Goal: Information Seeking & Learning: Learn about a topic

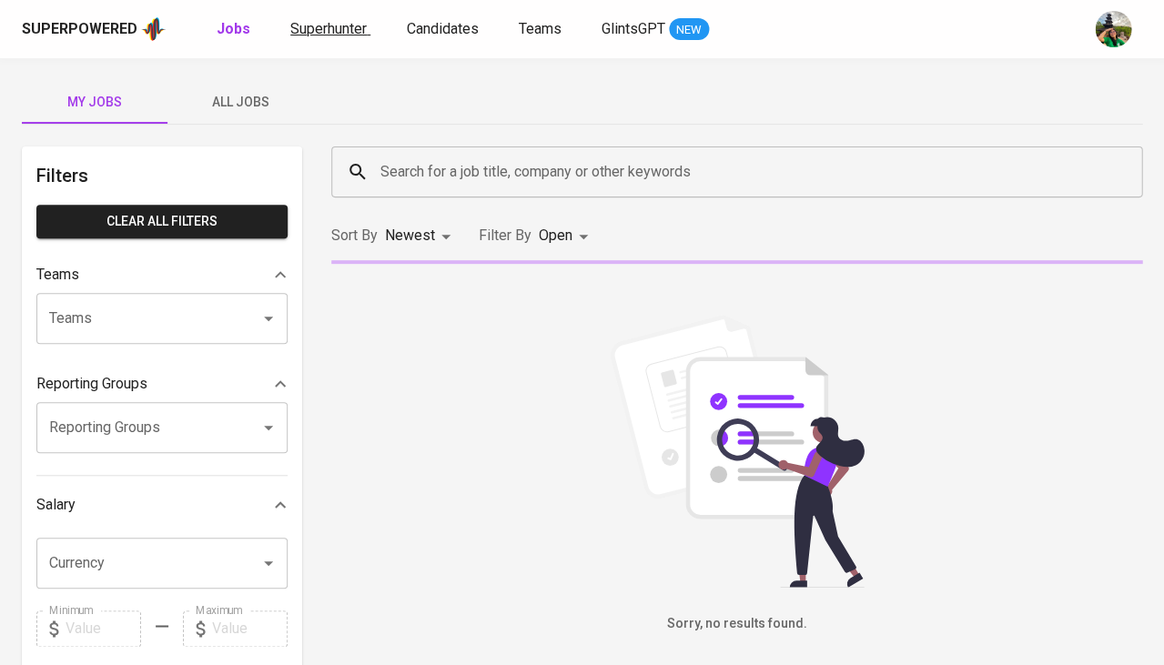
click at [331, 33] on span "Superhunter" at bounding box center [328, 28] width 76 height 17
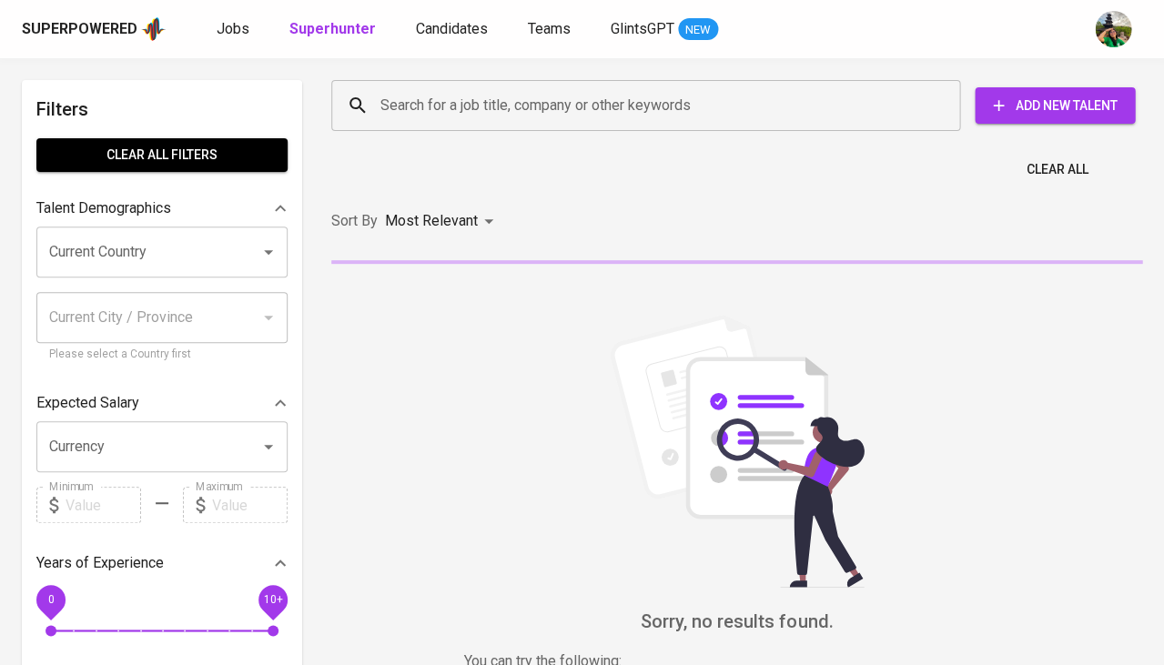
click at [432, 106] on input "Search for a job title, company or other keywords" at bounding box center [650, 105] width 549 height 35
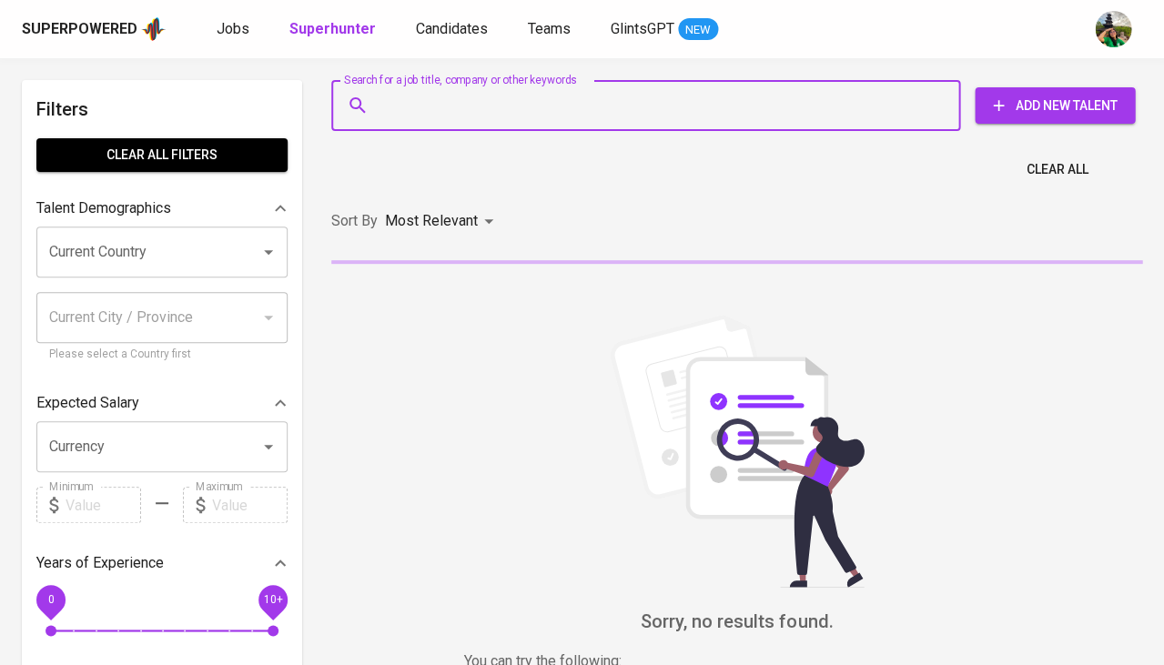
paste input "[EMAIL_ADDRESS][DOMAIN_NAME]"
type input "[EMAIL_ADDRESS][DOMAIN_NAME]"
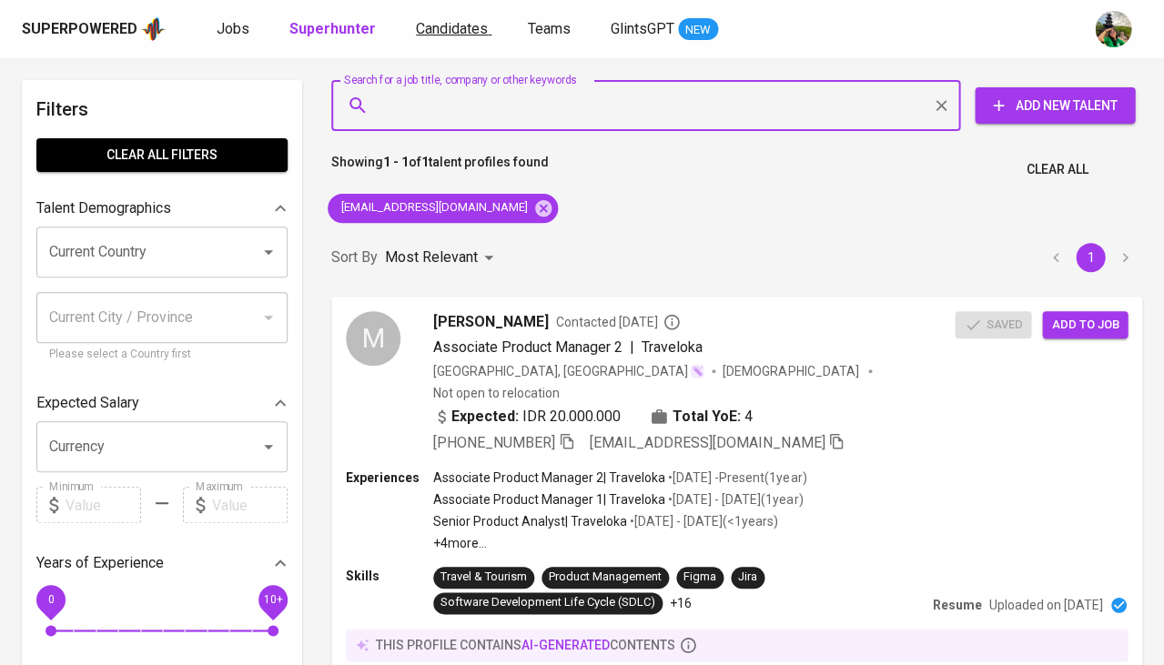
click at [455, 25] on span "Candidates" at bounding box center [452, 28] width 72 height 17
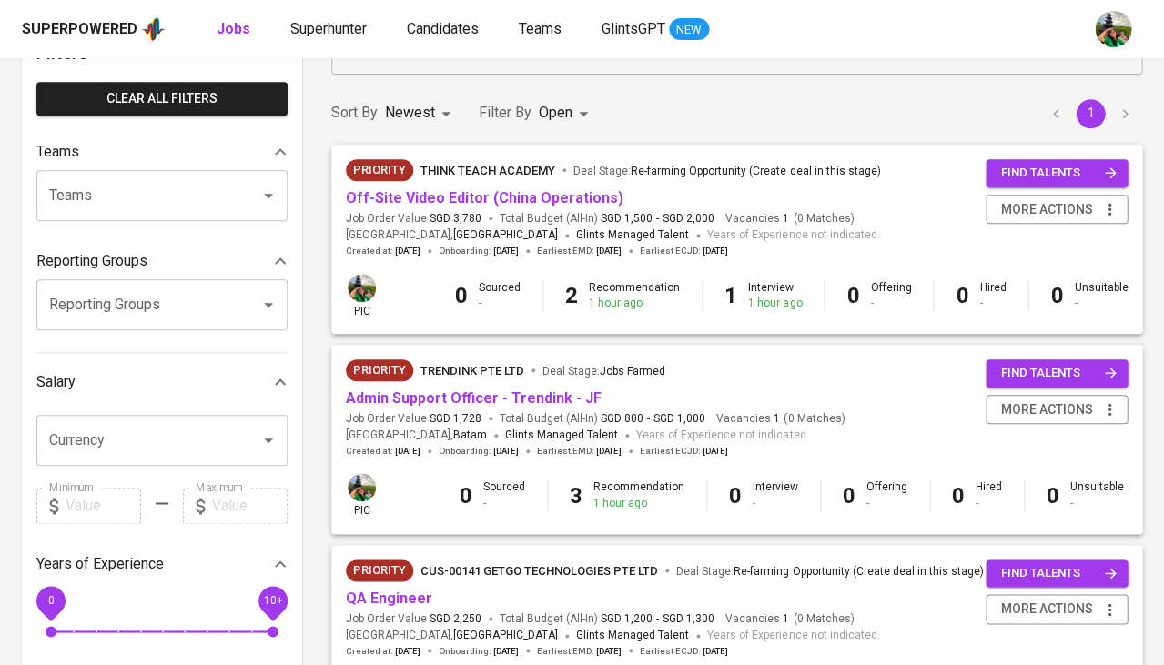
scroll to position [230, 0]
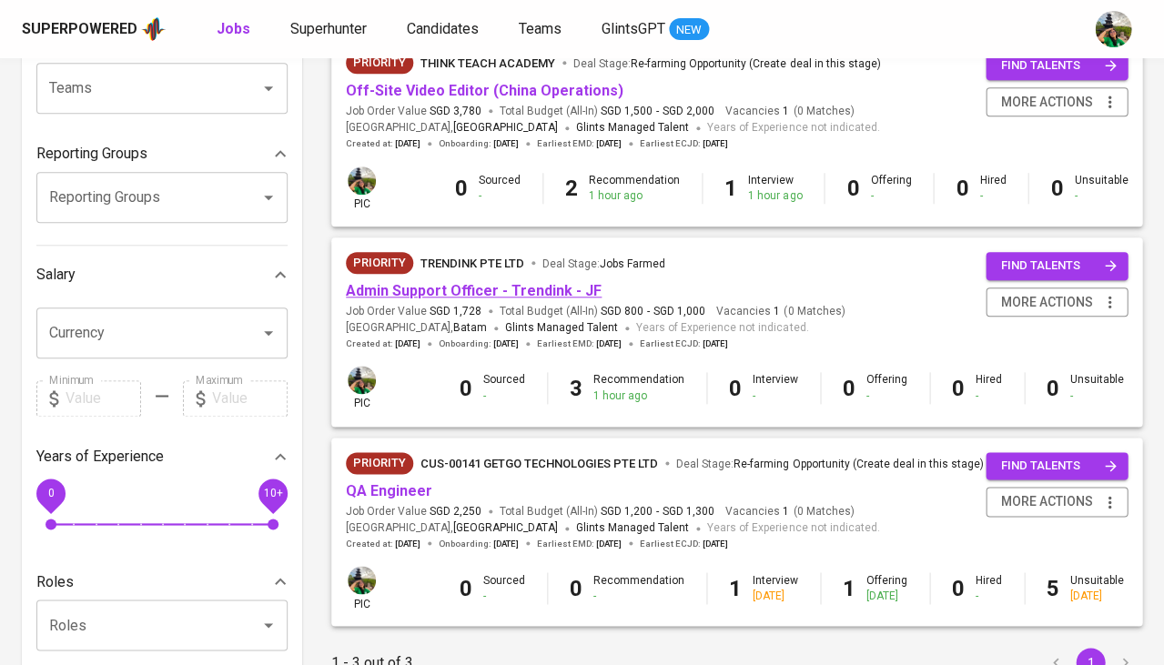
click at [556, 289] on link "Admin Support Officer - Trendink - JF" at bounding box center [474, 290] width 256 height 17
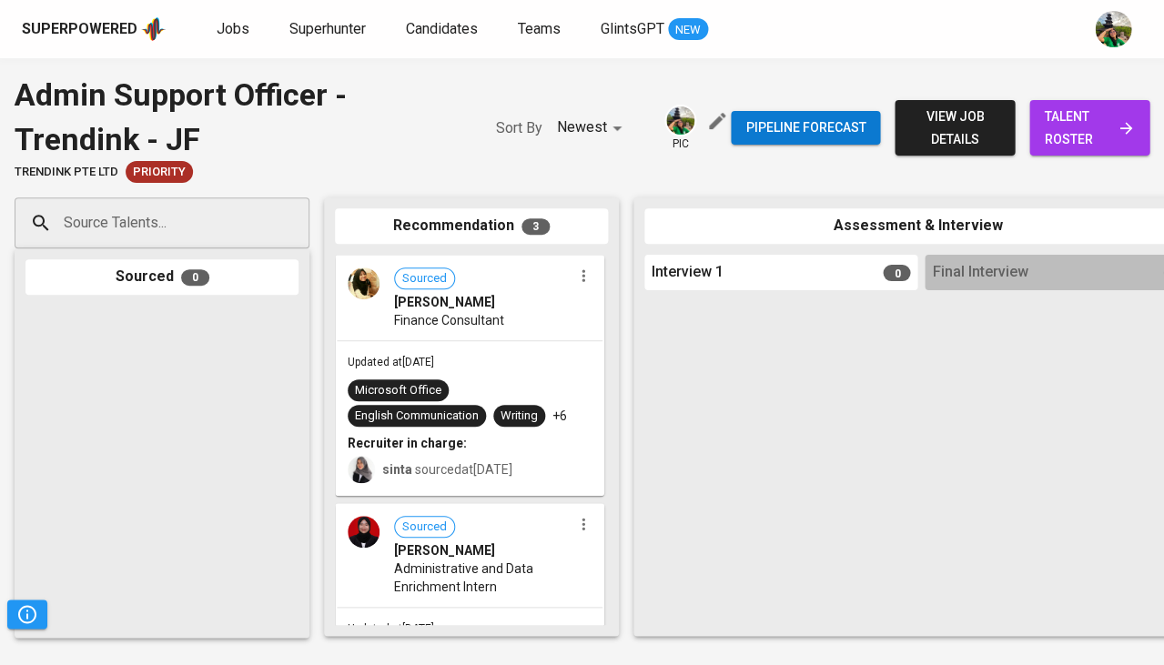
click at [1077, 136] on span "talent roster" at bounding box center [1089, 128] width 91 height 45
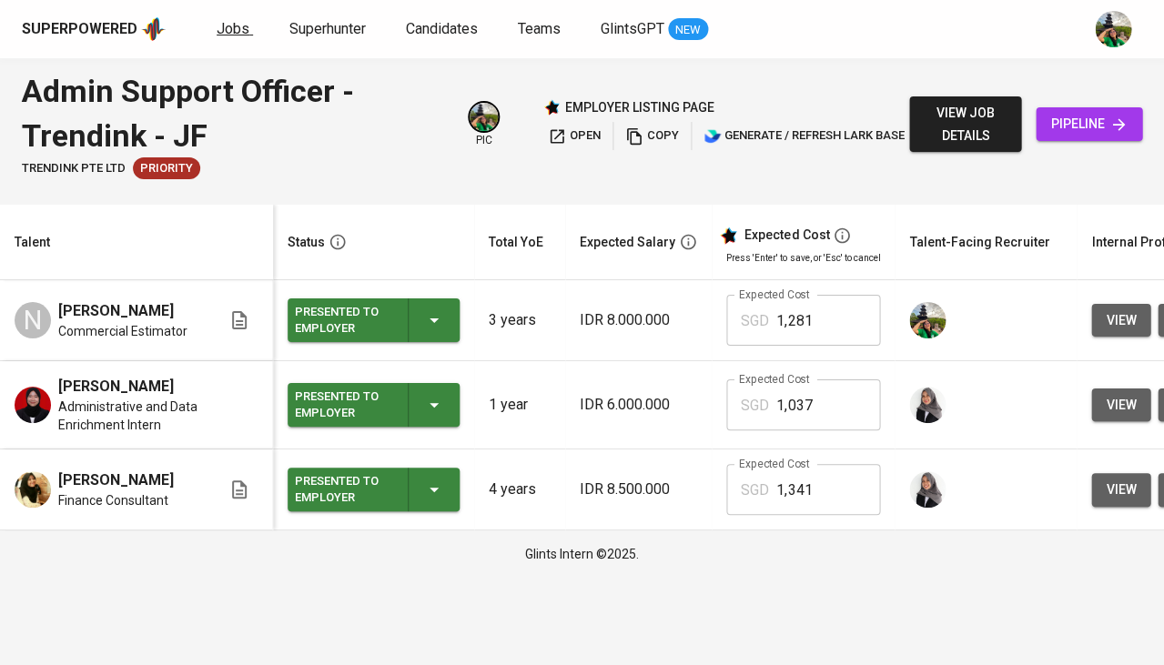
click at [248, 25] on link "Jobs" at bounding box center [235, 29] width 36 height 23
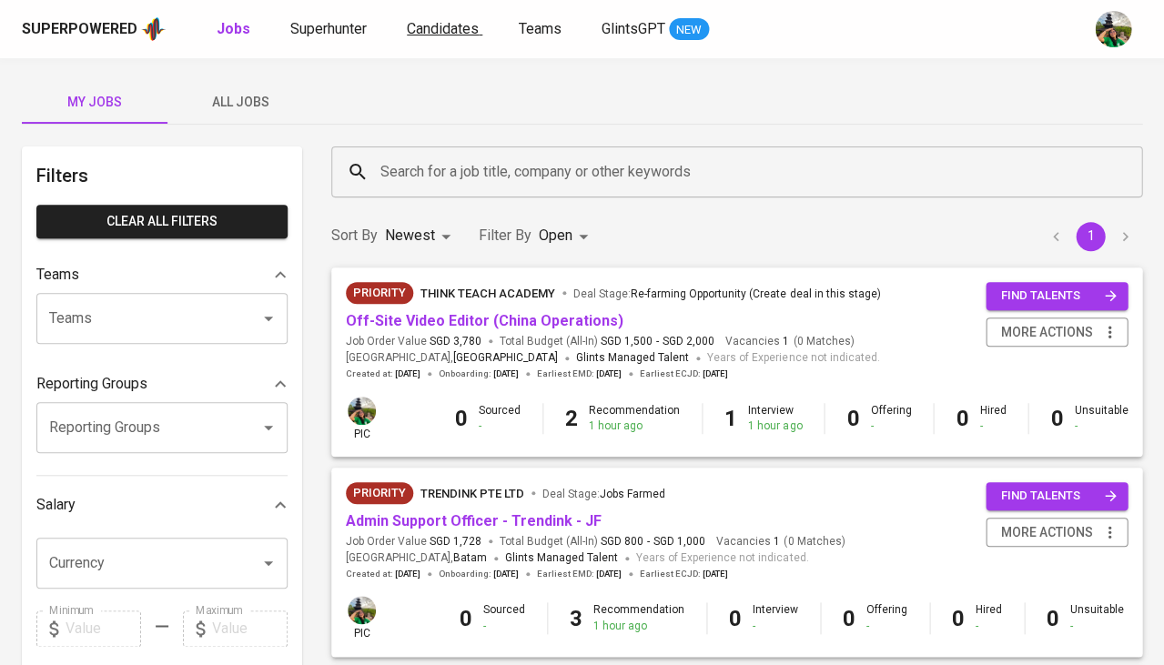
click at [438, 32] on span "Candidates" at bounding box center [443, 28] width 72 height 17
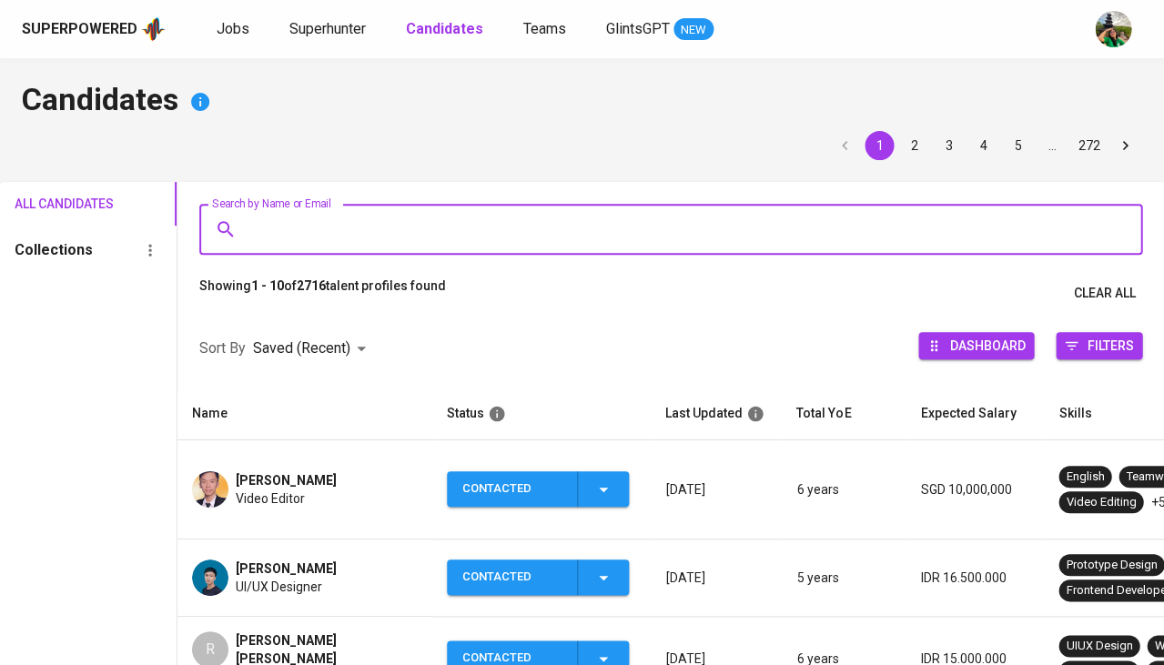
click at [428, 238] on input "Search by Name or Email" at bounding box center [675, 229] width 863 height 35
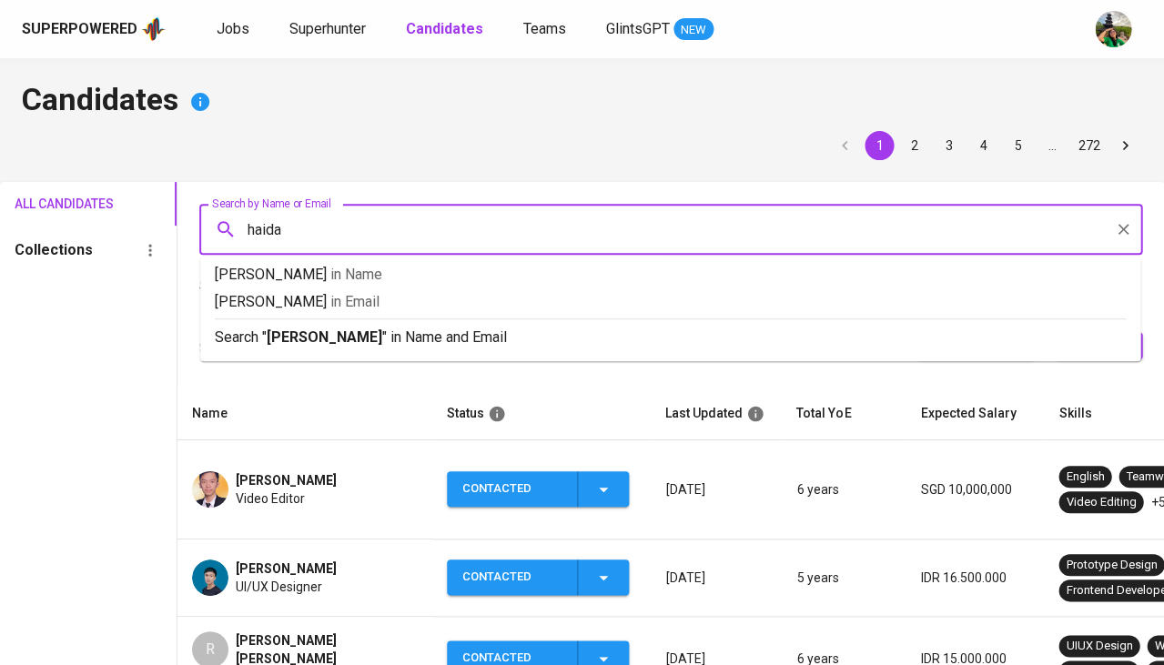
type input "haidar"
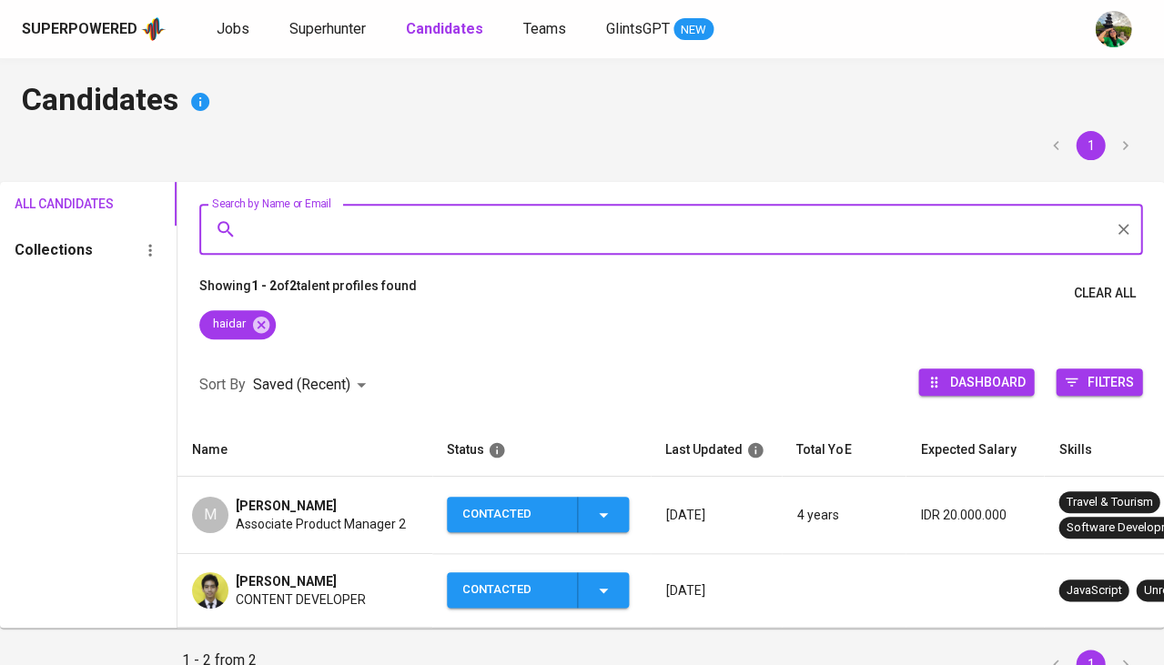
click at [327, 47] on div "Superpowered Jobs Superhunter Candidates Teams GlintsGPT NEW" at bounding box center [582, 29] width 1164 height 58
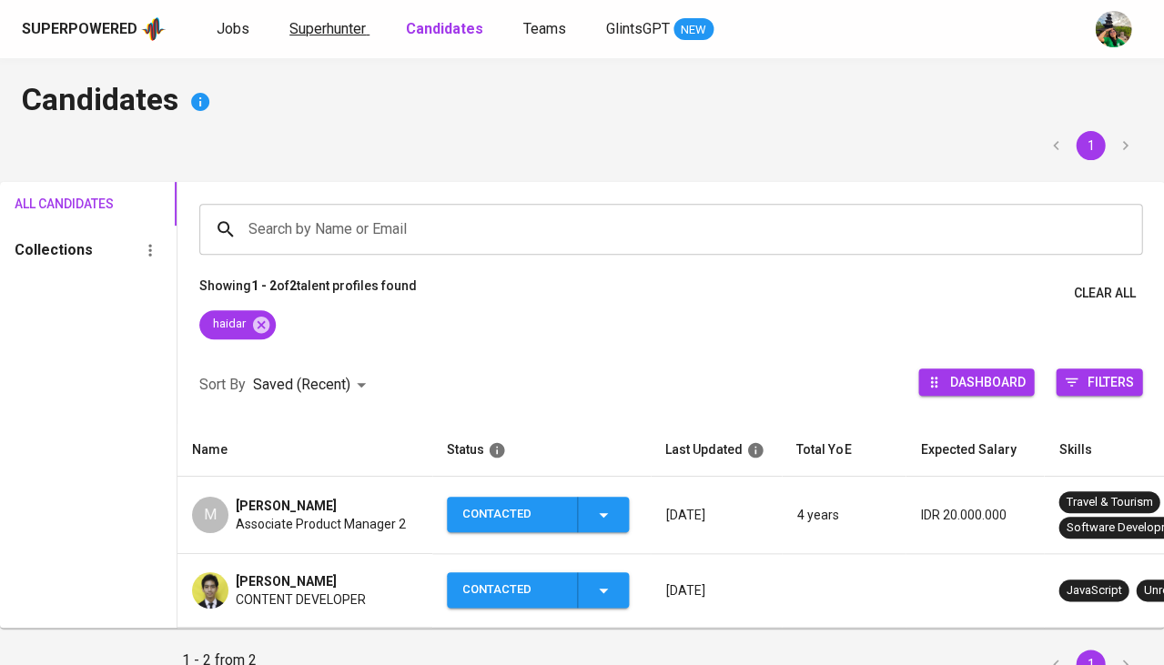
click at [319, 35] on span "Superhunter" at bounding box center [327, 28] width 76 height 17
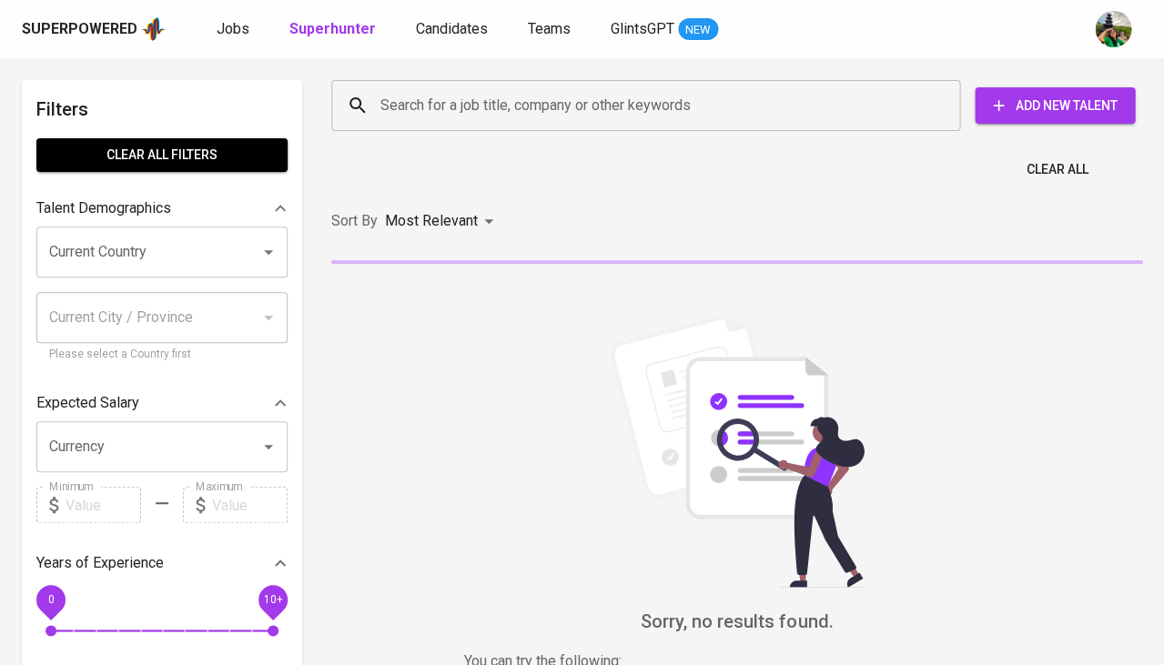
click at [455, 93] on input "Search for a job title, company or other keywords" at bounding box center [650, 105] width 549 height 35
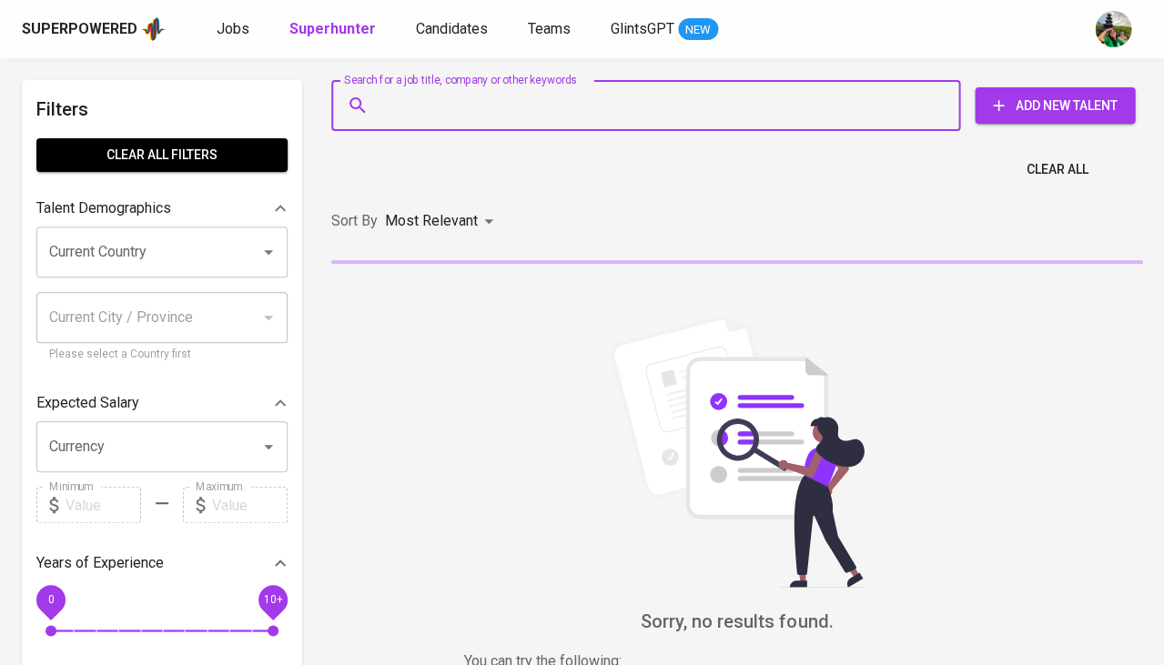
paste input "muhammadfakhar36@gmail.com"
type input "muhammadfakhar36@gmail.com"
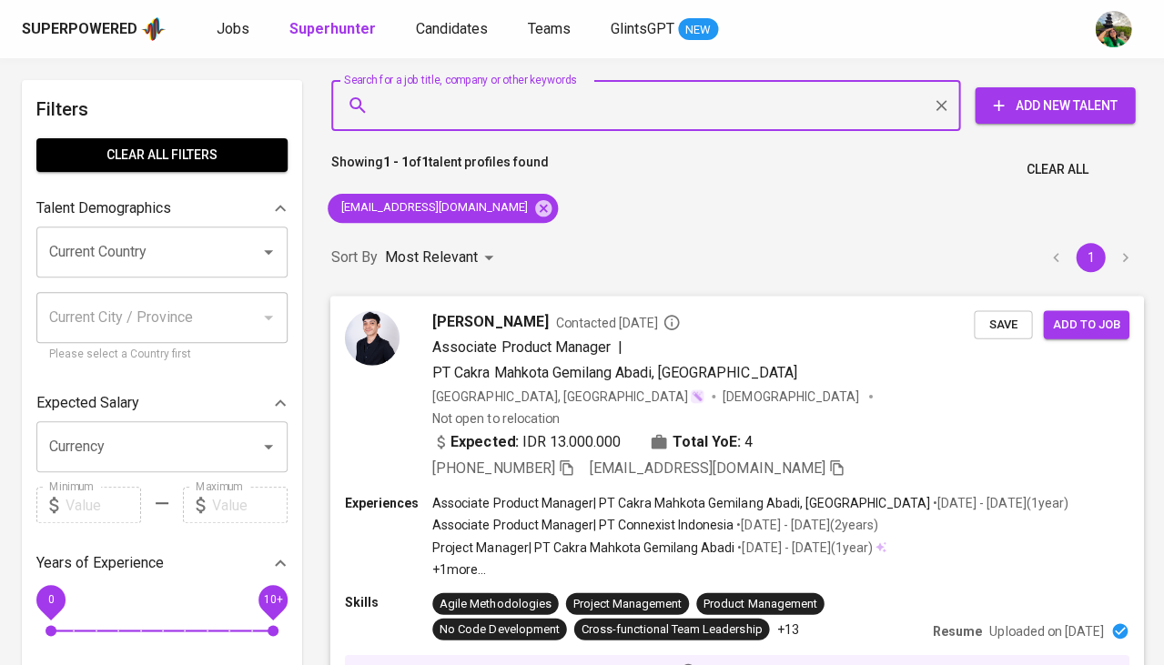
click at [999, 321] on span "Save" at bounding box center [1003, 324] width 40 height 21
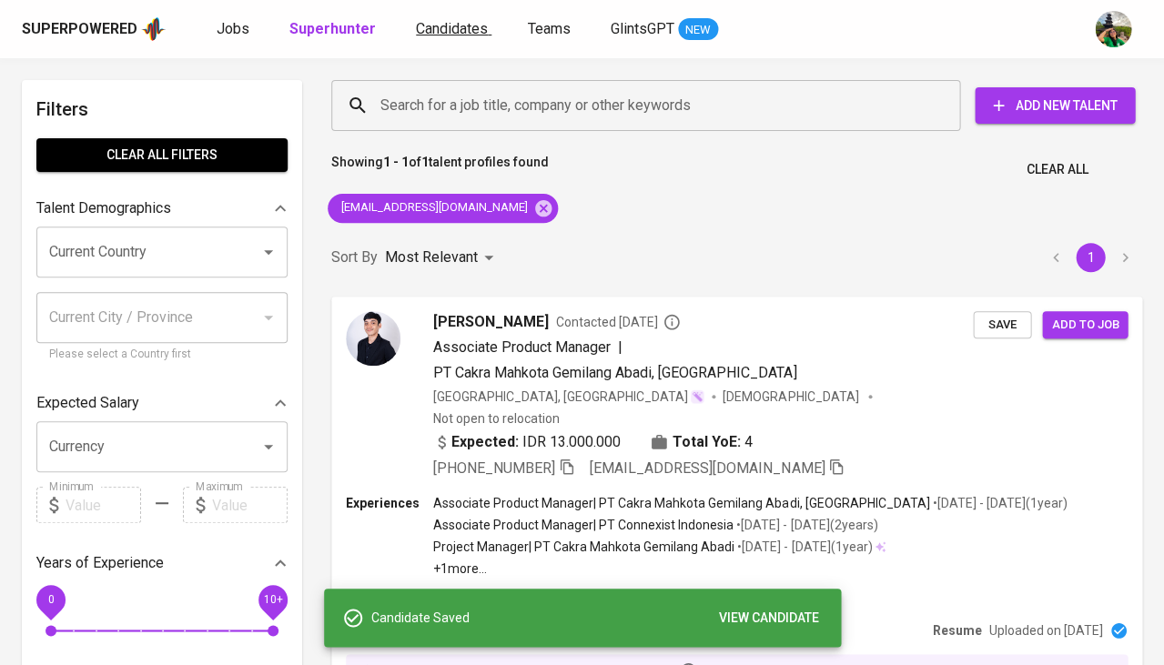
click at [454, 35] on span "Candidates" at bounding box center [452, 28] width 72 height 17
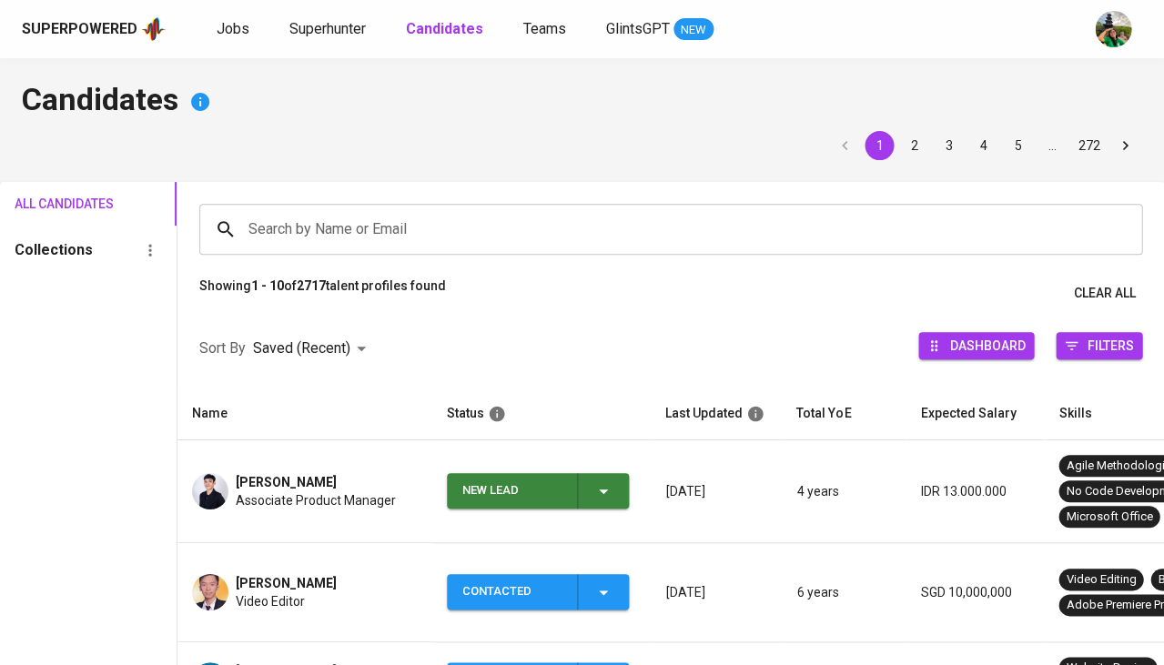
click at [606, 491] on icon "button" at bounding box center [604, 492] width 22 height 22
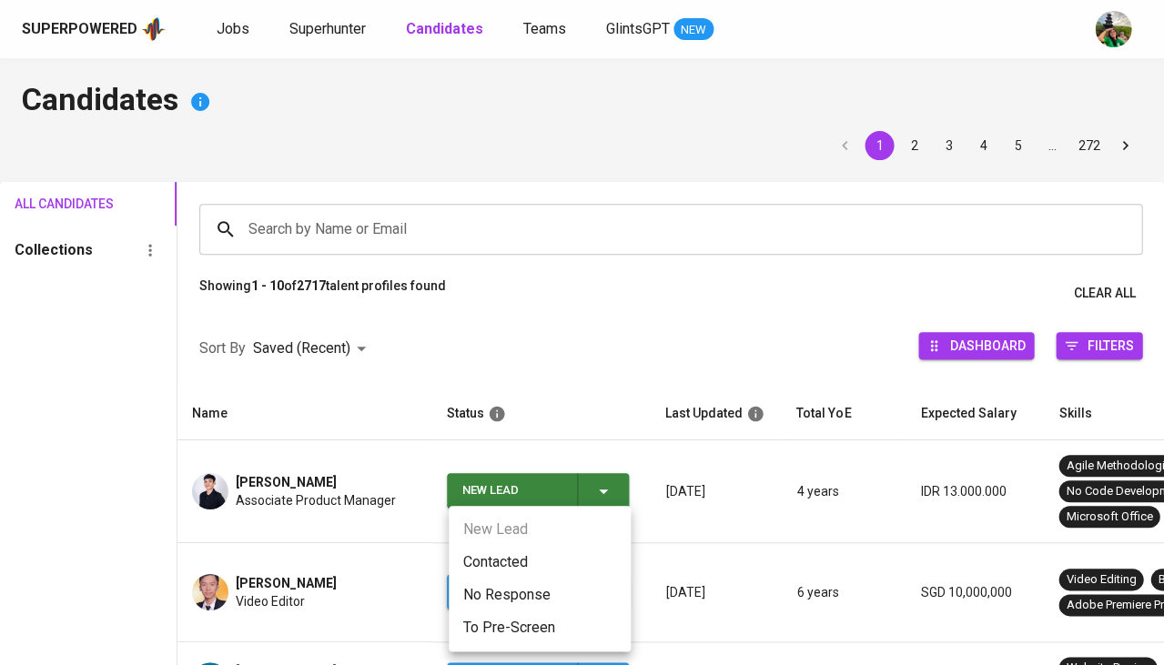
click at [518, 559] on li "Contacted" at bounding box center [540, 562] width 182 height 33
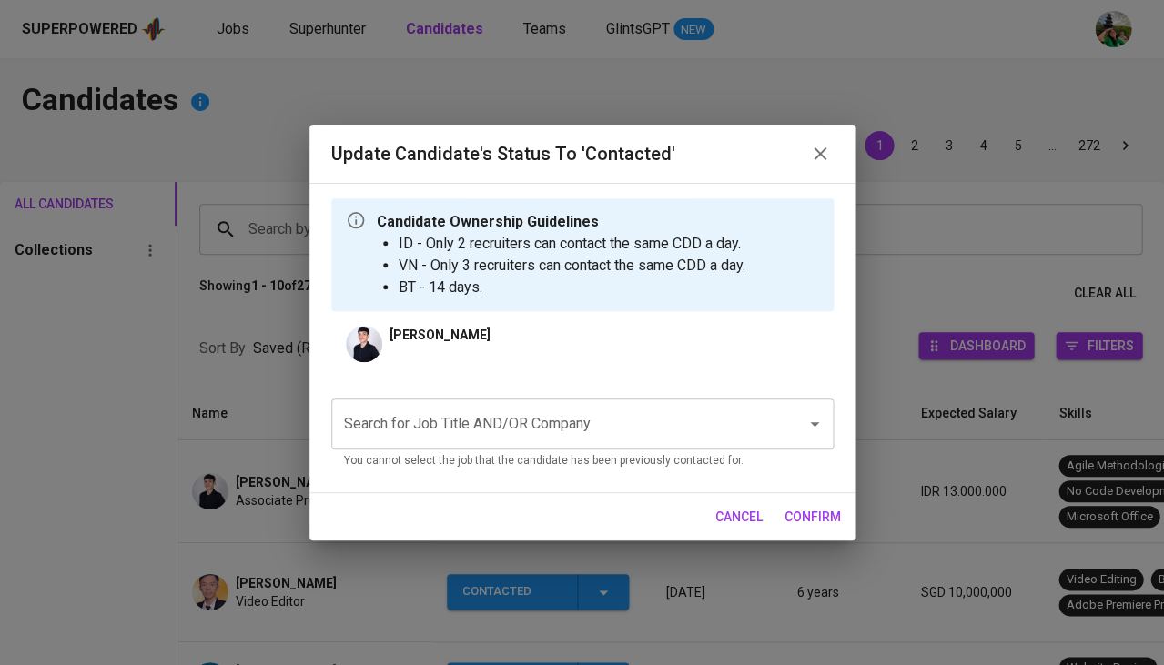
click at [505, 416] on input "Search for Job Title AND/OR Company" at bounding box center [556, 424] width 435 height 35
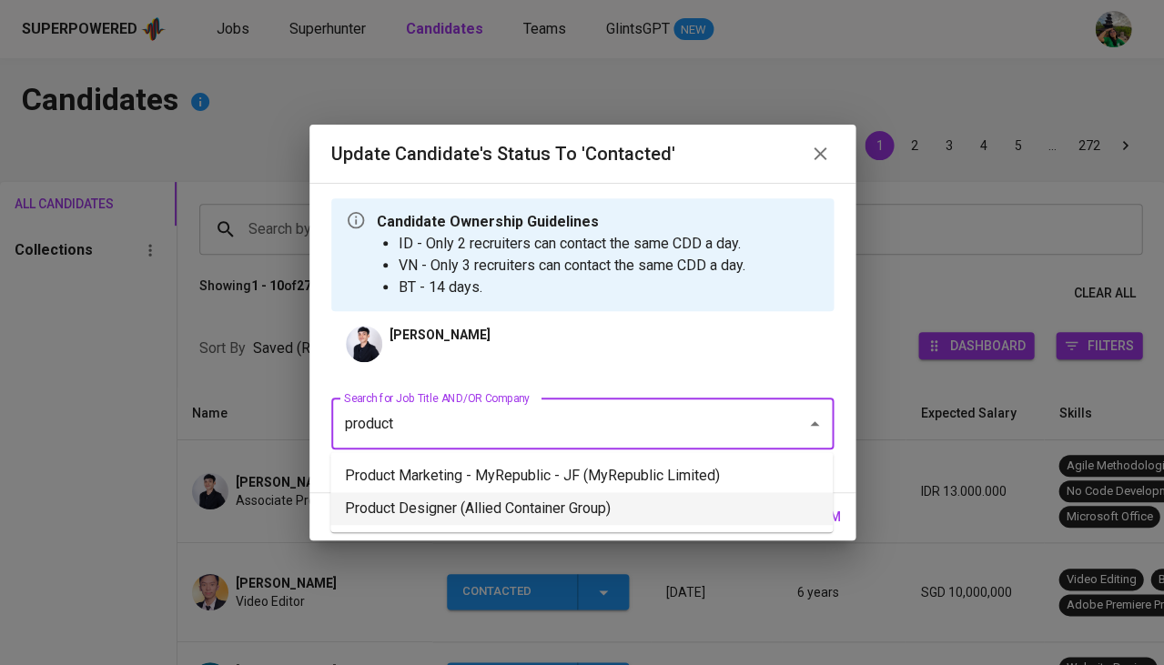
click at [583, 492] on li "Product Designer (Allied Container Group)" at bounding box center [581, 508] width 502 height 33
type input "product"
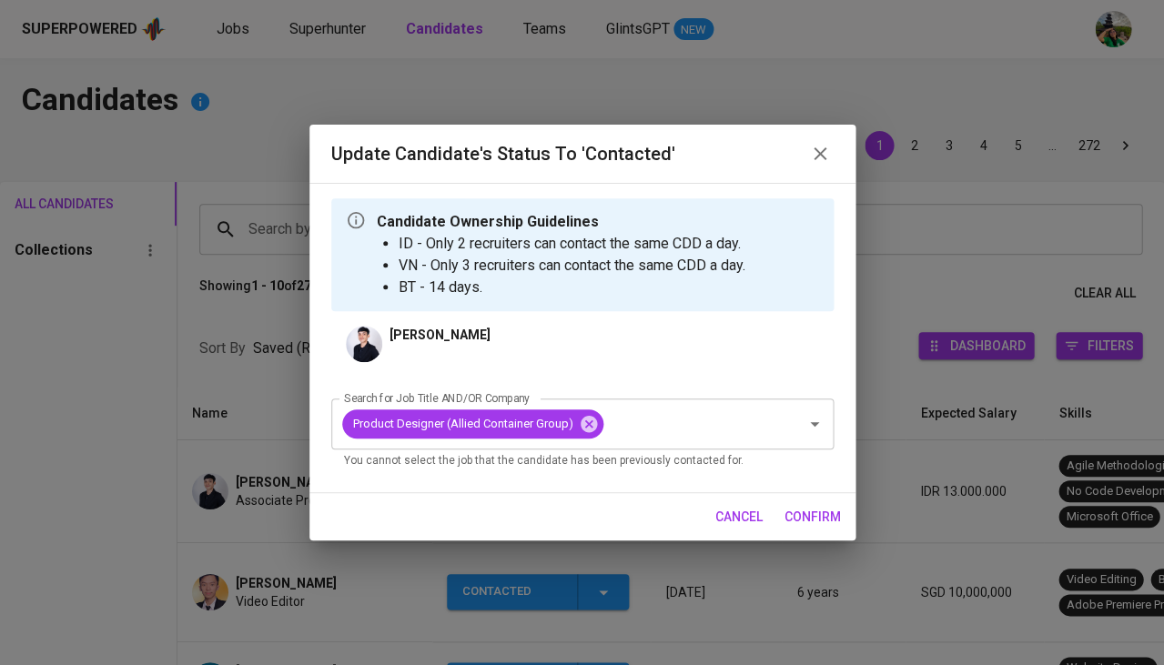
click at [798, 510] on span "confirm" at bounding box center [813, 517] width 56 height 23
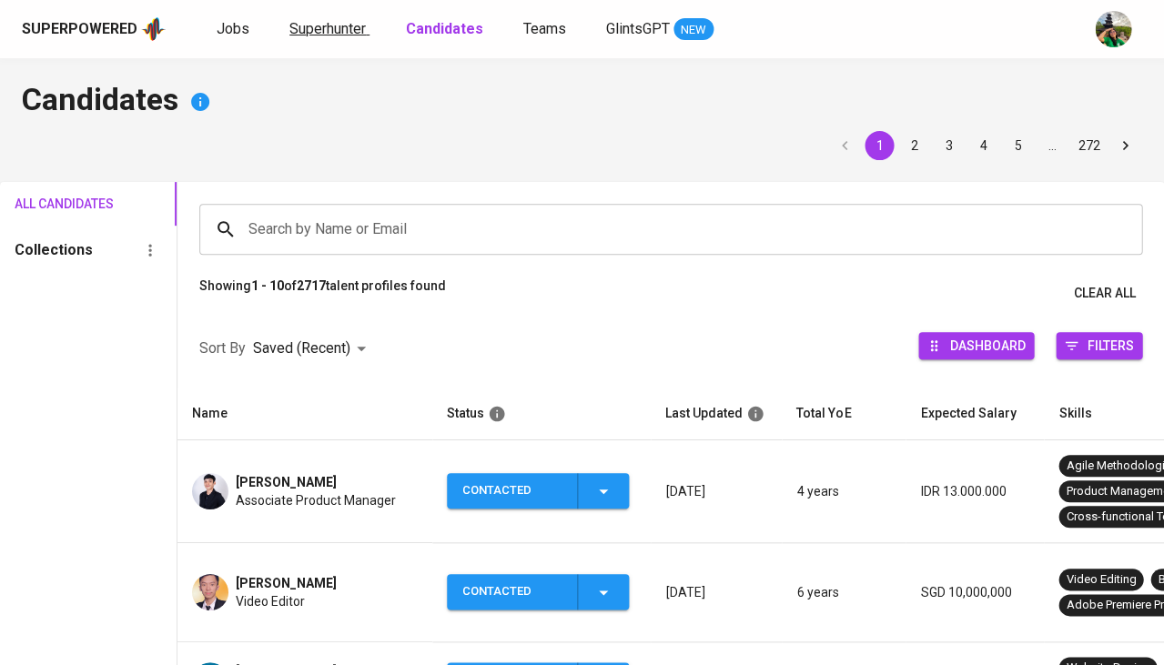
click at [339, 28] on span "Superhunter" at bounding box center [327, 28] width 76 height 17
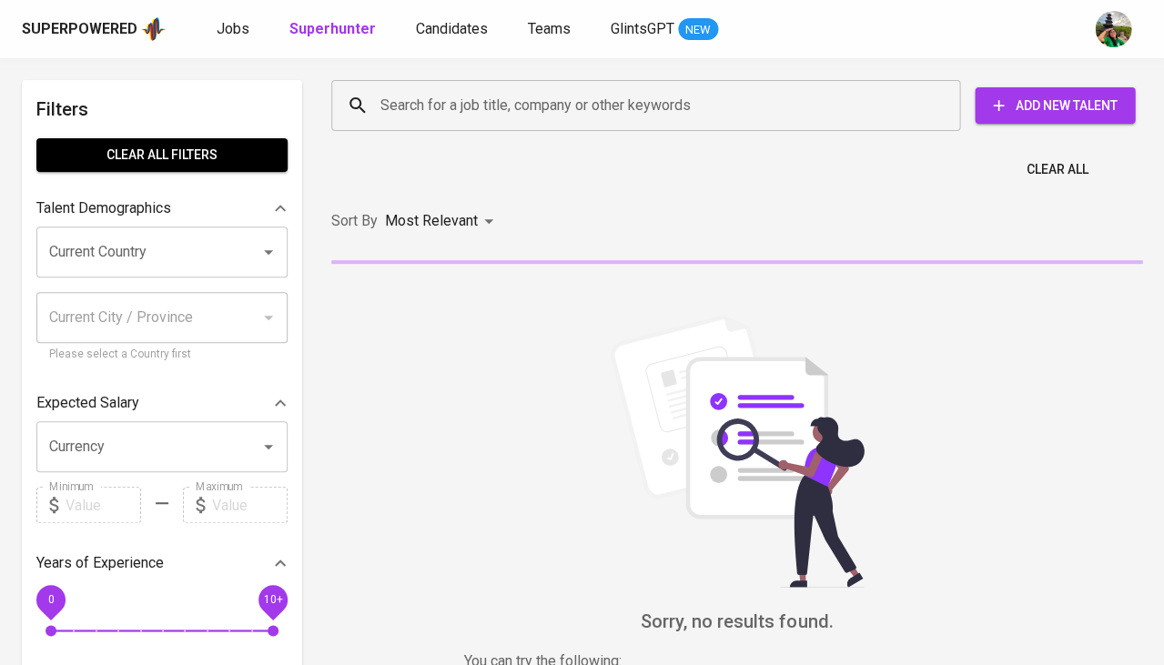
click at [461, 107] on input "Search for a job title, company or other keywords" at bounding box center [650, 105] width 549 height 35
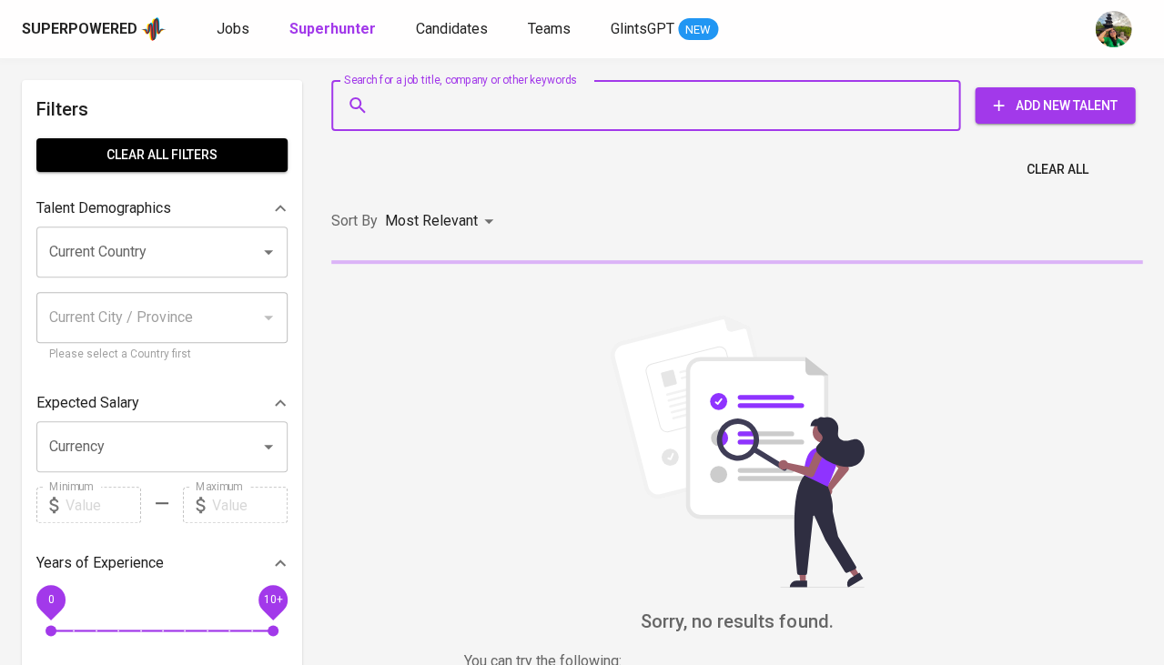
paste input "hartantogusto@gmail.com"
type input "hartantogusto@gmail.com"
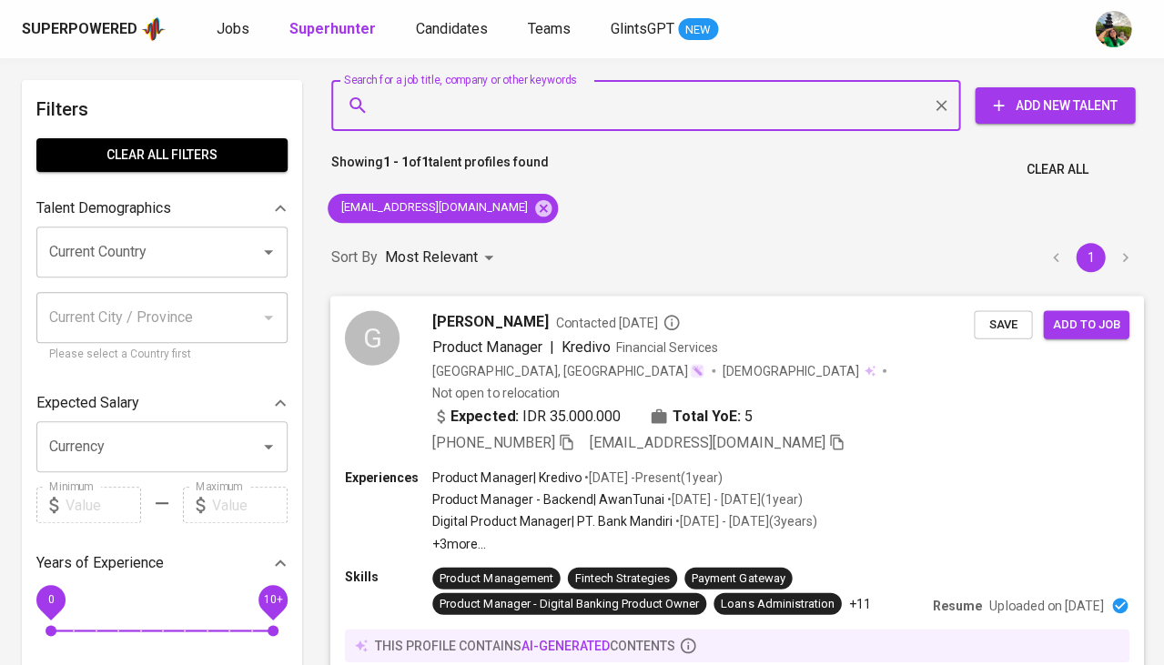
click at [1015, 326] on span "Save" at bounding box center [1003, 324] width 40 height 21
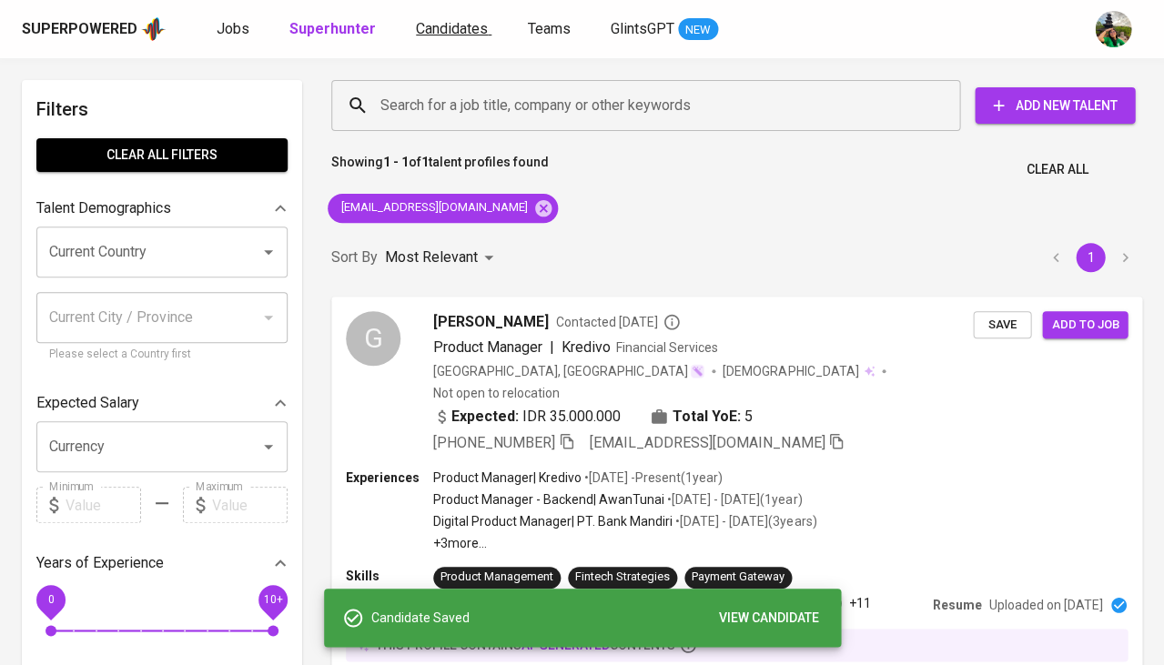
click at [448, 34] on span "Candidates" at bounding box center [452, 28] width 72 height 17
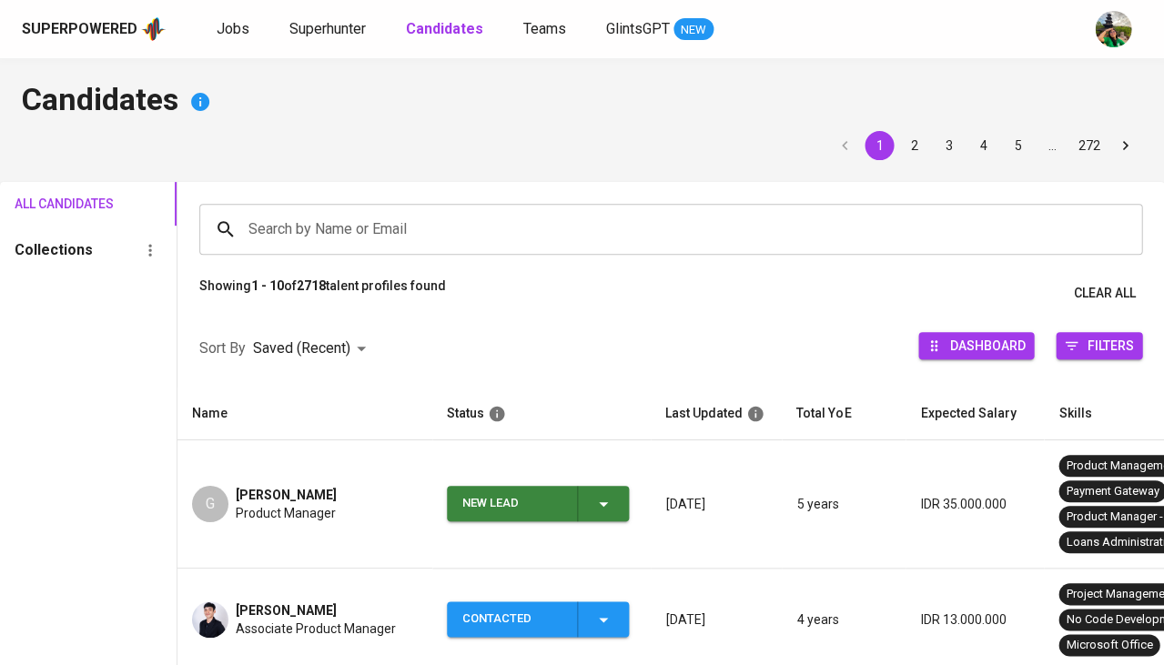
click at [611, 497] on icon "button" at bounding box center [604, 504] width 22 height 22
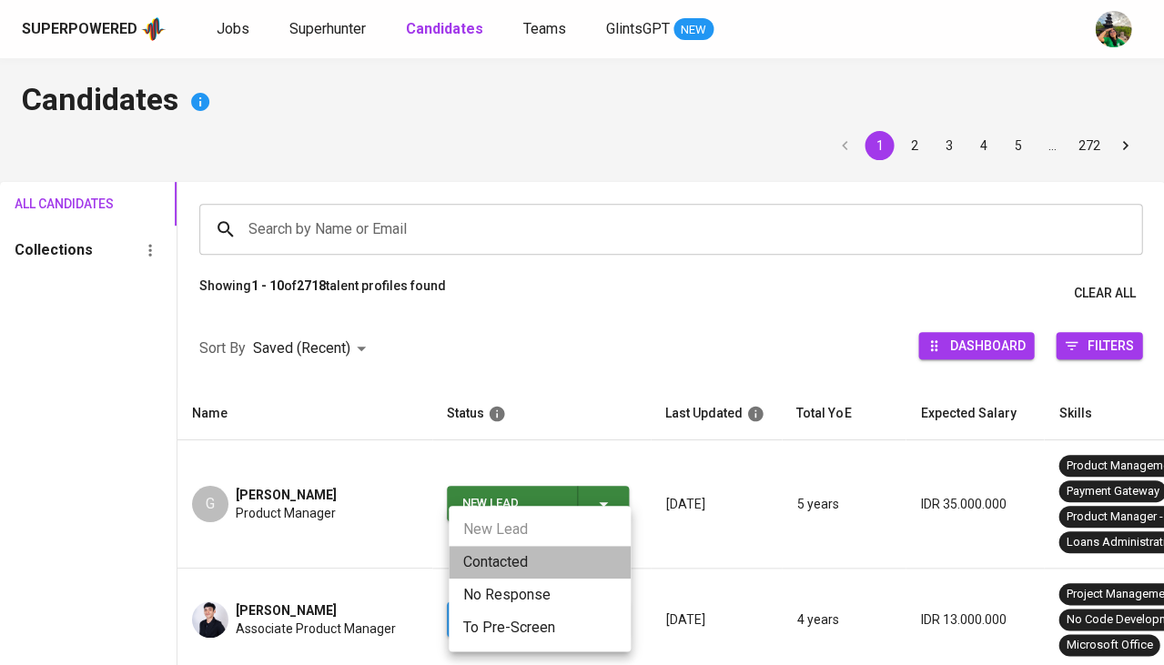
click at [479, 568] on li "Contacted" at bounding box center [540, 562] width 182 height 33
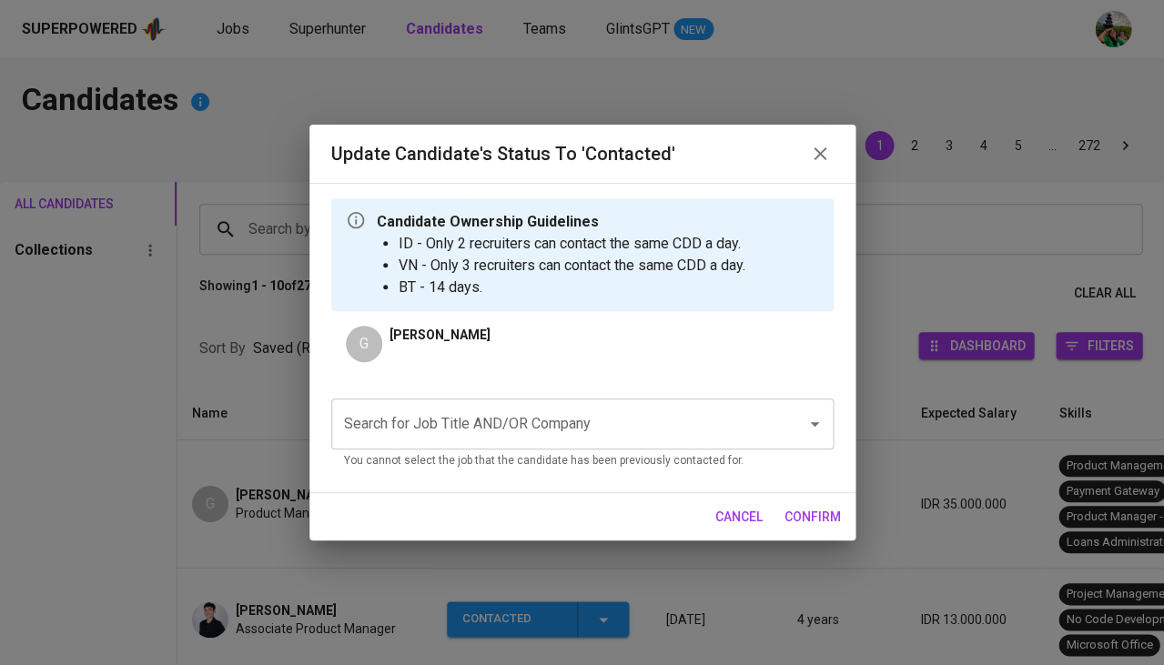
click at [515, 421] on input "Search for Job Title AND/OR Company" at bounding box center [556, 424] width 435 height 35
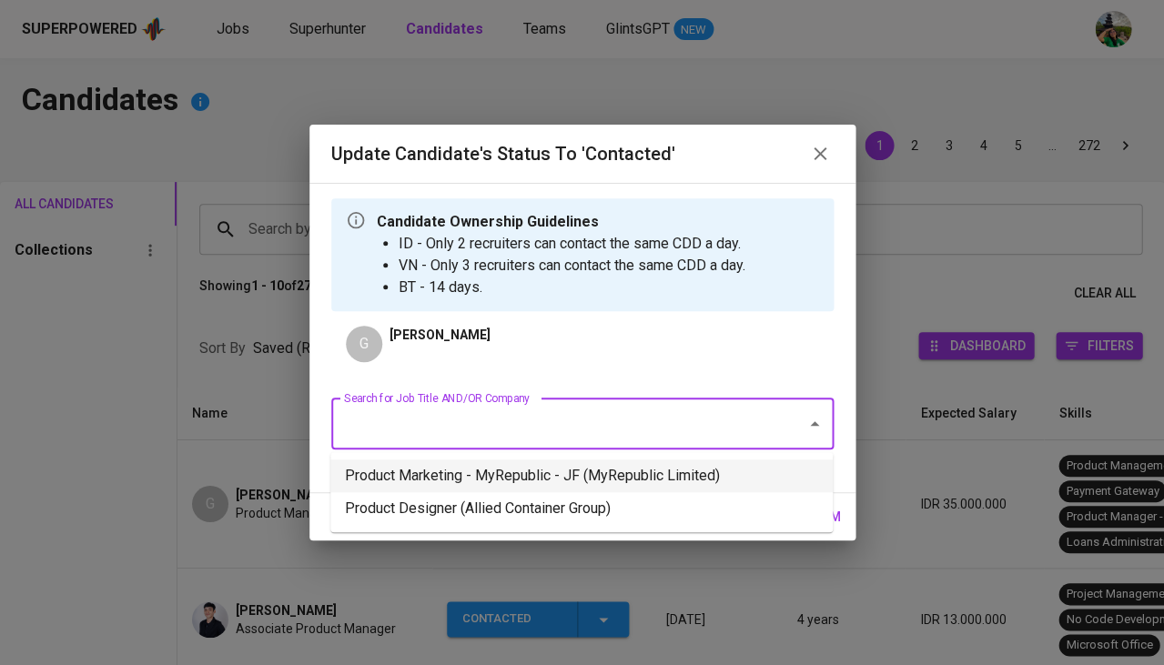
click at [485, 474] on li "Product Marketing - MyRepublic - JF (MyRepublic Limited)" at bounding box center [581, 476] width 502 height 33
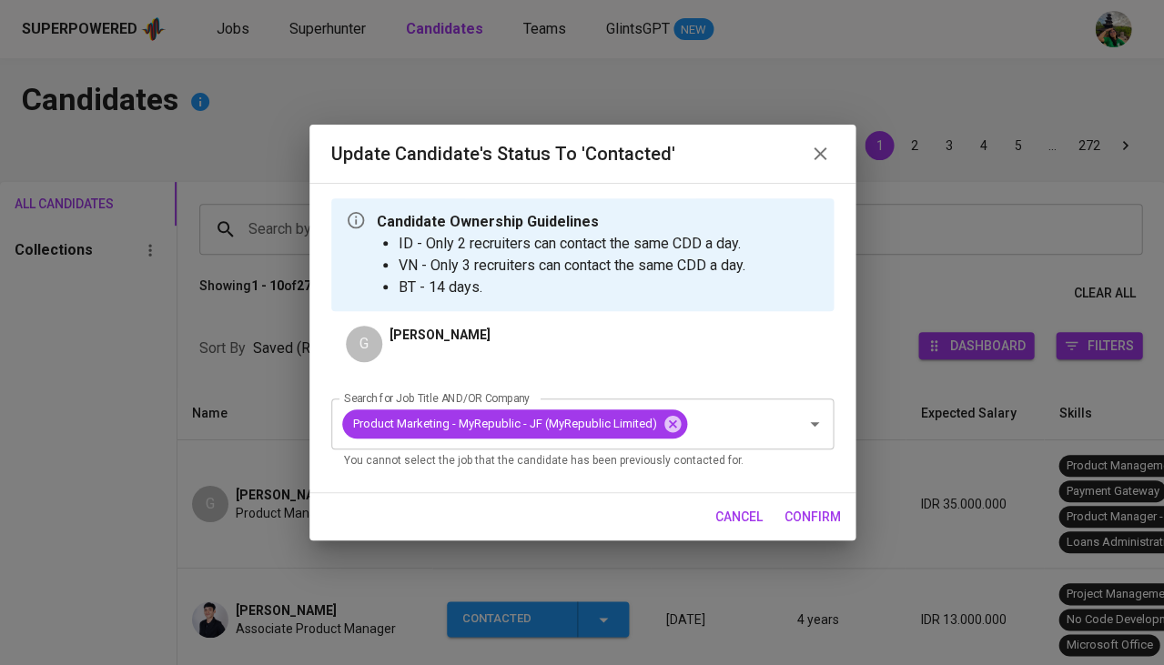
click at [797, 514] on span "confirm" at bounding box center [813, 517] width 56 height 23
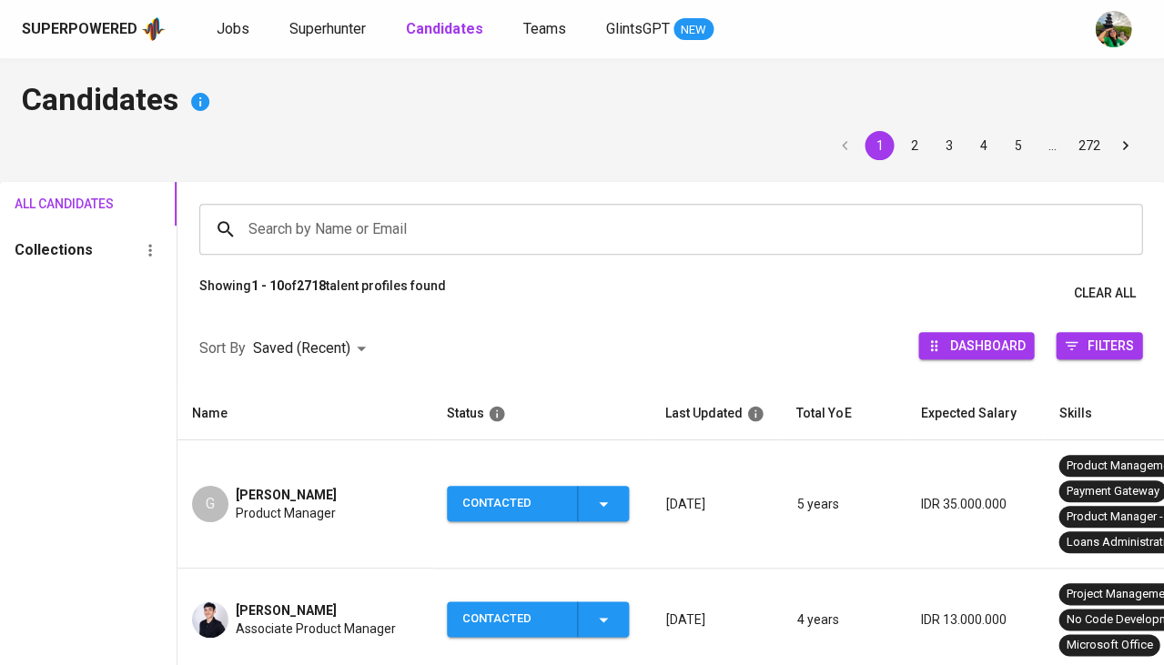
click at [370, 30] on div "Jobs Superhunter Candidates Teams GlintsGPT NEW" at bounding box center [465, 29] width 497 height 23
click at [358, 30] on span "Superhunter" at bounding box center [327, 28] width 76 height 17
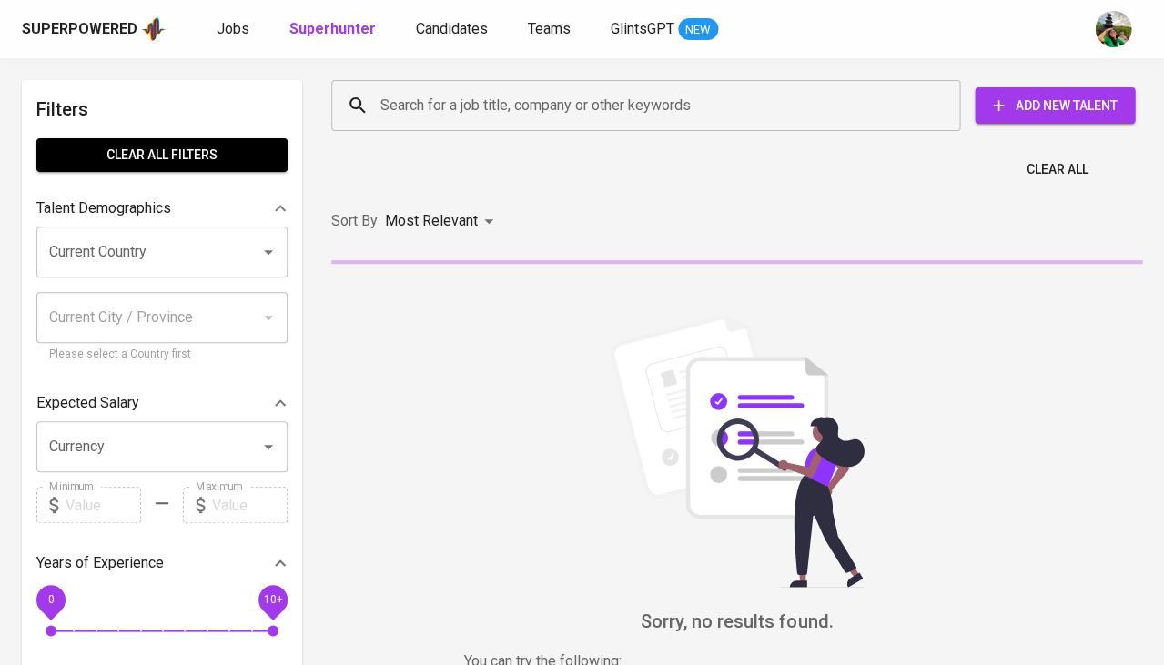
click at [438, 117] on input "Search for a job title, company or other keywords" at bounding box center [650, 105] width 549 height 35
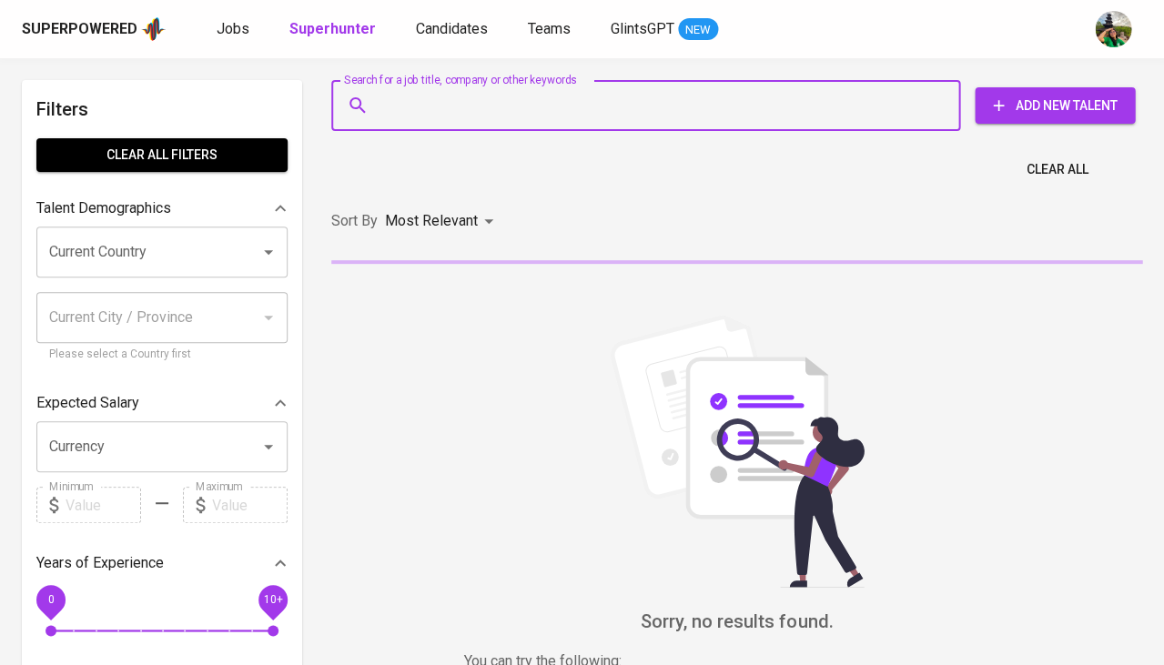
paste input "alfiansyah.ramdan@gmail.com |"
type input "alfiansyah.ramdan@gmail.com |"
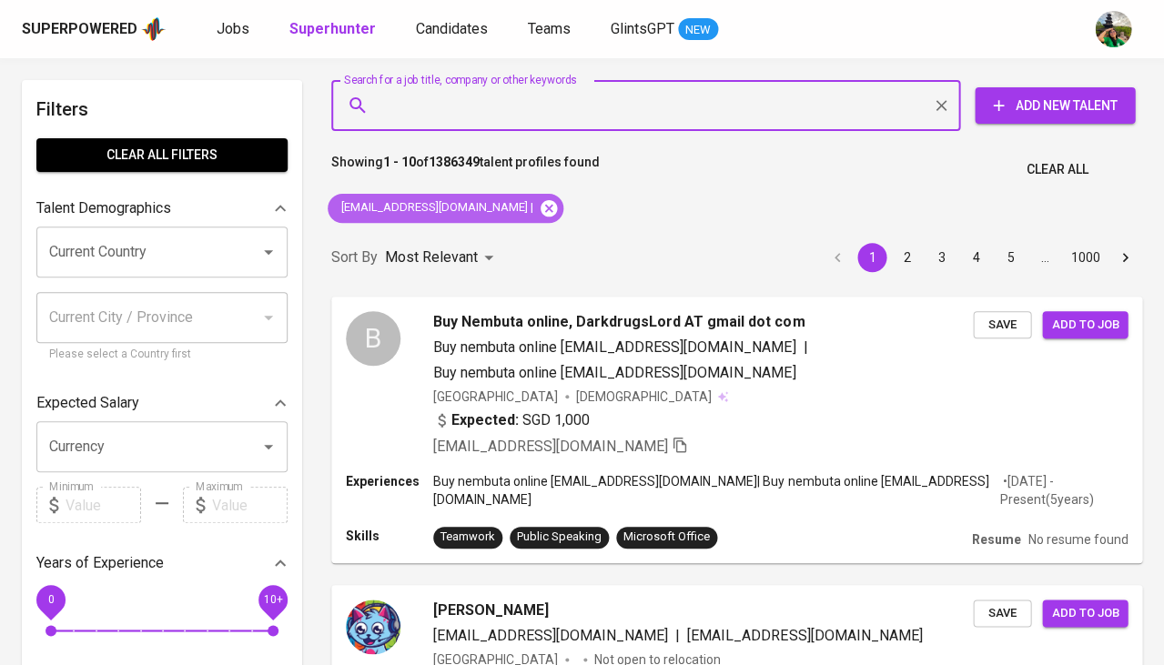
click at [541, 202] on icon at bounding box center [549, 207] width 16 height 16
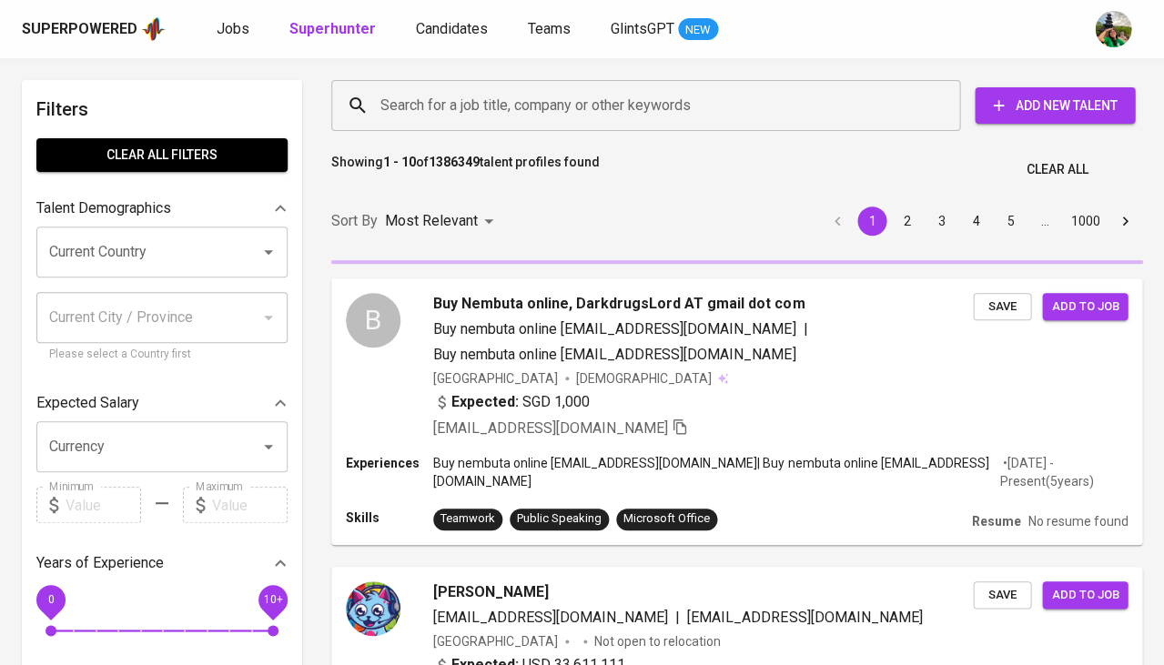
click at [524, 208] on div "Sort By Most Relevant MOST_RELEVANT 1 2 3 4 5 … 1000" at bounding box center [736, 222] width 833 height 56
click at [495, 103] on input "Search for a job title, company or other keywords" at bounding box center [650, 105] width 549 height 35
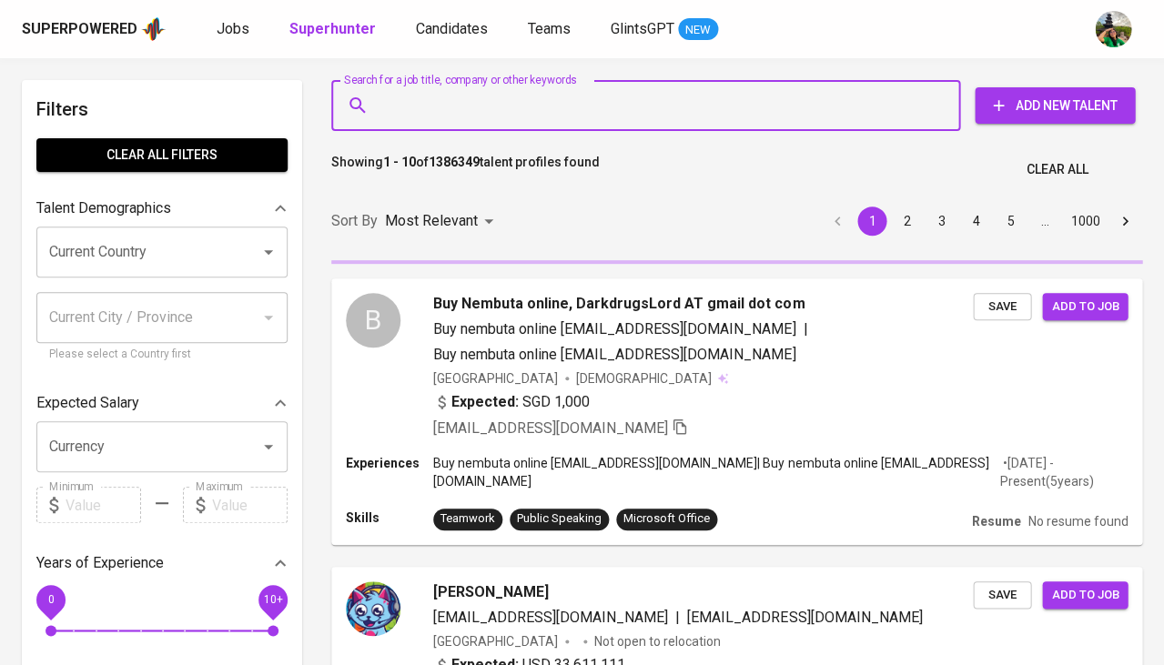
paste input "alfiansyah.ramdan@gmail.com |"
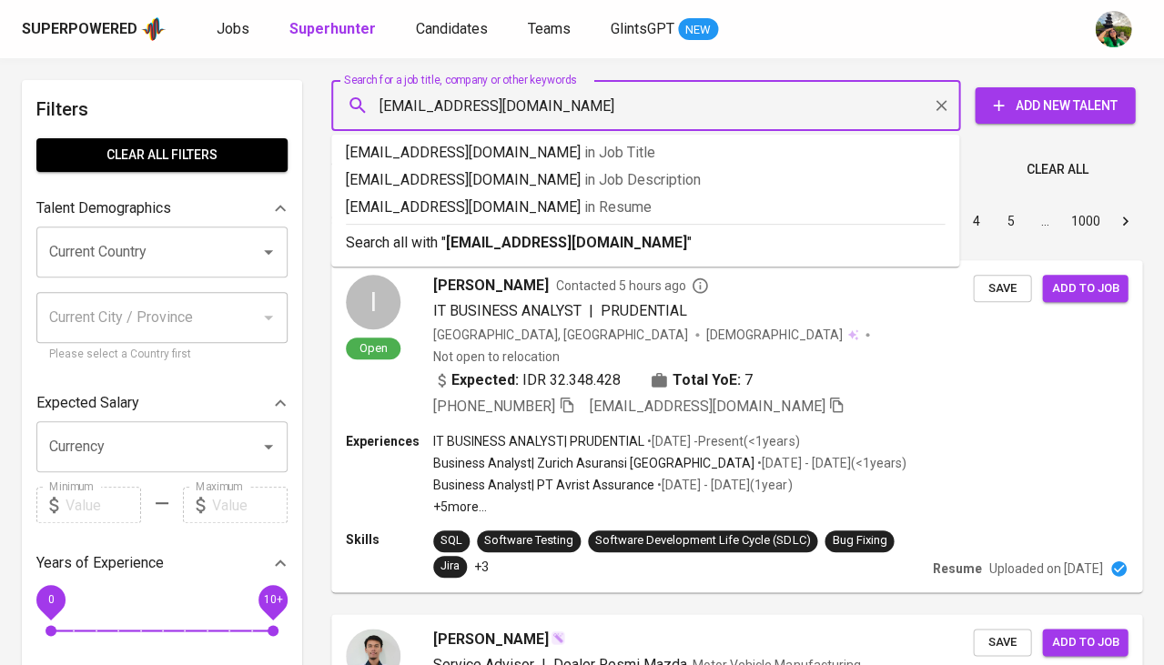
type input "alfiansyah.ramdan@gmail.com"
click at [584, 202] on span "in Resume" at bounding box center [617, 206] width 67 height 17
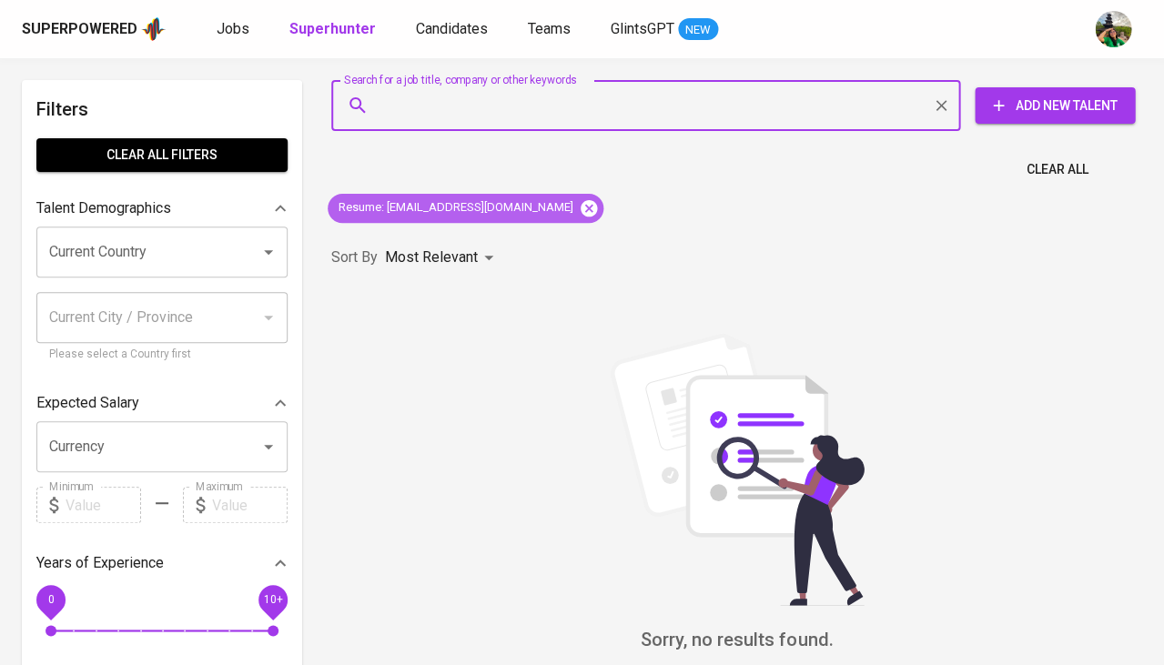
click at [581, 209] on icon at bounding box center [589, 207] width 16 height 16
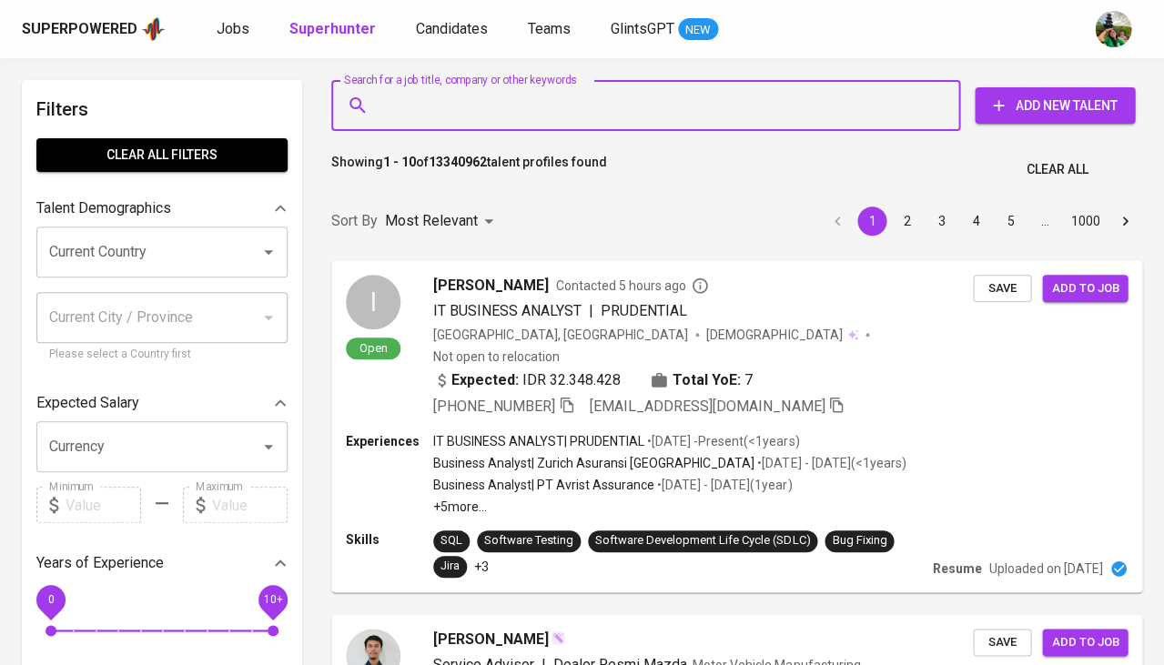
click at [429, 111] on input "Search for a job title, company or other keywords" at bounding box center [650, 105] width 549 height 35
paste input "alfiansyah.ramdan@gmail.com |"
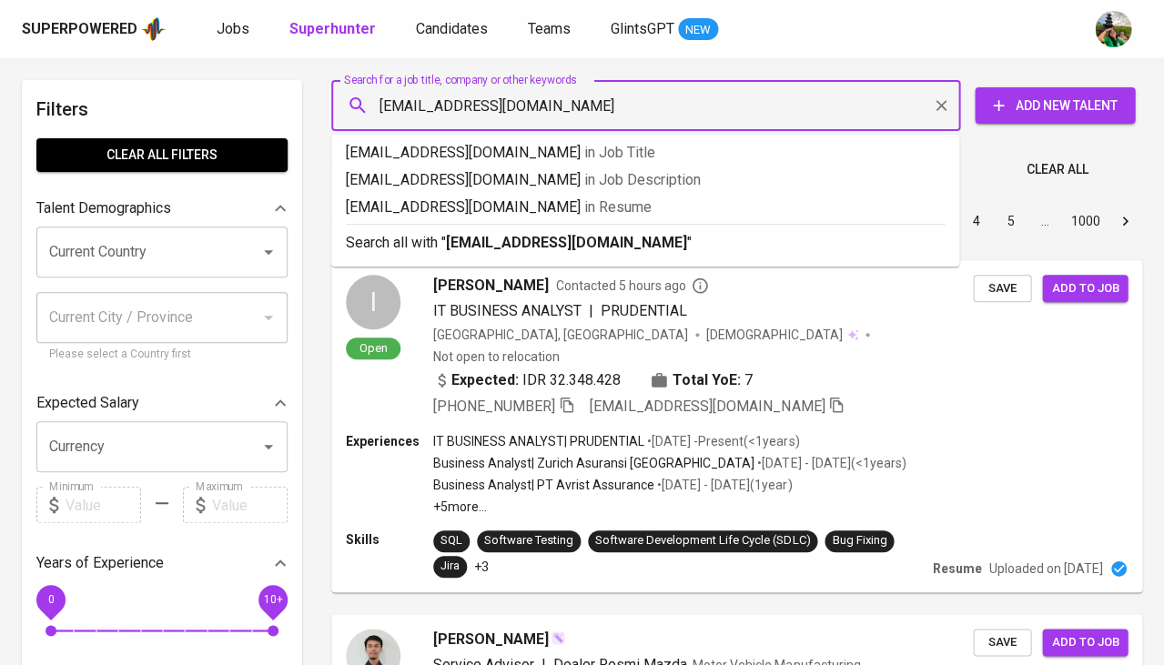
type input "alfiansyah.ramdan@gmail.com"
click at [378, 105] on input "alfiansyah.ramdan@gmail.com" at bounding box center [650, 105] width 549 height 35
click at [525, 218] on li "alfiansyah.ramdan@gmail.com in Resume" at bounding box center [645, 210] width 628 height 27
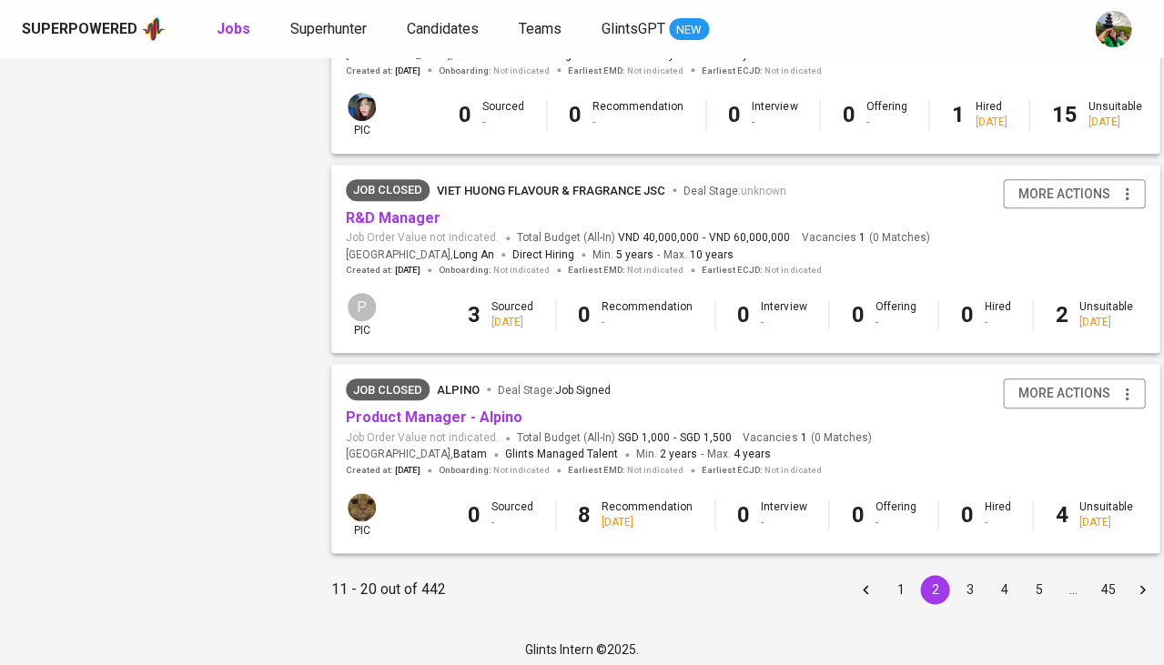
scroll to position [1703, 0]
click at [955, 576] on button "3" at bounding box center [969, 590] width 29 height 29
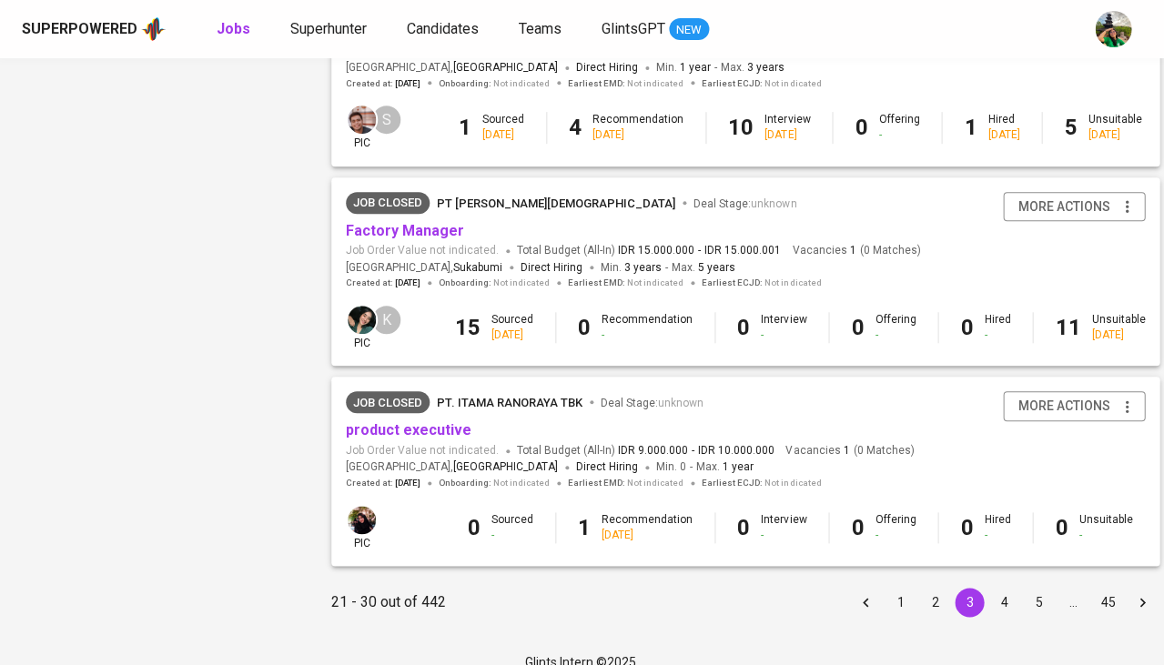
scroll to position [1690, 0]
click at [995, 589] on button "4" at bounding box center [1003, 603] width 29 height 29
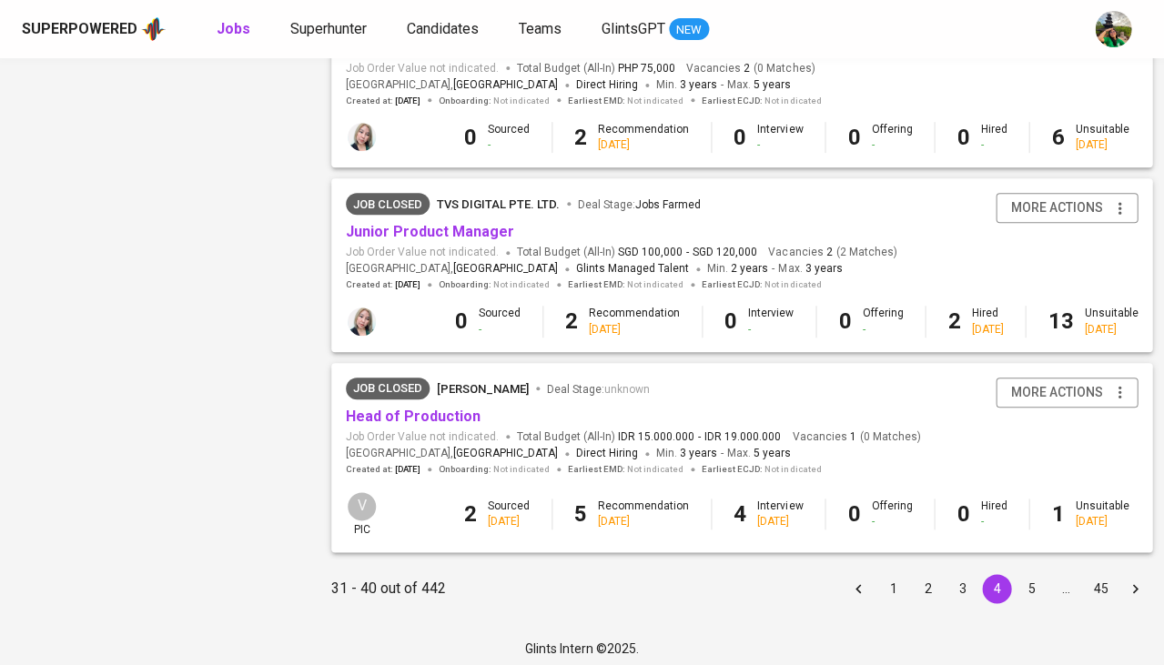
scroll to position [1672, 0]
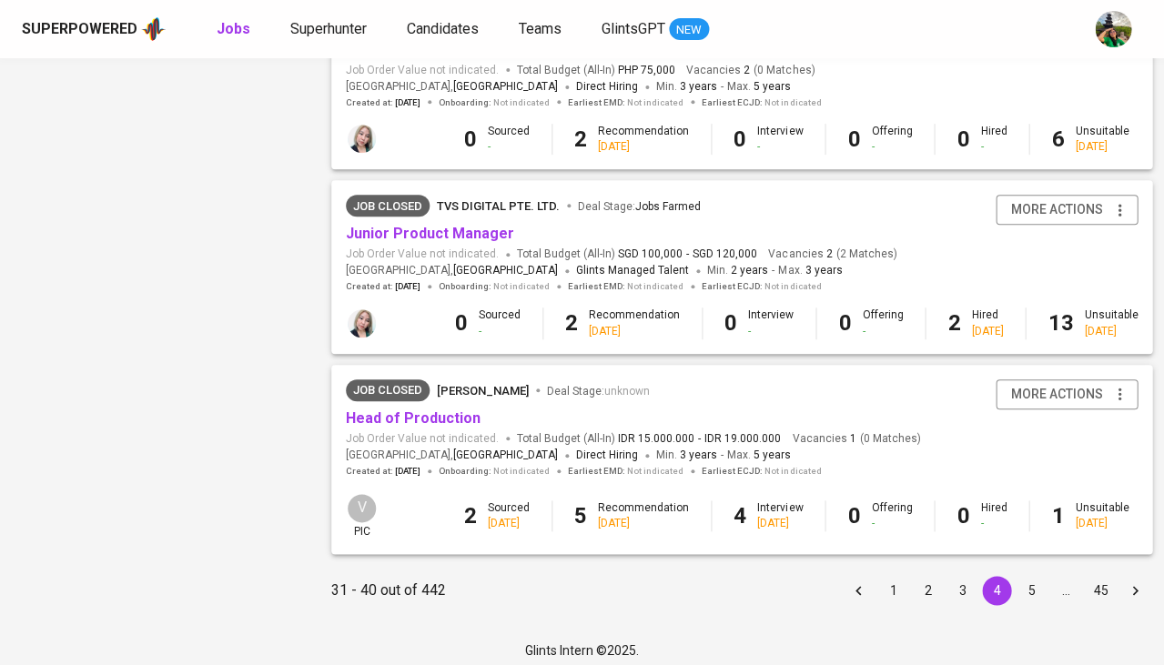
click at [1017, 579] on button "5" at bounding box center [1031, 590] width 29 height 29
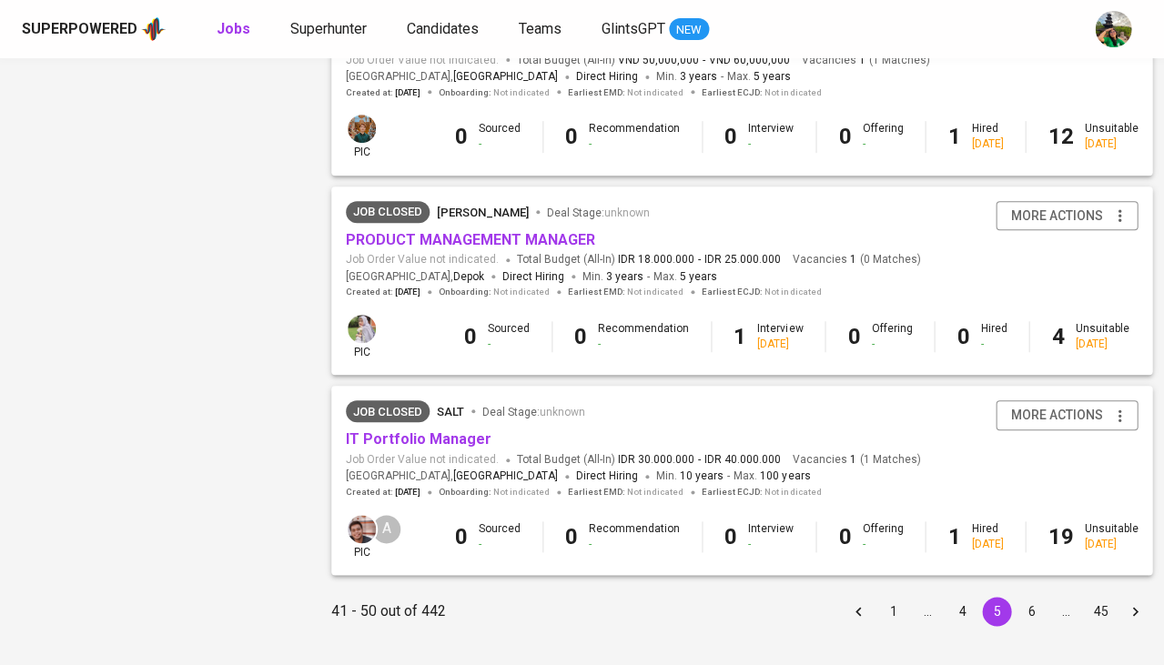
scroll to position [1684, 0]
click at [1017, 595] on button "6" at bounding box center [1031, 609] width 29 height 29
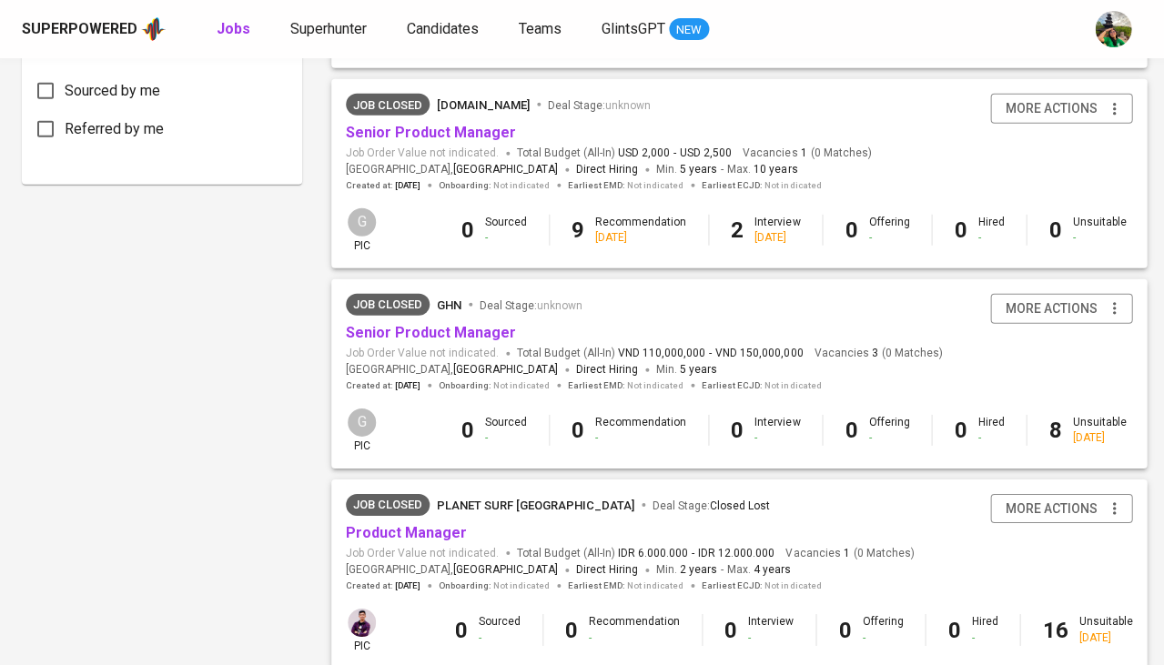
scroll to position [1047, 0]
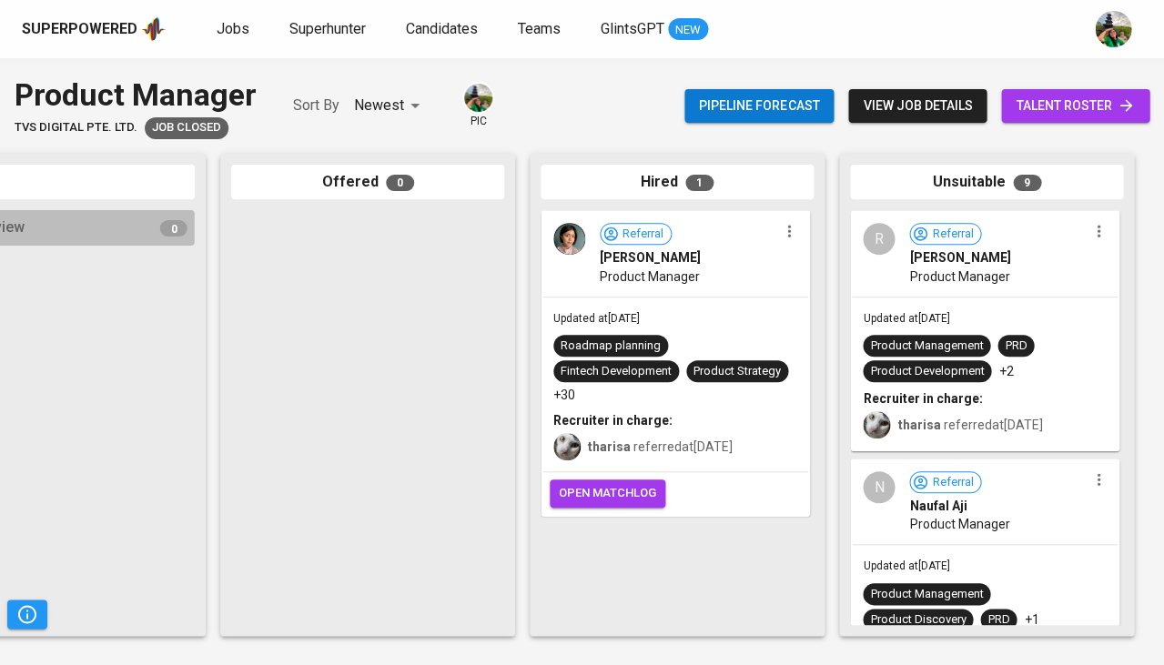
scroll to position [0, 1004]
click at [626, 276] on span "Product Manager" at bounding box center [650, 277] width 100 height 18
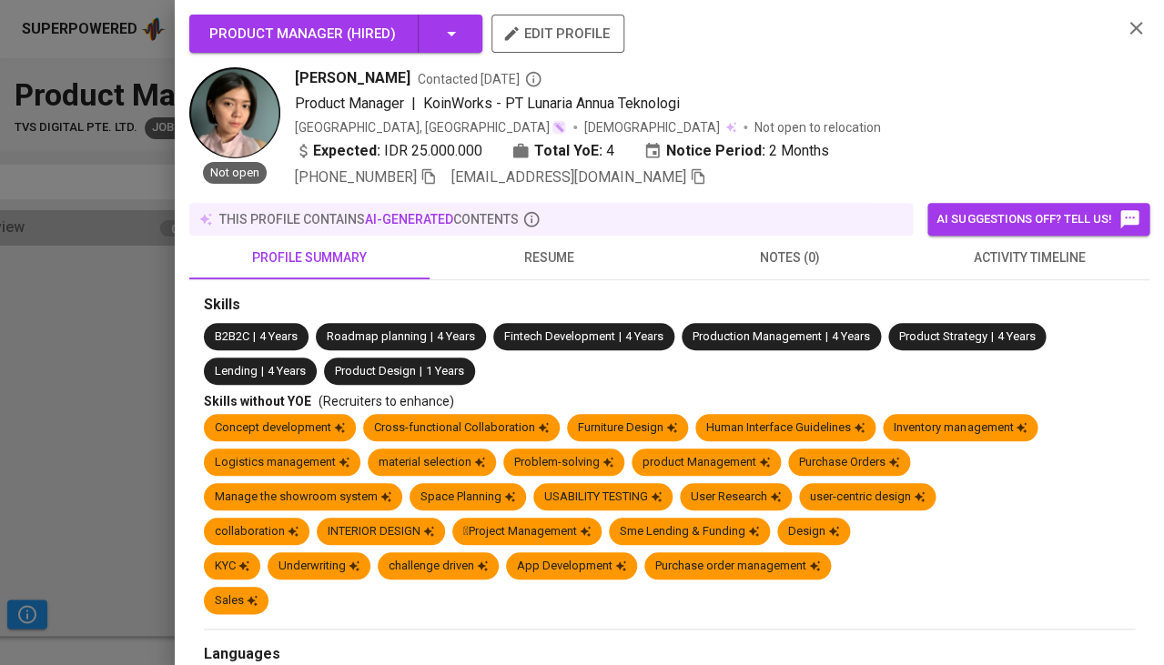
drag, startPoint x: 290, startPoint y: 74, endPoint x: 402, endPoint y: 80, distance: 112.1
click at [402, 80] on div "Not open Savitri Nurhayati Contacted 1 year ago Product Manager | KoinWorks - P…" at bounding box center [648, 127] width 918 height 121
copy span "Savitri Nurhayati"
click at [76, 397] on div at bounding box center [582, 332] width 1164 height 665
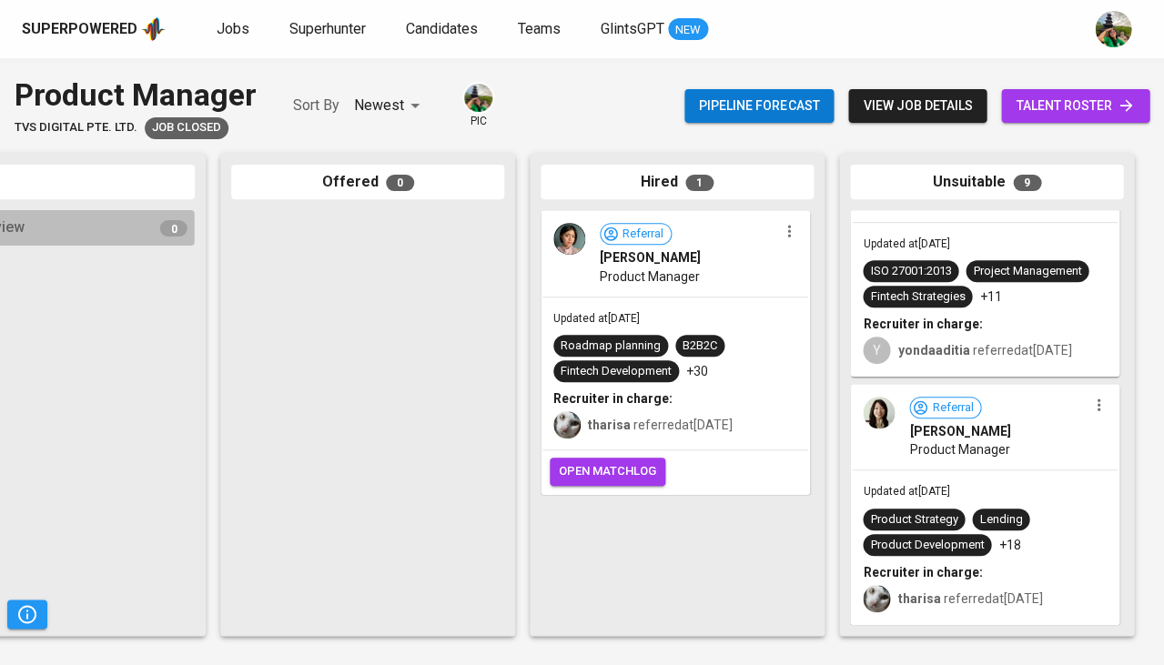
scroll to position [1871, 0]
click at [997, 488] on div "Updated at Jul 12, 2024 Product Strategy Lending Product Development +18 Recrui…" at bounding box center [985, 547] width 266 height 153
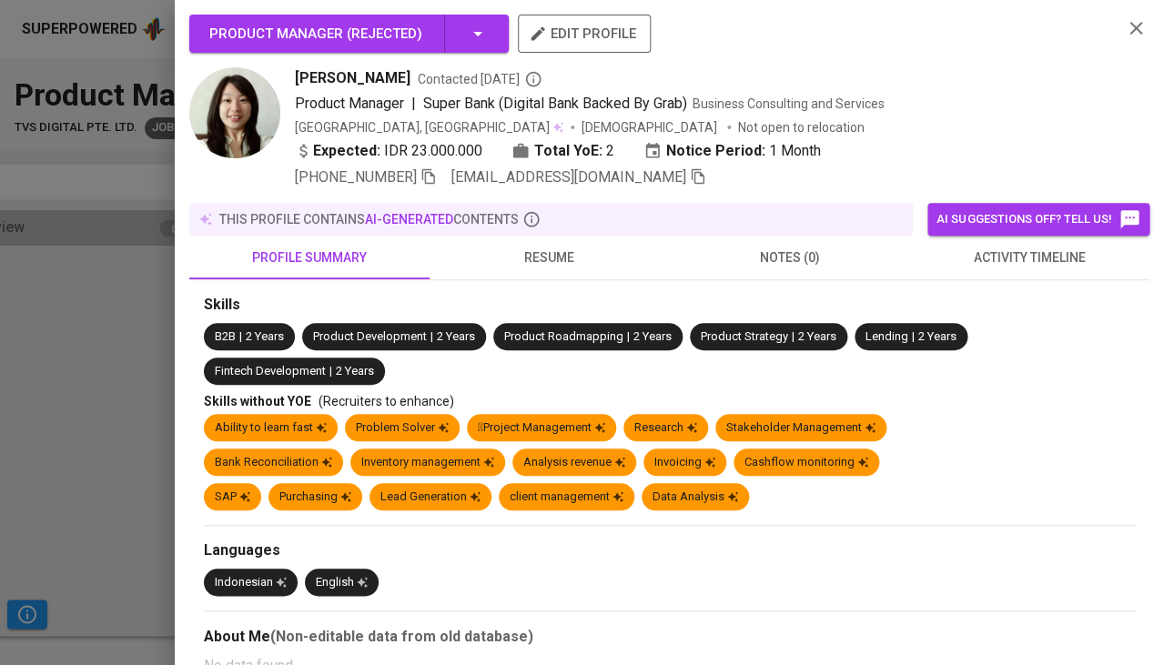
click at [1003, 256] on span "activity timeline" at bounding box center [1029, 258] width 218 height 23
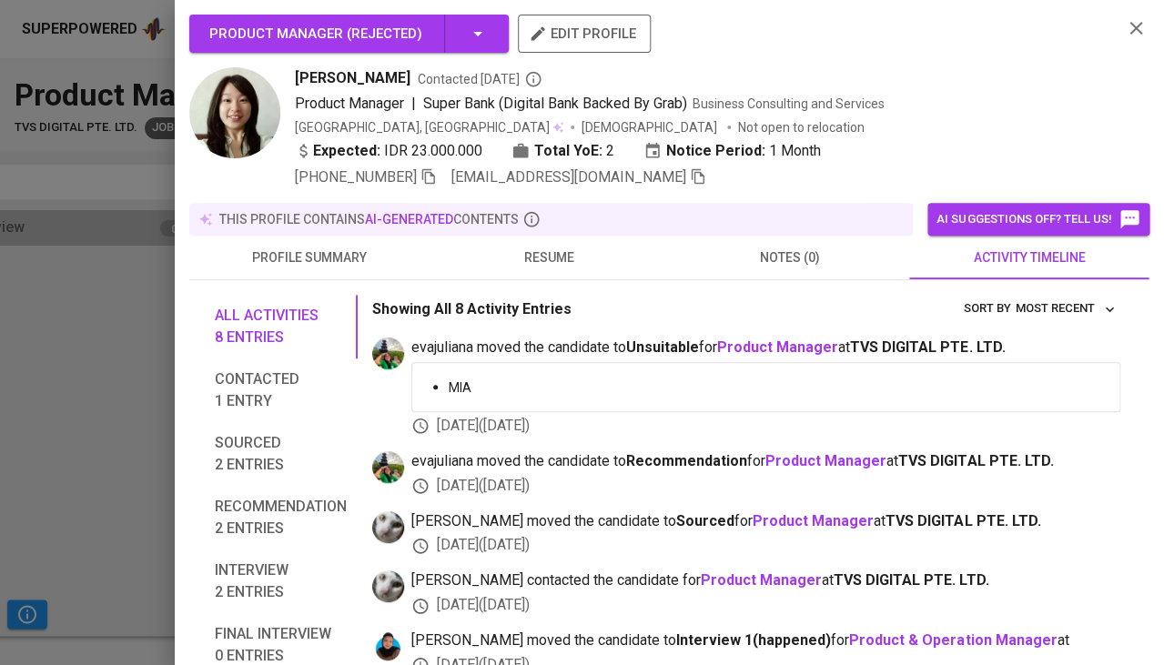
click at [75, 394] on div at bounding box center [582, 332] width 1164 height 665
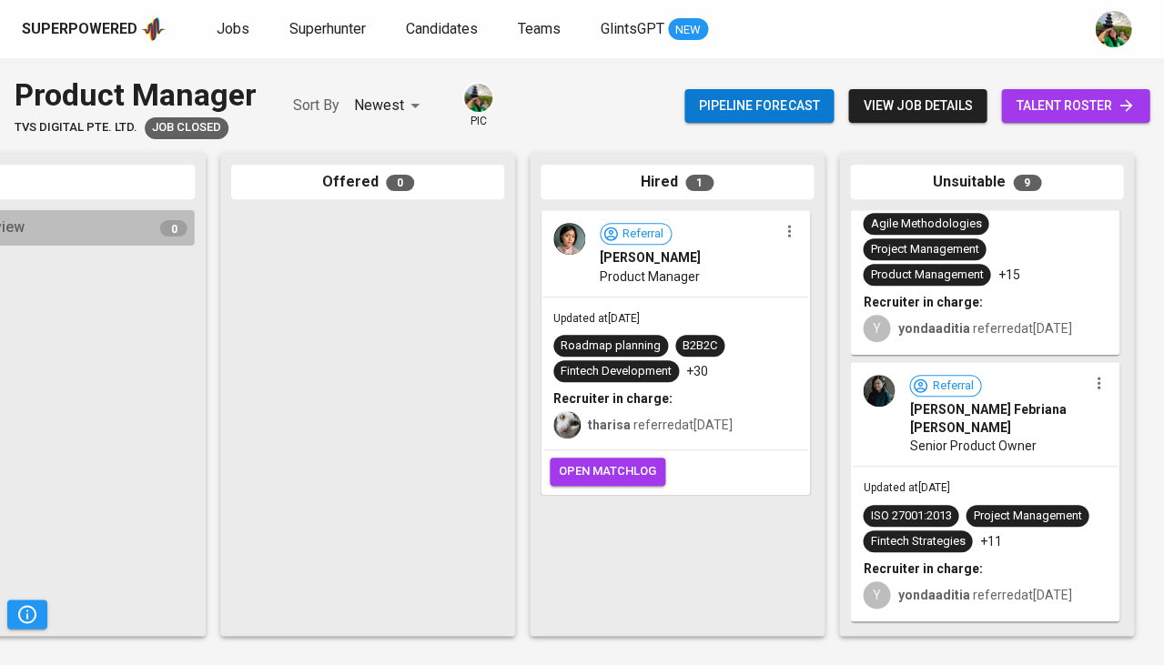
scroll to position [1655, 0]
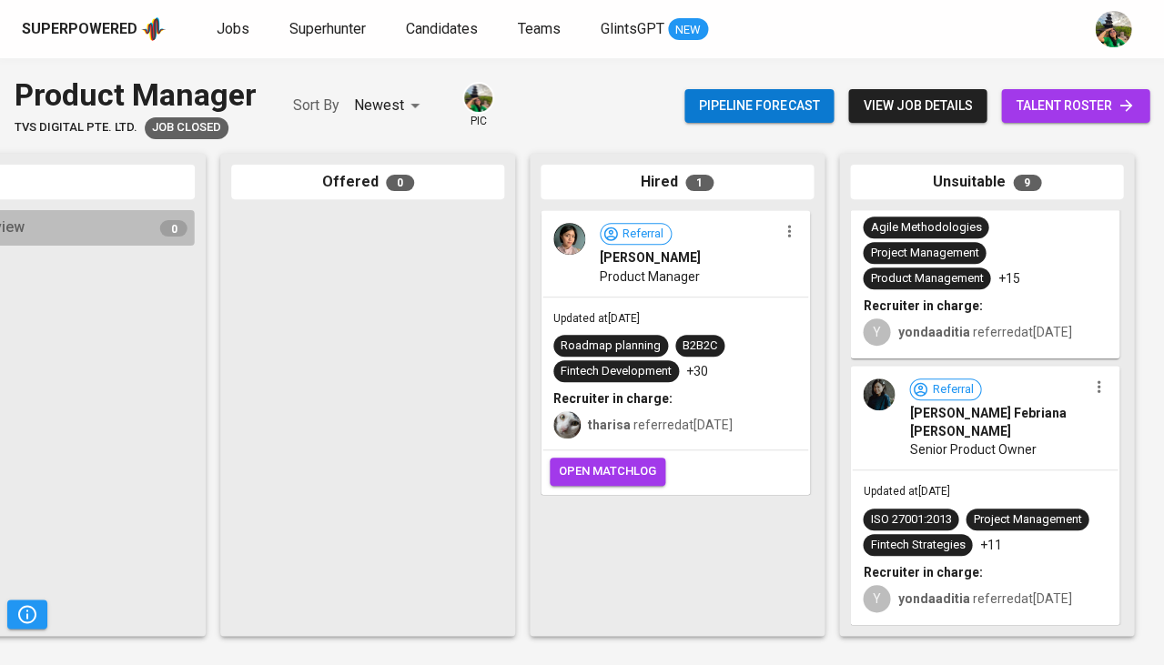
click at [968, 471] on div "Updated at Jul 12, 2024 ISO 27001:2013 Project Management Fintech Strategies +1…" at bounding box center [985, 547] width 266 height 153
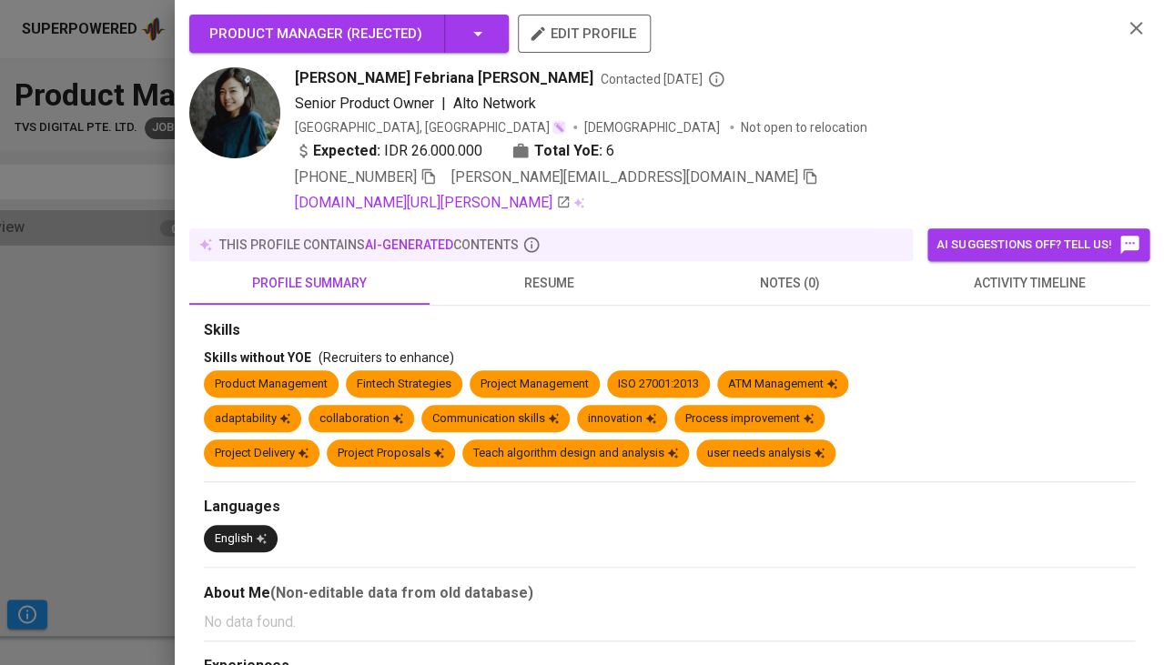
click at [1011, 261] on button "activity timeline" at bounding box center [1029, 283] width 240 height 44
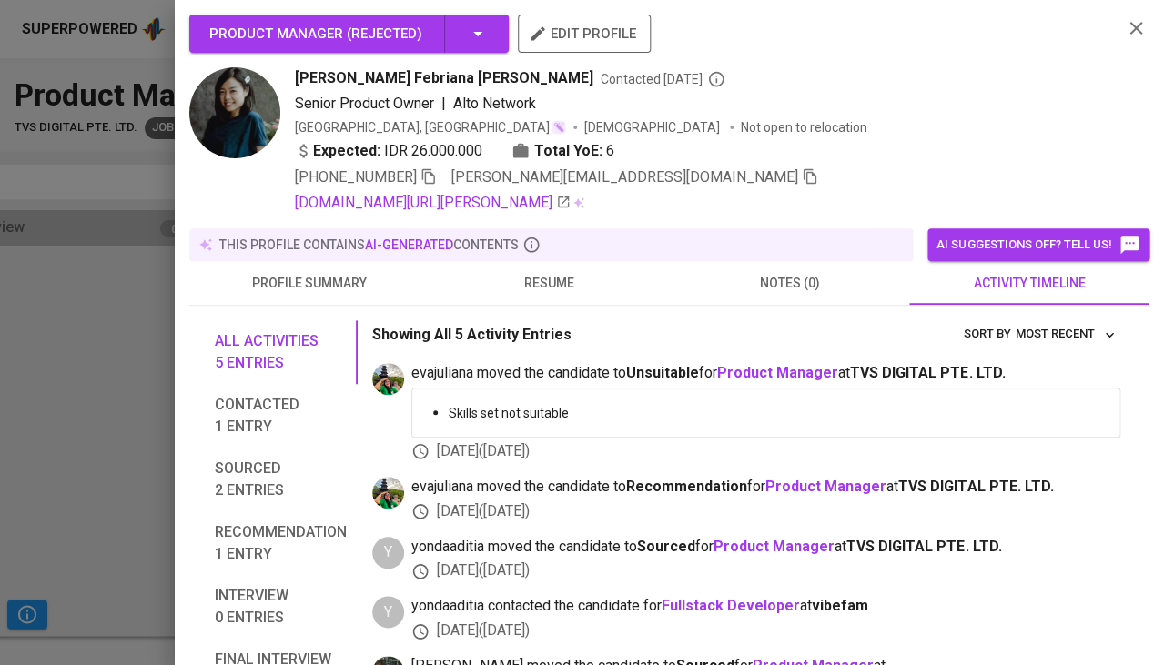
click at [30, 418] on div at bounding box center [582, 332] width 1164 height 665
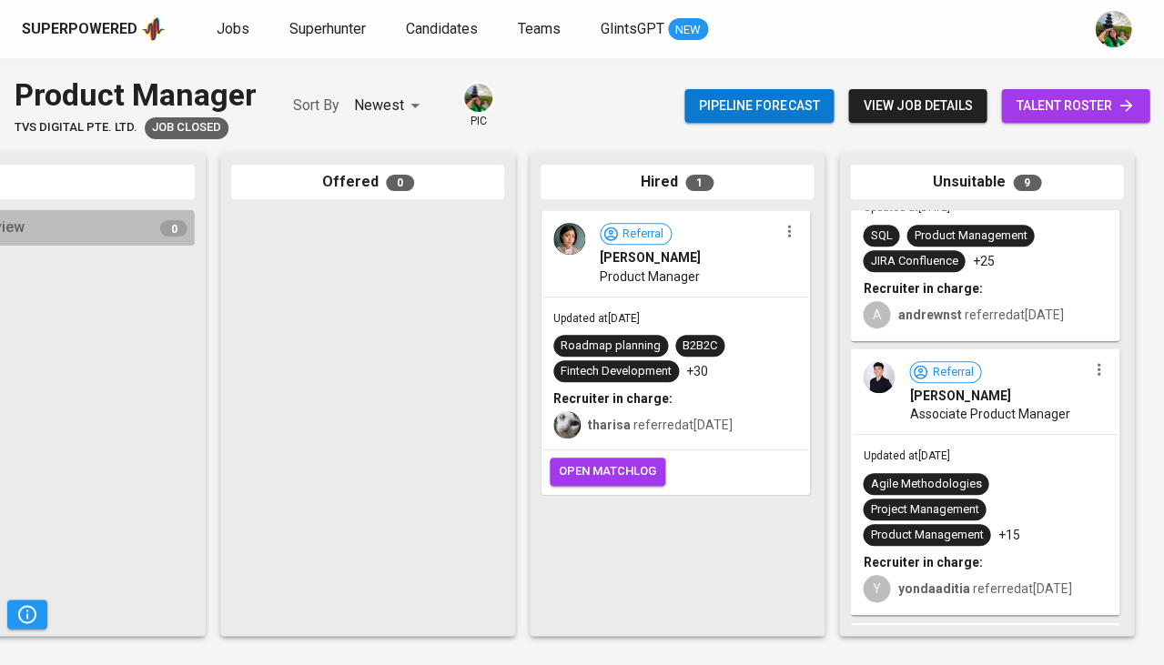
scroll to position [1388, 0]
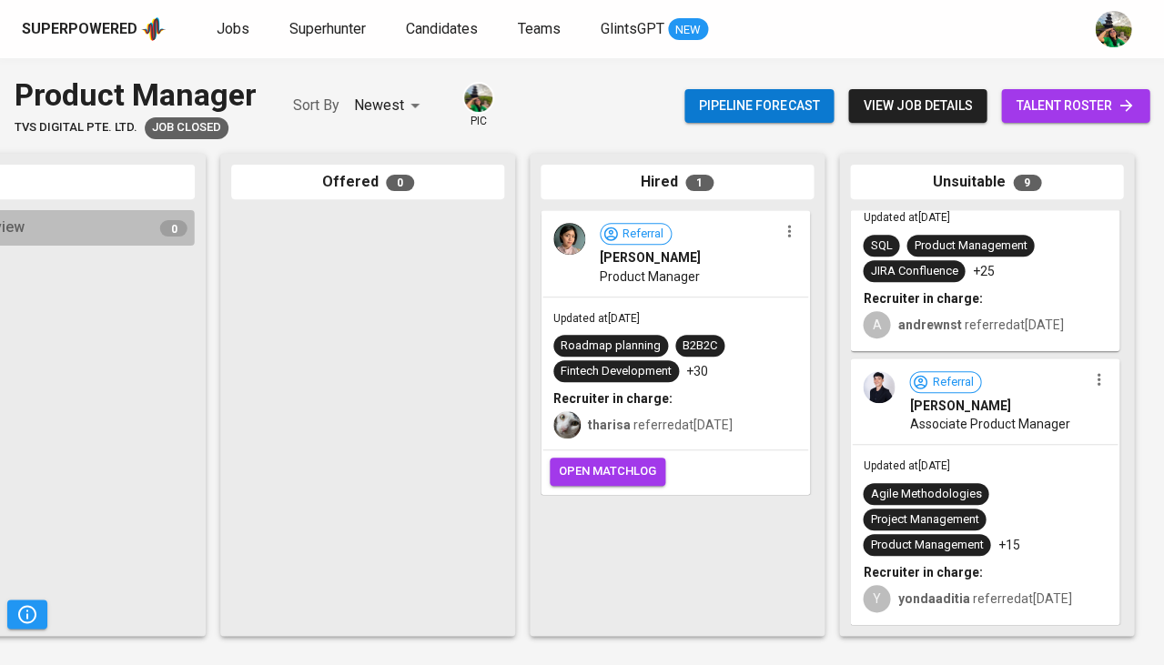
click at [922, 450] on div "Updated at Jul 12, 2024 Agile Methodologies Project Management Product Manageme…" at bounding box center [985, 534] width 266 height 178
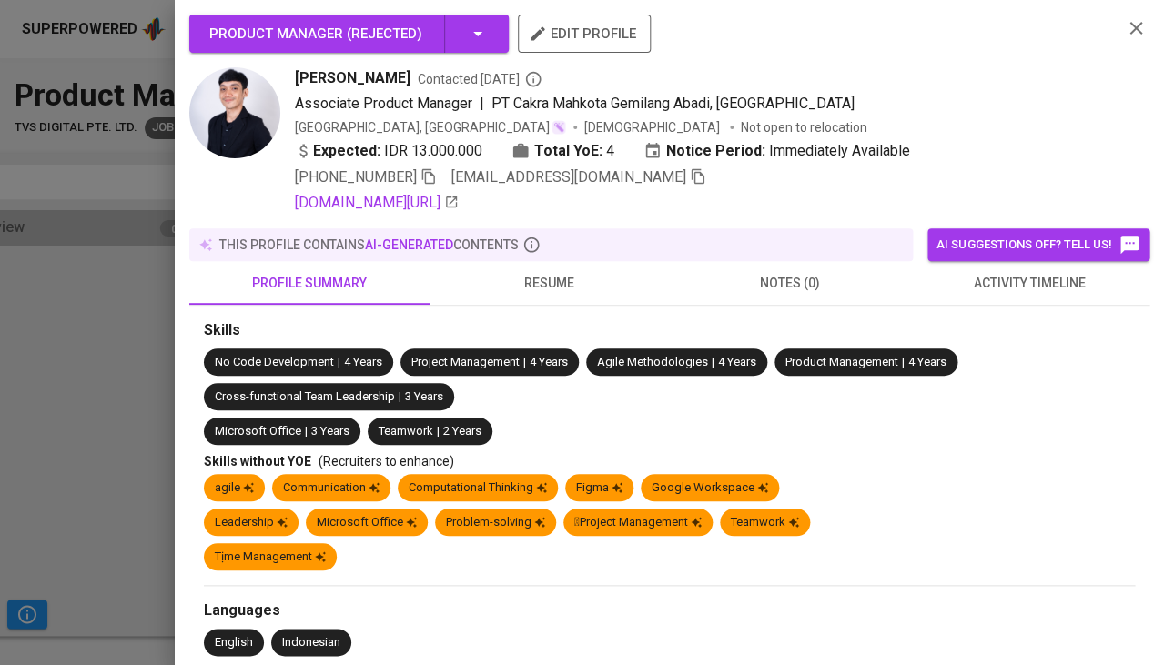
click at [982, 285] on span "activity timeline" at bounding box center [1029, 283] width 218 height 23
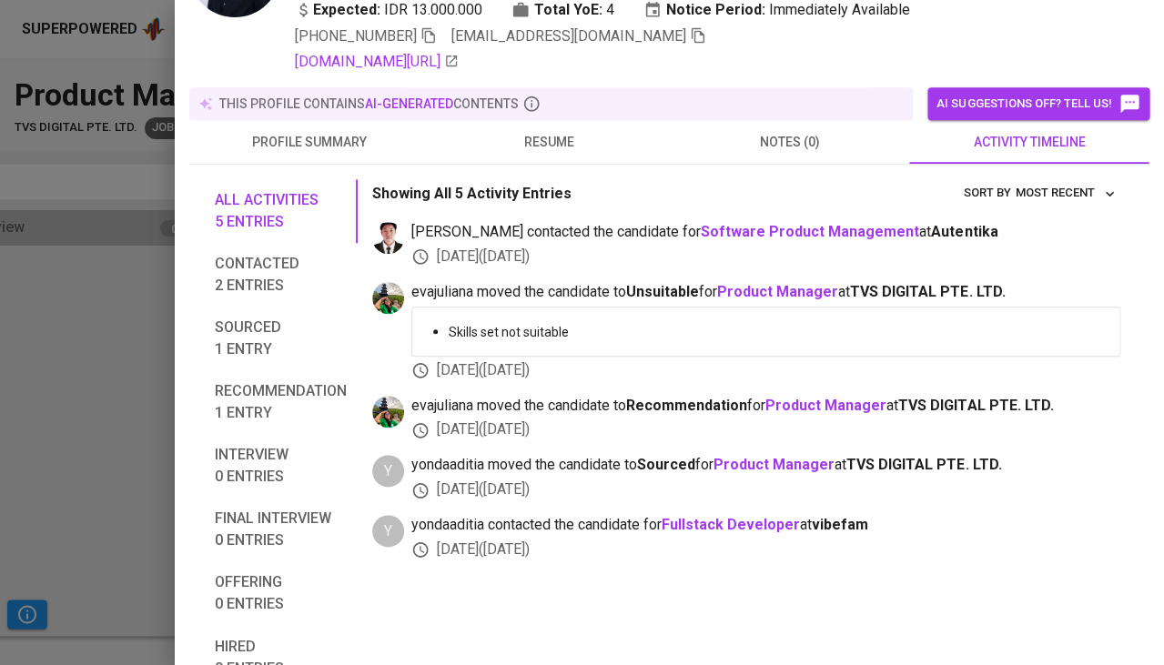
scroll to position [-7, 0]
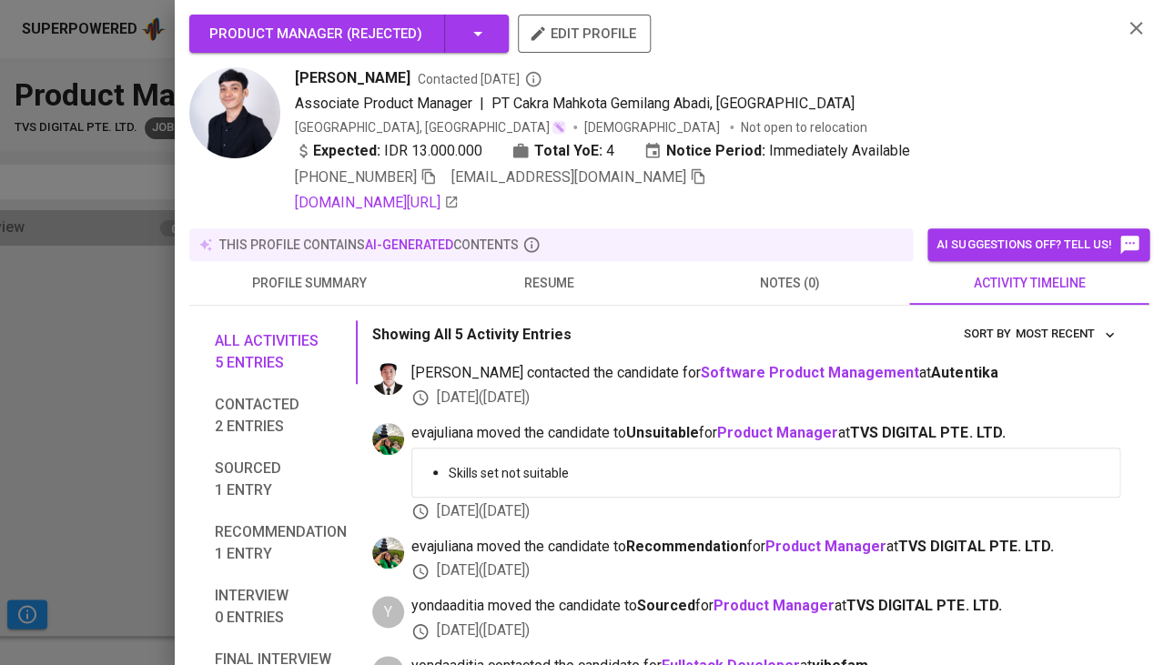
click at [528, 285] on span "resume" at bounding box center [550, 283] width 218 height 23
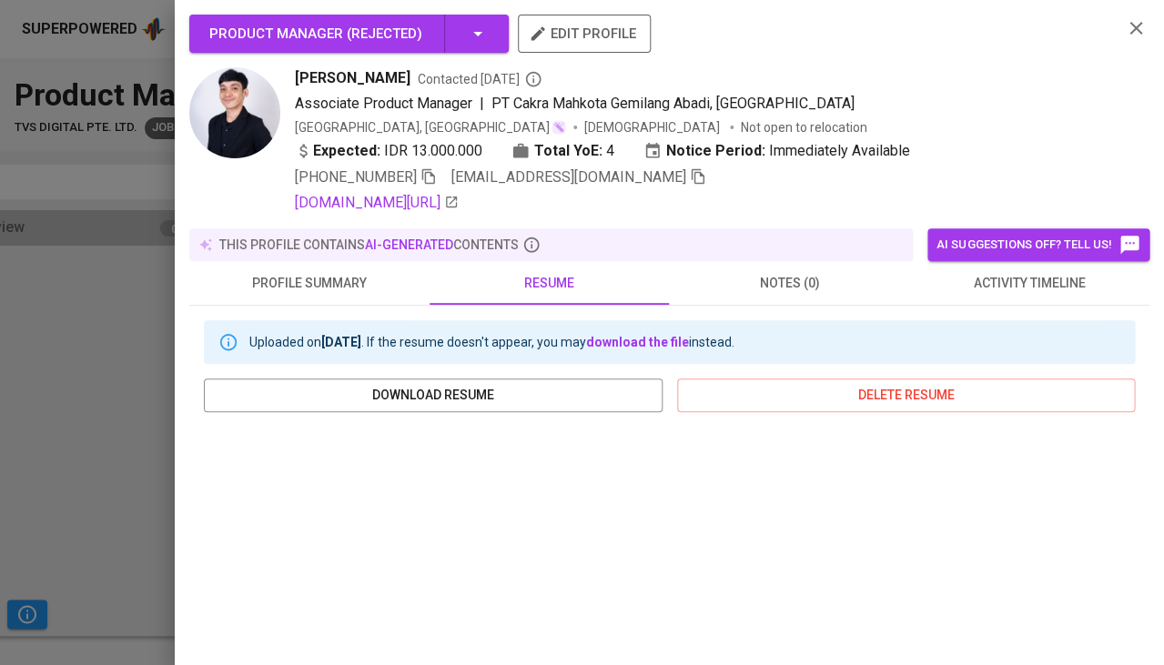
scroll to position [0, 0]
click at [429, 176] on icon "button" at bounding box center [428, 176] width 13 height 15
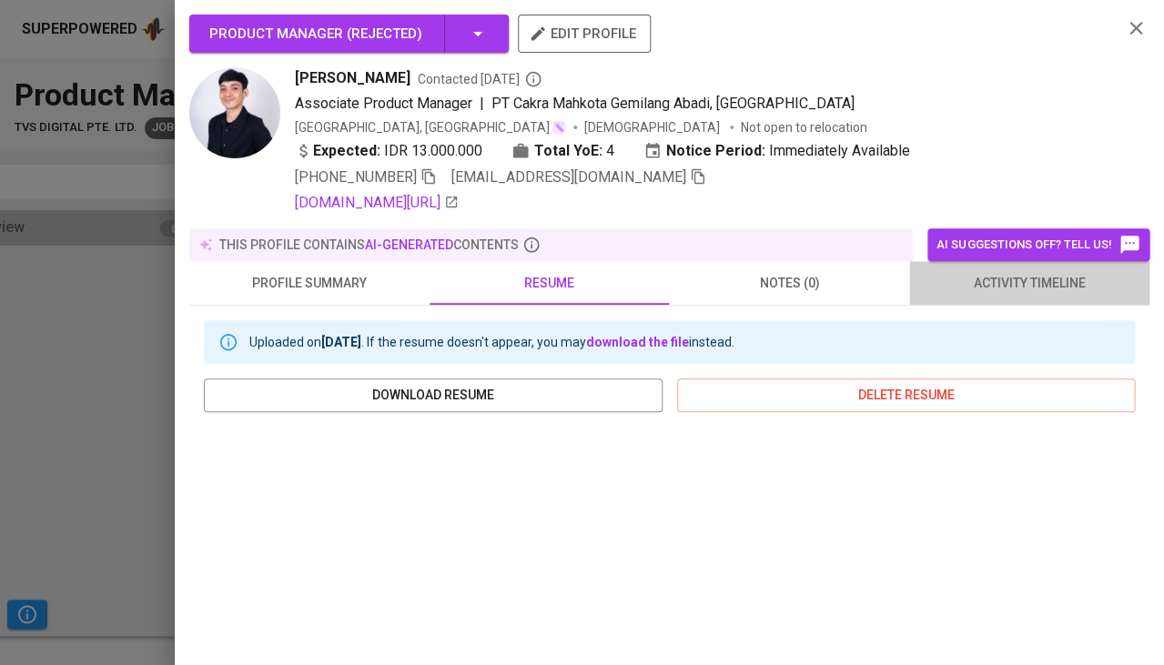
click at [1008, 285] on span "activity timeline" at bounding box center [1029, 283] width 218 height 23
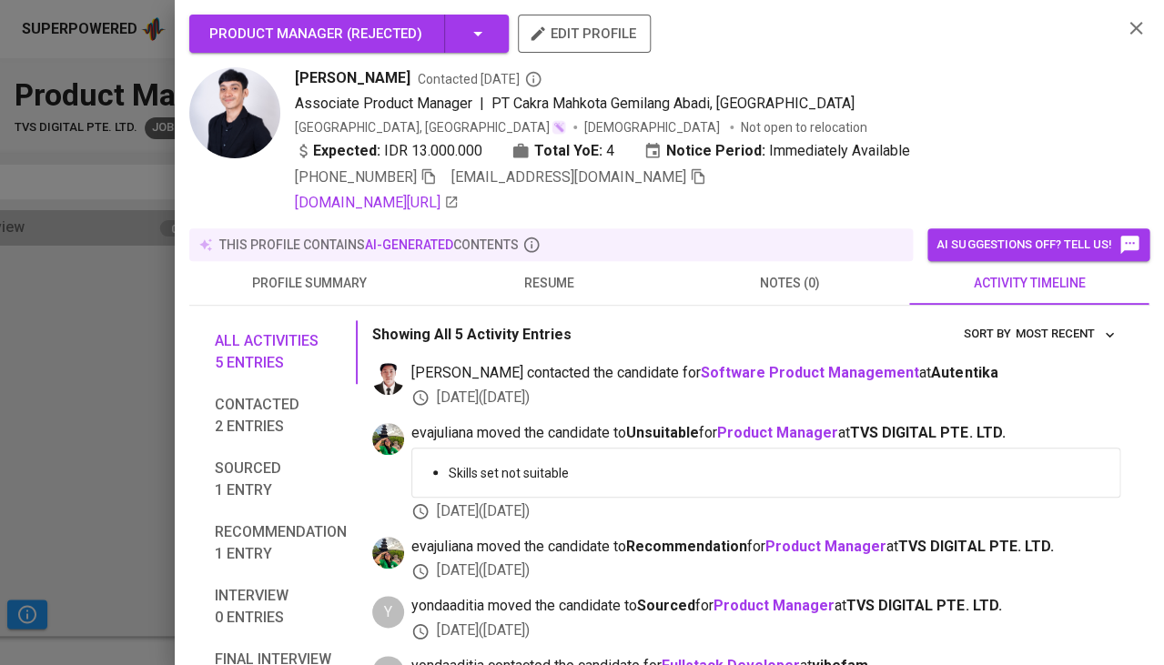
click at [690, 176] on icon "button" at bounding box center [698, 176] width 16 height 16
click at [65, 362] on div at bounding box center [582, 332] width 1164 height 665
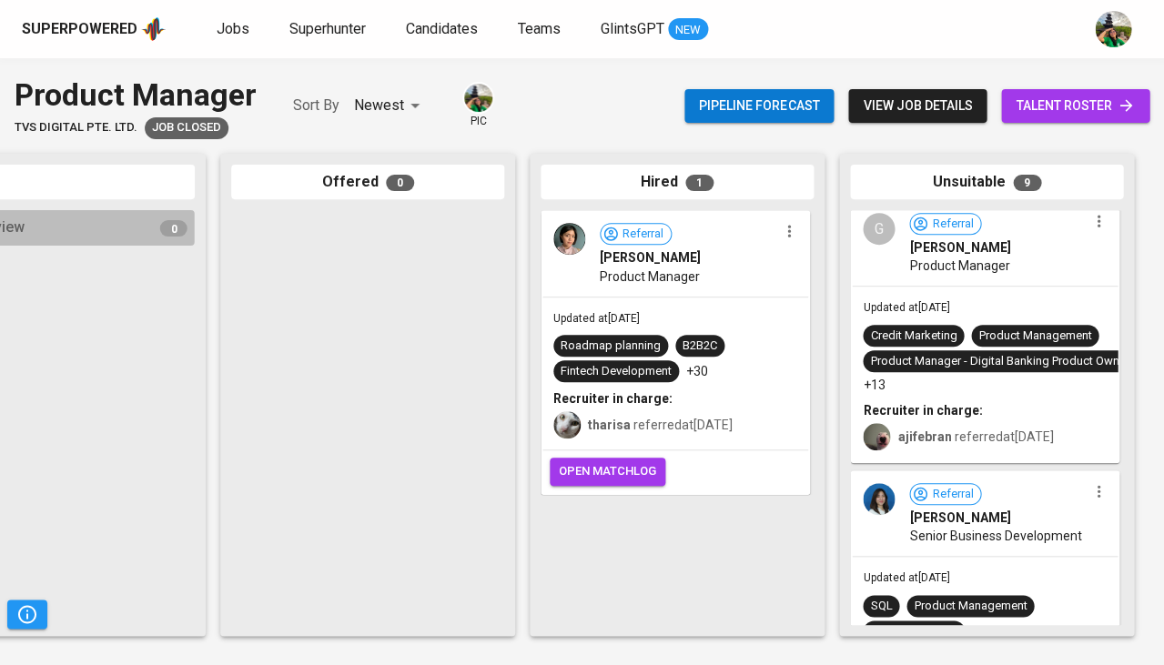
scroll to position [1013, 0]
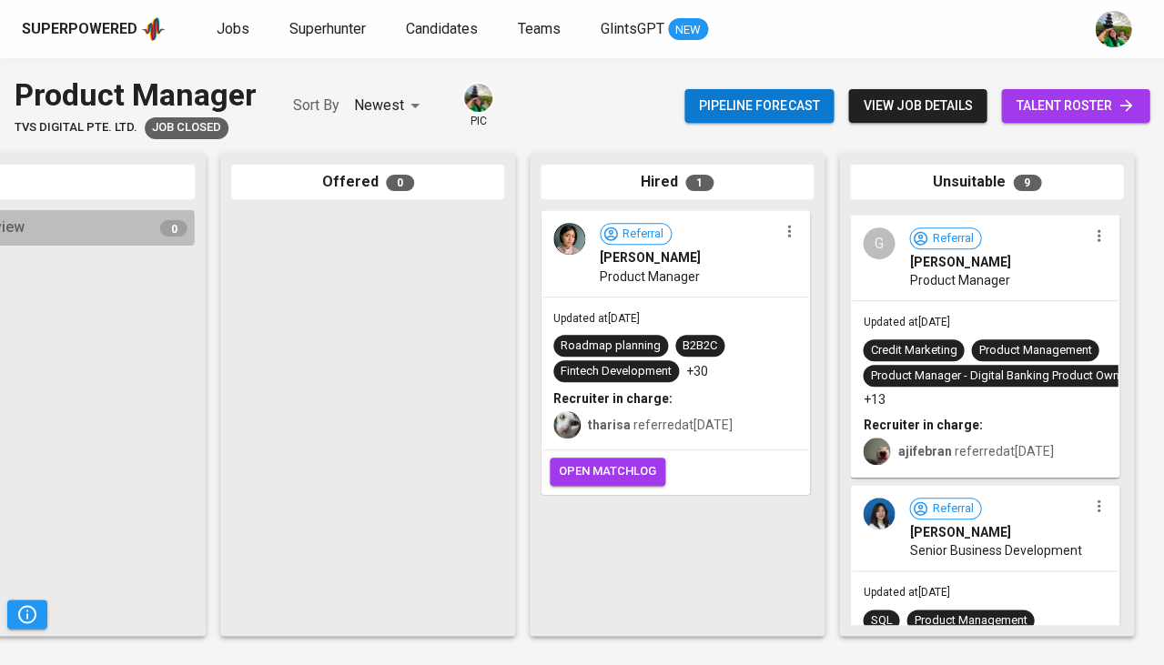
click at [995, 279] on span "Product Manager" at bounding box center [959, 280] width 100 height 18
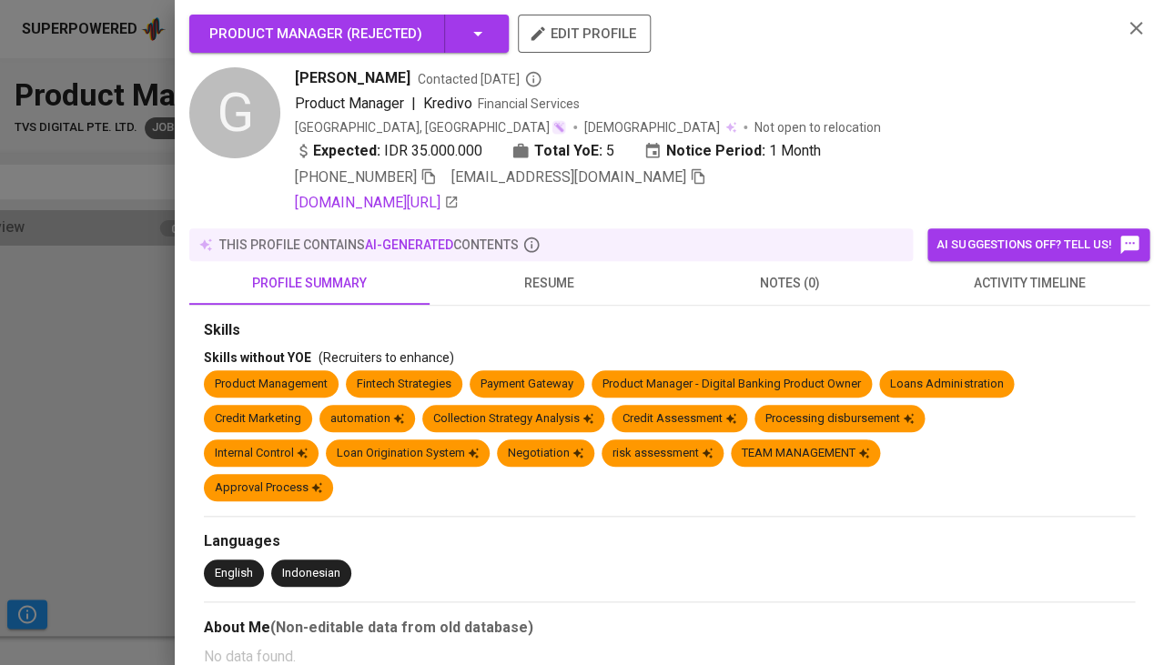
click at [1018, 272] on span "activity timeline" at bounding box center [1029, 283] width 218 height 23
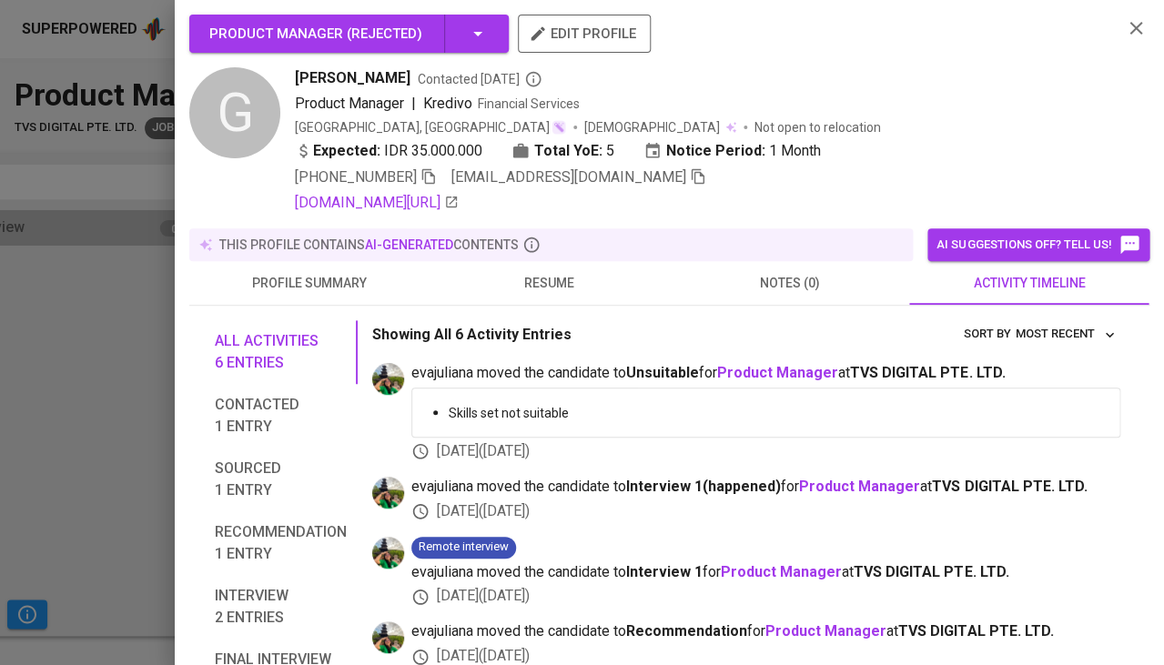
click at [530, 297] on button "resume" at bounding box center [550, 283] width 240 height 44
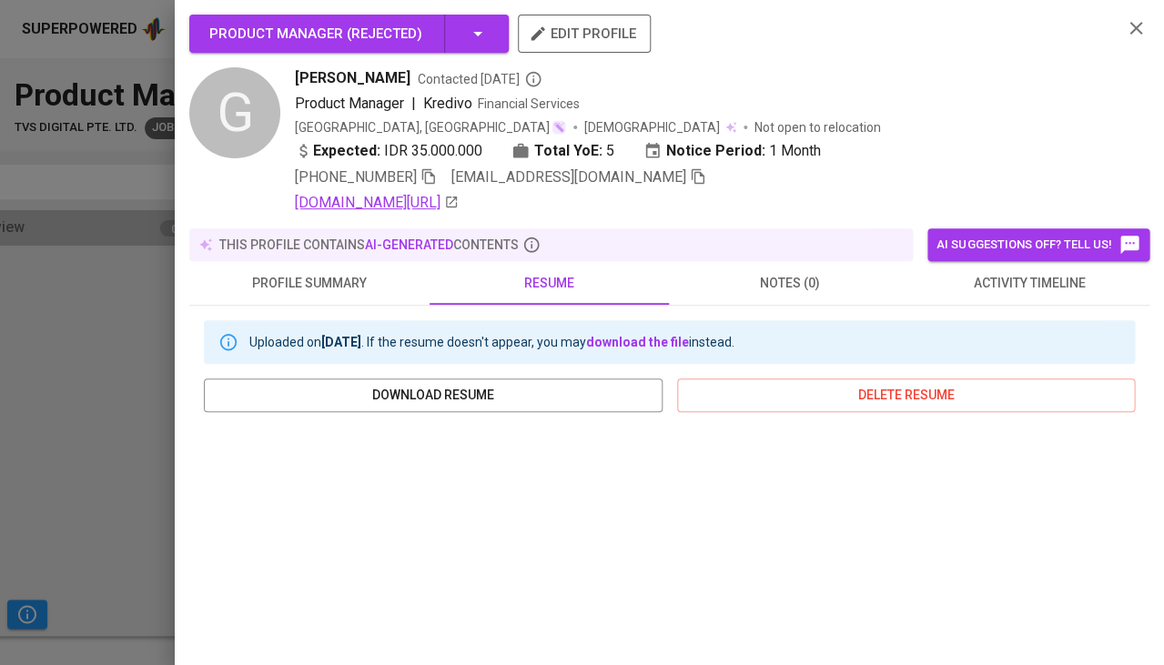
scroll to position [0, 0]
click at [434, 173] on icon "button" at bounding box center [428, 176] width 13 height 15
click at [690, 177] on icon "button" at bounding box center [698, 176] width 16 height 16
click at [109, 393] on div at bounding box center [582, 332] width 1164 height 665
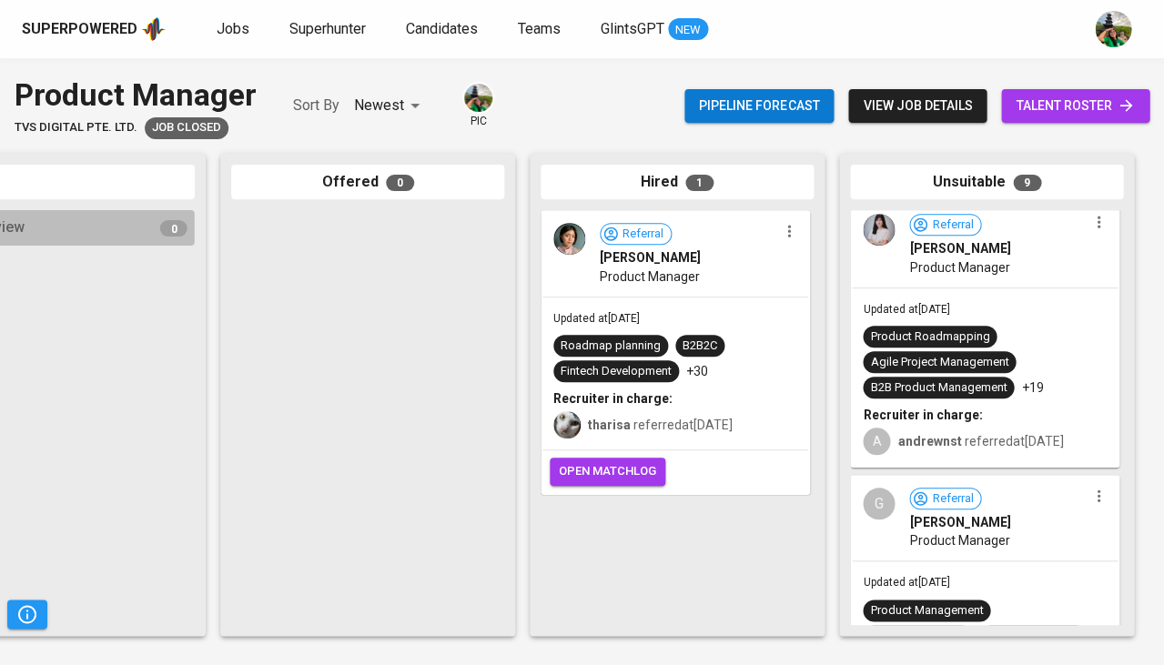
scroll to position [743, 0]
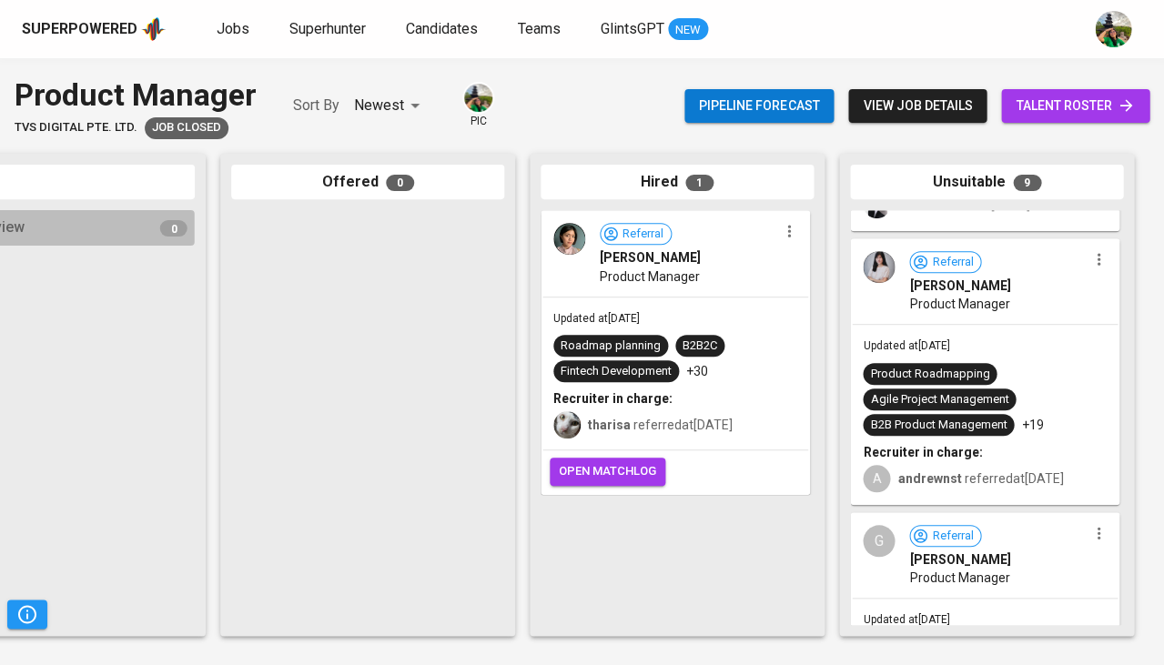
click at [998, 299] on span "Product Manager" at bounding box center [959, 304] width 100 height 18
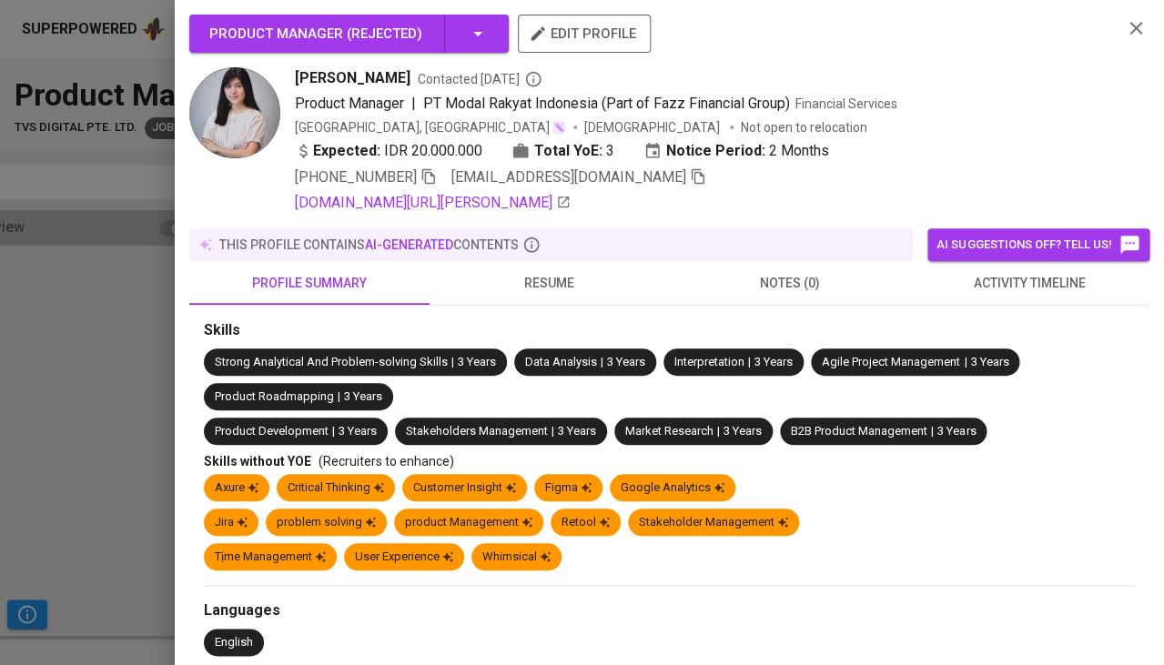
click at [86, 383] on div at bounding box center [582, 332] width 1164 height 665
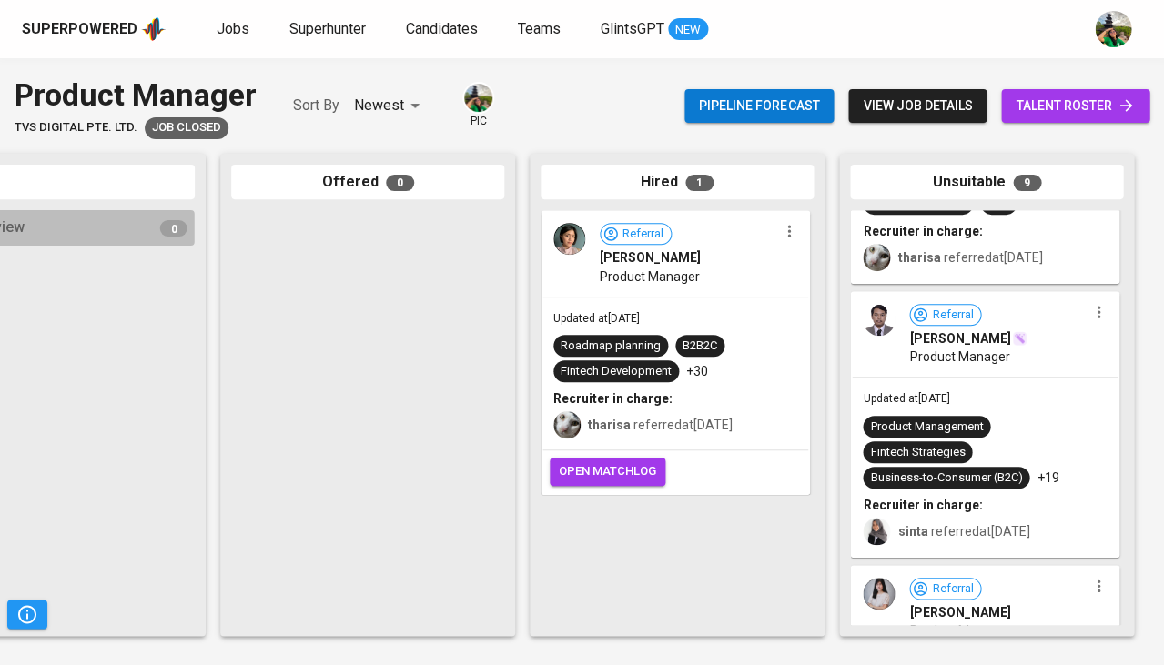
scroll to position [408, 0]
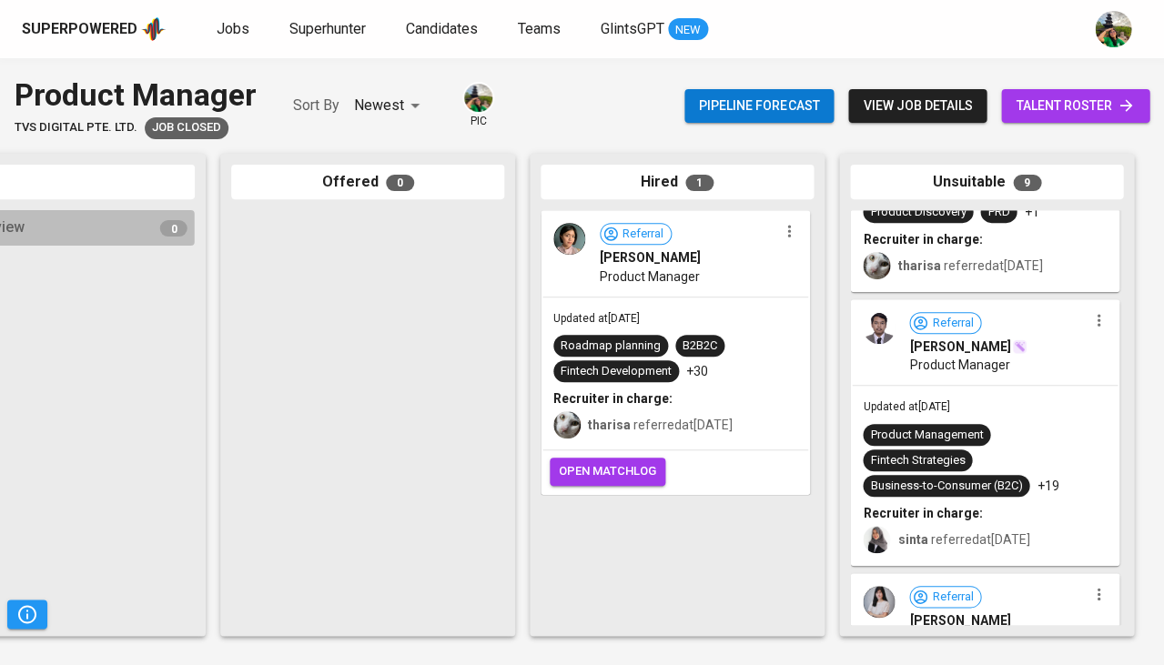
click at [930, 410] on div "Updated at Jul 31, 2024 Product Management Fintech Strategies Business-to-Consu…" at bounding box center [985, 475] width 266 height 178
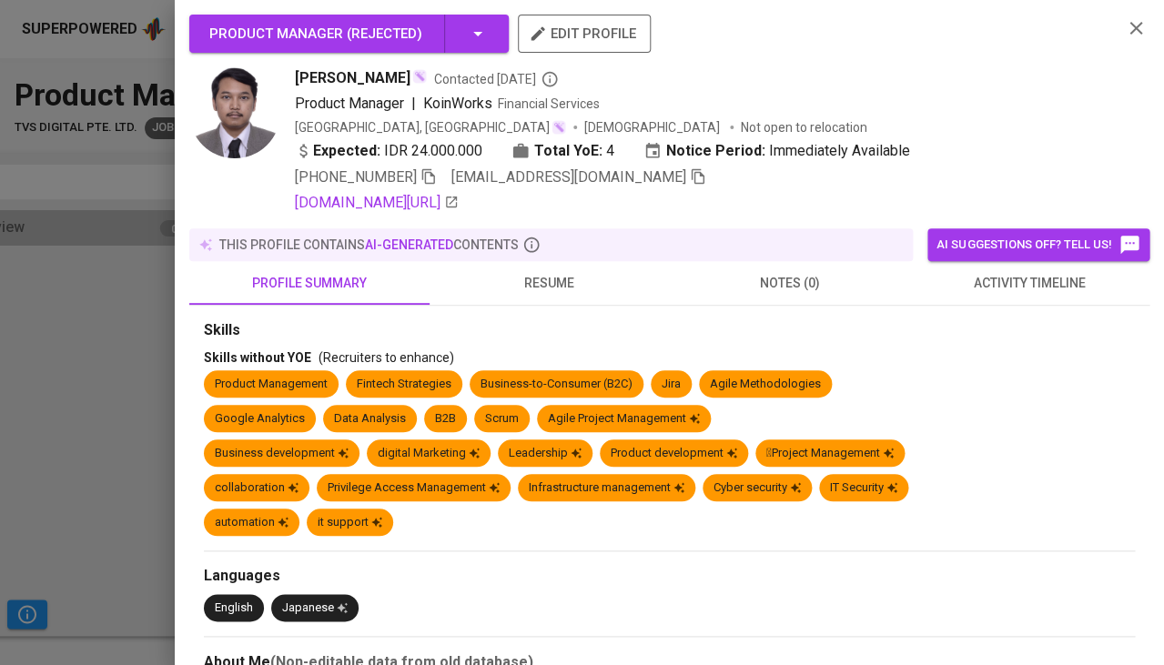
click at [1021, 275] on span "activity timeline" at bounding box center [1029, 283] width 218 height 23
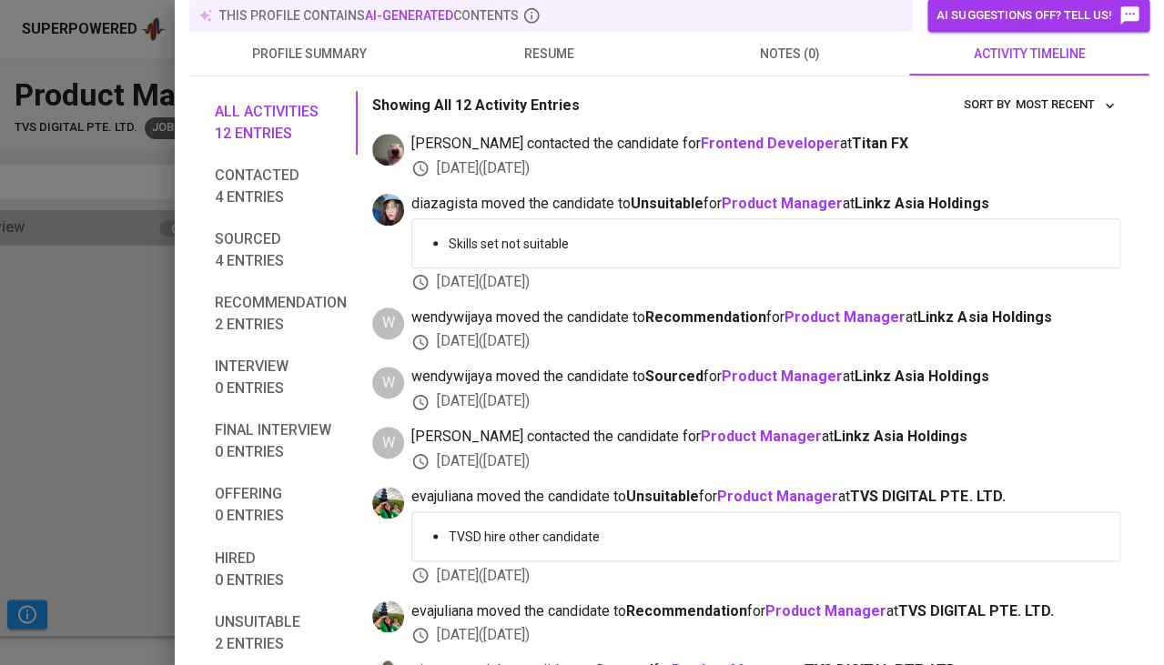
scroll to position [377, 0]
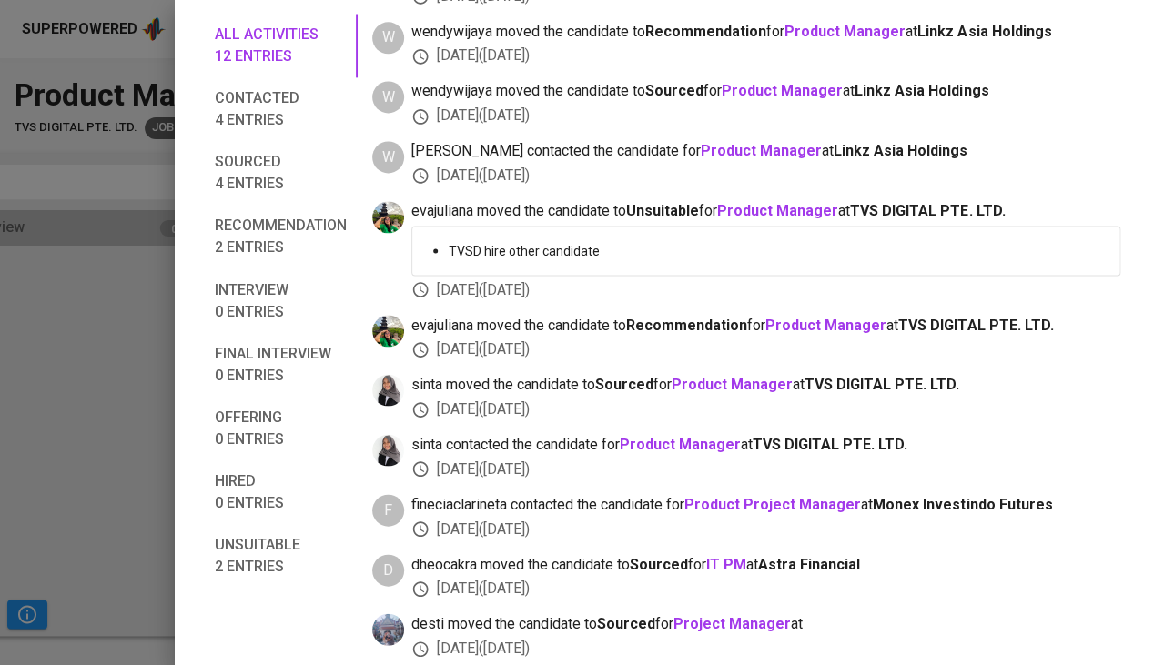
click at [122, 514] on div at bounding box center [582, 332] width 1164 height 665
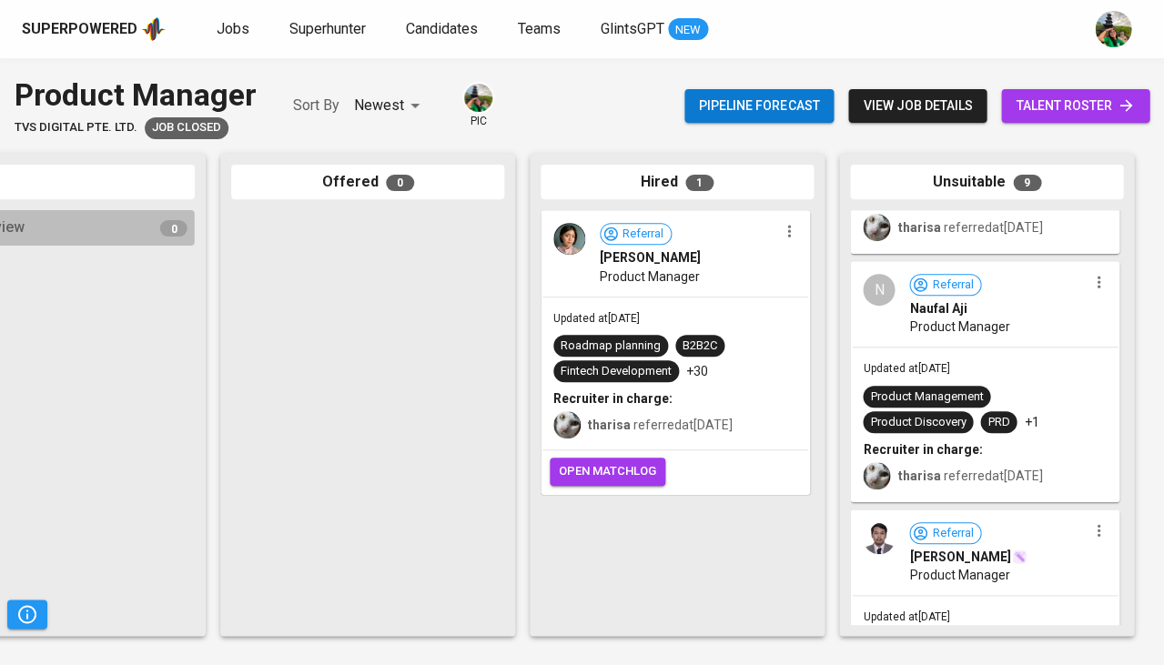
scroll to position [197, 0]
click at [949, 366] on span "Updated at Jul 31, 2024" at bounding box center [906, 369] width 86 height 13
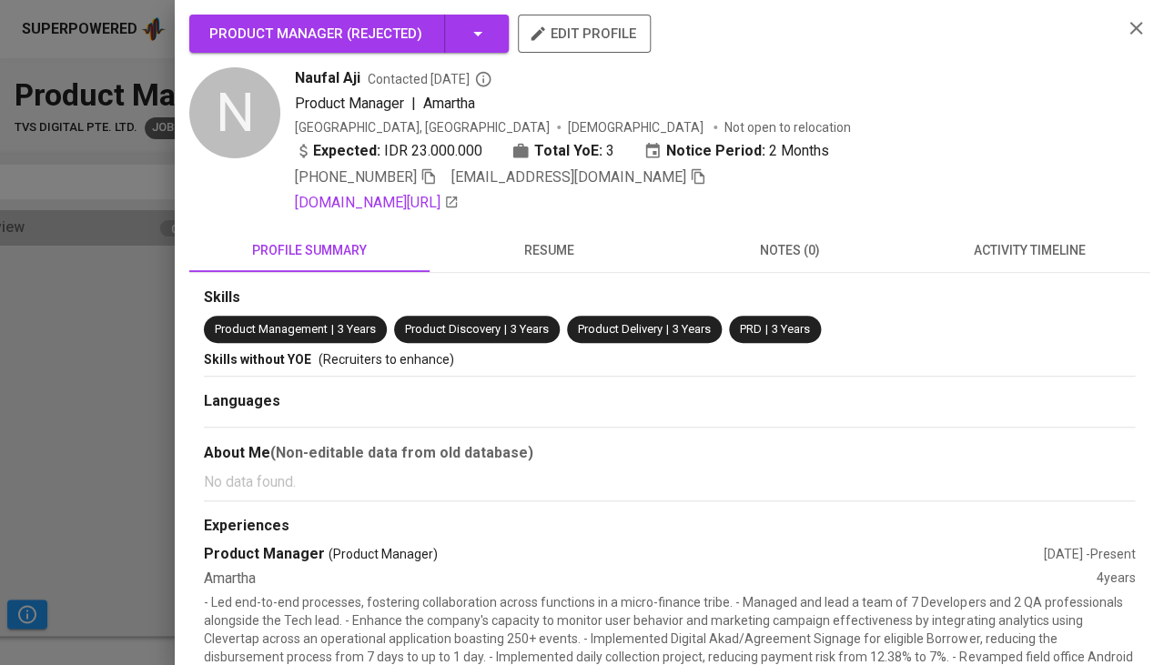
click at [991, 258] on button "activity timeline" at bounding box center [1029, 250] width 240 height 44
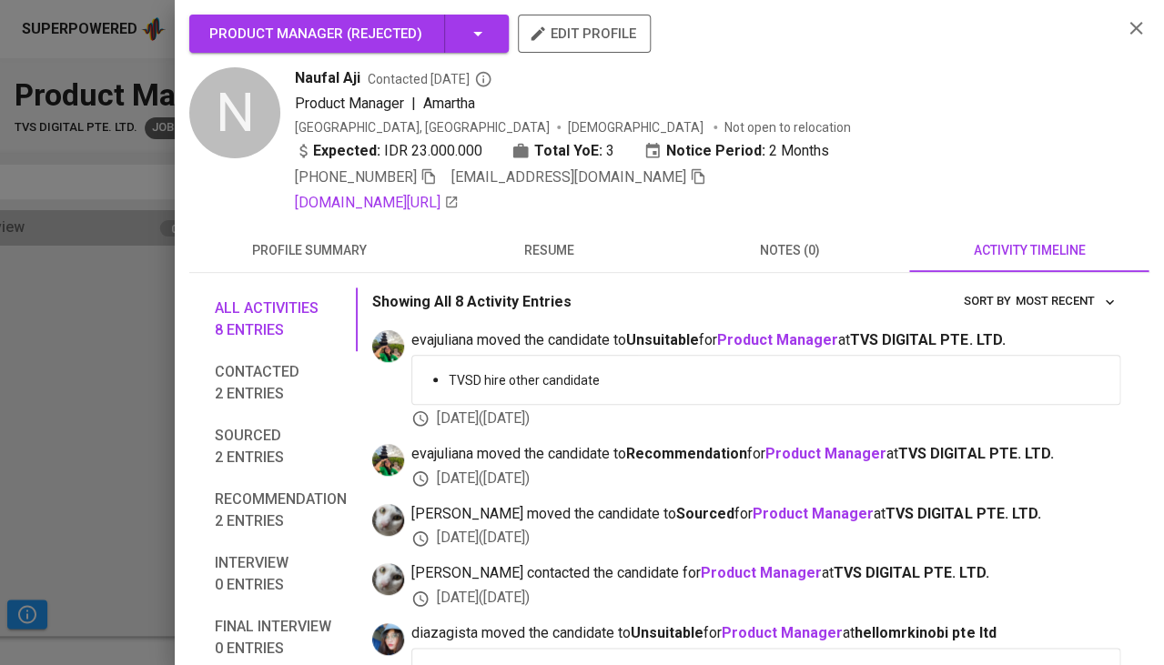
click at [127, 437] on div at bounding box center [582, 332] width 1164 height 665
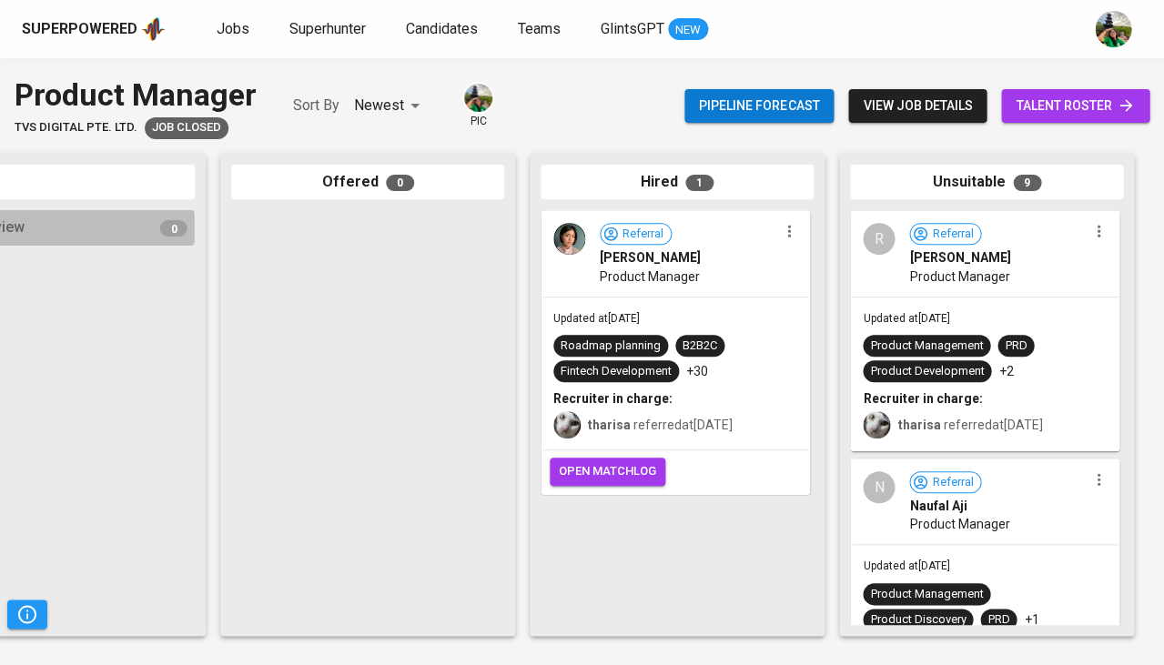
scroll to position [0, 0]
click at [955, 257] on span "Ronny Simorangkir" at bounding box center [959, 257] width 101 height 18
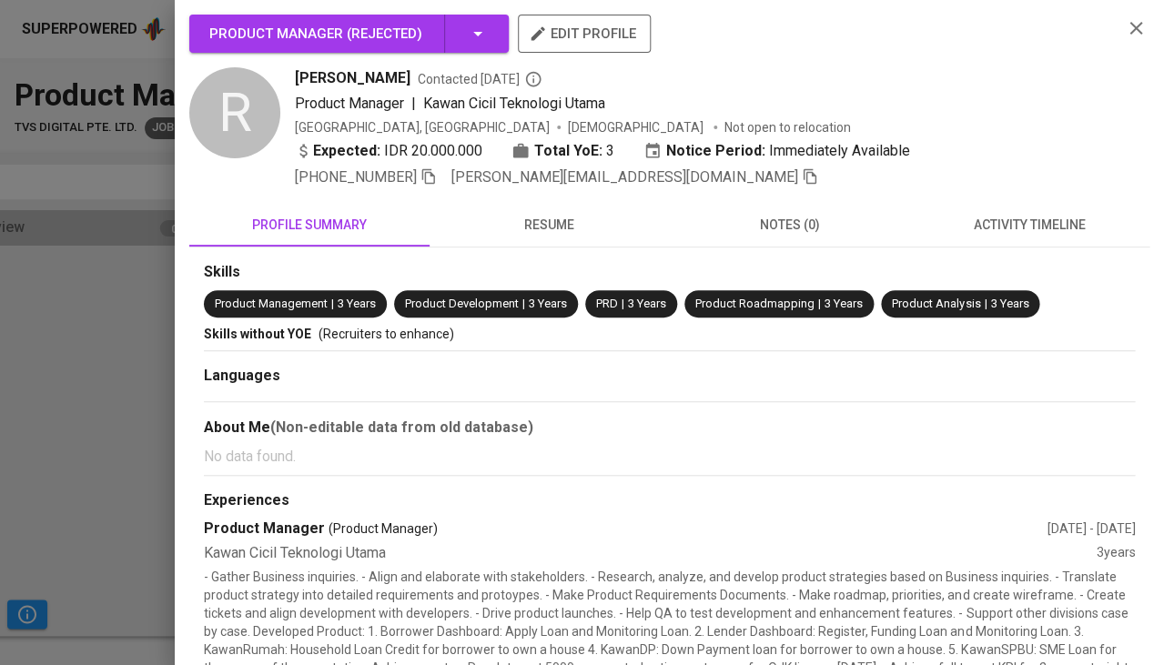
click at [1034, 231] on button "activity timeline" at bounding box center [1029, 225] width 240 height 44
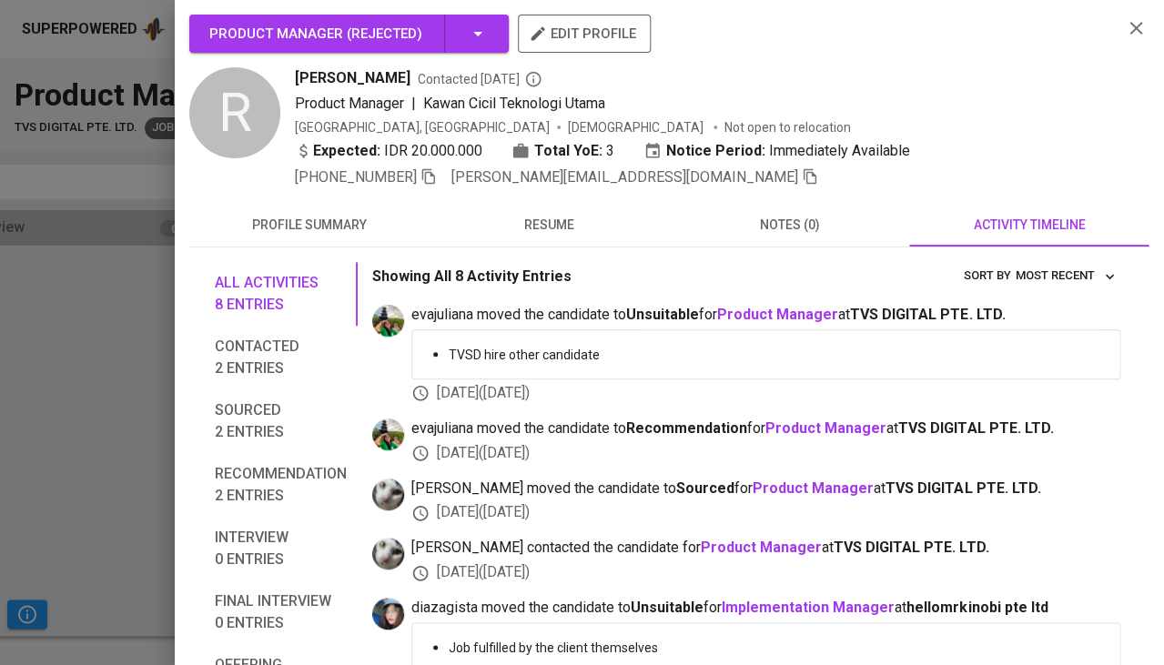
click at [585, 218] on span "resume" at bounding box center [550, 225] width 218 height 23
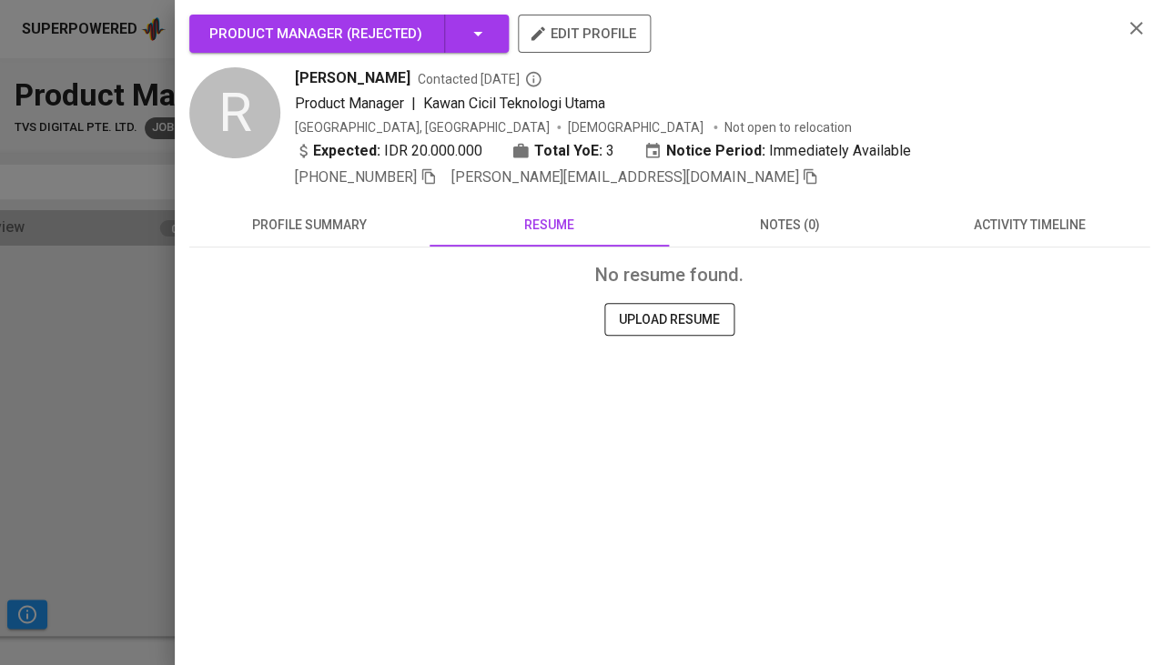
click at [356, 232] on button "profile summary" at bounding box center [309, 225] width 240 height 44
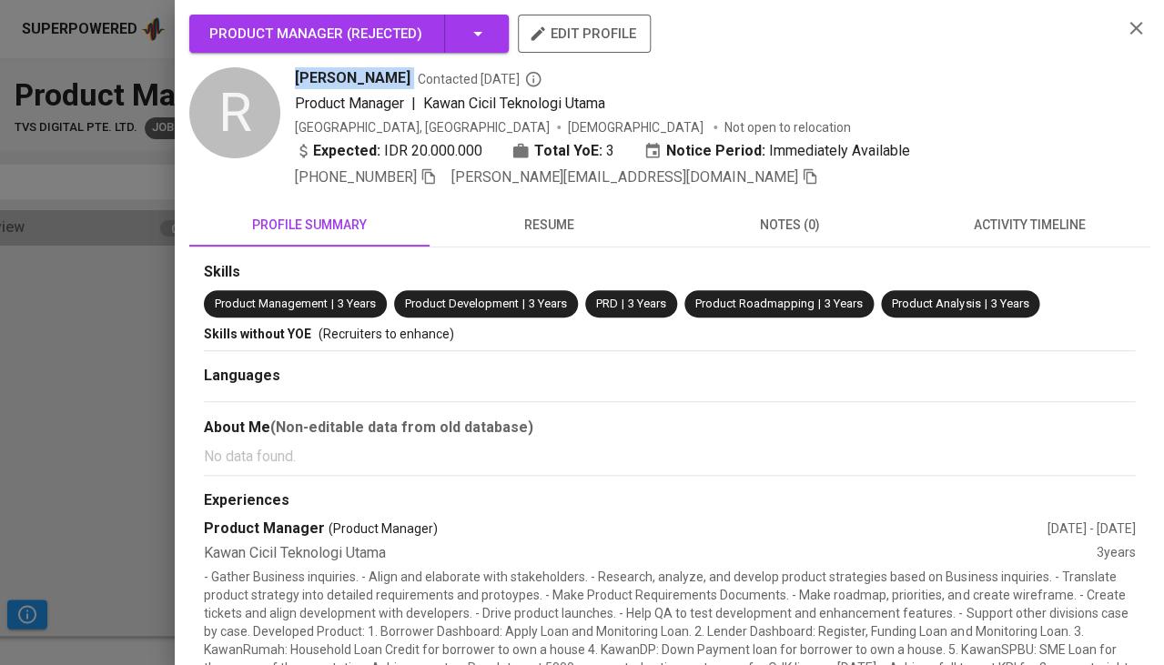
drag, startPoint x: 421, startPoint y: 72, endPoint x: 294, endPoint y: 68, distance: 127.5
click at [295, 68] on div "Ronny Simorangkir Contacted 1 year ago" at bounding box center [701, 78] width 813 height 22
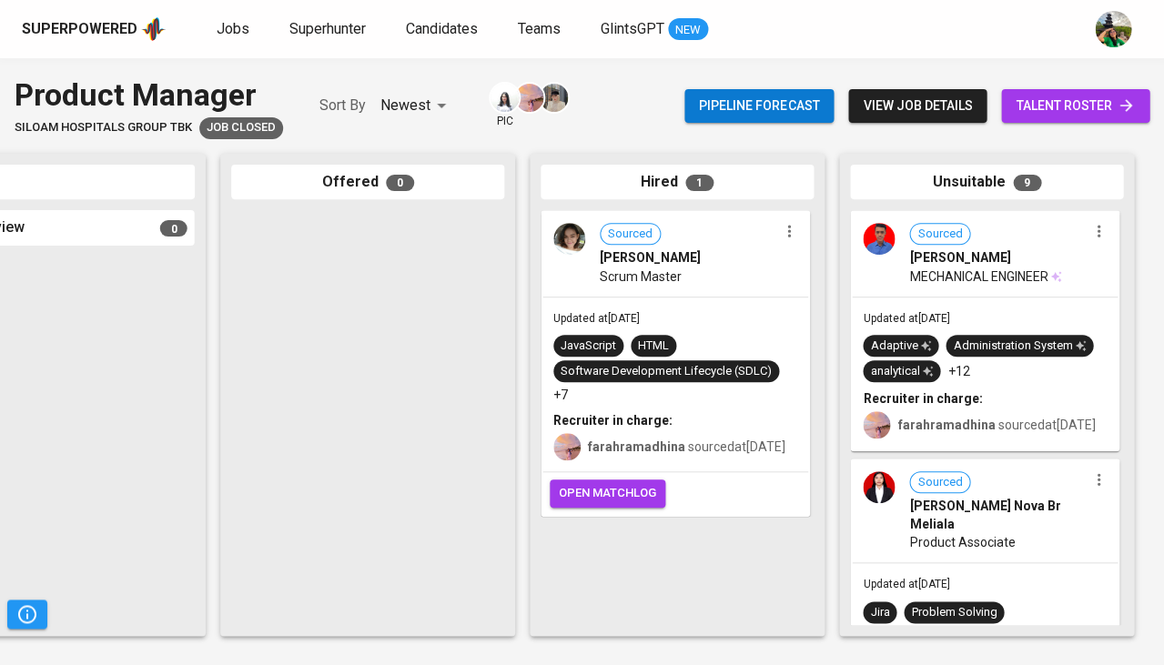
click at [722, 360] on div "Software Development Lifecycle (SDLC)" at bounding box center [666, 371] width 226 height 22
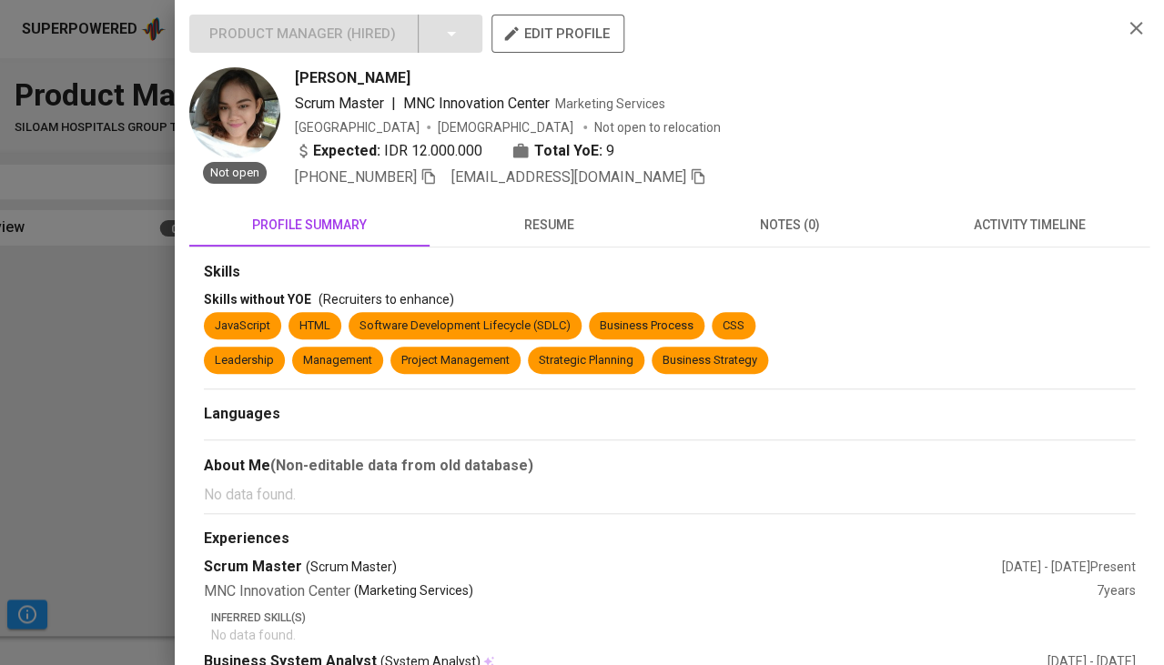
scroll to position [0, 1004]
click at [583, 216] on span "resume" at bounding box center [550, 225] width 218 height 23
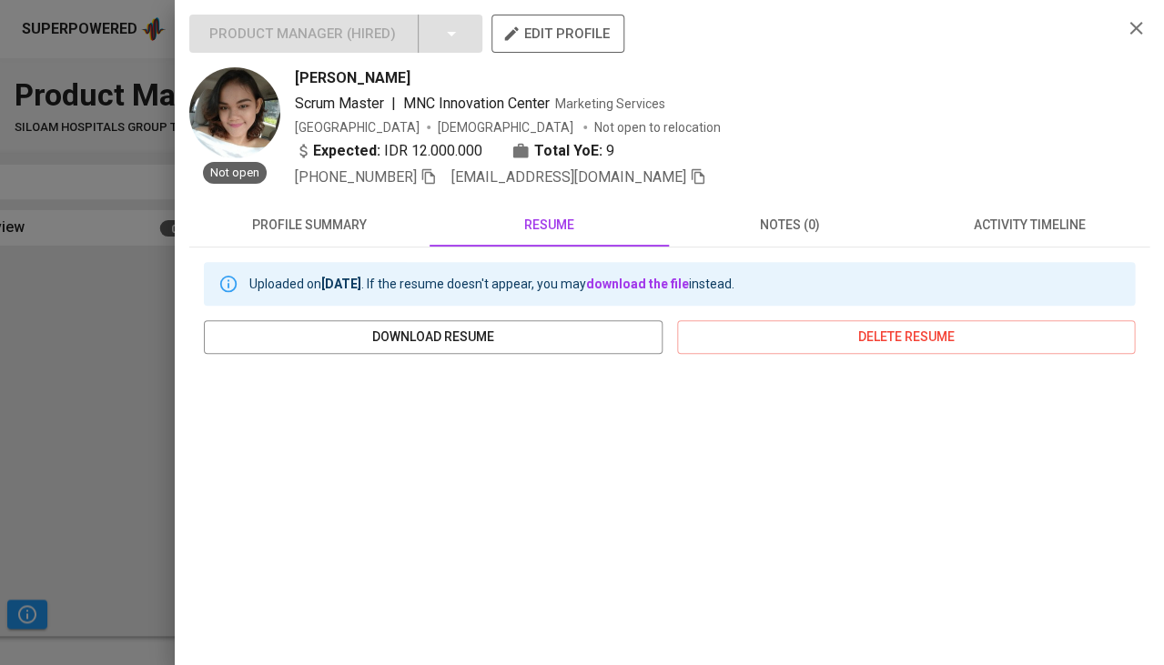
scroll to position [274, 0]
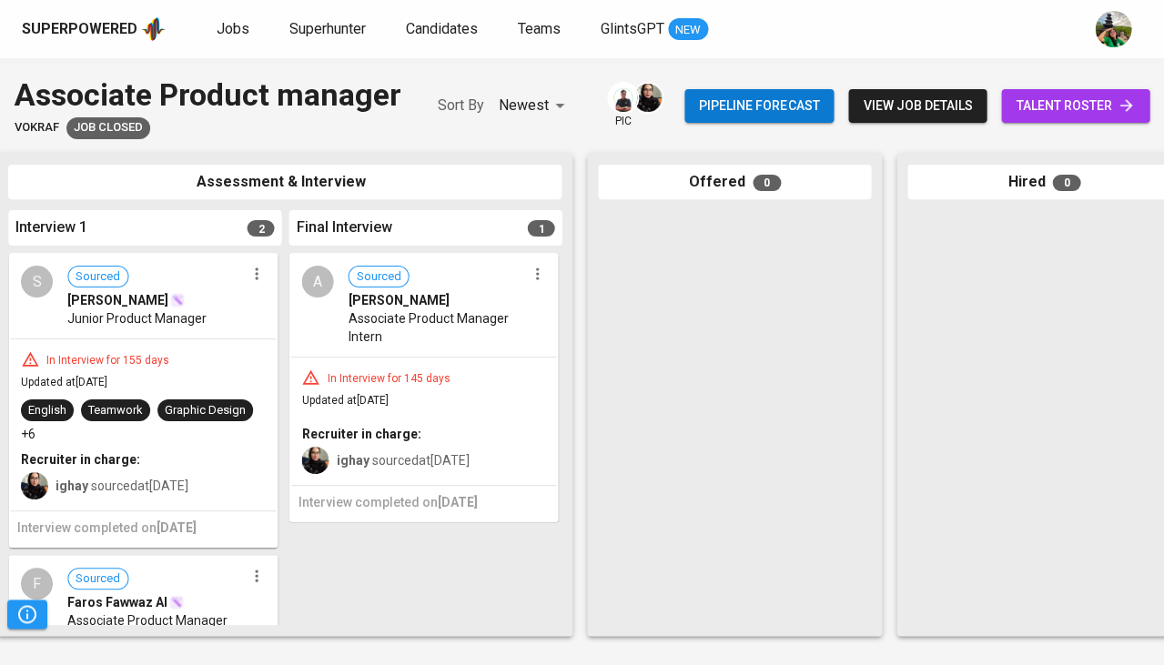
scroll to position [0, 634]
click at [492, 403] on div "In Interview for 145 days Updated at Apr 25, 2025 Recruiter in charge: ighay so…" at bounding box center [425, 421] width 266 height 127
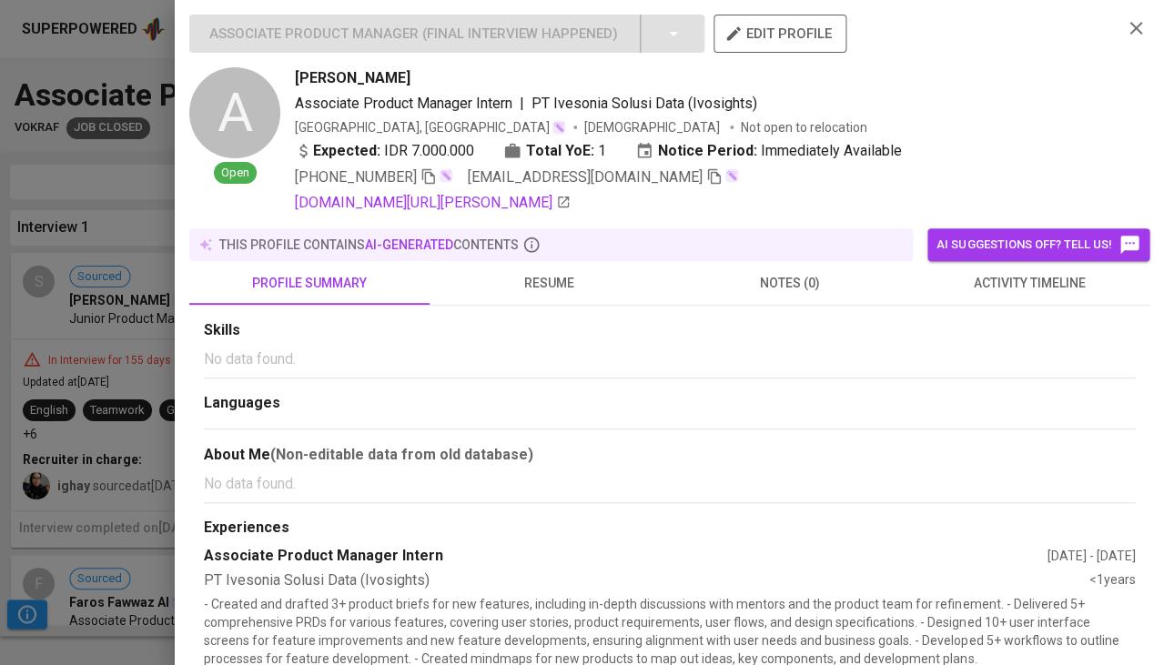
click at [1001, 291] on button "activity timeline" at bounding box center [1029, 283] width 240 height 44
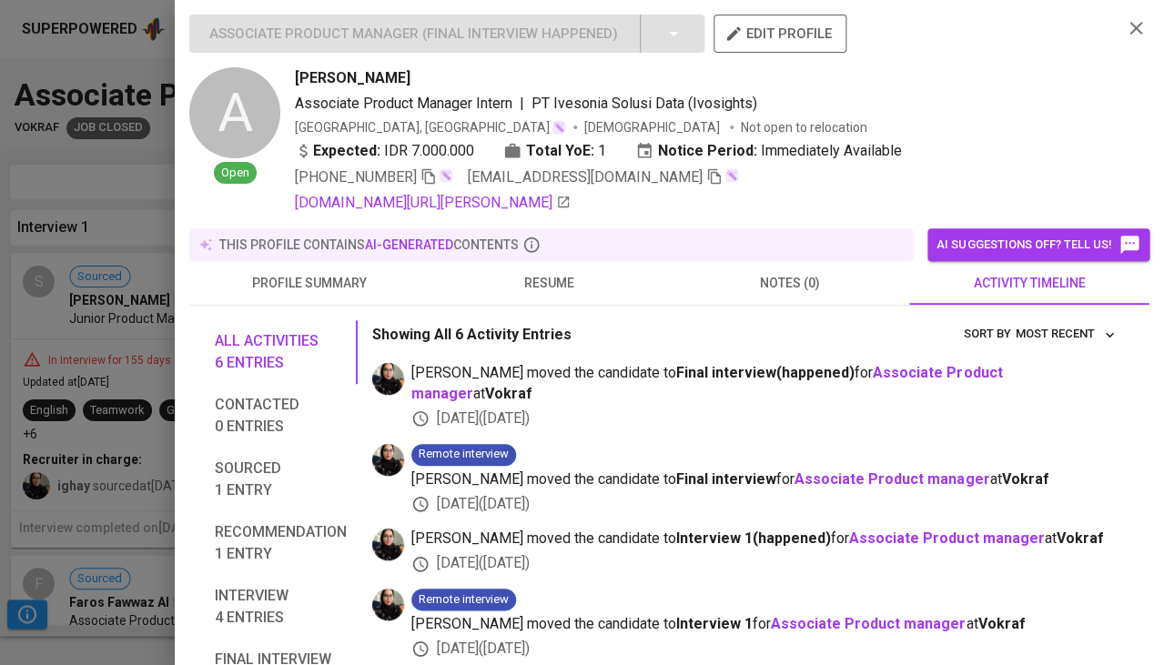
click at [539, 288] on span "resume" at bounding box center [550, 283] width 218 height 23
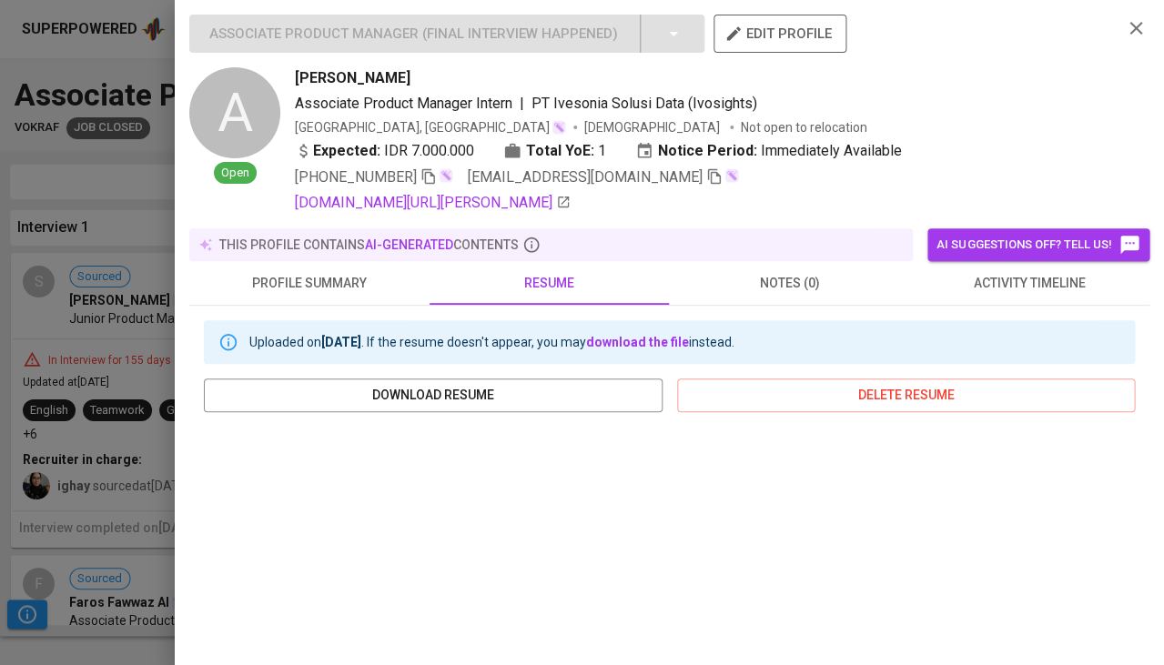
scroll to position [0, 0]
click at [417, 205] on link "linkedin.com/in/amalia-prawinda" at bounding box center [433, 203] width 276 height 22
click at [98, 365] on div at bounding box center [582, 332] width 1164 height 665
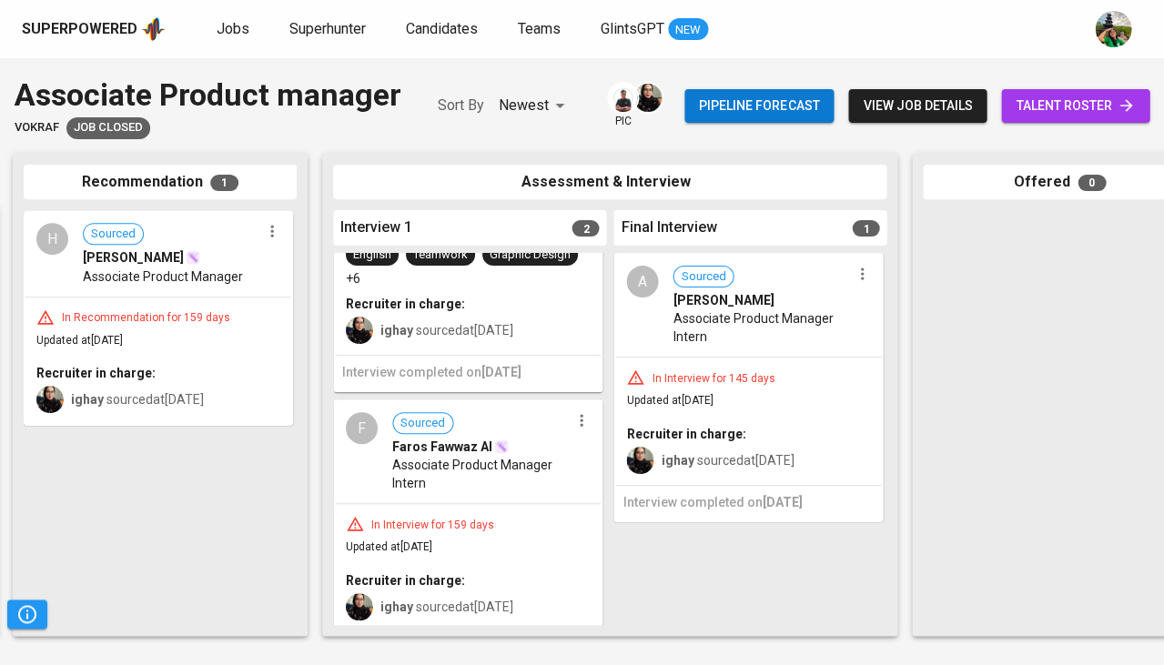
scroll to position [166, 0]
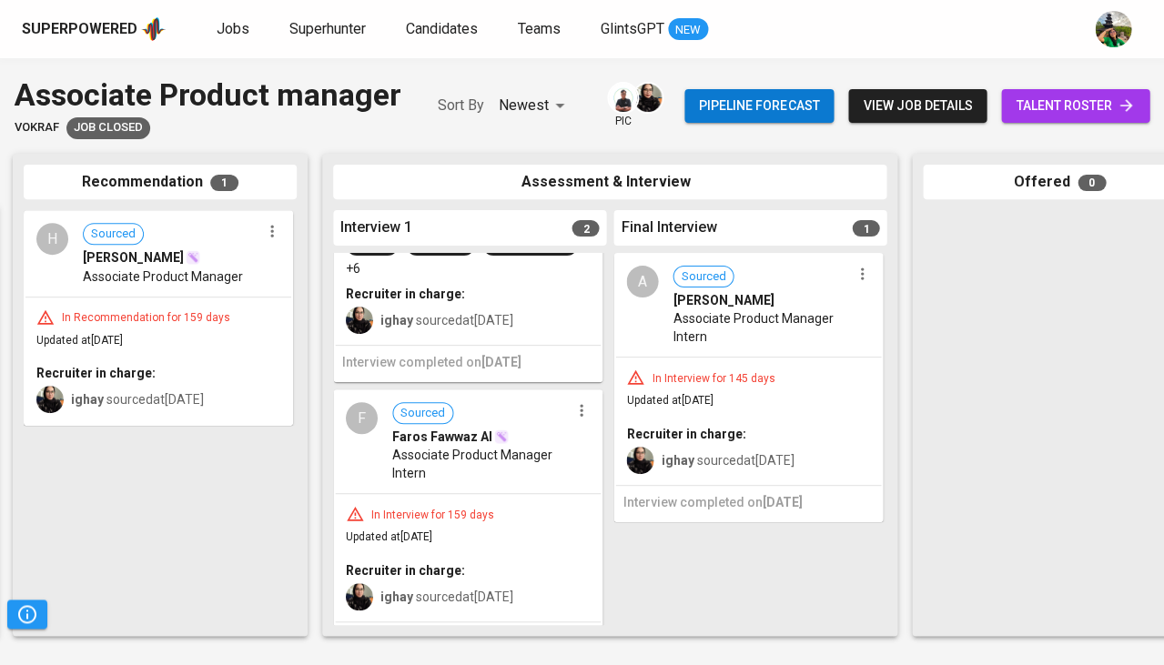
click at [454, 510] on div "In Interview for 159 days" at bounding box center [432, 515] width 137 height 15
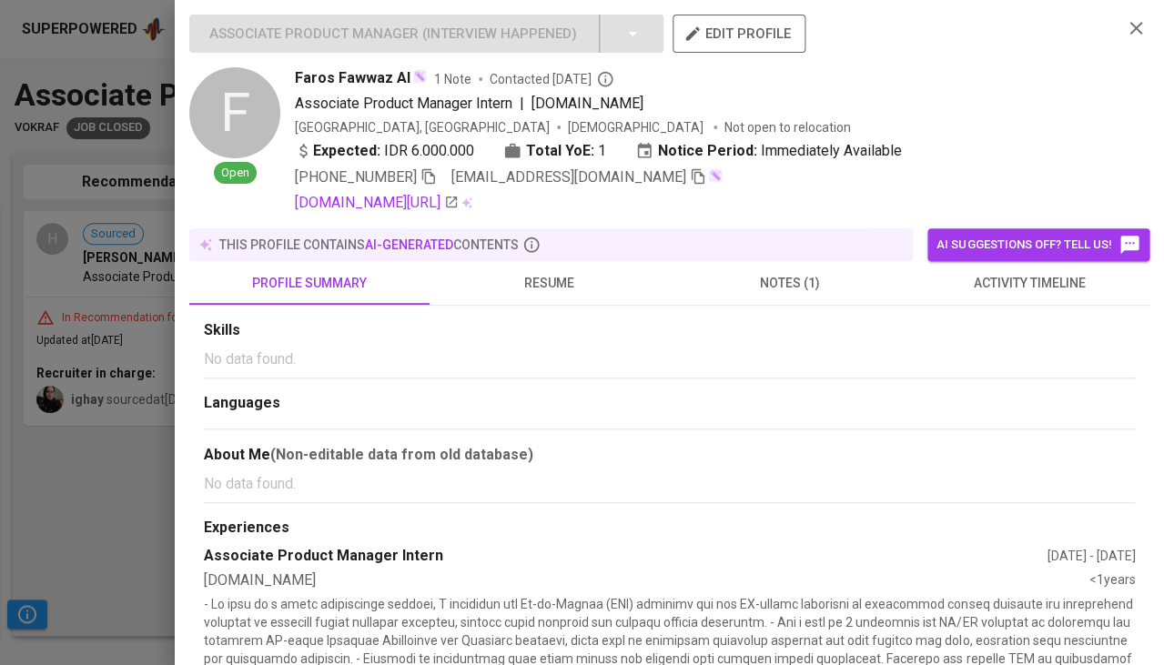
click at [4, 536] on div at bounding box center [582, 332] width 1164 height 665
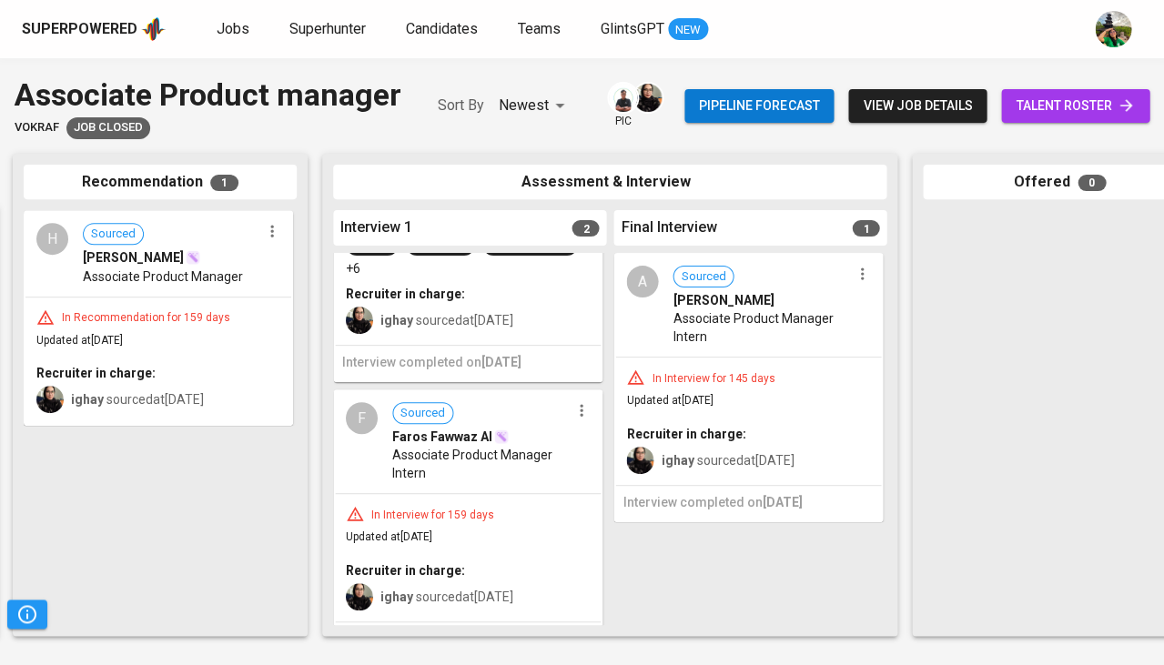
click at [412, 335] on div "In Interview for 155 days Updated at Apr 15, 2025 English Teamwork Graphic Desi…" at bounding box center [468, 259] width 266 height 171
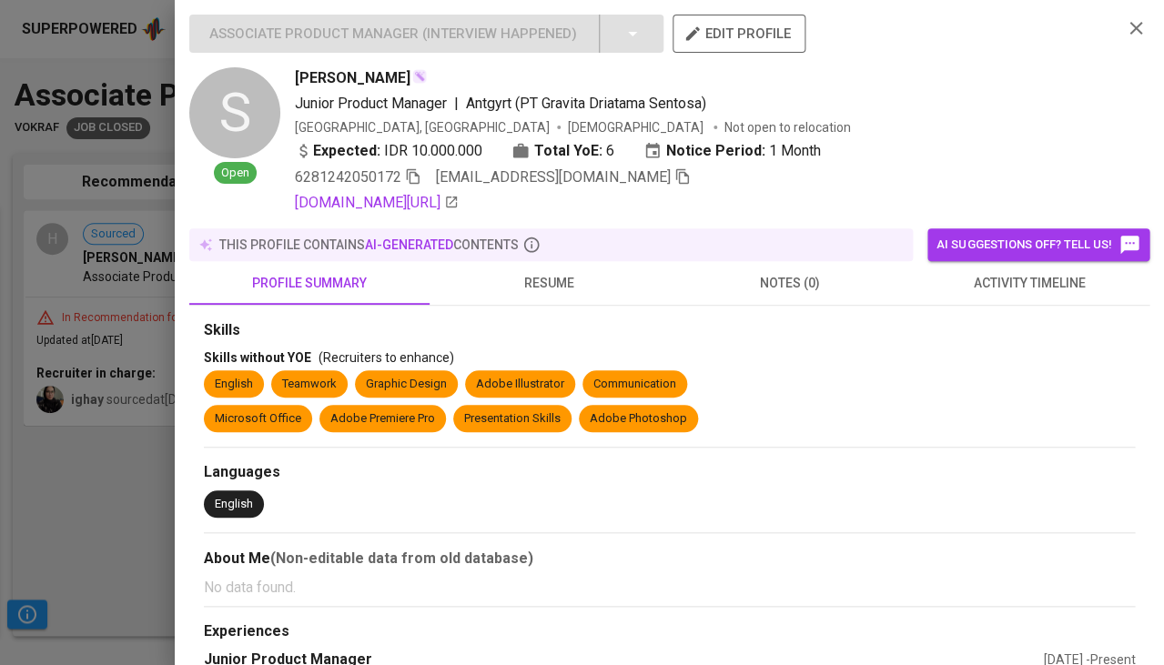
click at [546, 238] on div "this profile contains AI-generated contents" at bounding box center [551, 245] width 709 height 18
click at [551, 261] on button "resume" at bounding box center [550, 283] width 240 height 44
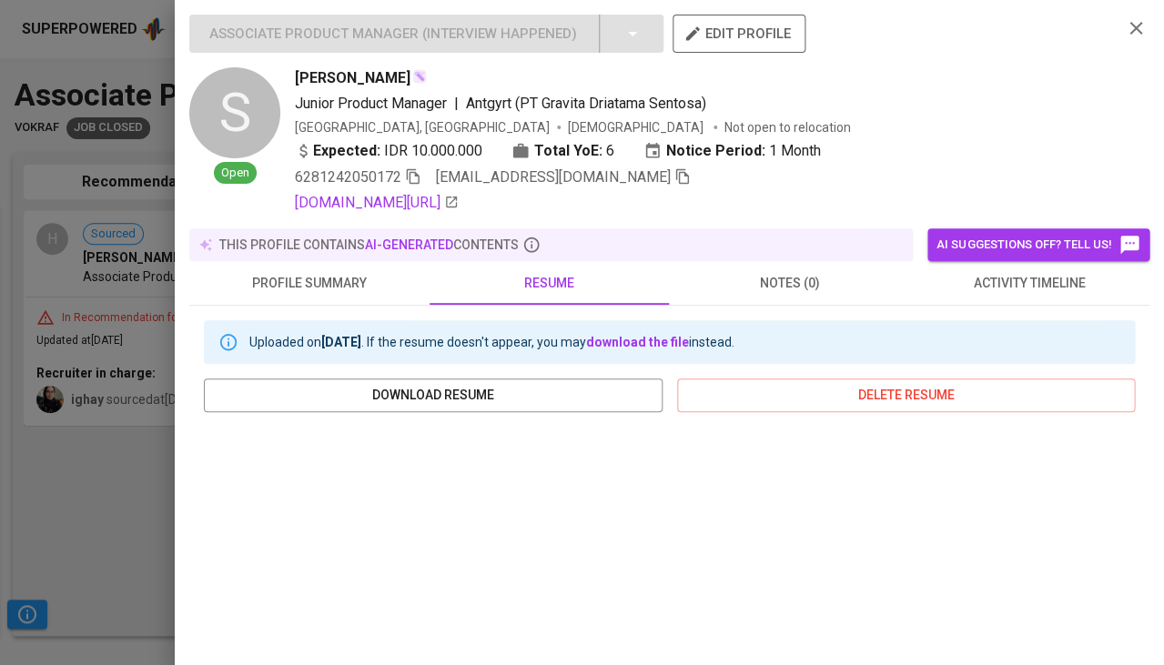
scroll to position [332, 0]
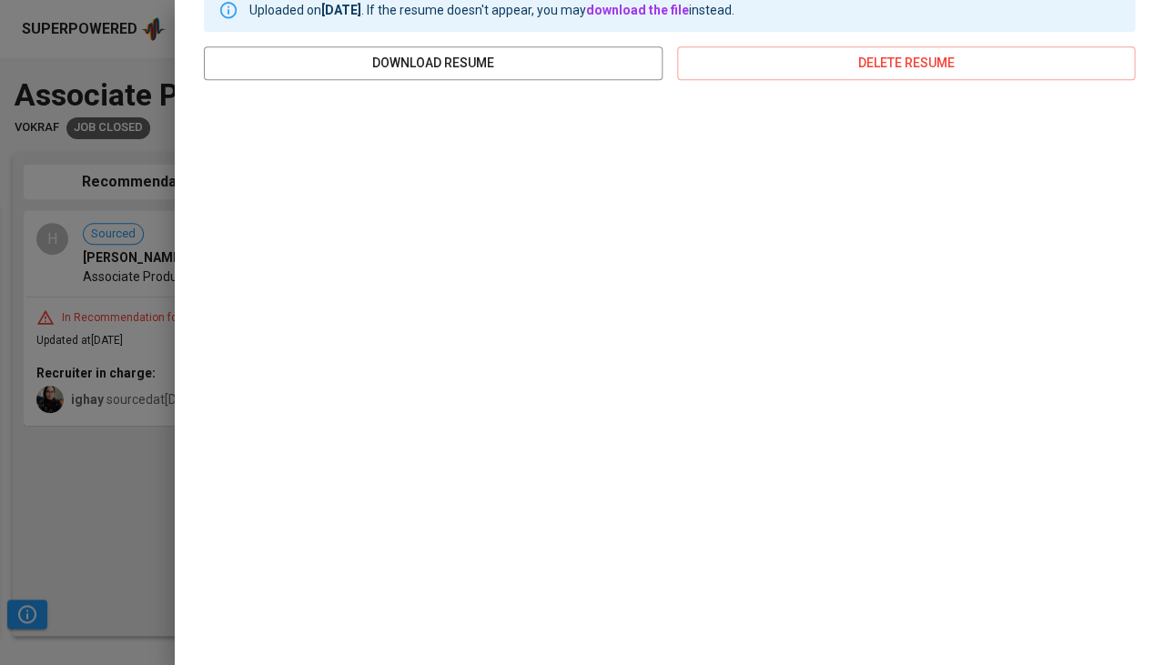
click at [99, 471] on div at bounding box center [582, 332] width 1164 height 665
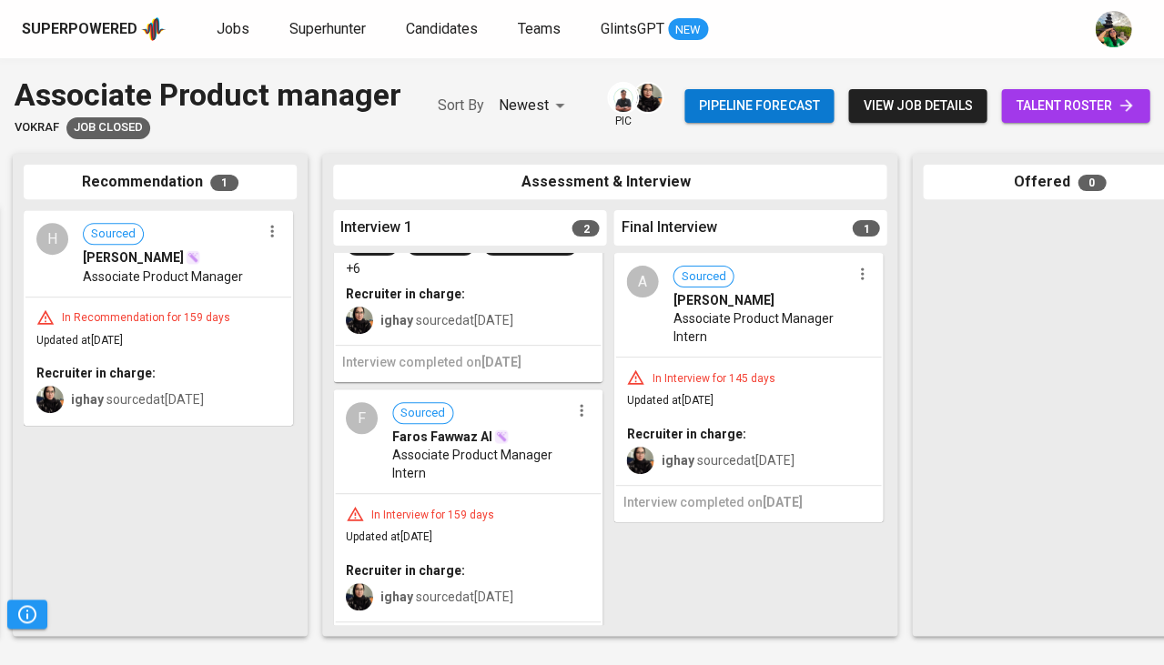
scroll to position [0, 0]
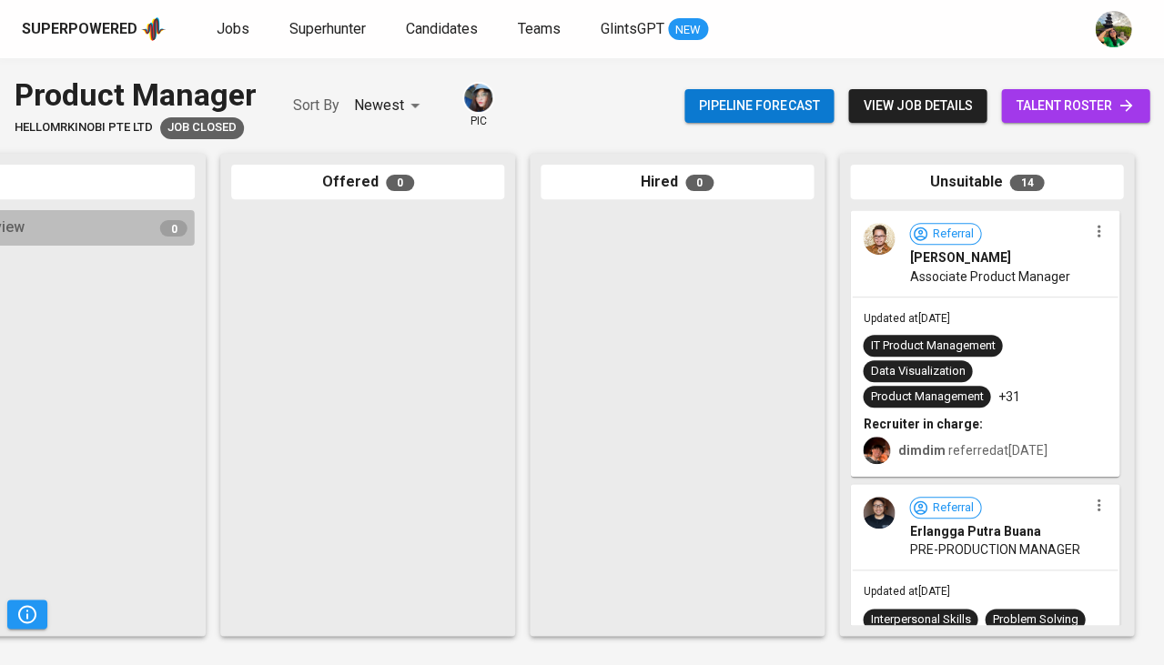
click at [978, 353] on div "IT Product Management" at bounding box center [932, 346] width 139 height 22
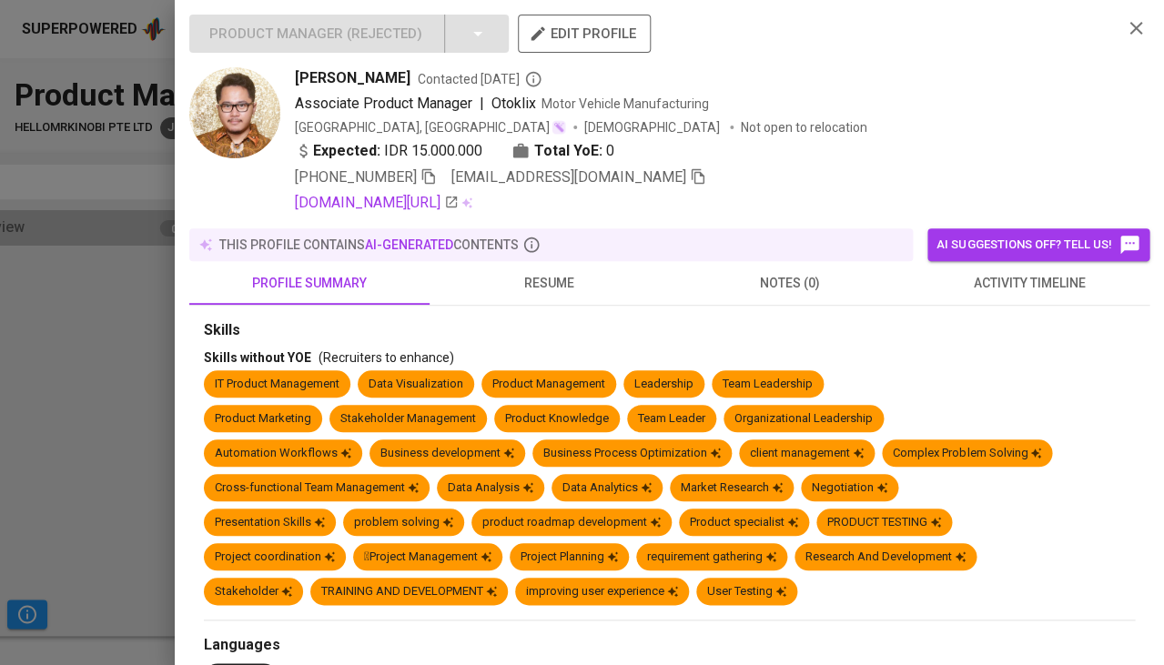
click at [996, 274] on span "activity timeline" at bounding box center [1029, 283] width 218 height 23
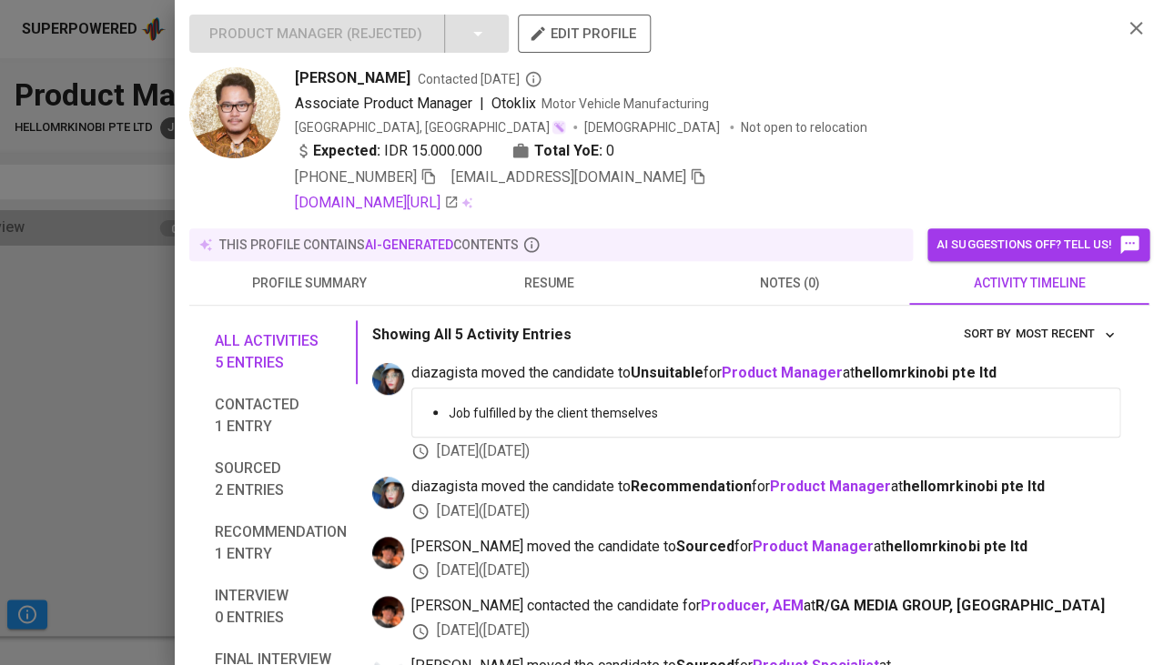
click at [558, 291] on button "resume" at bounding box center [550, 283] width 240 height 44
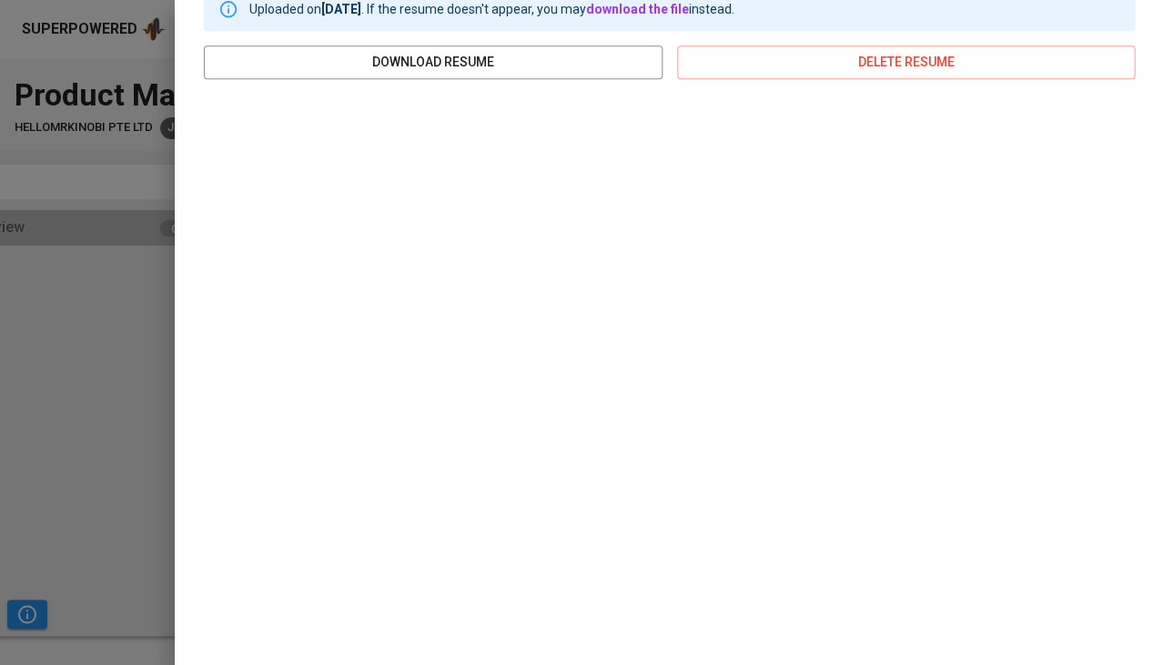
scroll to position [332, 0]
click at [109, 393] on div at bounding box center [582, 332] width 1164 height 665
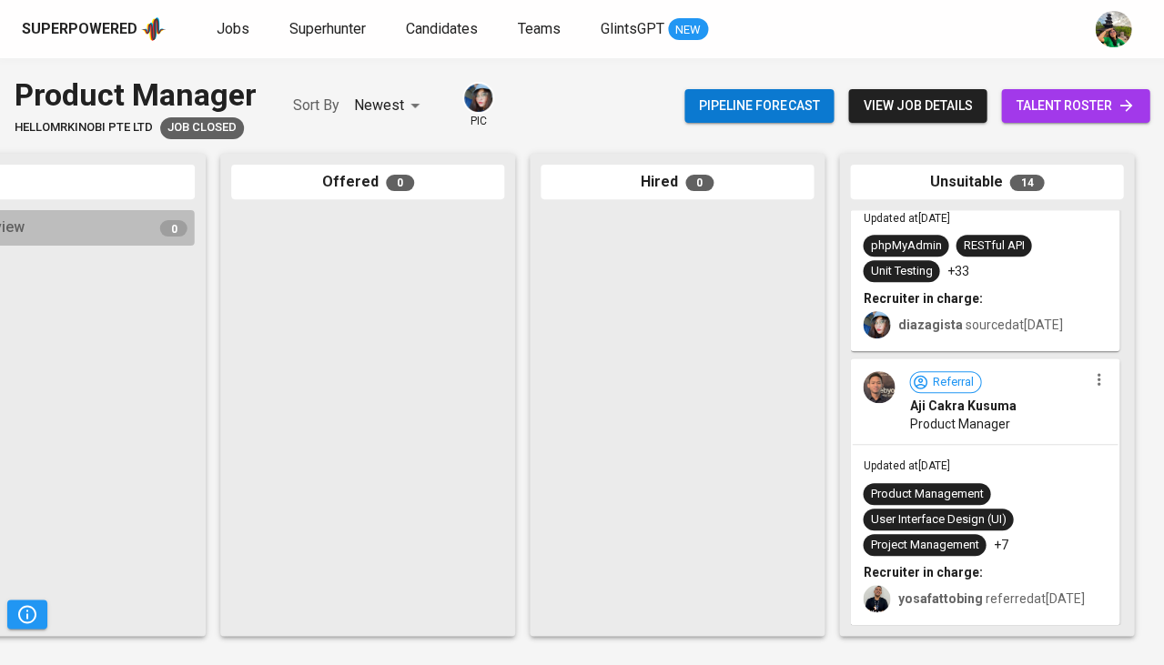
scroll to position [3032, 0]
click at [978, 486] on div "Product Management" at bounding box center [926, 494] width 113 height 17
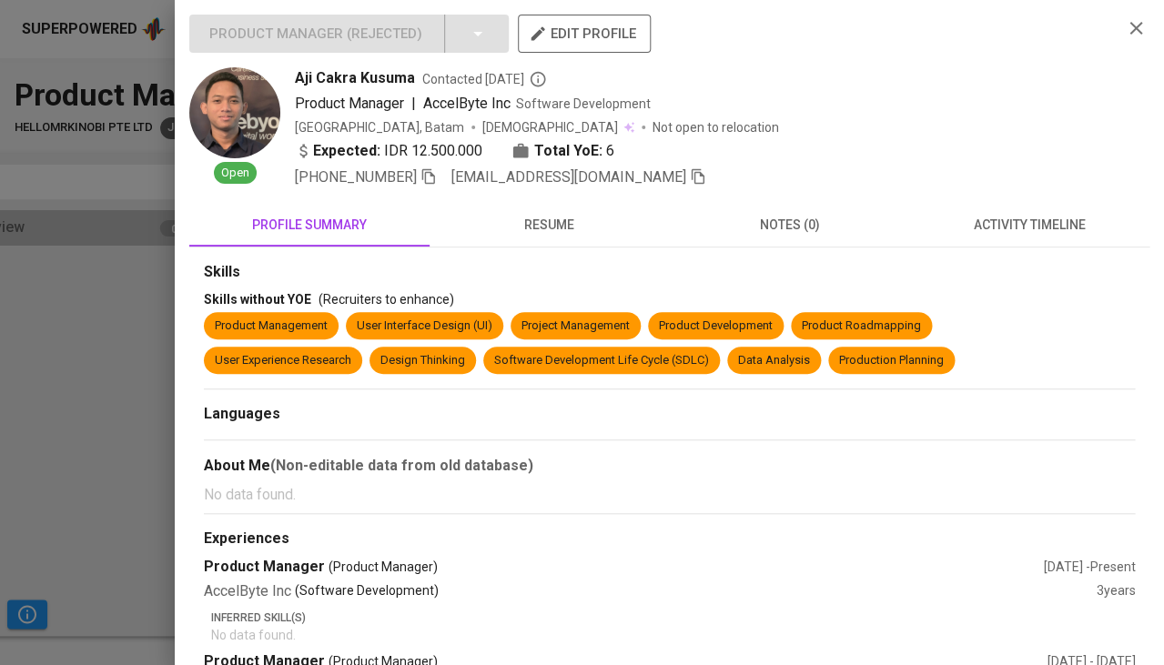
click at [999, 219] on span "activity timeline" at bounding box center [1029, 225] width 218 height 23
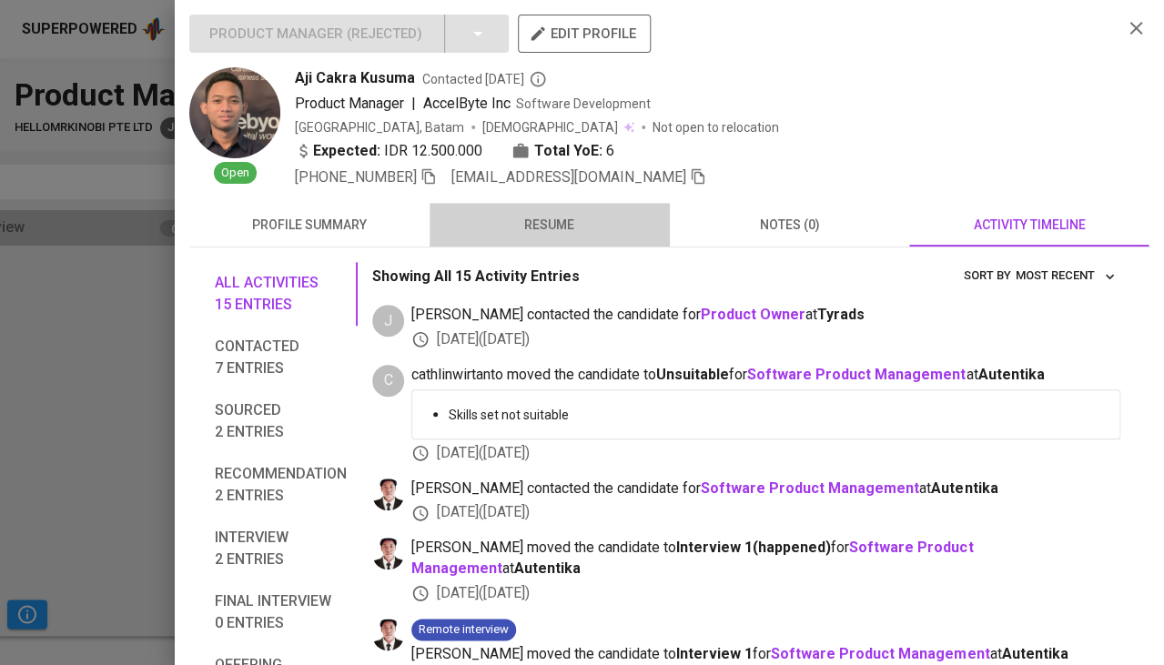
click at [552, 218] on span "resume" at bounding box center [550, 225] width 218 height 23
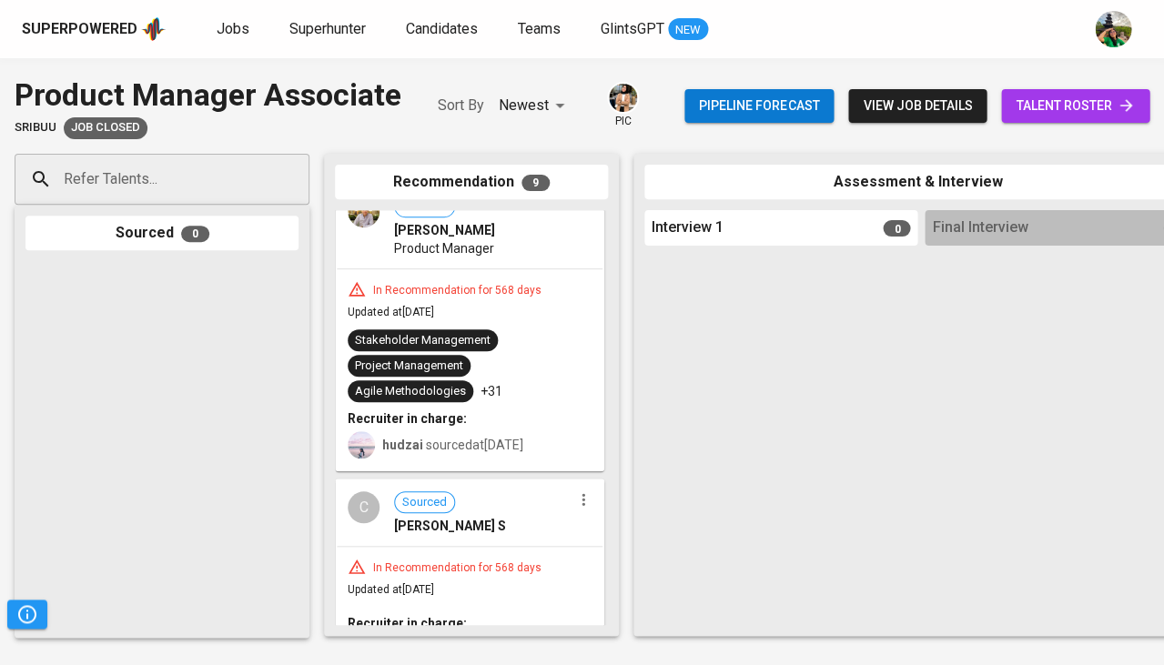
scroll to position [1164, 0]
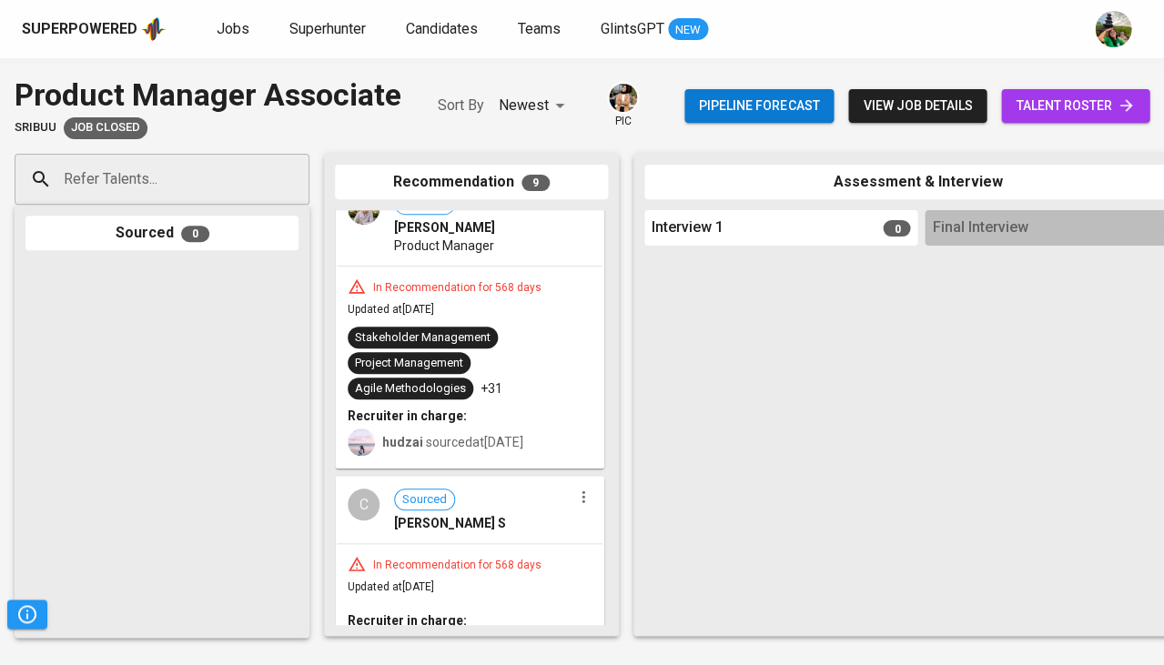
click at [531, 365] on div "Stakeholder Management Project Management Agile Methodologies +31" at bounding box center [470, 363] width 244 height 73
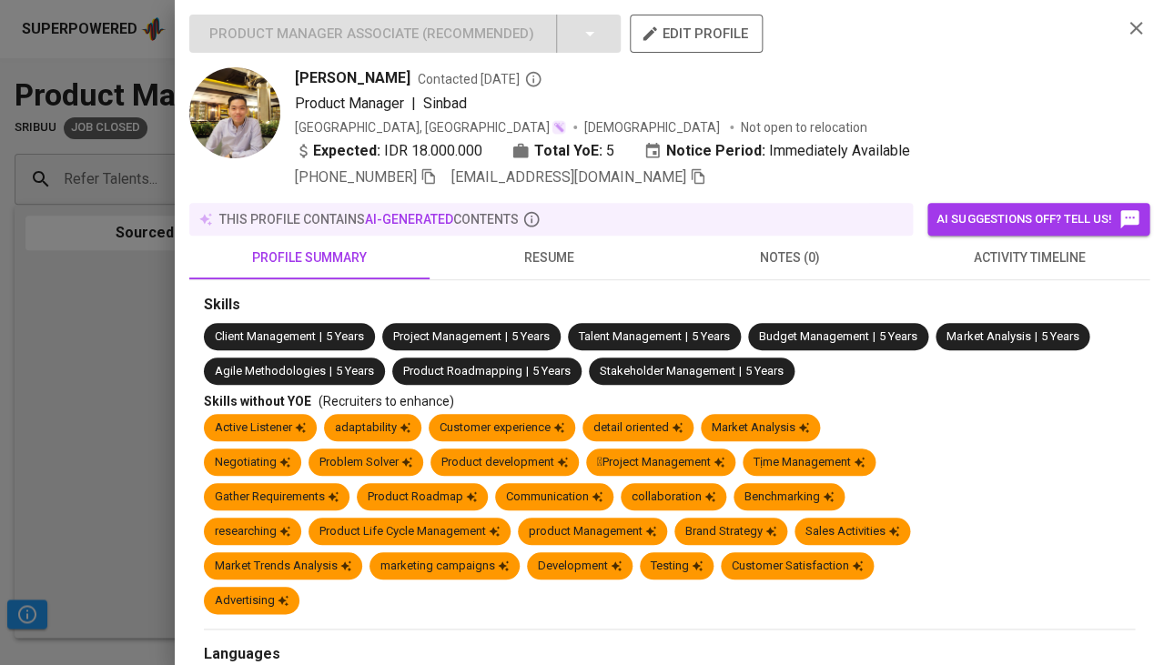
click at [547, 255] on span "resume" at bounding box center [550, 258] width 218 height 23
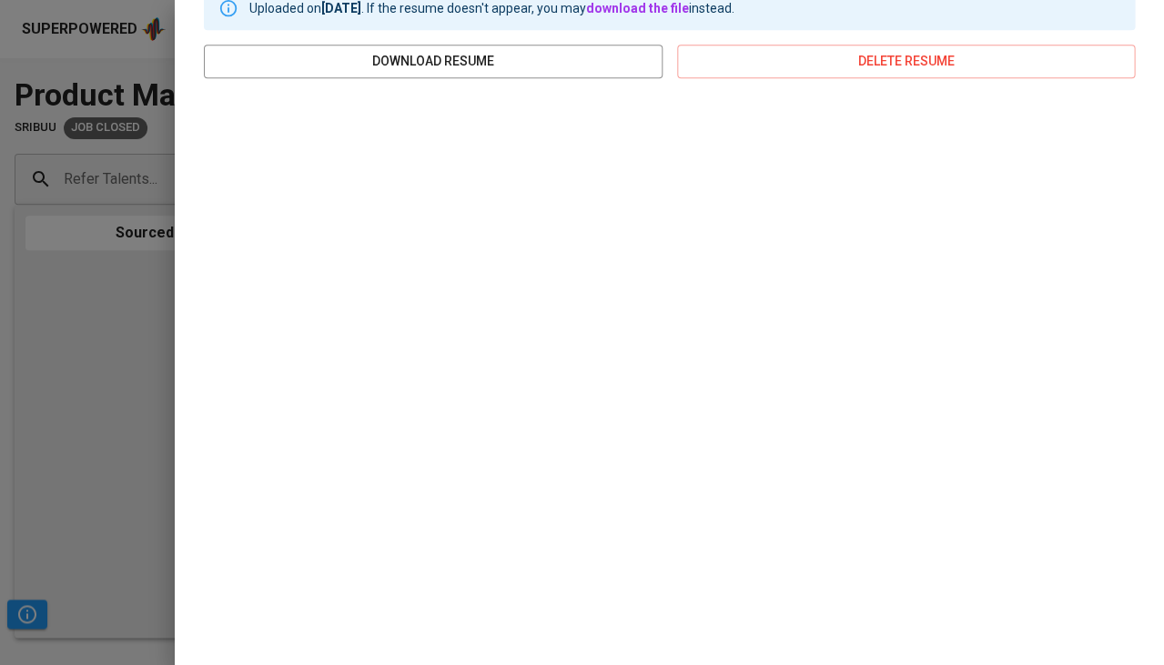
scroll to position [308, 0]
click at [55, 430] on div at bounding box center [582, 332] width 1164 height 665
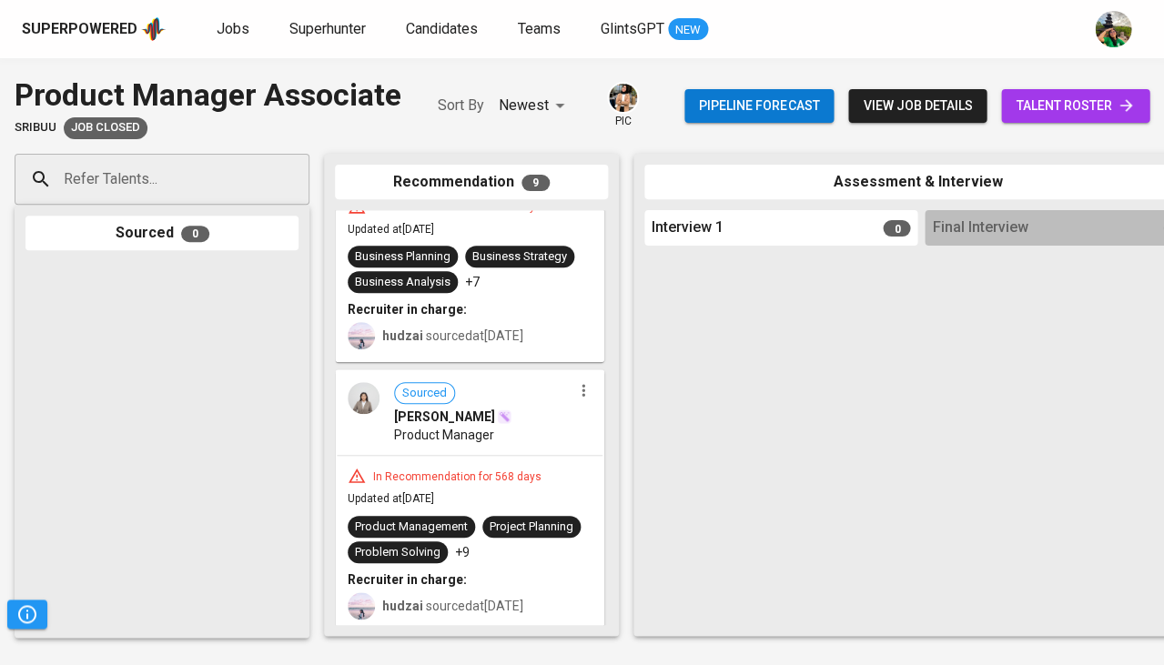
scroll to position [1711, 0]
click at [471, 470] on div "In Recommendation for 568 days" at bounding box center [457, 477] width 183 height 15
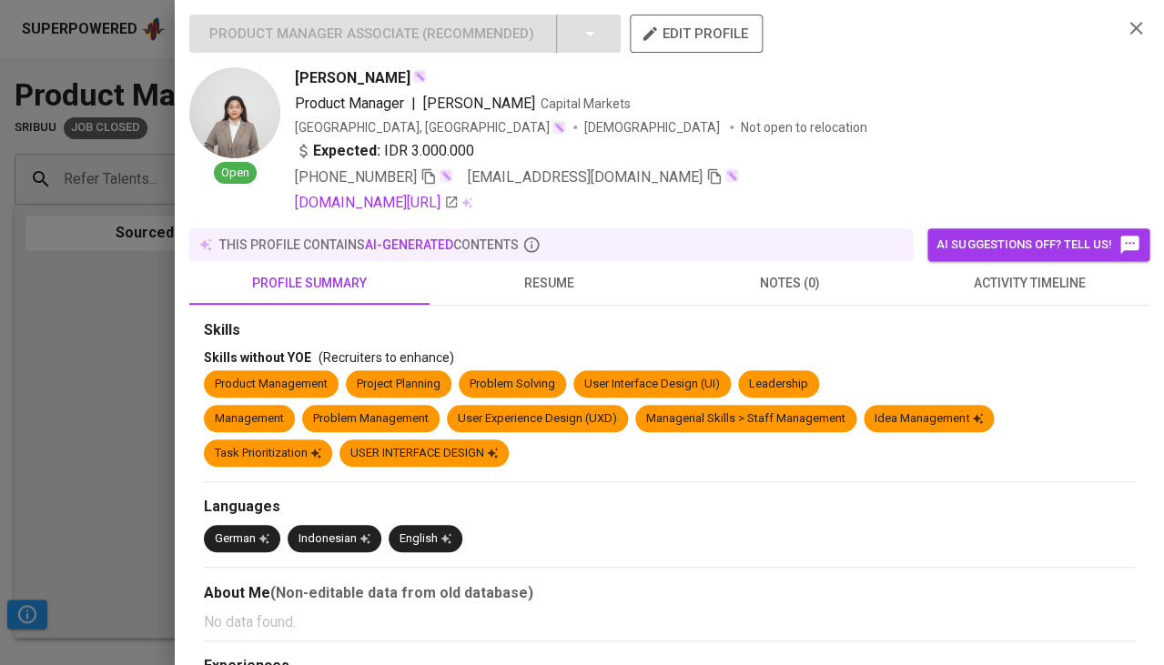
click at [113, 439] on div at bounding box center [582, 332] width 1164 height 665
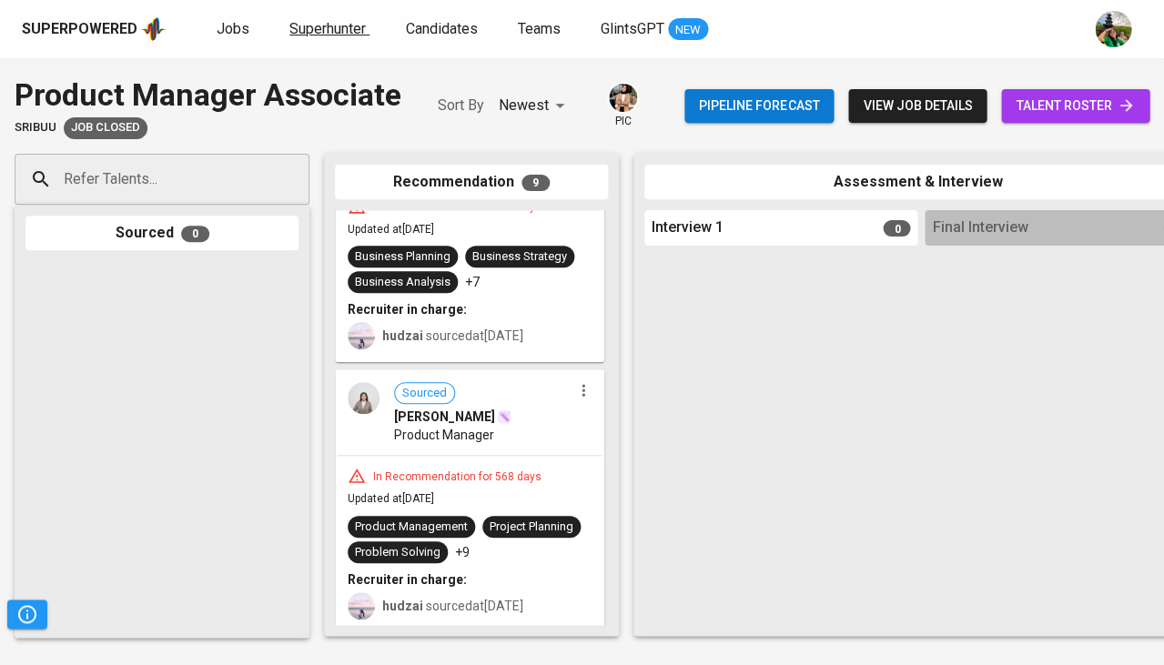
click at [351, 31] on span "Superhunter" at bounding box center [327, 28] width 76 height 17
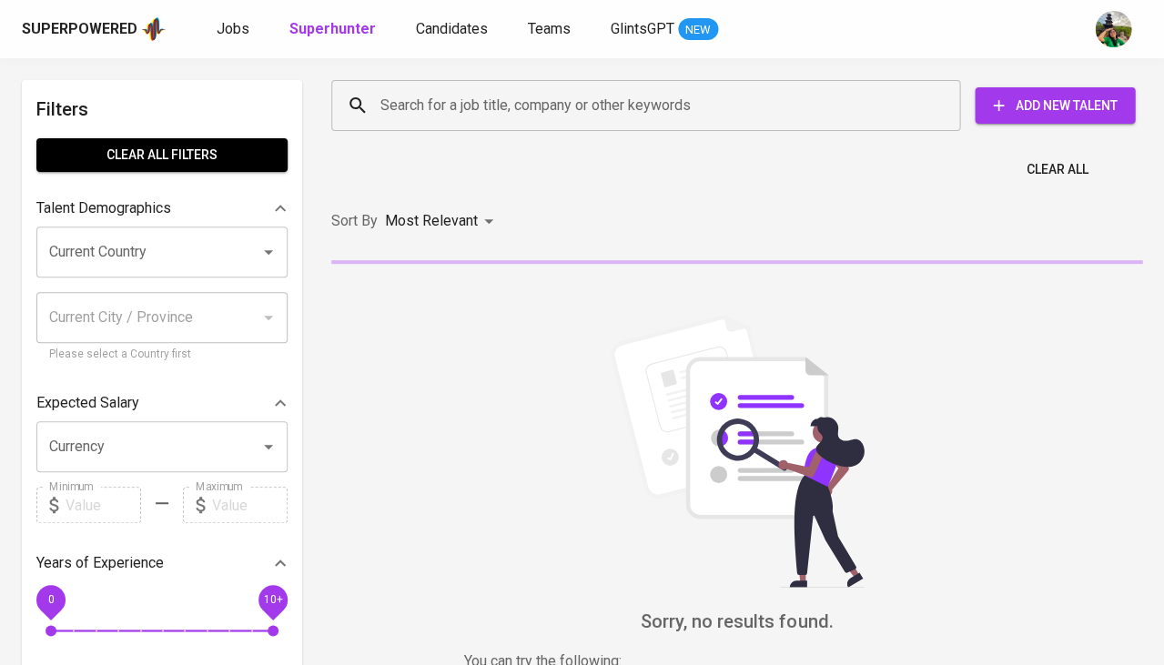
click at [218, 266] on div "Current Country" at bounding box center [161, 252] width 251 height 51
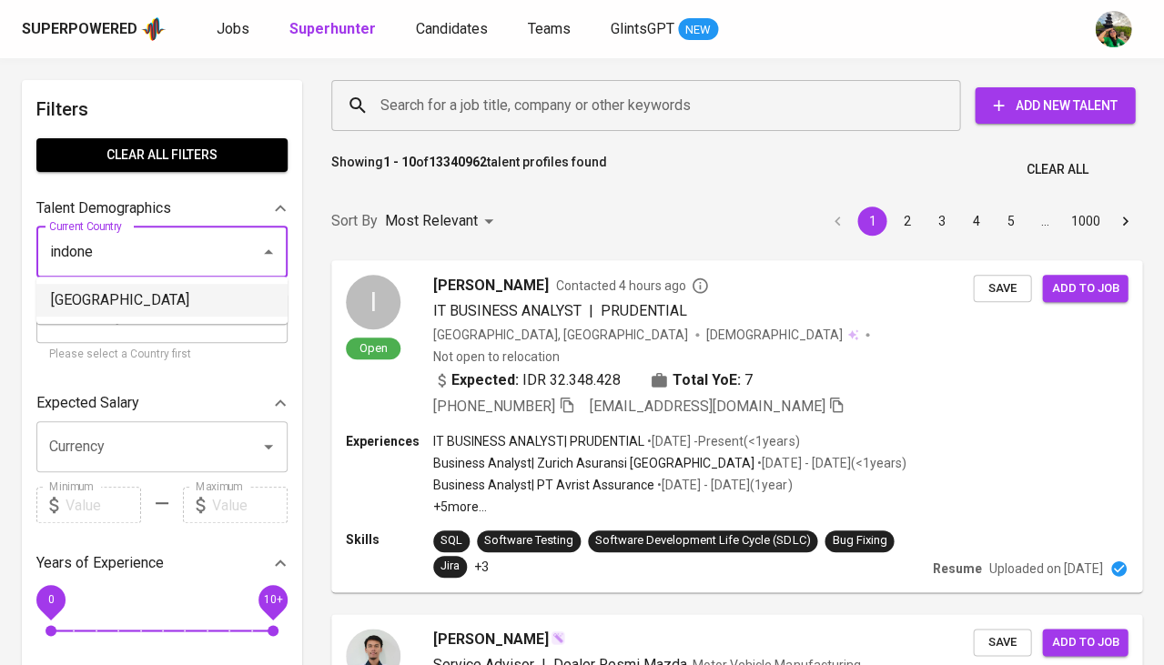
click at [158, 302] on li "Indonesia" at bounding box center [161, 300] width 251 height 33
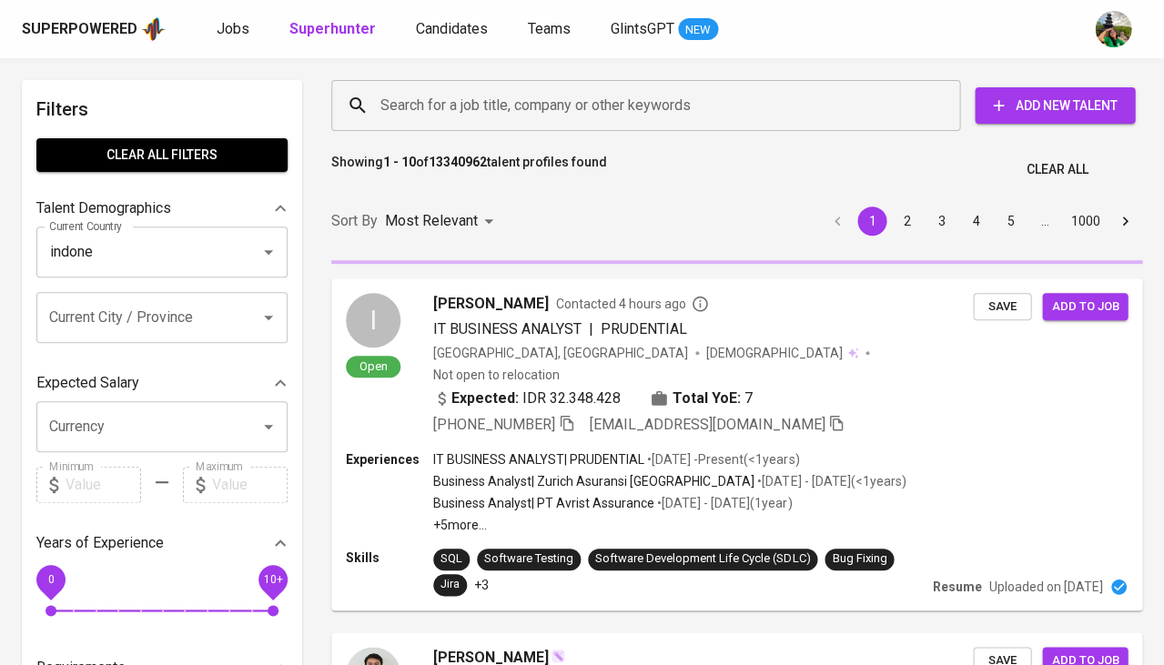
type input "Indonesia"
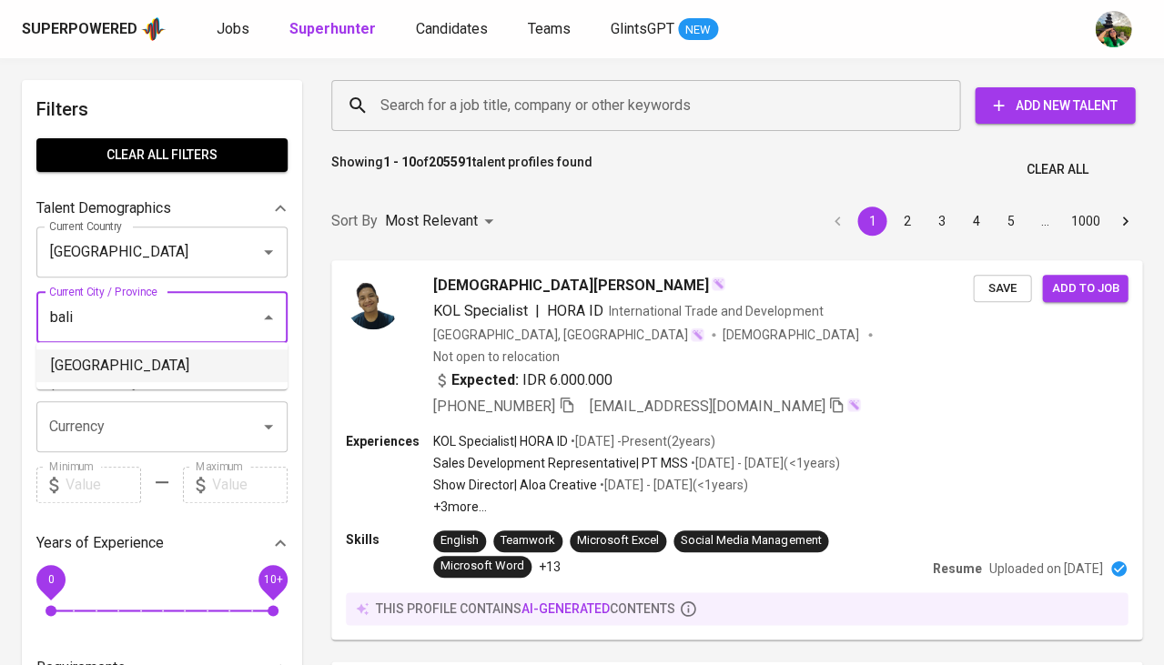
click at [121, 367] on li "Bali" at bounding box center [161, 366] width 251 height 33
type input "bali"
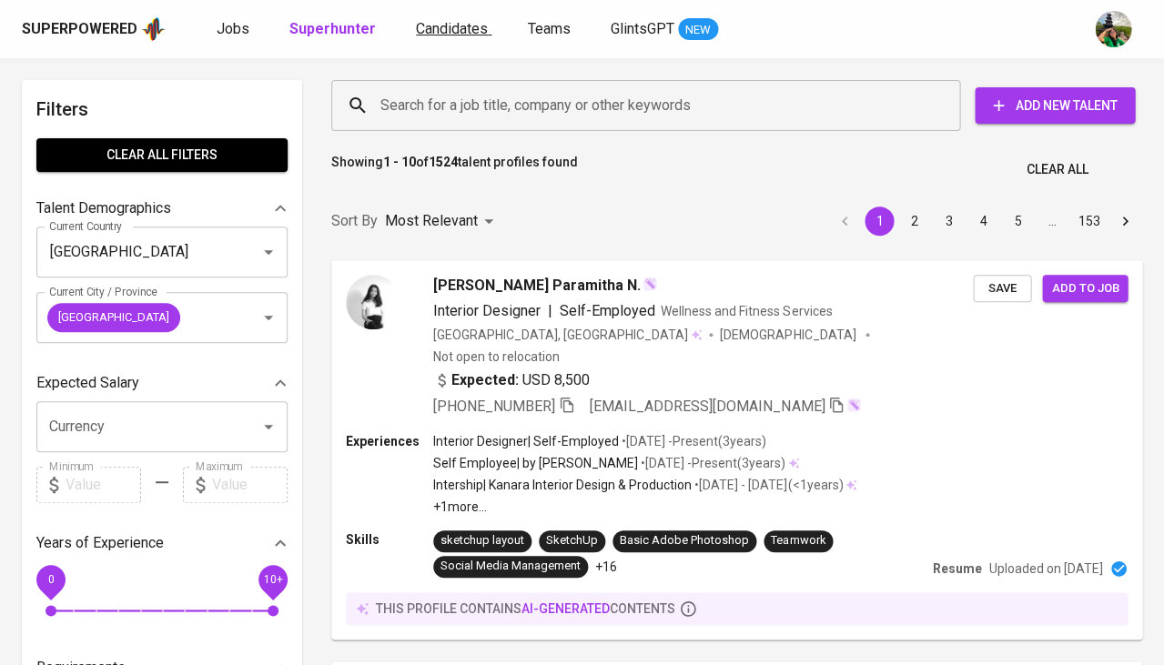
click at [425, 34] on span "Candidates" at bounding box center [452, 28] width 72 height 17
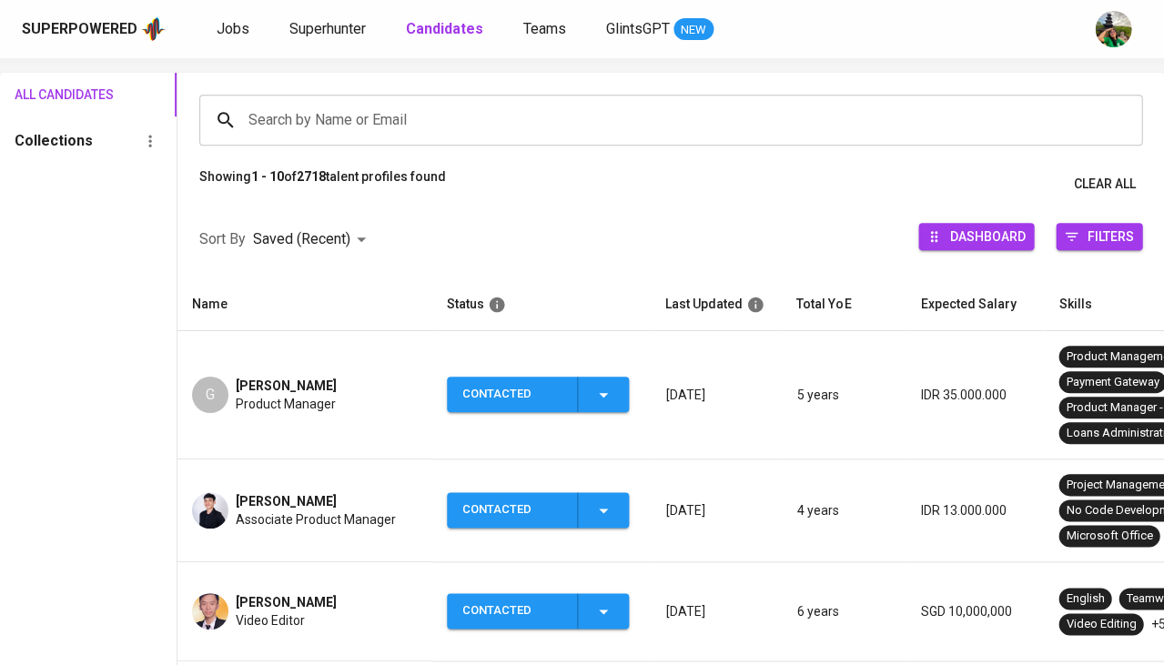
scroll to position [109, 0]
click at [312, 125] on input "Search by Name or Email" at bounding box center [675, 120] width 863 height 35
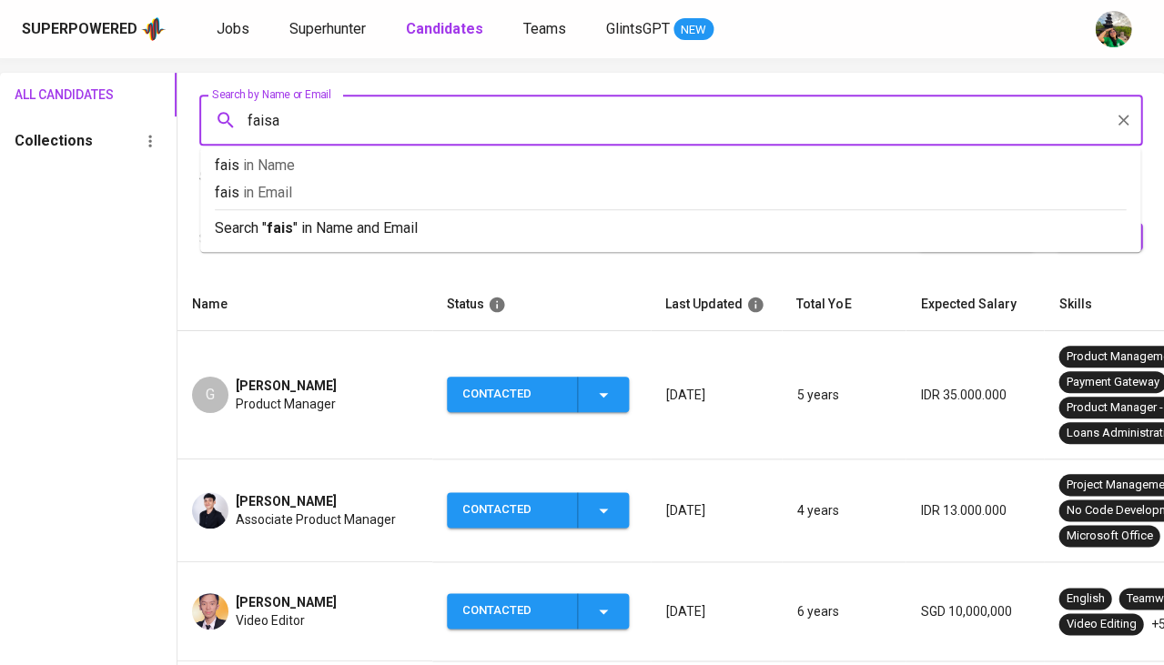
type input "faisal"
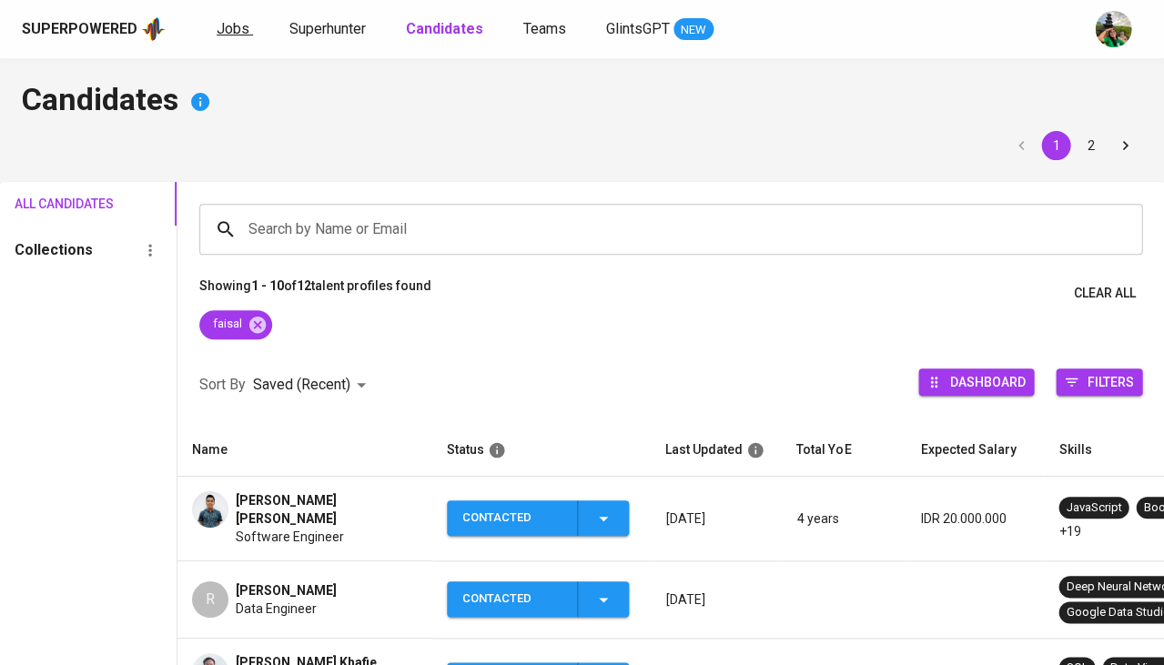
click at [231, 26] on span "Jobs" at bounding box center [233, 28] width 33 height 17
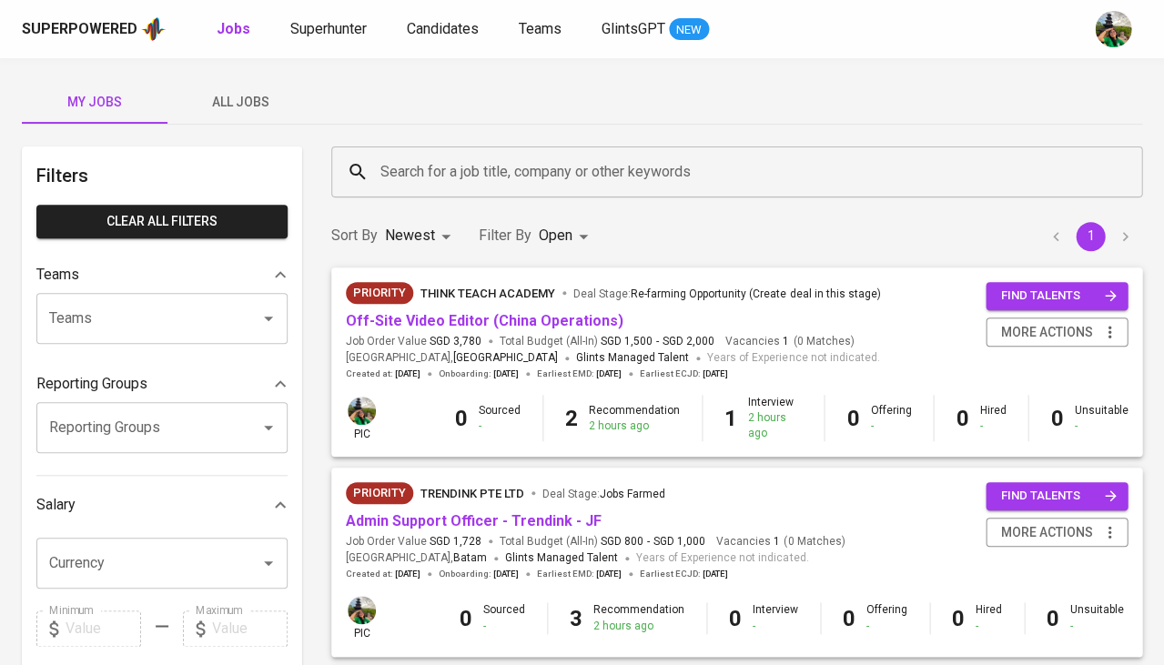
click at [246, 107] on span "All Jobs" at bounding box center [240, 102] width 124 height 23
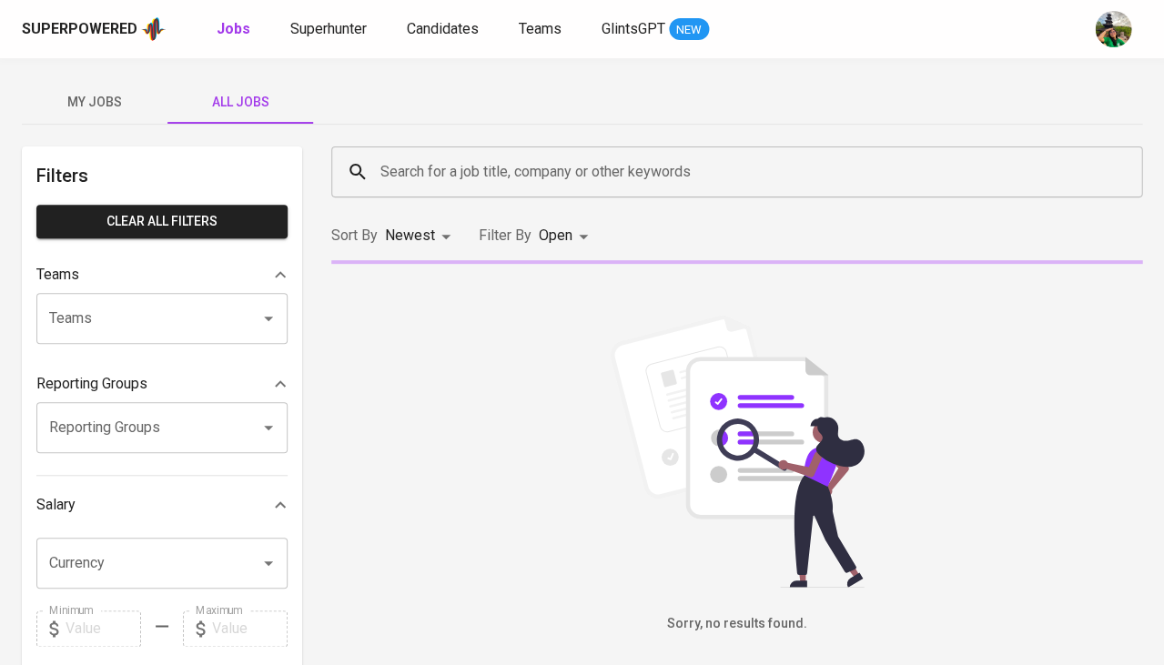
click at [246, 107] on span "All Jobs" at bounding box center [240, 102] width 124 height 23
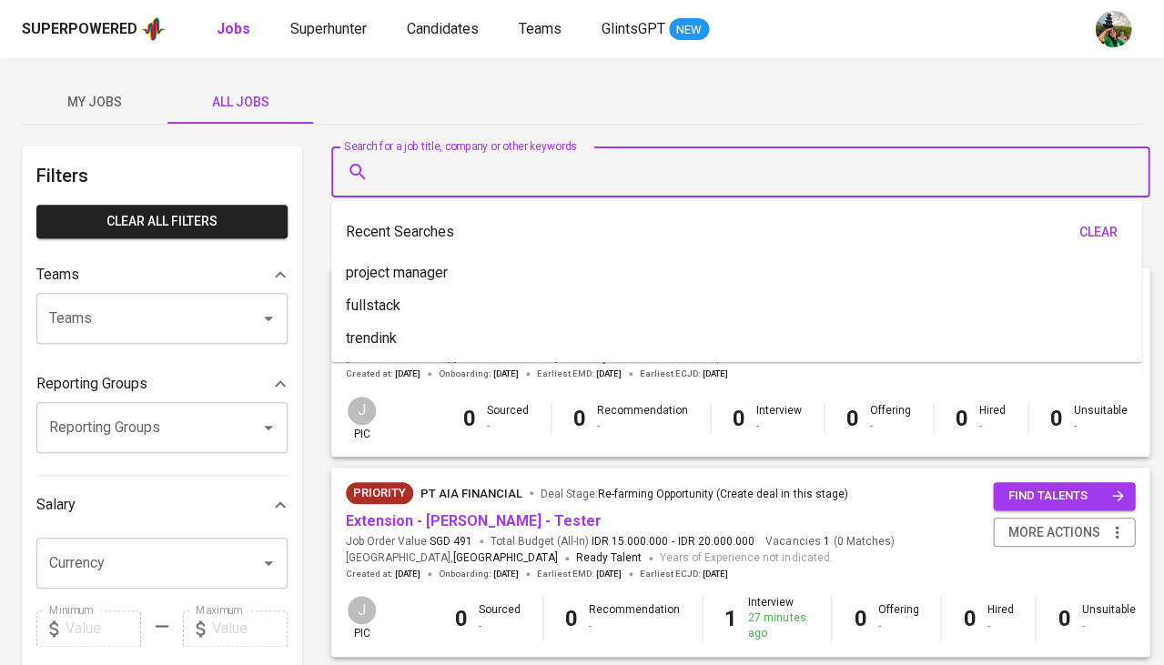
click at [395, 176] on input "Search for a job title, company or other keywords" at bounding box center [745, 172] width 738 height 35
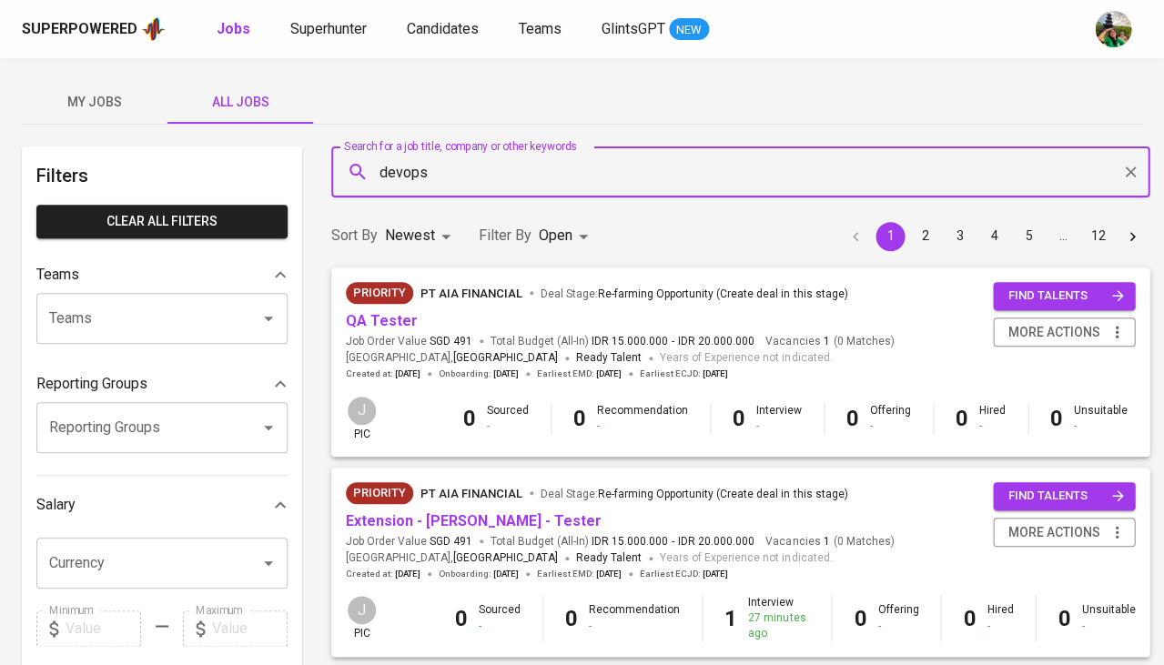
type input "devops"
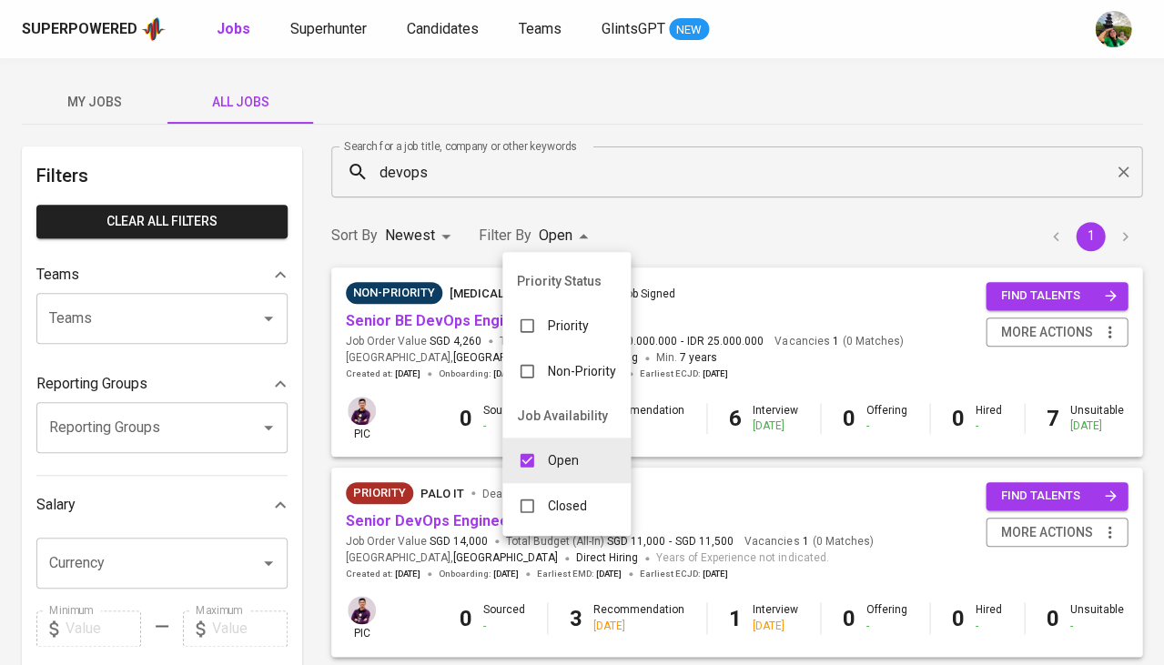
click at [554, 245] on body "Superpowered Jobs Superhunter Candidates Teams GlintsGPT NEW My Jobs All Jobs F…" at bounding box center [582, 621] width 1164 height 1242
click at [556, 497] on p "Closed" at bounding box center [567, 506] width 39 height 18
type input "OPEN,CLOSE"
checkbox input "true"
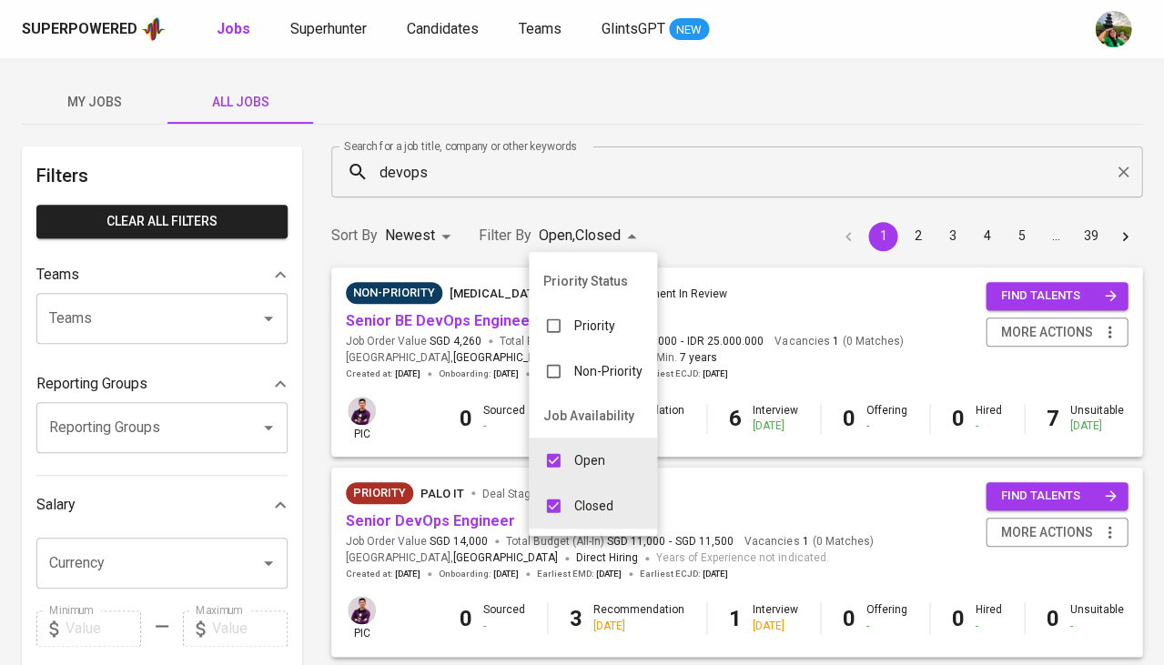
click at [574, 452] on p "Open" at bounding box center [589, 460] width 31 height 18
type input "CLOSE"
checkbox input "false"
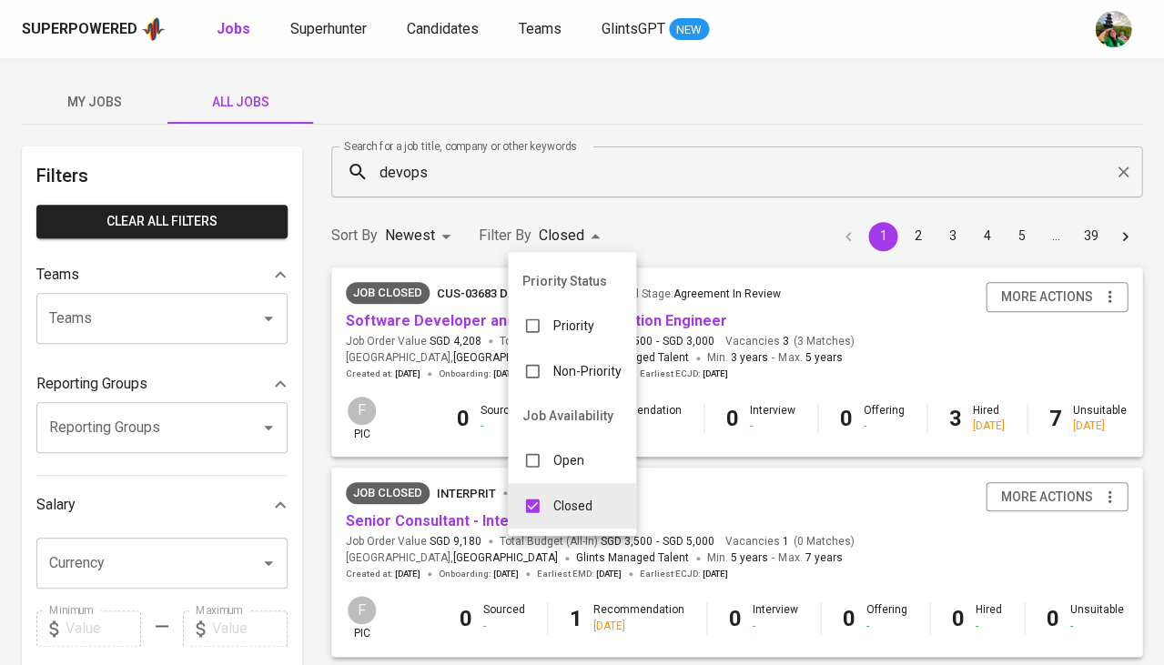
click at [539, 221] on div at bounding box center [582, 332] width 1164 height 665
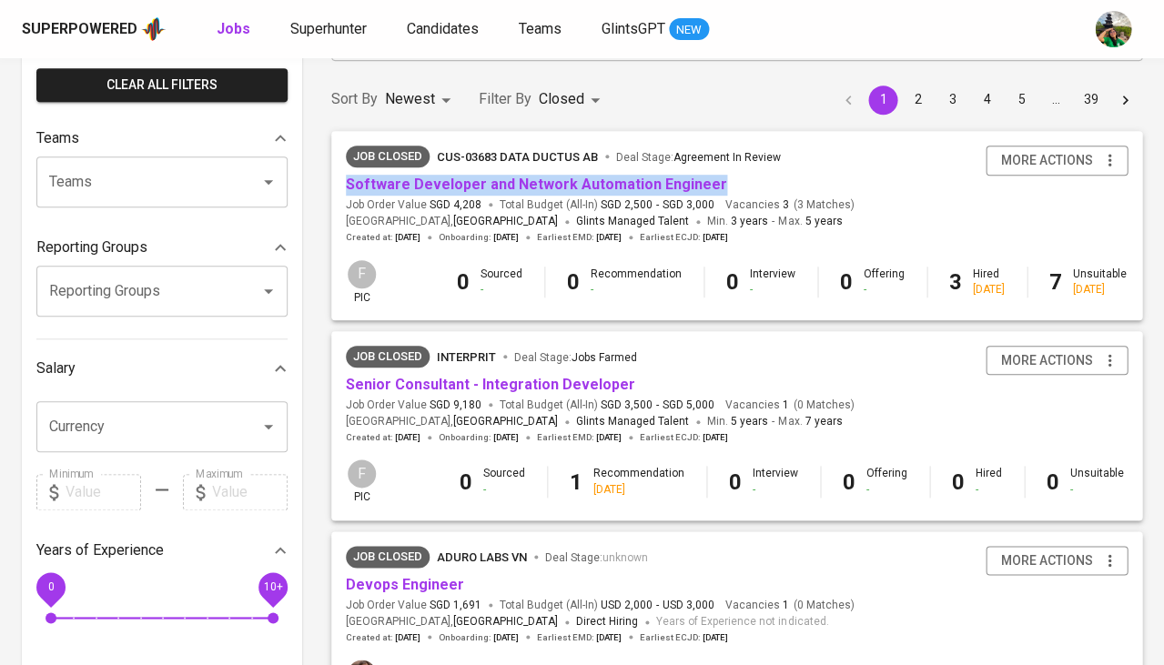
scroll to position [171, 0]
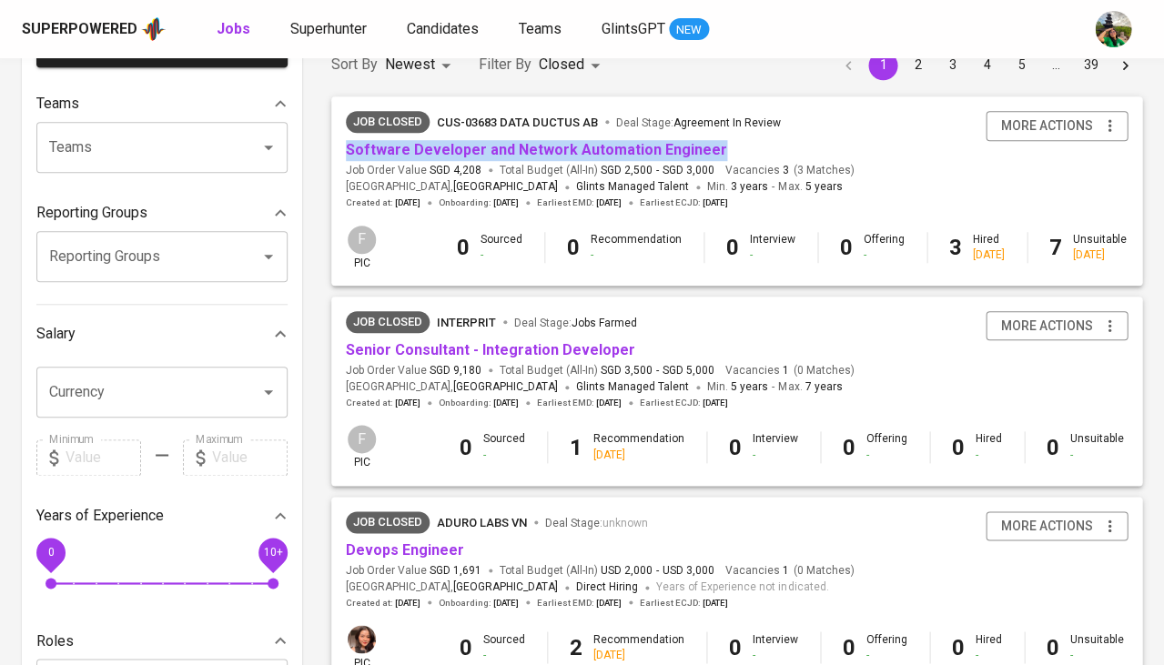
click at [113, 367] on div "Currency" at bounding box center [161, 392] width 251 height 51
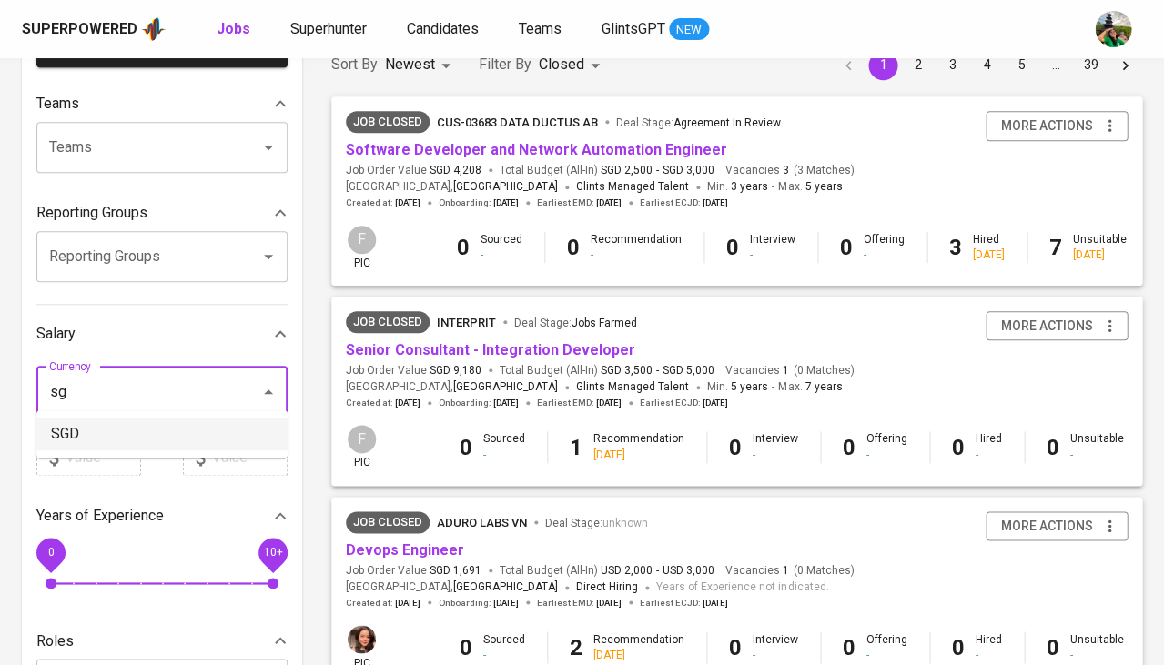
click at [99, 427] on li "SGD" at bounding box center [161, 434] width 251 height 33
type input "SGD"
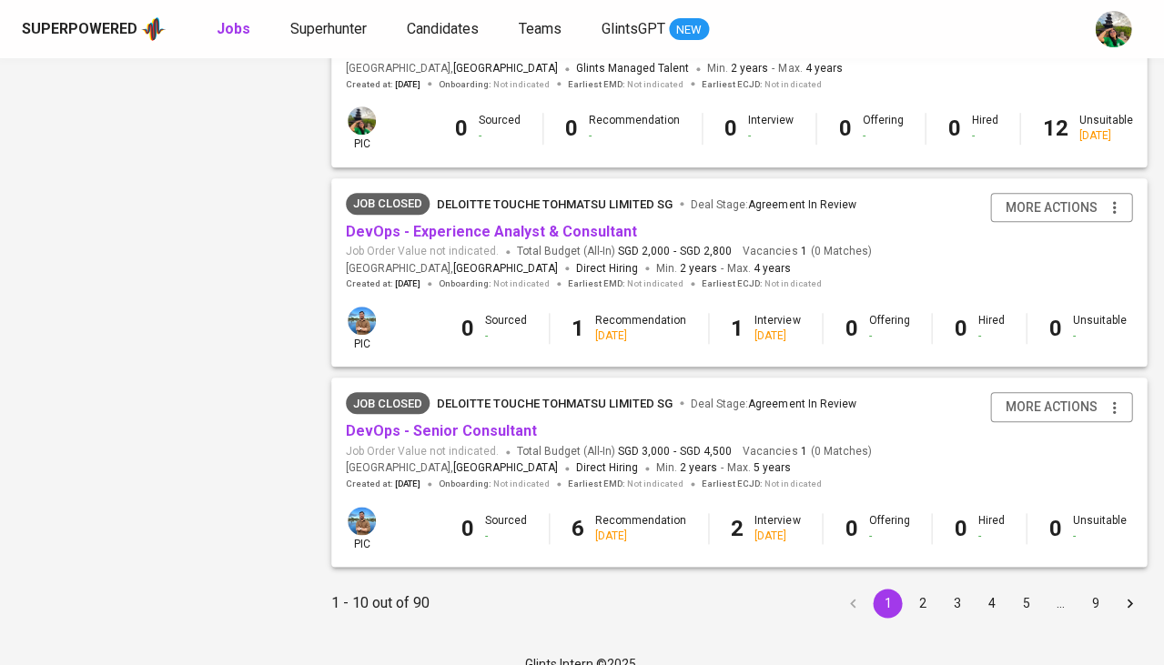
scroll to position [1715, 0]
click at [919, 590] on button "2" at bounding box center [921, 604] width 29 height 29
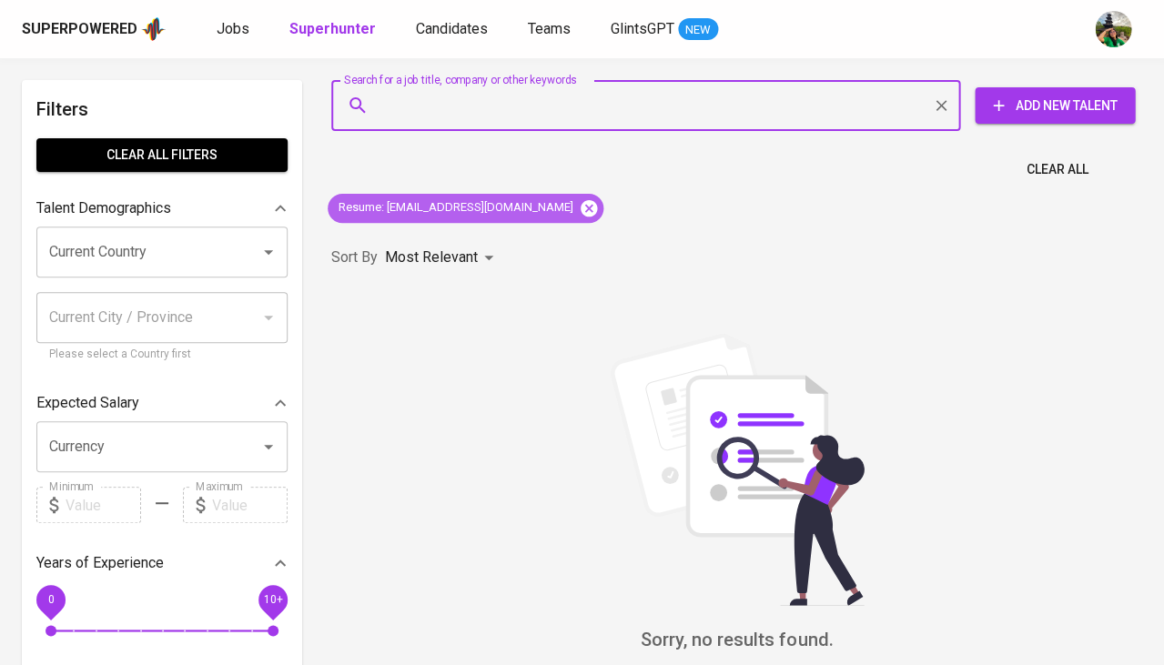
click at [581, 212] on icon at bounding box center [589, 207] width 16 height 16
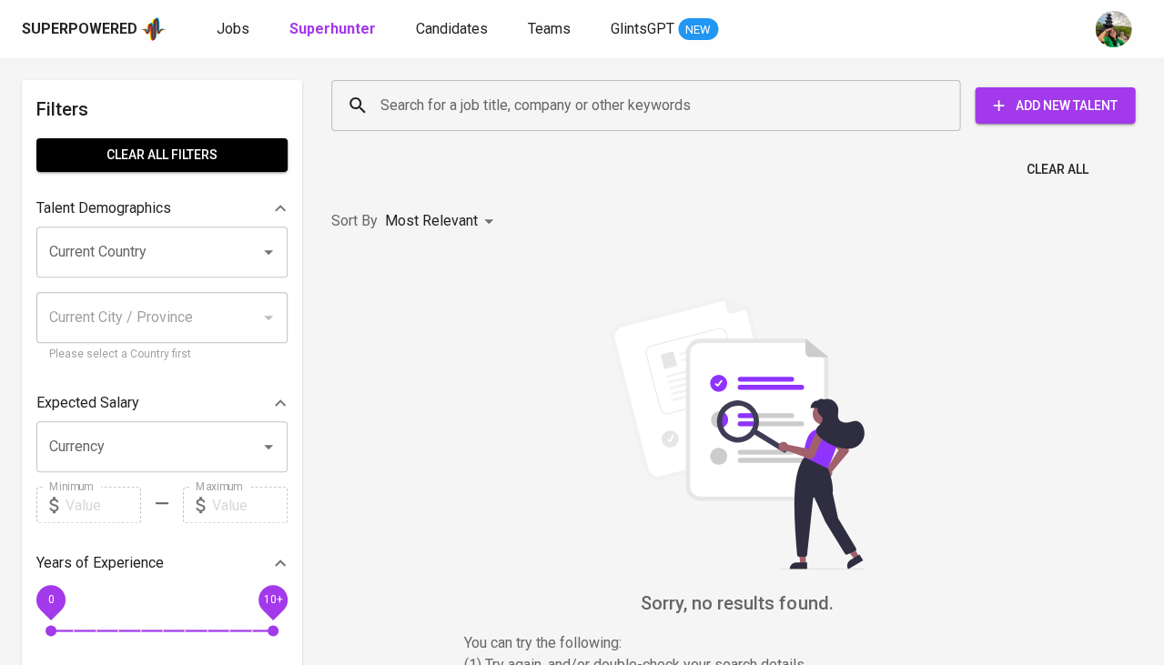
click at [151, 254] on input "Current Country" at bounding box center [137, 252] width 184 height 35
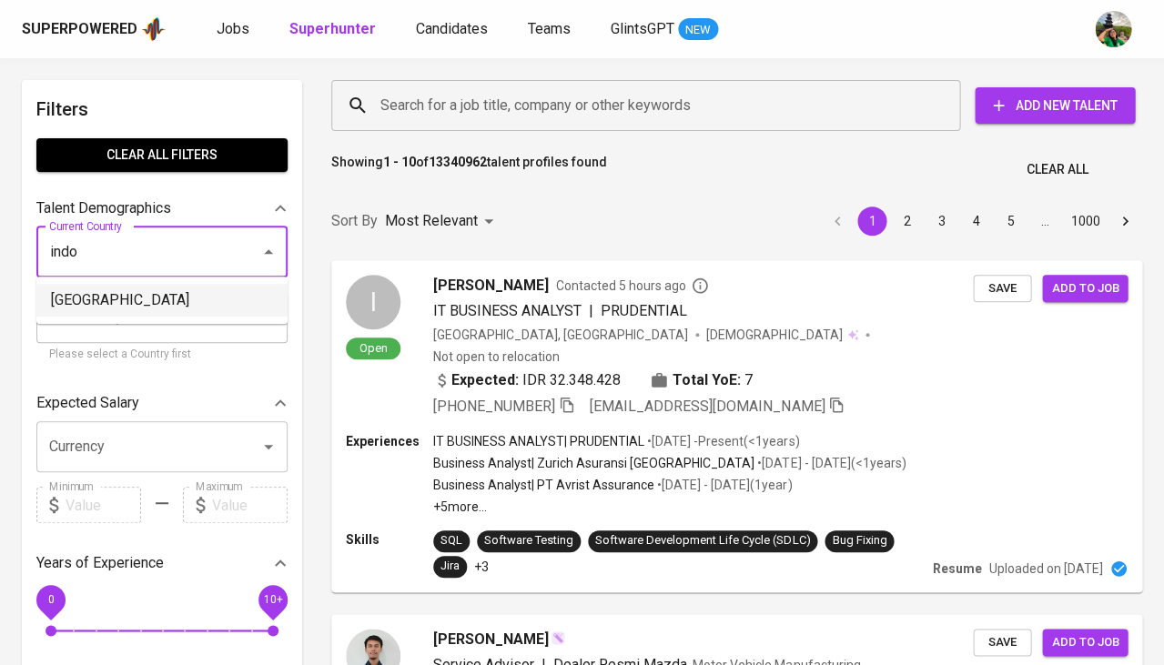
click at [119, 304] on li "[GEOGRAPHIC_DATA]" at bounding box center [161, 300] width 251 height 33
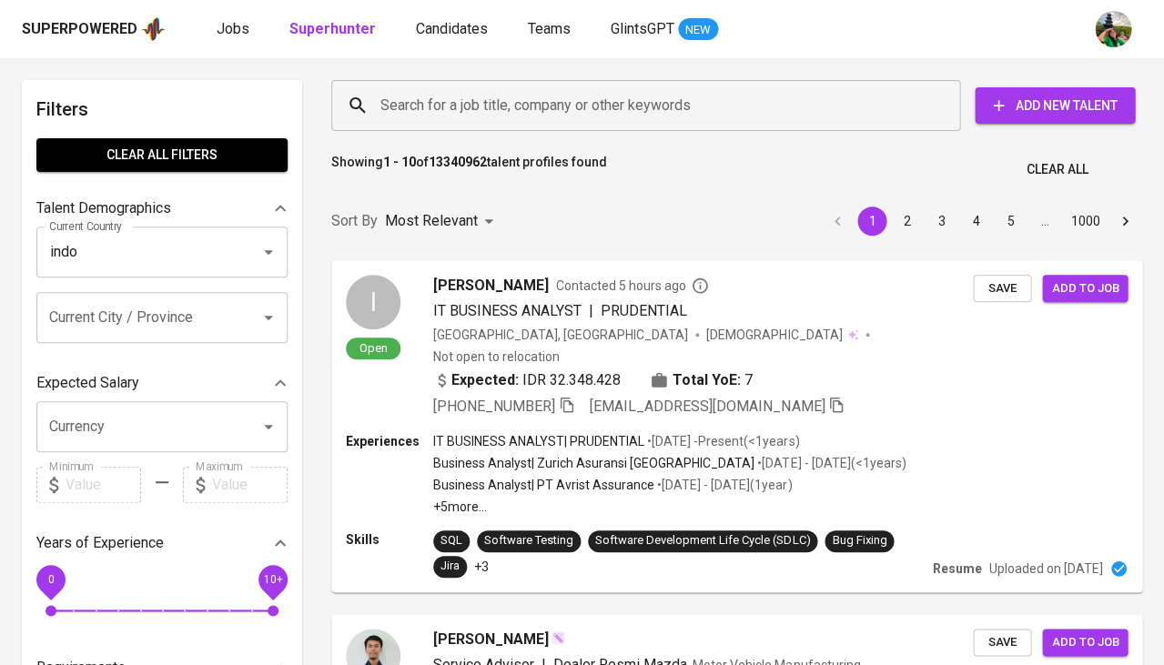
type input "[GEOGRAPHIC_DATA]"
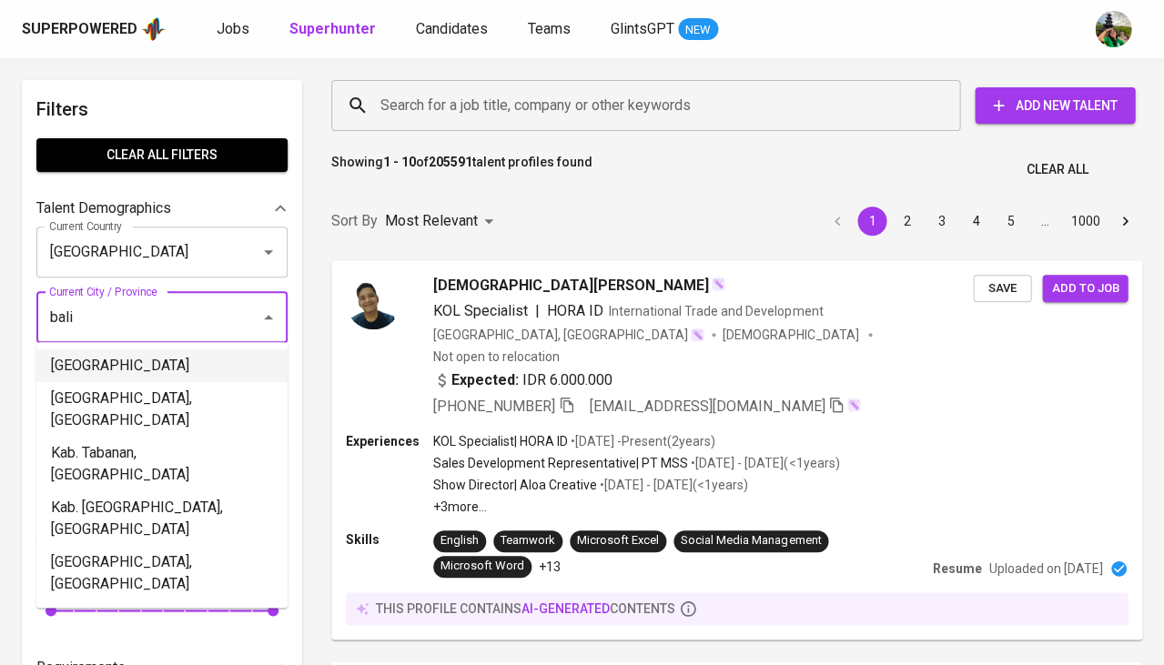
click at [70, 368] on li "Bali" at bounding box center [161, 366] width 251 height 33
type input "bali"
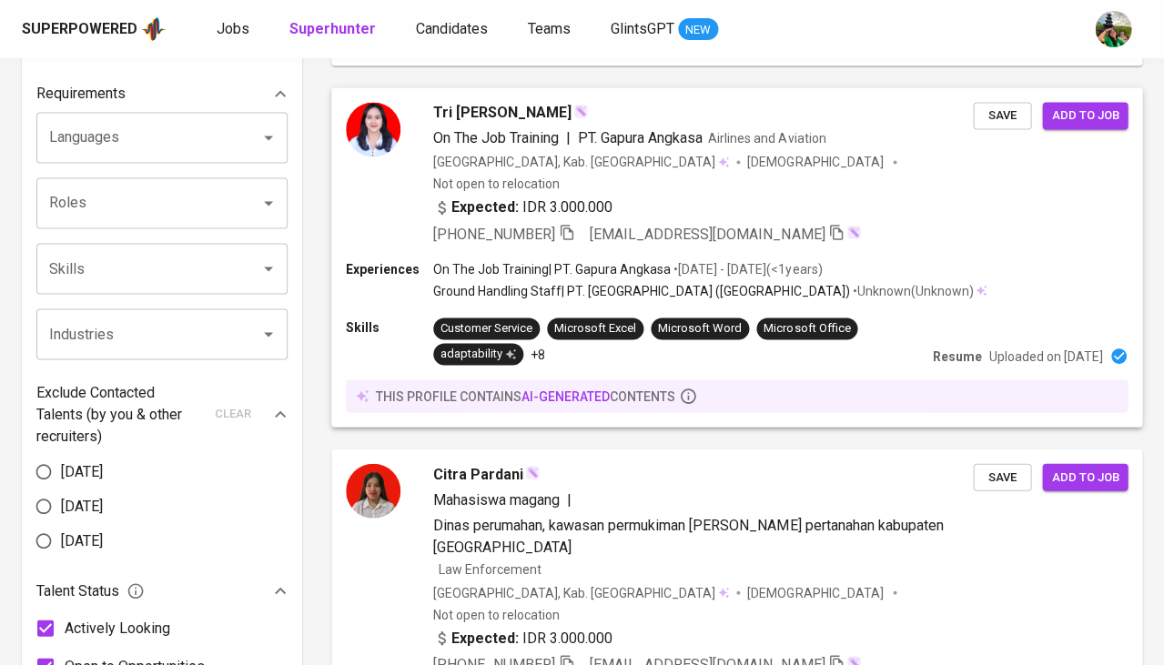
scroll to position [52, 0]
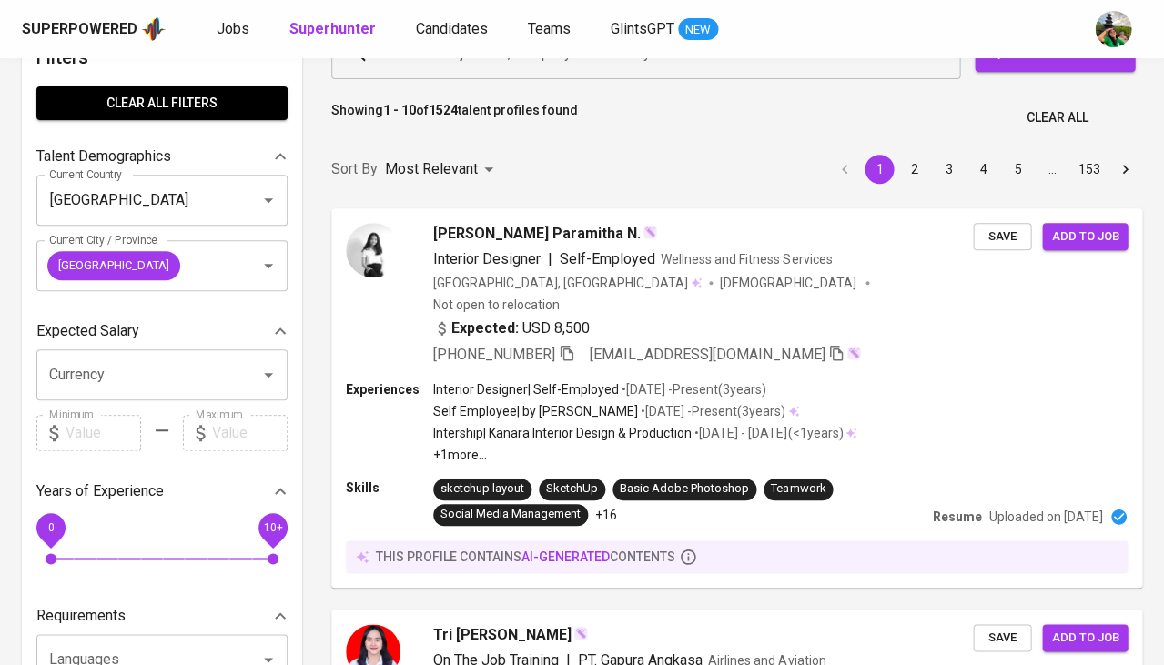
click at [517, 96] on div "Showing 1 - 10 of 1524 talent profiles found Clear All" at bounding box center [736, 112] width 833 height 45
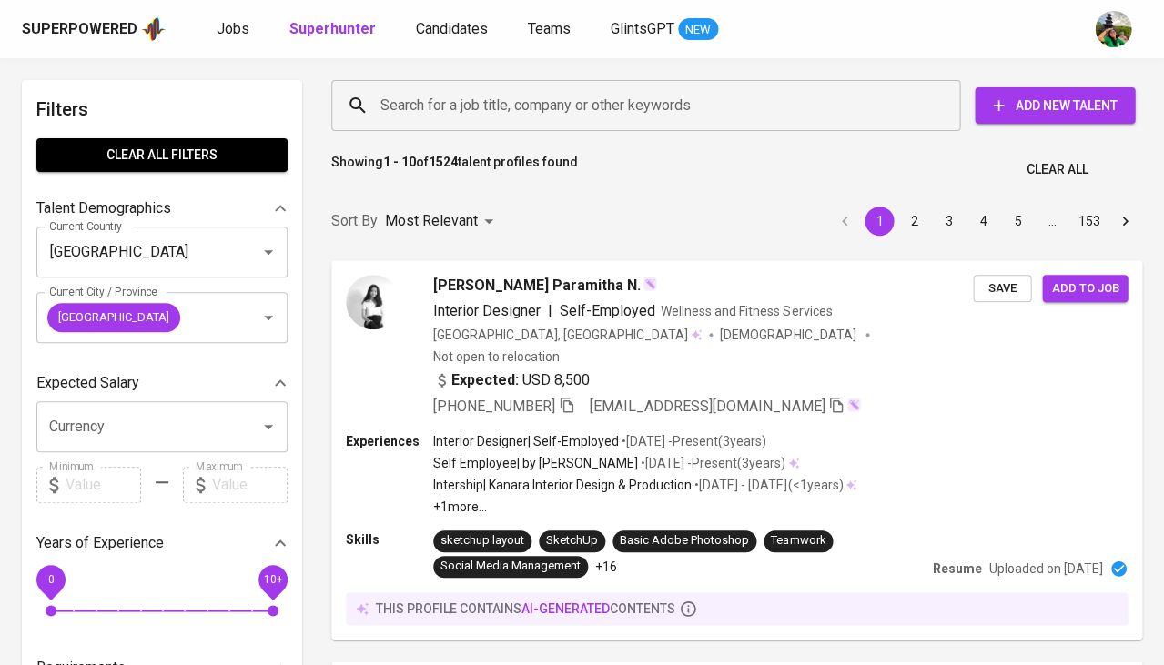
scroll to position [0, 0]
click at [506, 102] on input "Search for a job title, company or other keywords" at bounding box center [650, 105] width 549 height 35
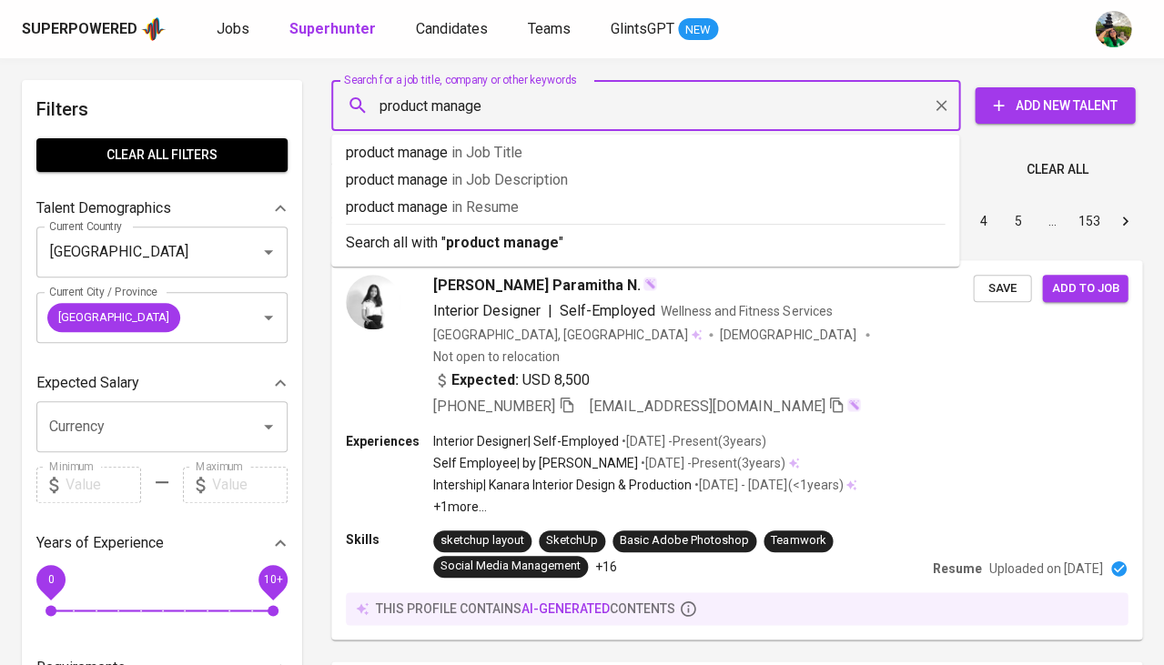
type input "product manager"
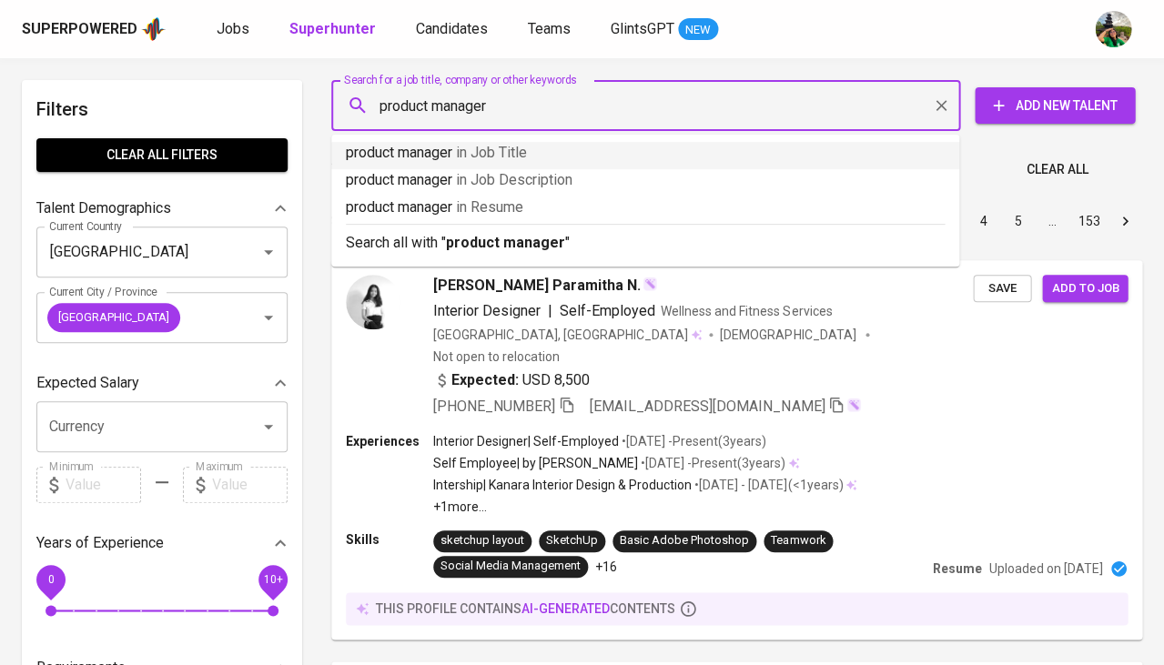
click at [492, 151] on span "in Job Title" at bounding box center [491, 152] width 71 height 17
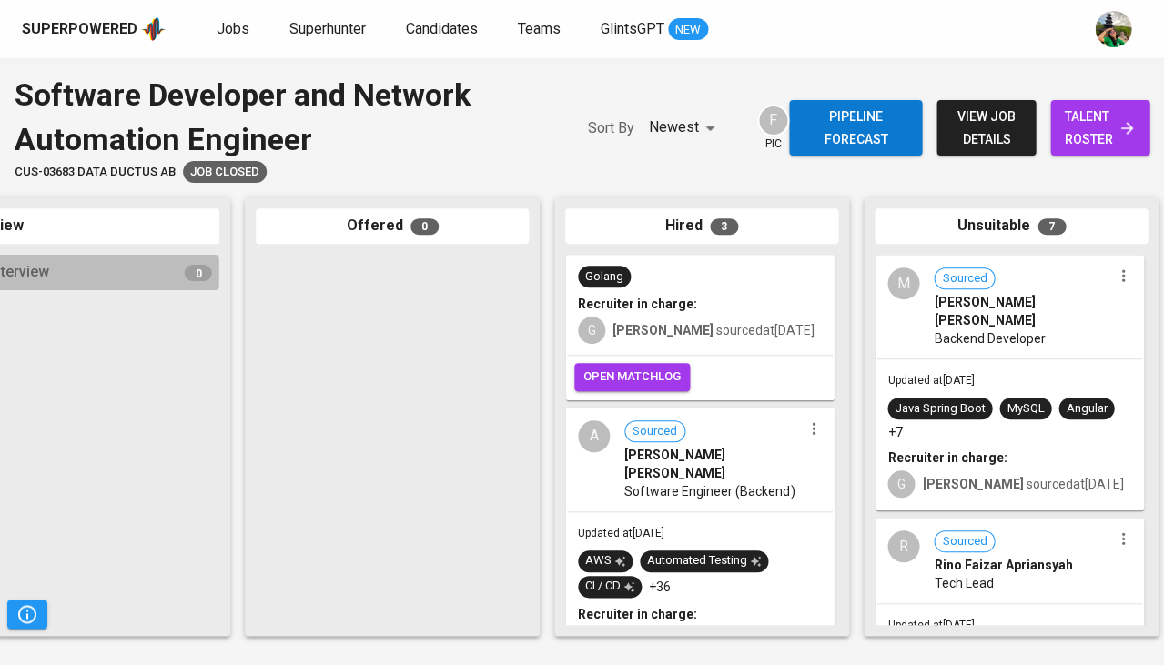
scroll to position [142, 0]
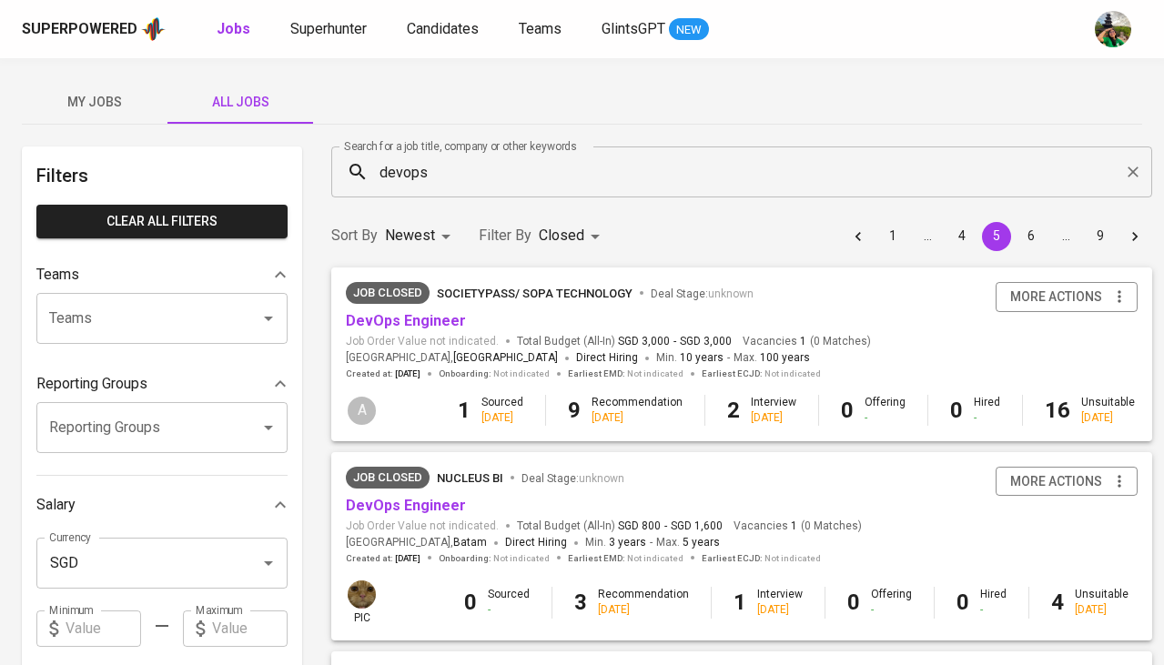
scroll to position [1686, 0]
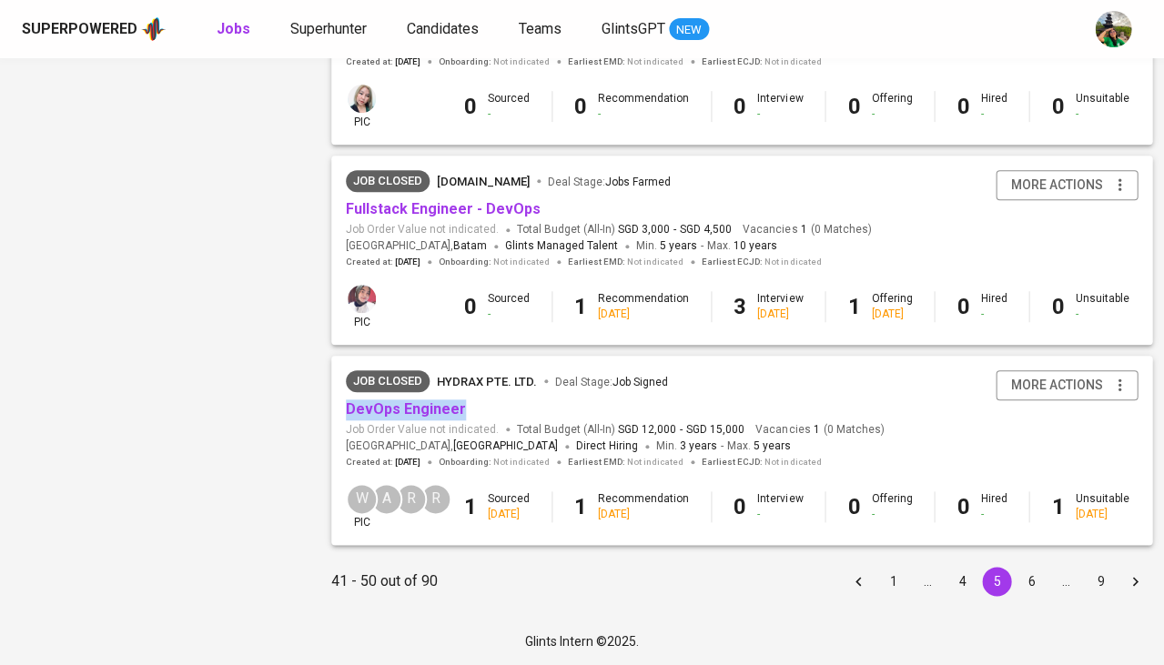
click at [1017, 583] on button "6" at bounding box center [1031, 581] width 29 height 29
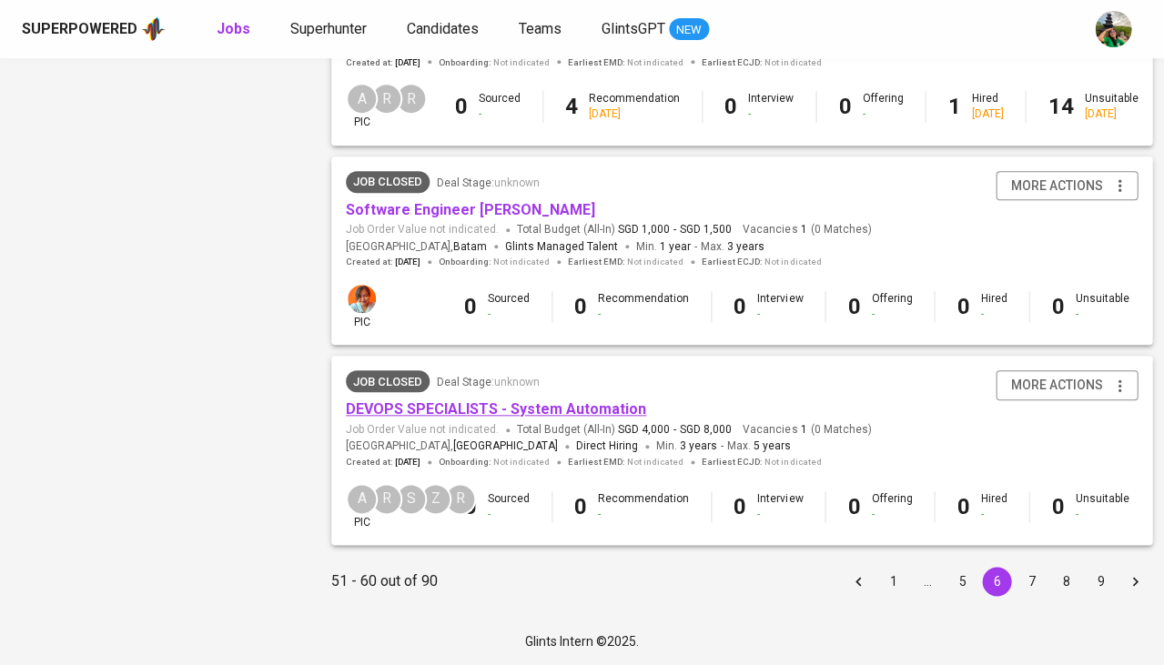
scroll to position [1716, 0]
click at [1027, 588] on button "7" at bounding box center [1031, 581] width 29 height 29
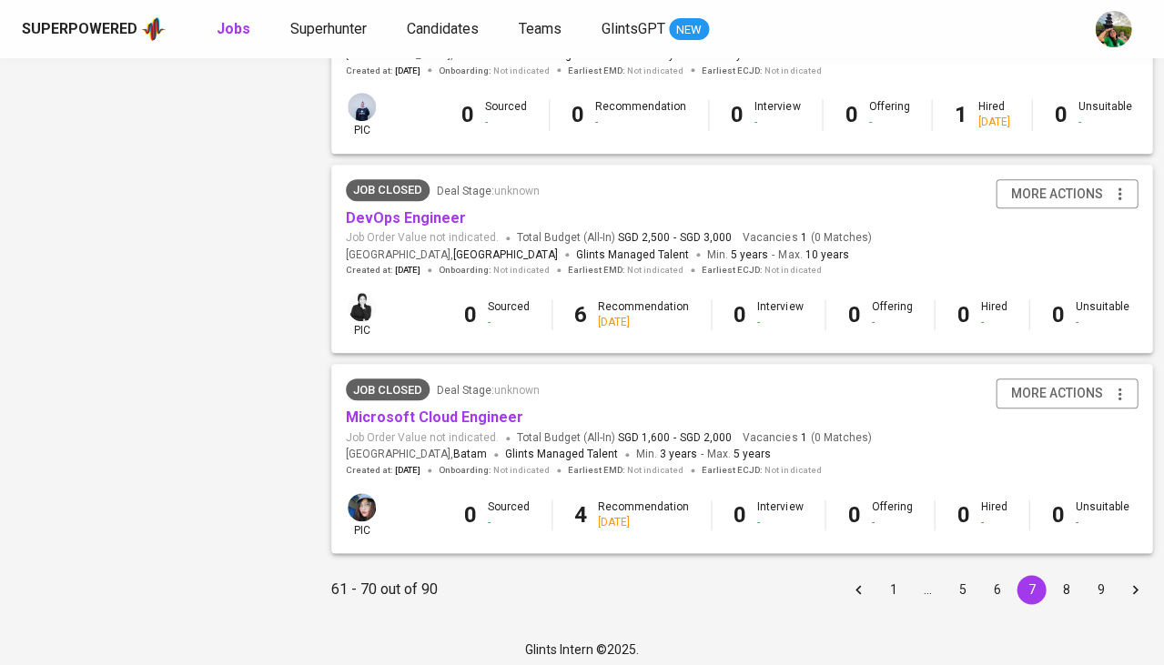
scroll to position [1703, 0]
click at [1055, 576] on button "8" at bounding box center [1065, 590] width 29 height 29
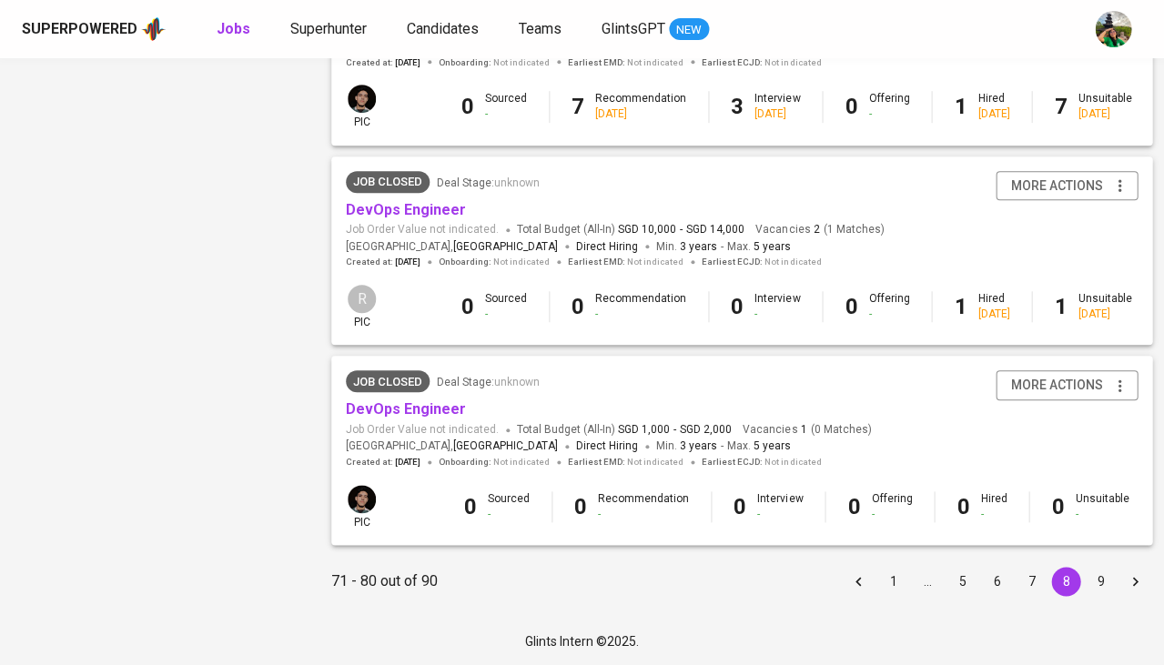
scroll to position [1716, 0]
click at [1086, 579] on button "9" at bounding box center [1100, 581] width 29 height 29
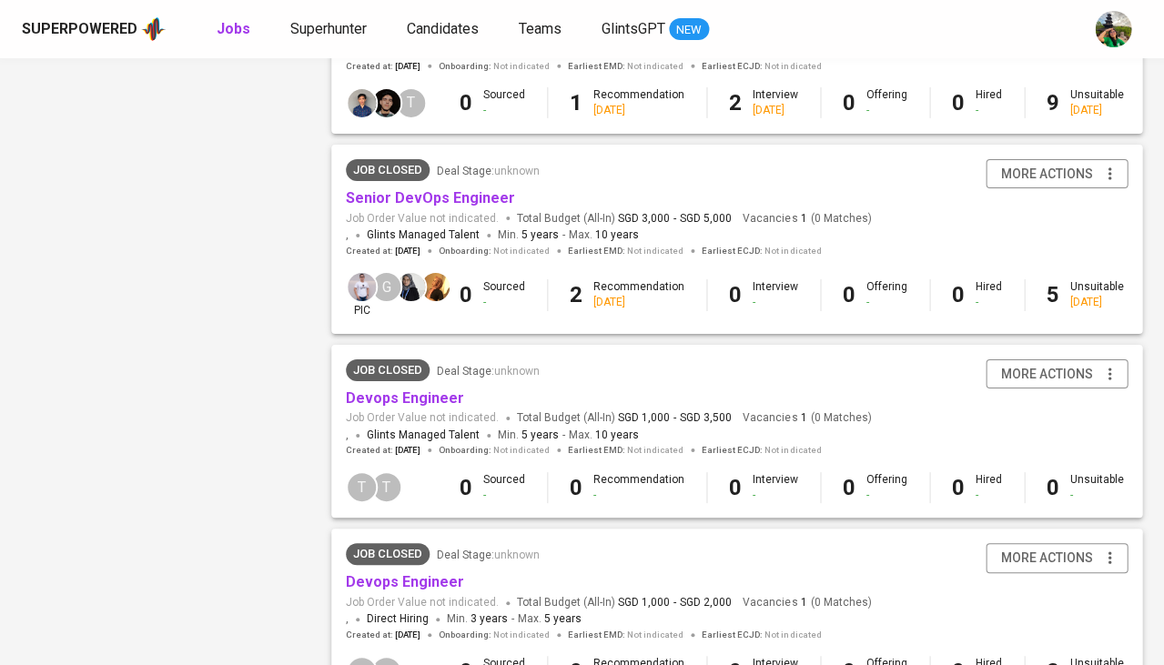
scroll to position [1351, 0]
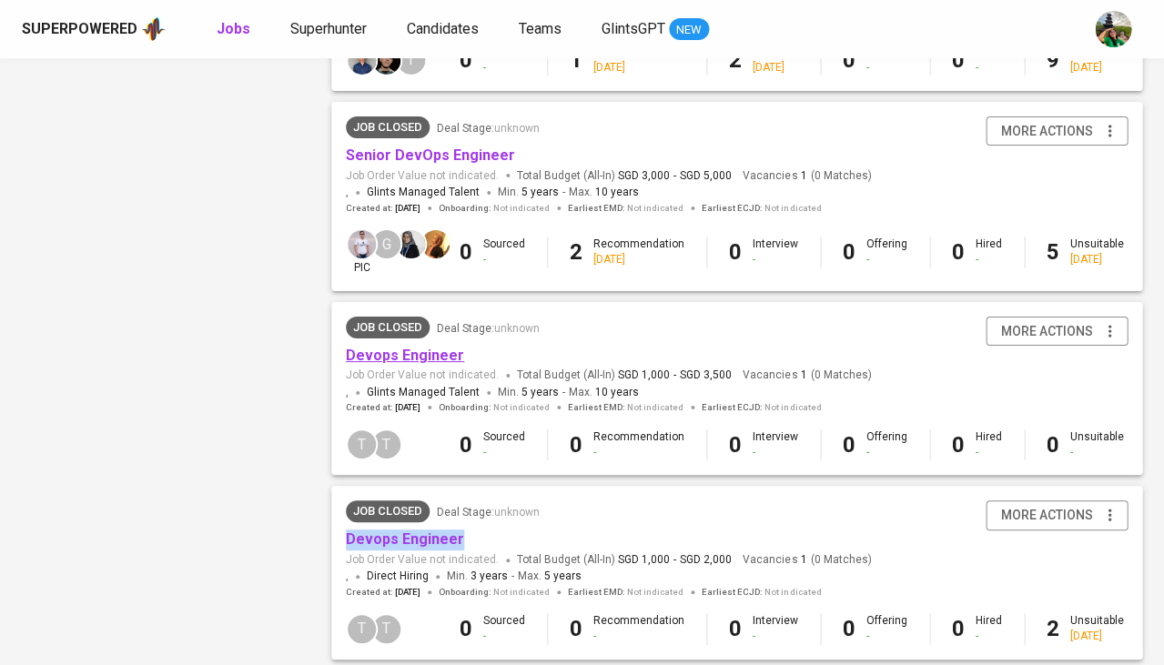
click at [406, 347] on link "Devops Engineer" at bounding box center [405, 355] width 118 height 17
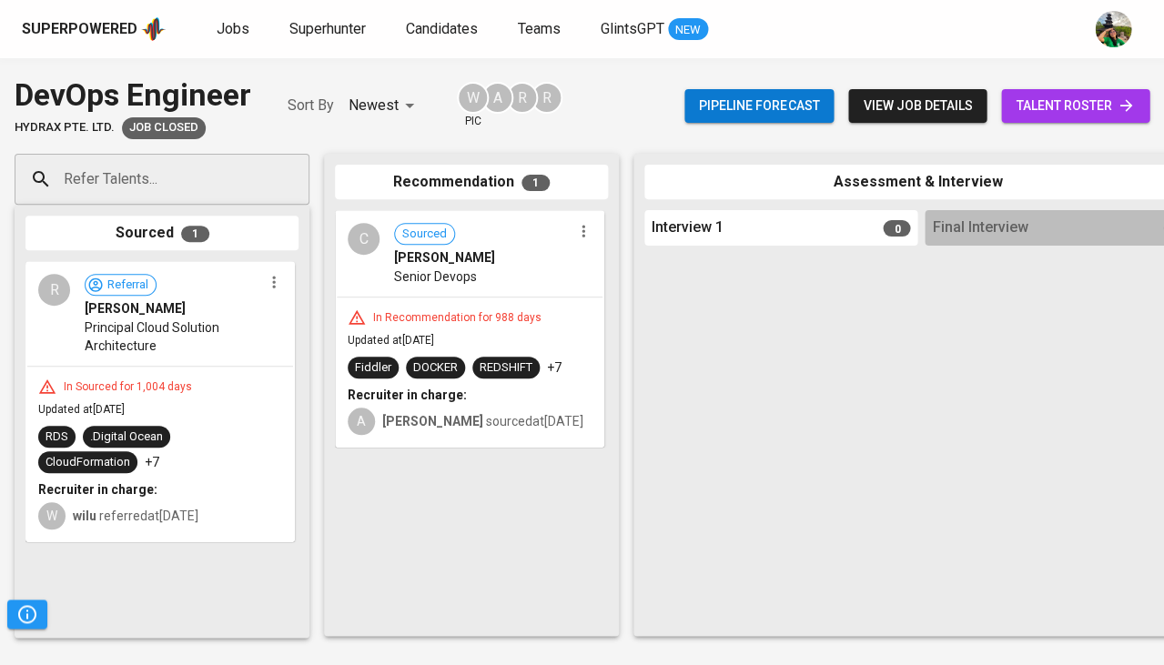
click at [534, 326] on div "In Recommendation for 988 days Updated at [DATE] Fiddler DOCKER REDSHIFT +7 Rec…" at bounding box center [470, 372] width 266 height 149
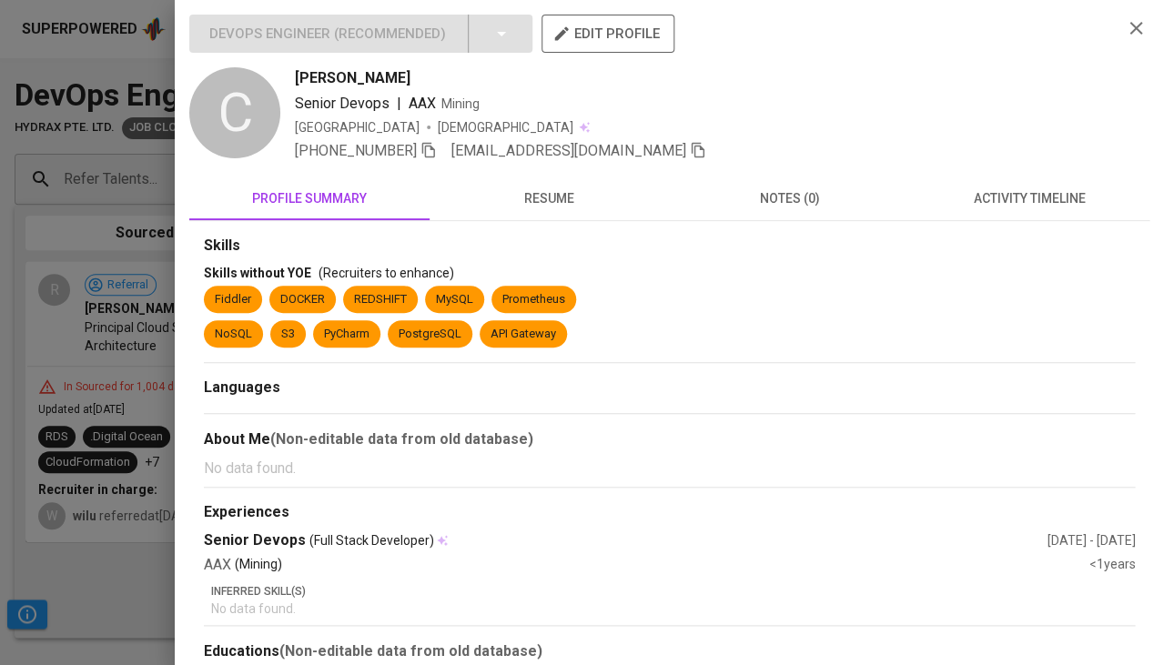
click at [1033, 182] on button "activity timeline" at bounding box center [1029, 199] width 240 height 44
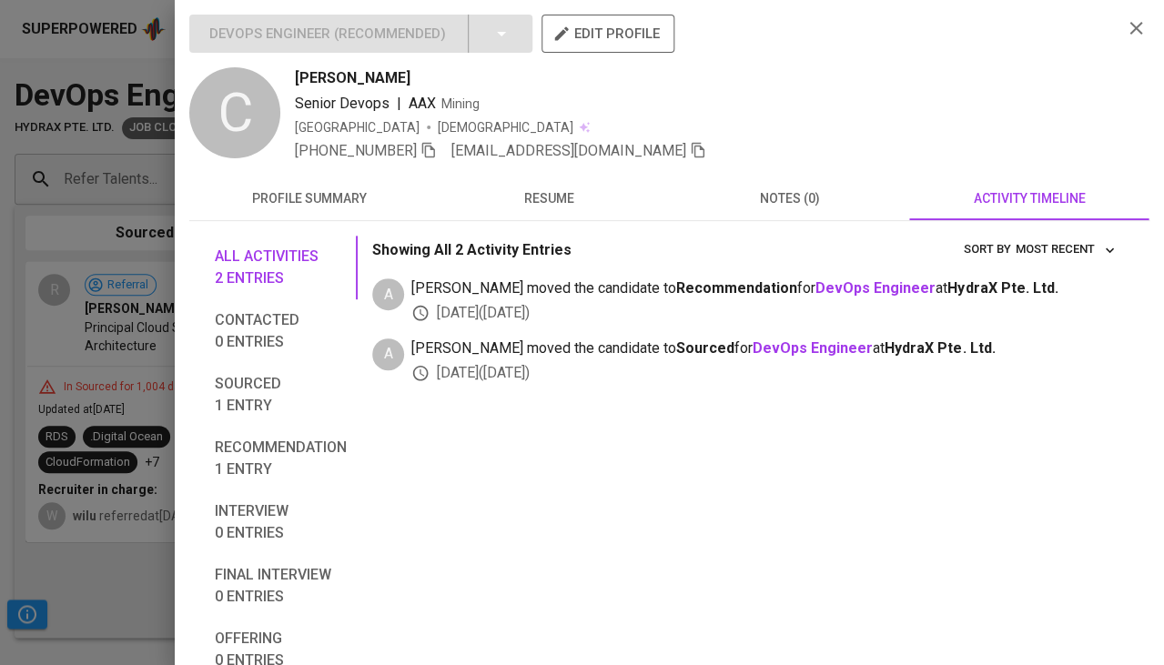
click at [534, 206] on span "resume" at bounding box center [550, 198] width 218 height 23
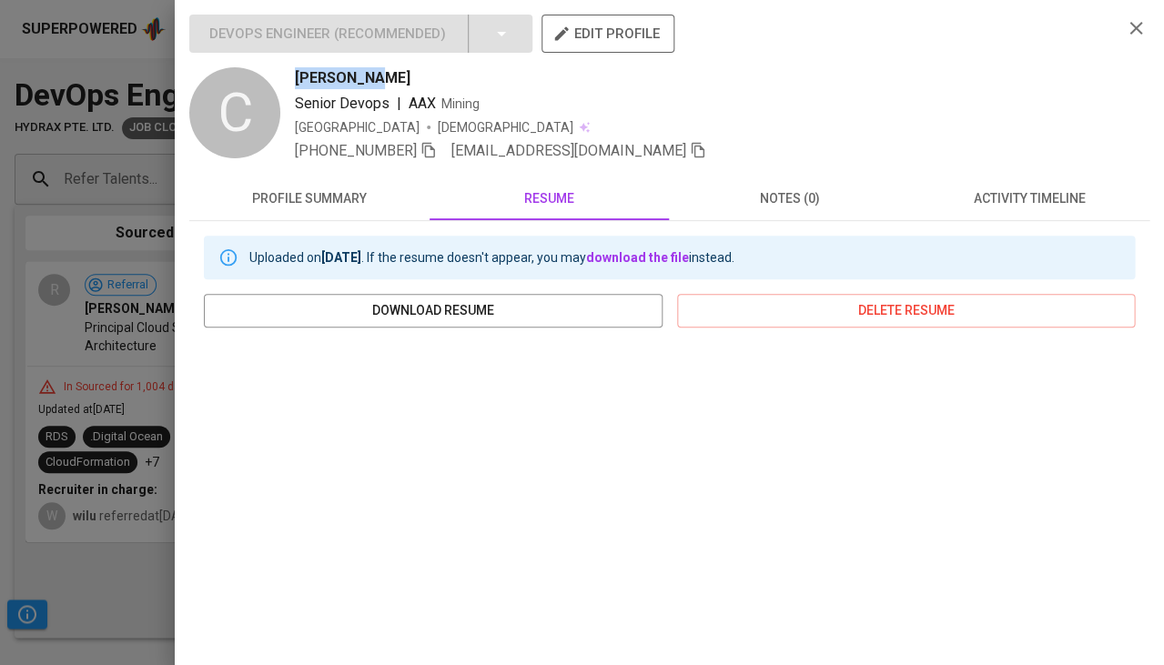
drag, startPoint x: 364, startPoint y: 74, endPoint x: 289, endPoint y: 74, distance: 75.5
click at [289, 74] on div "C CHOON KEAT Senior Devops | AAX Mining Singapore Male +65 9780-3600 ckseet@gma…" at bounding box center [648, 114] width 918 height 95
copy span "CHOON KEAT"
click at [979, 182] on button "activity timeline" at bounding box center [1029, 199] width 240 height 44
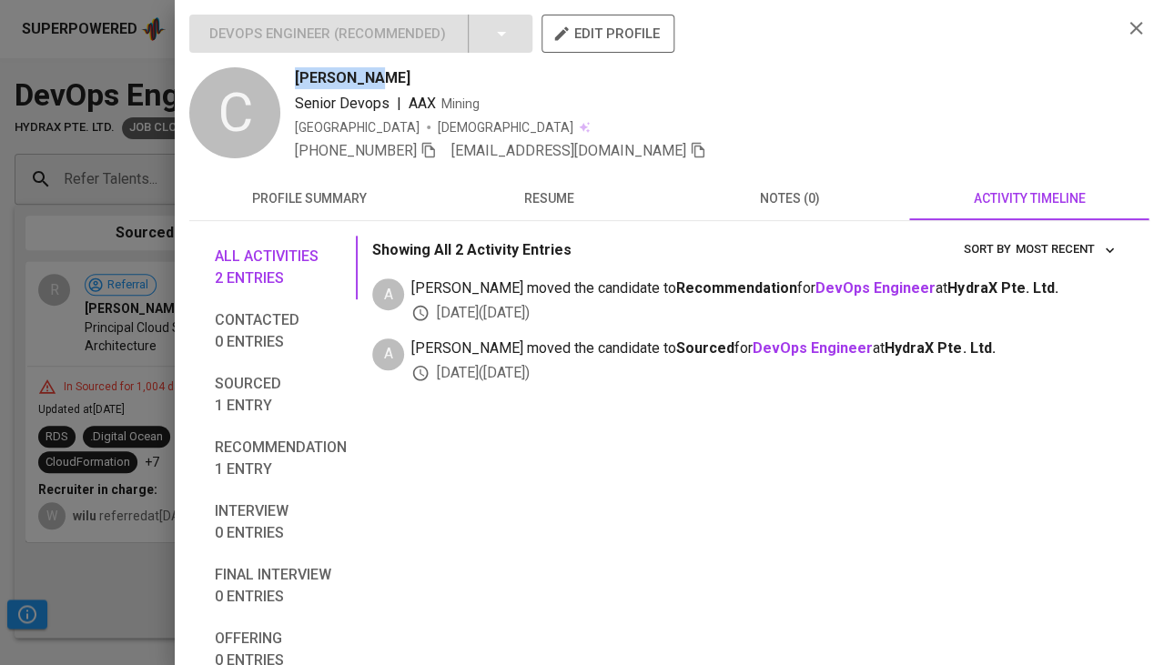
click at [553, 207] on span "resume" at bounding box center [550, 198] width 218 height 23
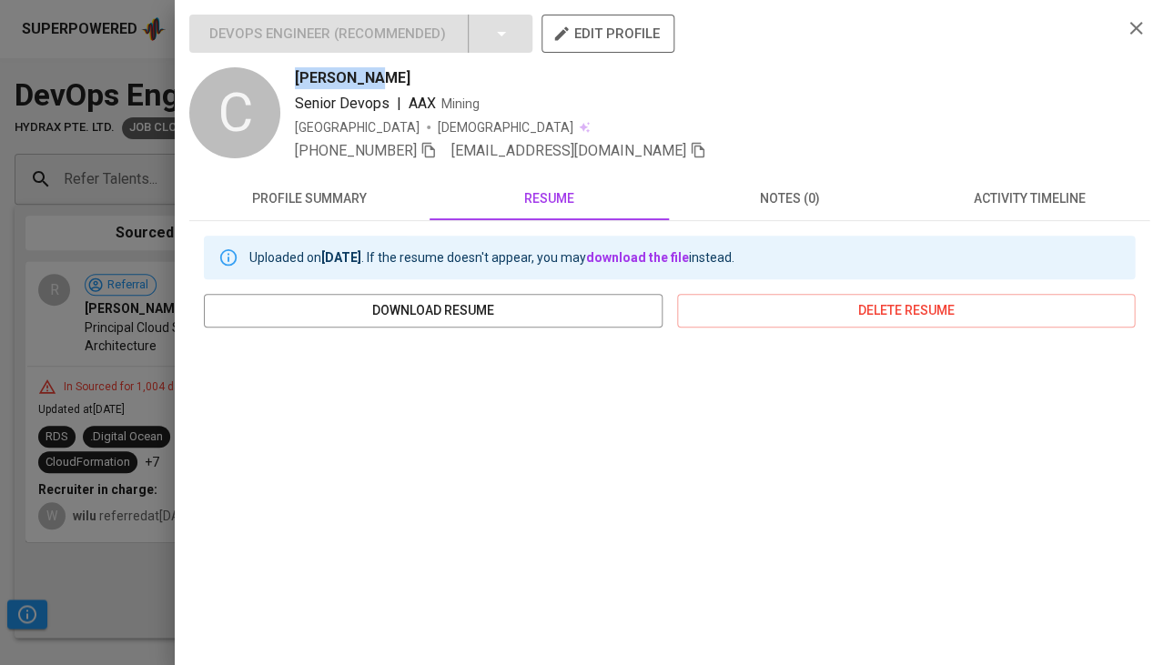
click at [157, 478] on div at bounding box center [582, 332] width 1164 height 665
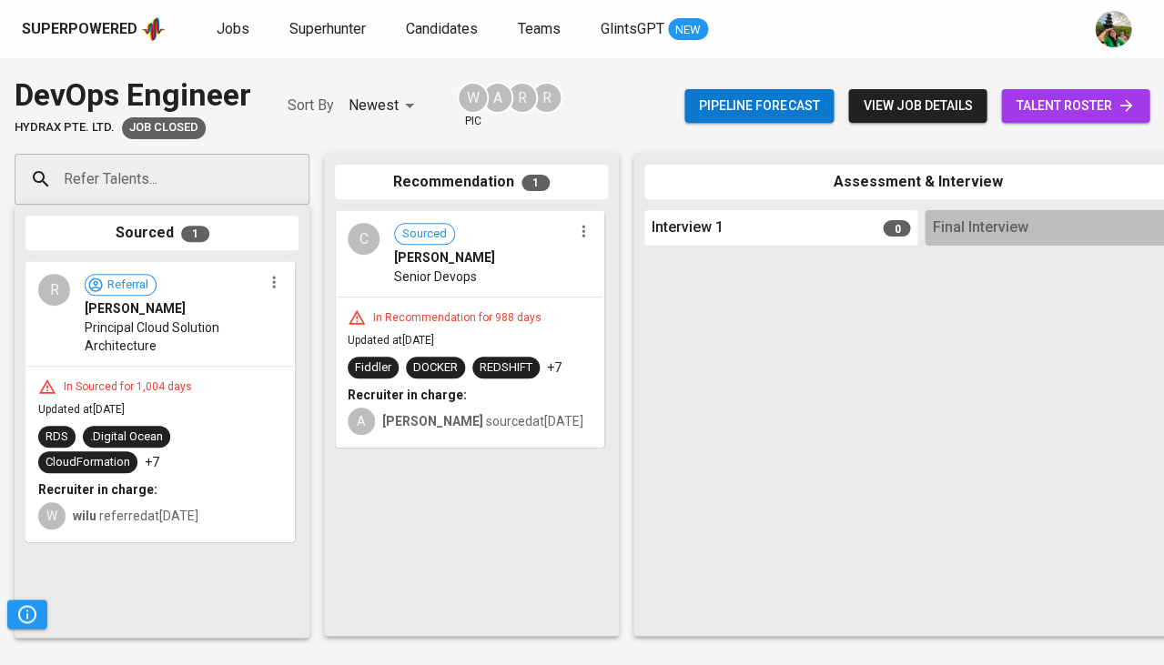
click at [197, 448] on div "RDS .Digital Ocean CloudFormation +7" at bounding box center [160, 449] width 244 height 47
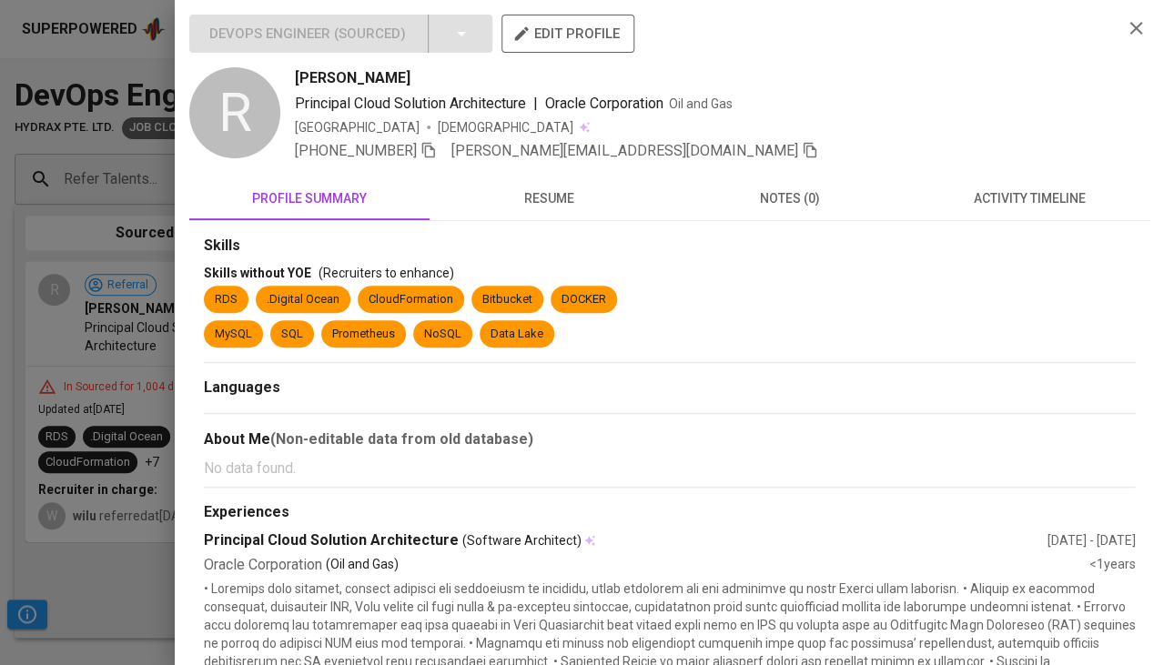
click at [543, 239] on div "Skills" at bounding box center [669, 246] width 931 height 21
click at [590, 191] on span "resume" at bounding box center [550, 198] width 218 height 23
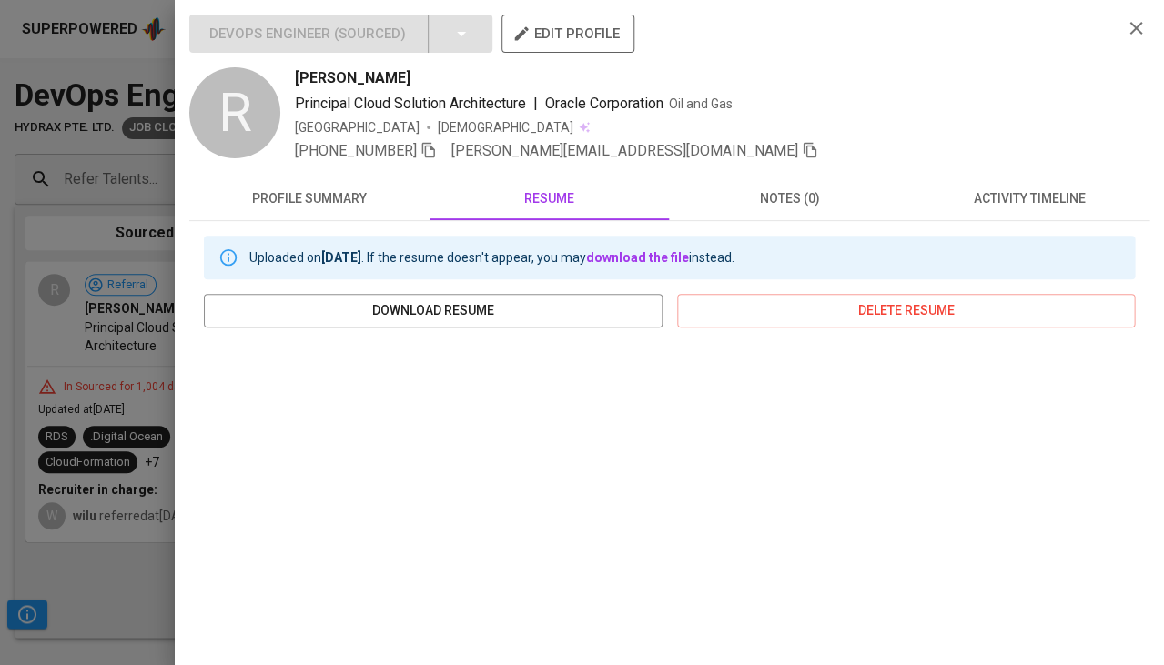
click at [125, 465] on div at bounding box center [582, 332] width 1164 height 665
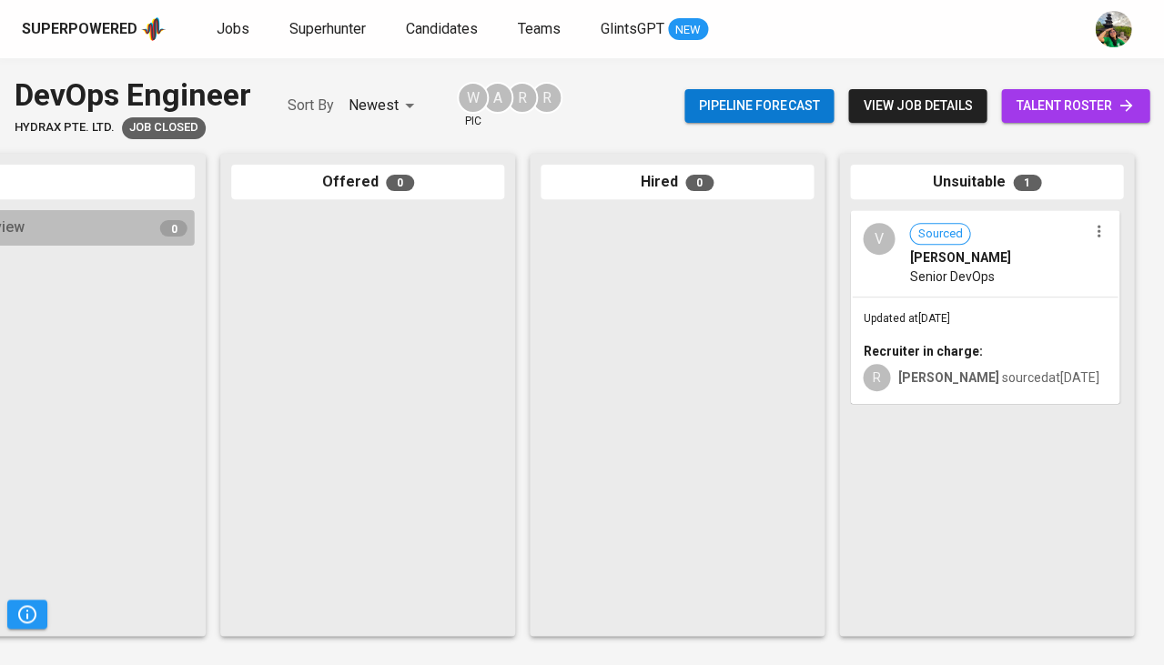
scroll to position [0, 1004]
click at [937, 362] on div "R raymond sourced at Dec 16, 2022" at bounding box center [985, 375] width 244 height 31
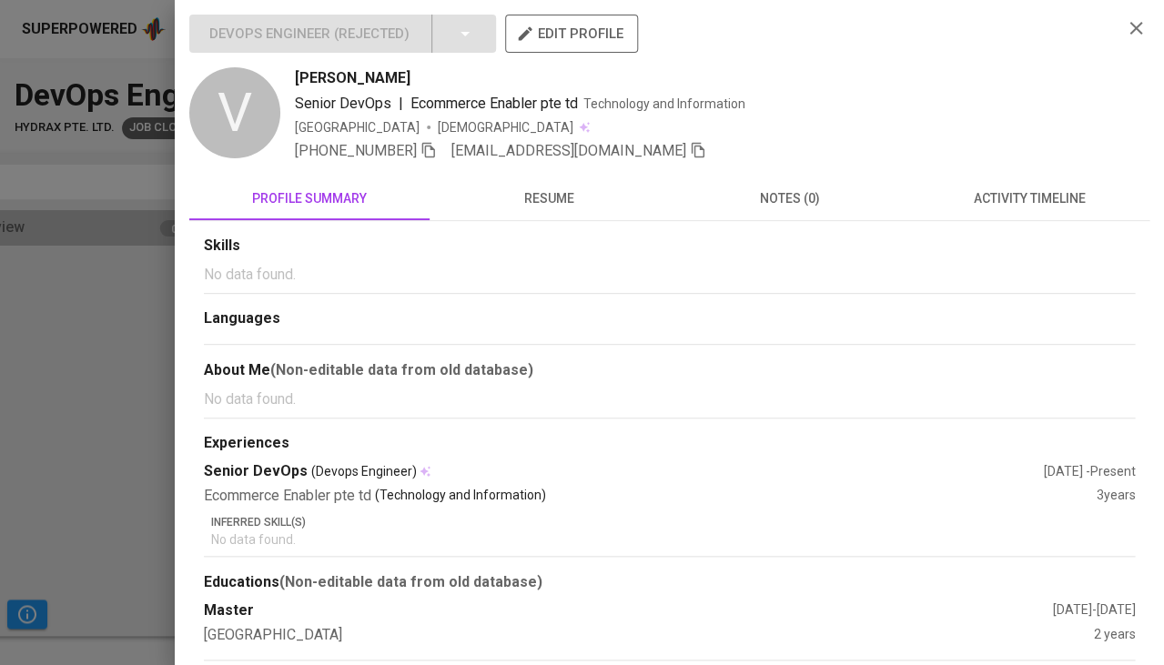
click at [544, 192] on span "resume" at bounding box center [550, 198] width 218 height 23
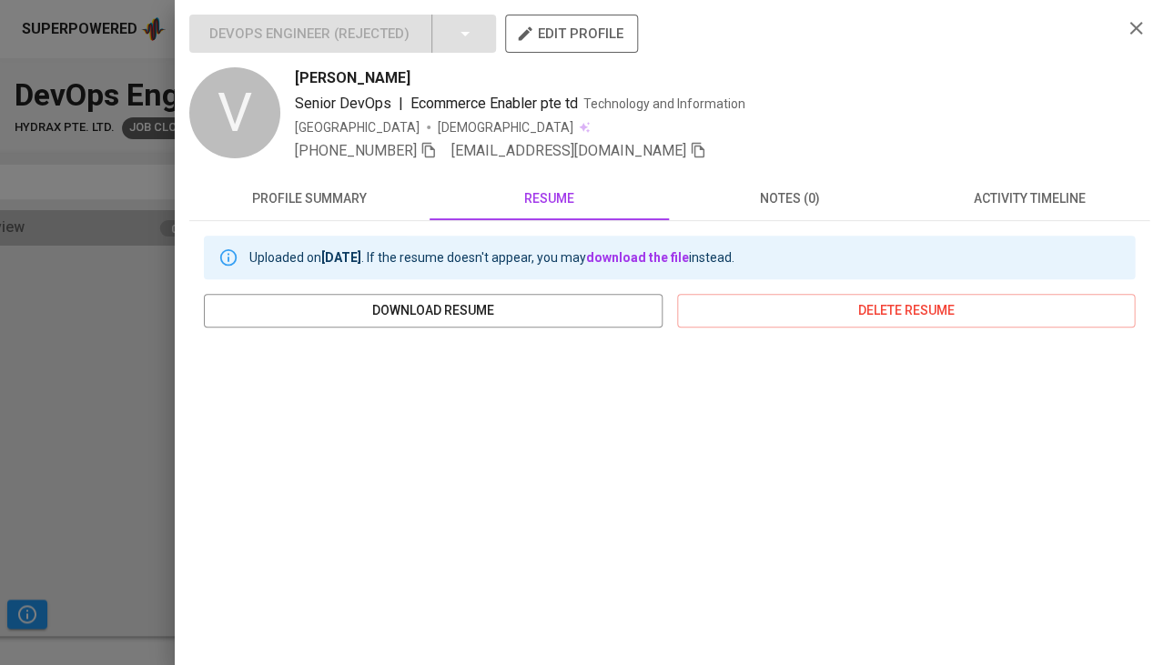
scroll to position [179, 0]
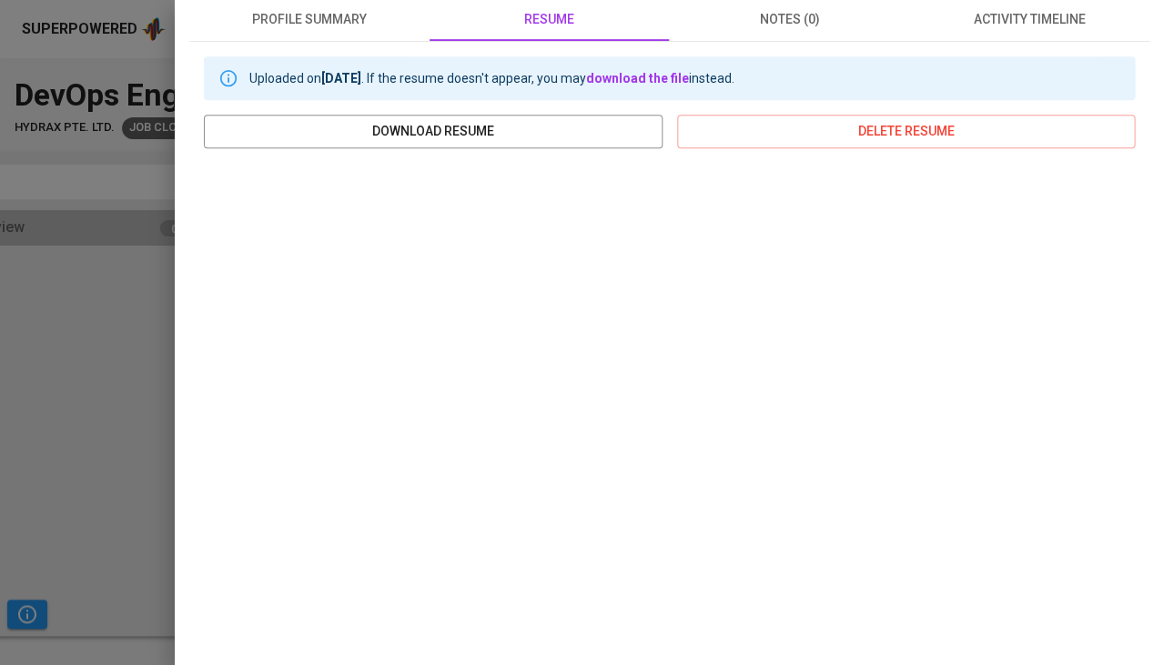
click at [103, 406] on div at bounding box center [582, 332] width 1164 height 665
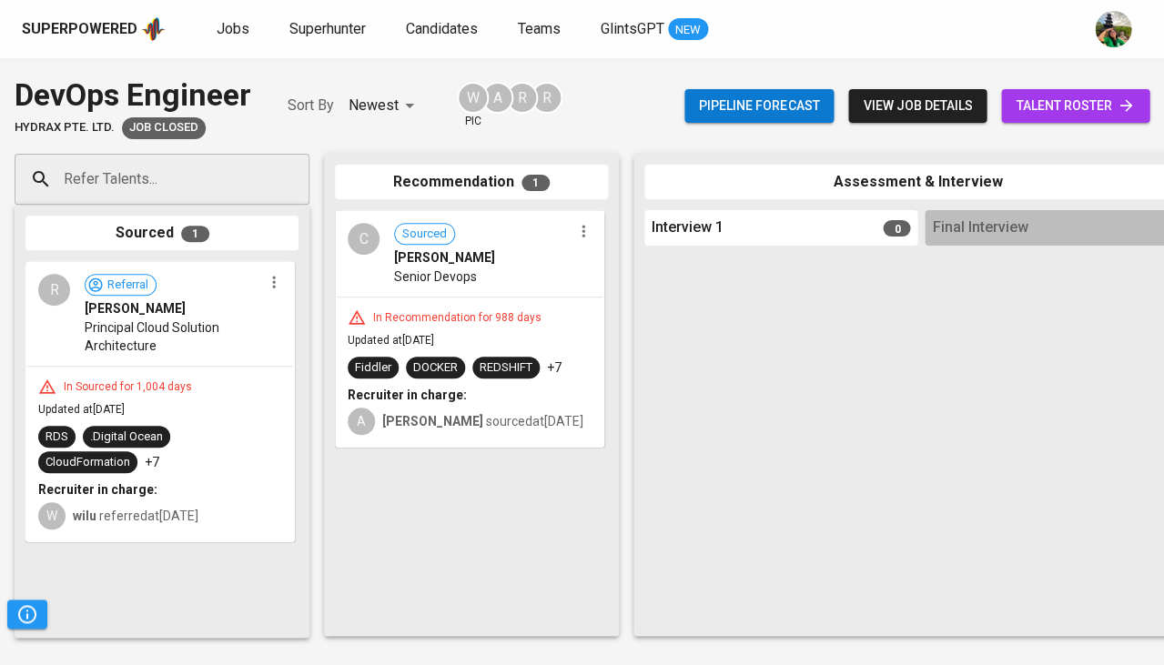
scroll to position [0, 0]
click at [516, 386] on div "Recruiter in charge:" at bounding box center [470, 395] width 244 height 18
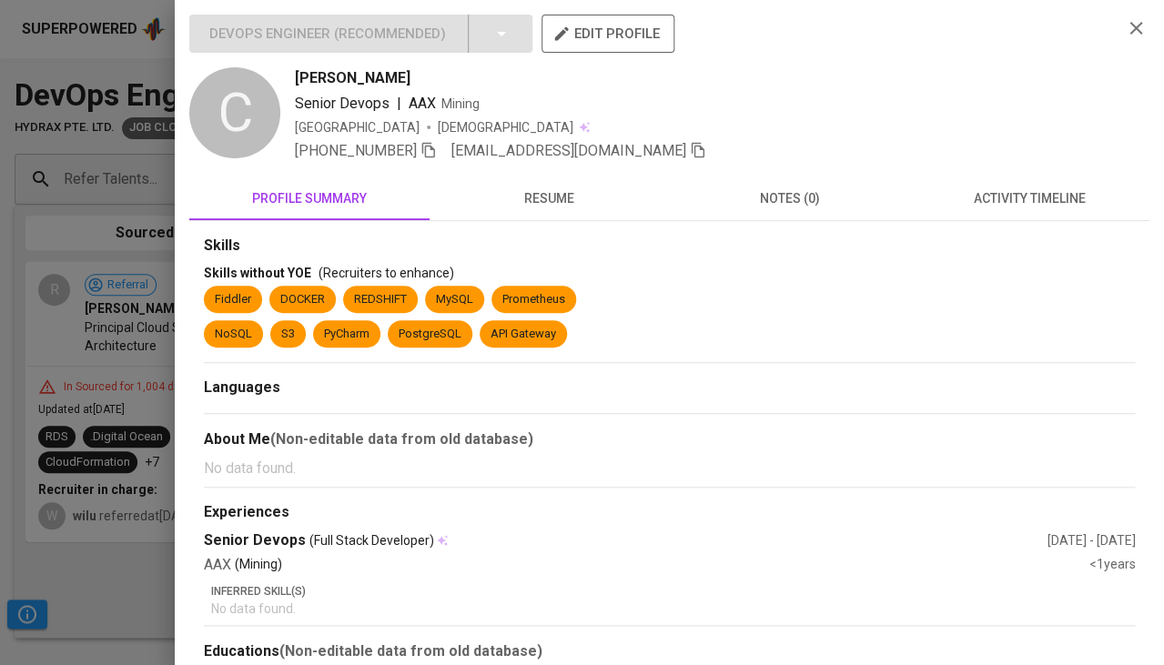
click at [582, 157] on div "+65 9780-3600 ckseet@gmail.com" at bounding box center [701, 151] width 813 height 22
click at [546, 216] on button "resume" at bounding box center [550, 199] width 240 height 44
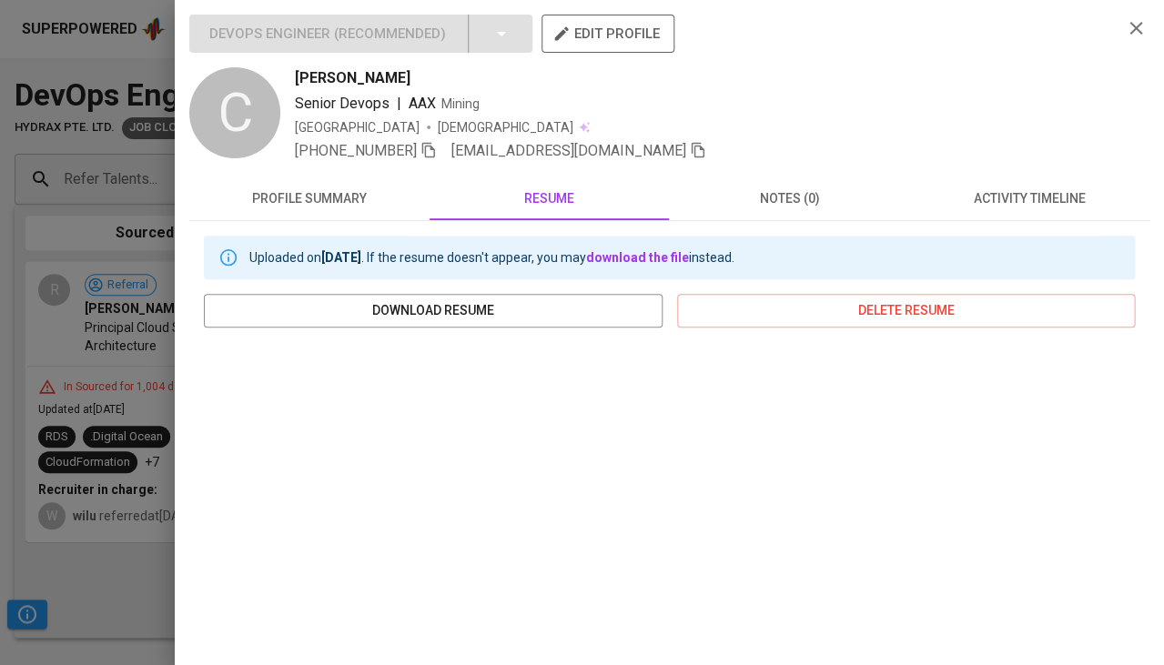
scroll to position [148, 0]
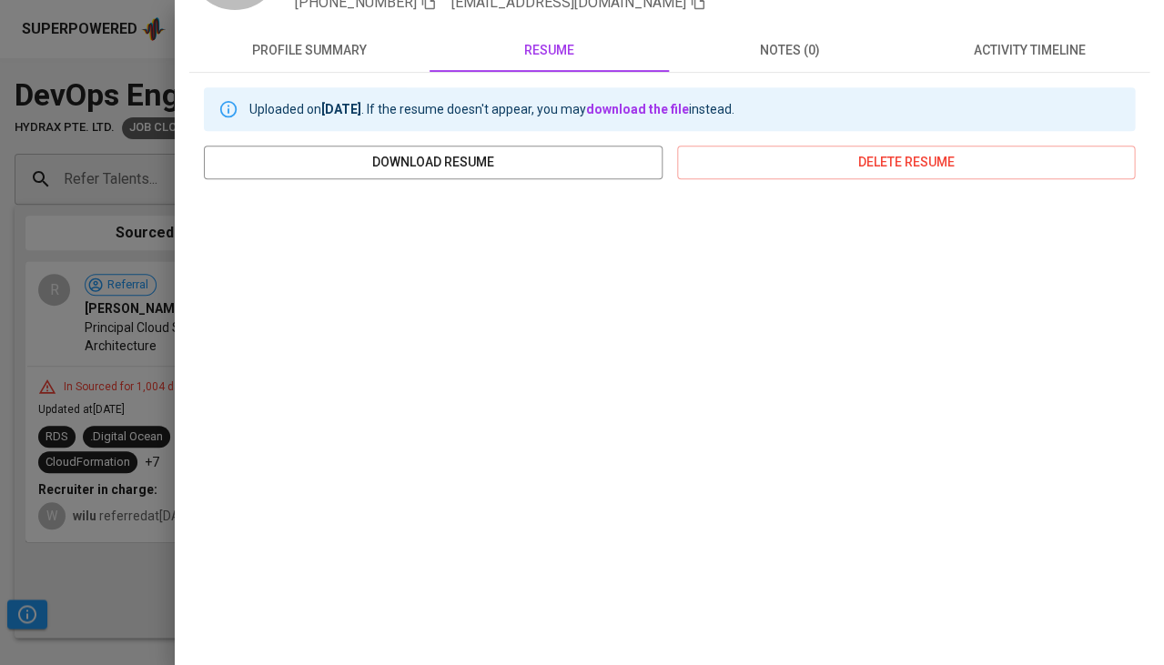
click at [81, 540] on div at bounding box center [582, 332] width 1164 height 665
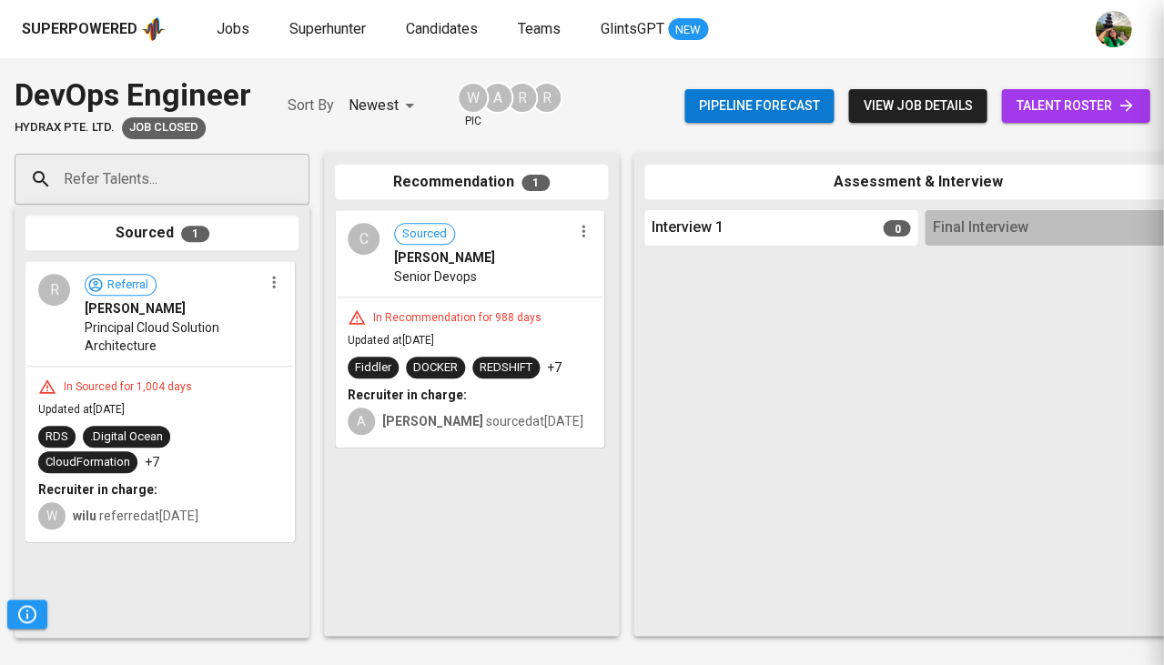
scroll to position [0, 0]
click at [175, 447] on div "RDS .Digital Ocean CloudFormation +7" at bounding box center [160, 449] width 244 height 47
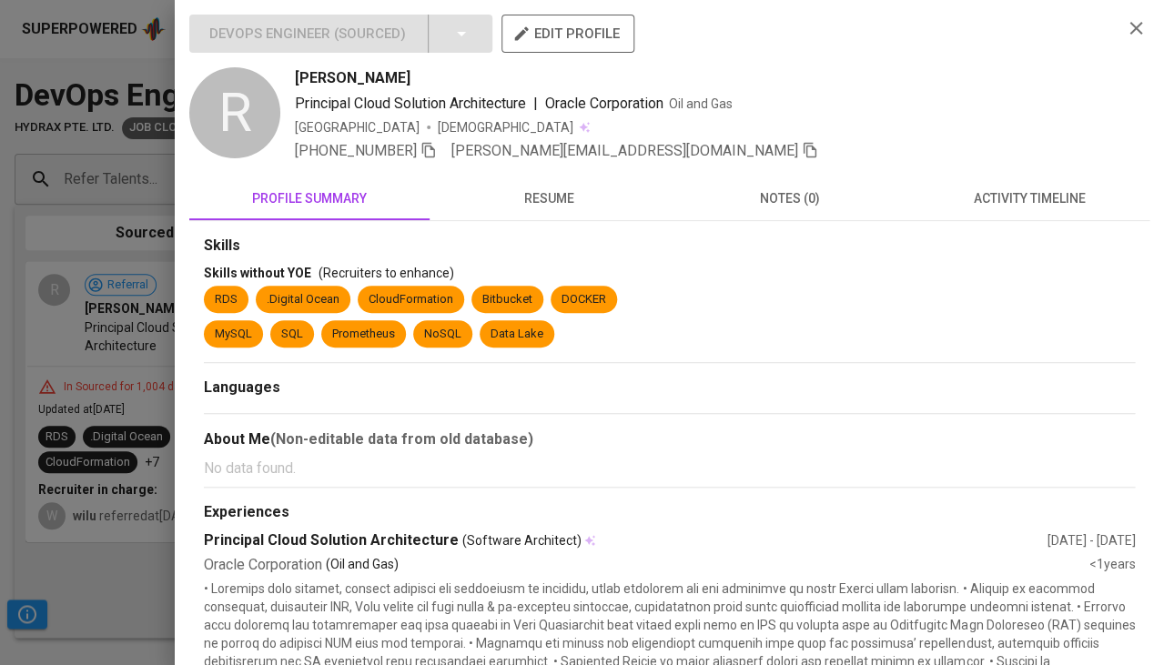
click at [541, 213] on button "resume" at bounding box center [550, 199] width 240 height 44
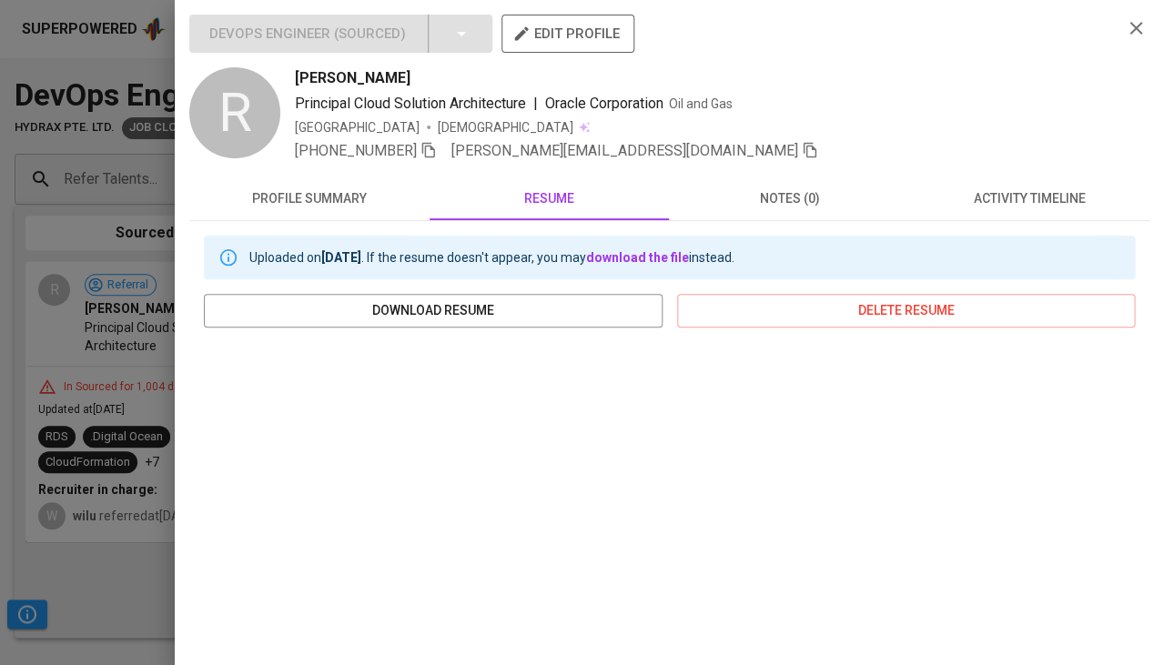
scroll to position [160, 0]
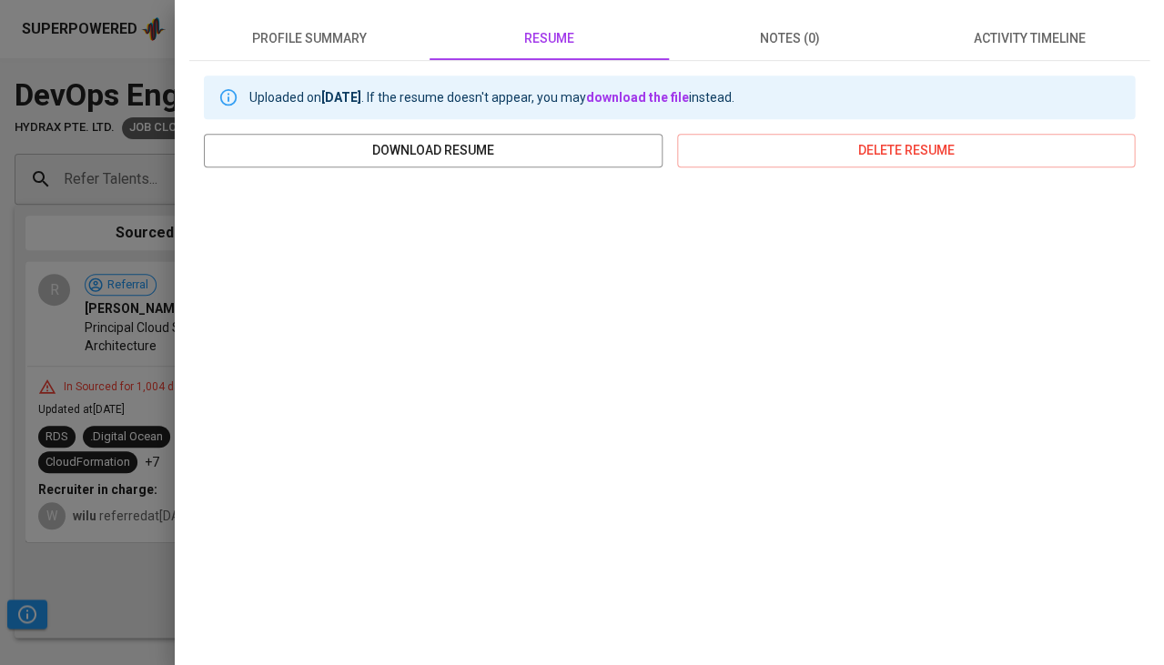
click at [46, 422] on div at bounding box center [582, 332] width 1164 height 665
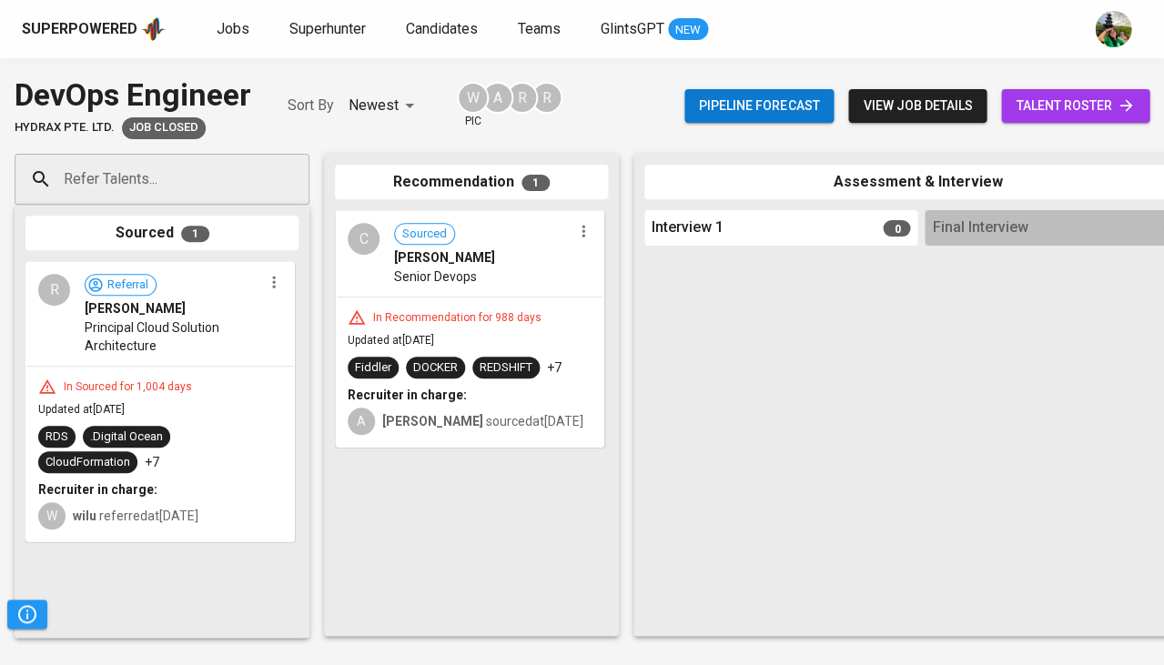
scroll to position [0, 0]
click at [309, 18] on link "Superhunter" at bounding box center [329, 29] width 80 height 23
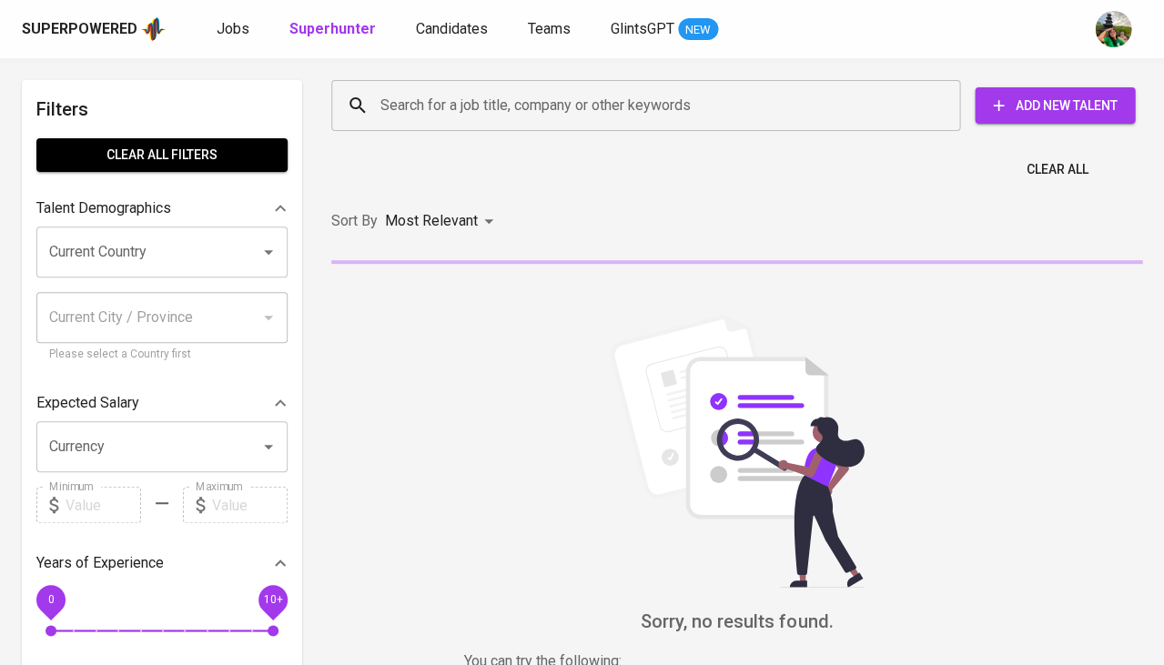
click at [402, 96] on input "Search for a job title, company or other keywords" at bounding box center [650, 105] width 549 height 35
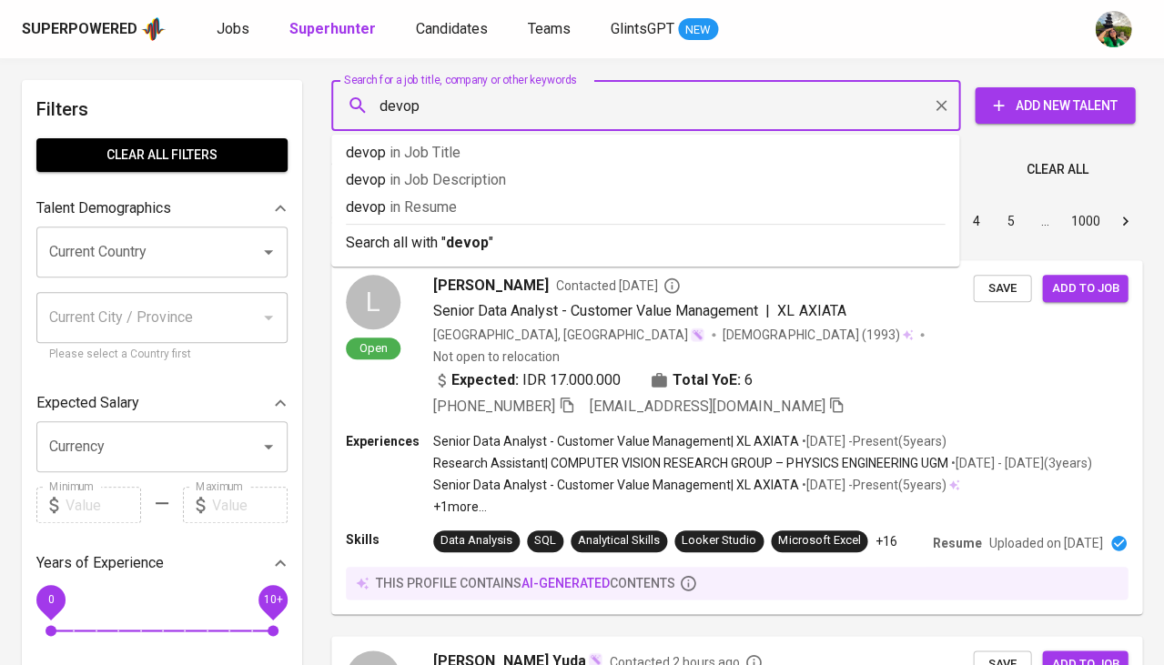
type input "devops"
click at [419, 198] on span "in Resume" at bounding box center [431, 206] width 67 height 17
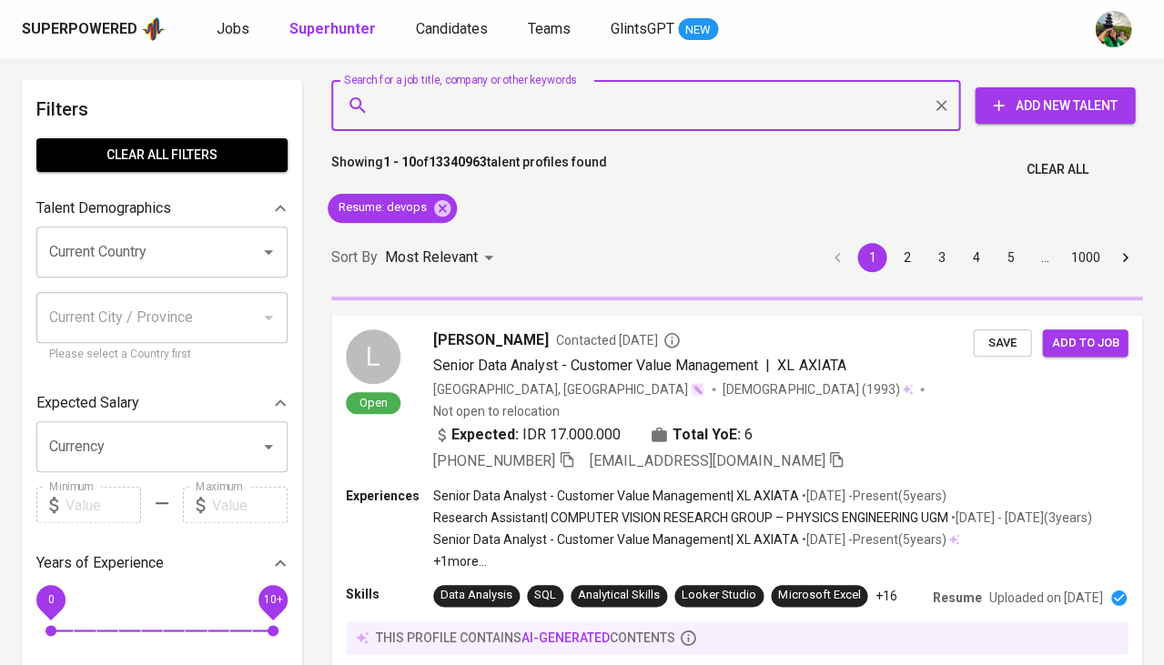
click at [447, 115] on input "Search for a job title, company or other keywords" at bounding box center [650, 105] width 549 height 35
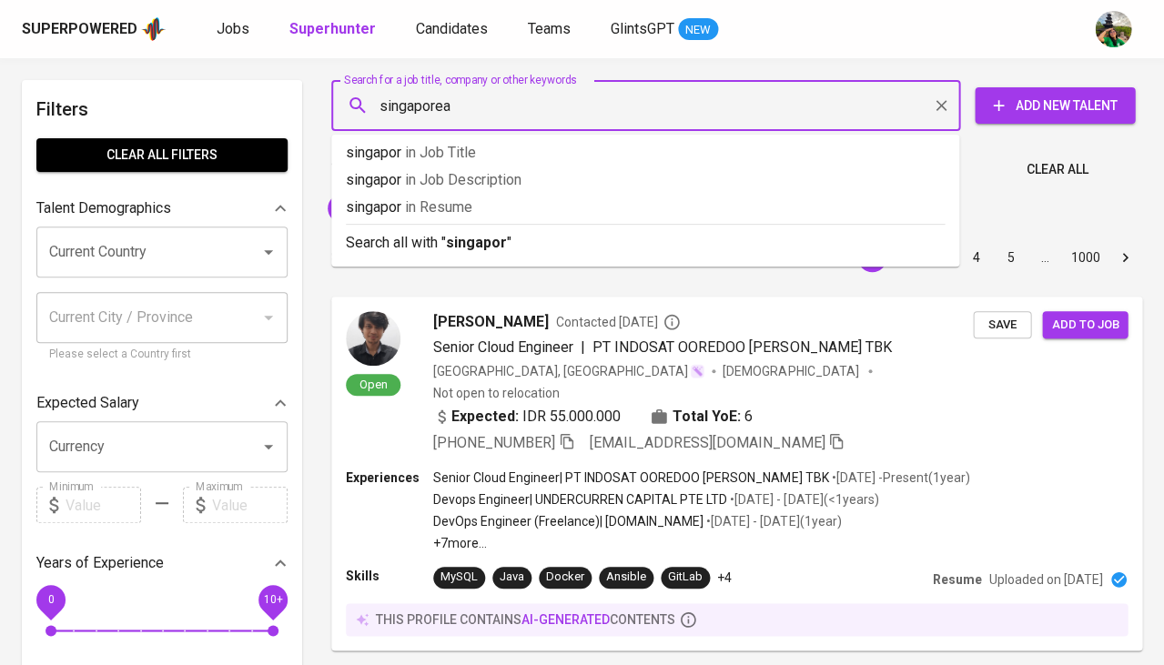
type input "singaporean"
click at [436, 213] on span "in Resume" at bounding box center [461, 206] width 67 height 17
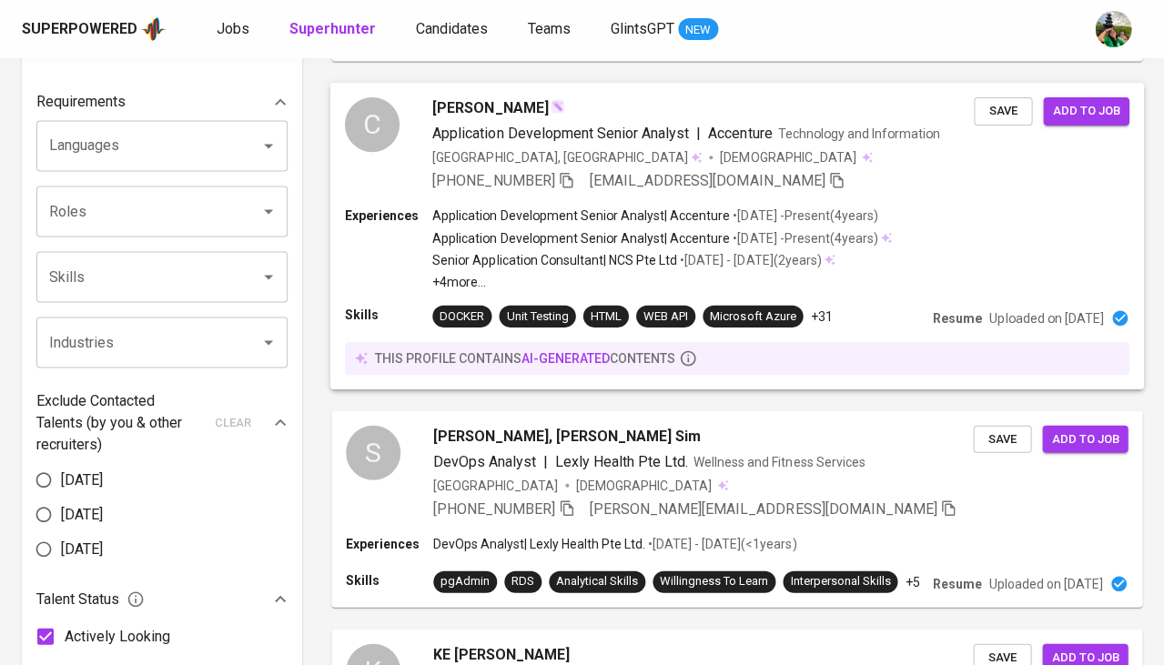
scroll to position [542, 0]
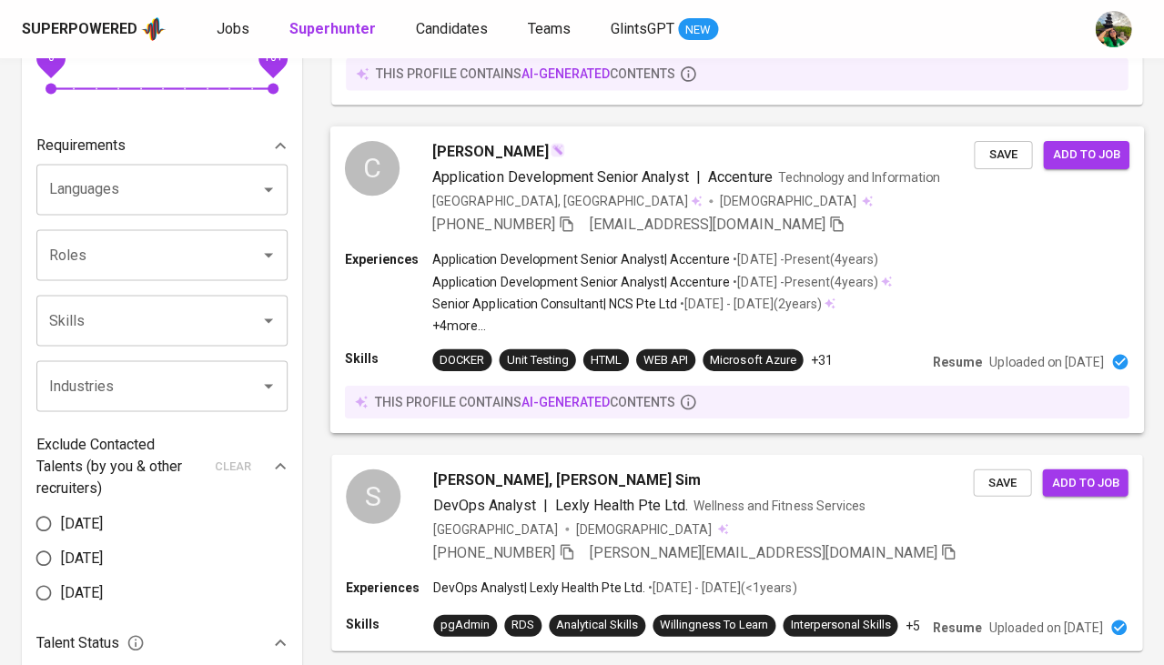
click at [467, 140] on span "CHONG PENG NG" at bounding box center [490, 151] width 116 height 22
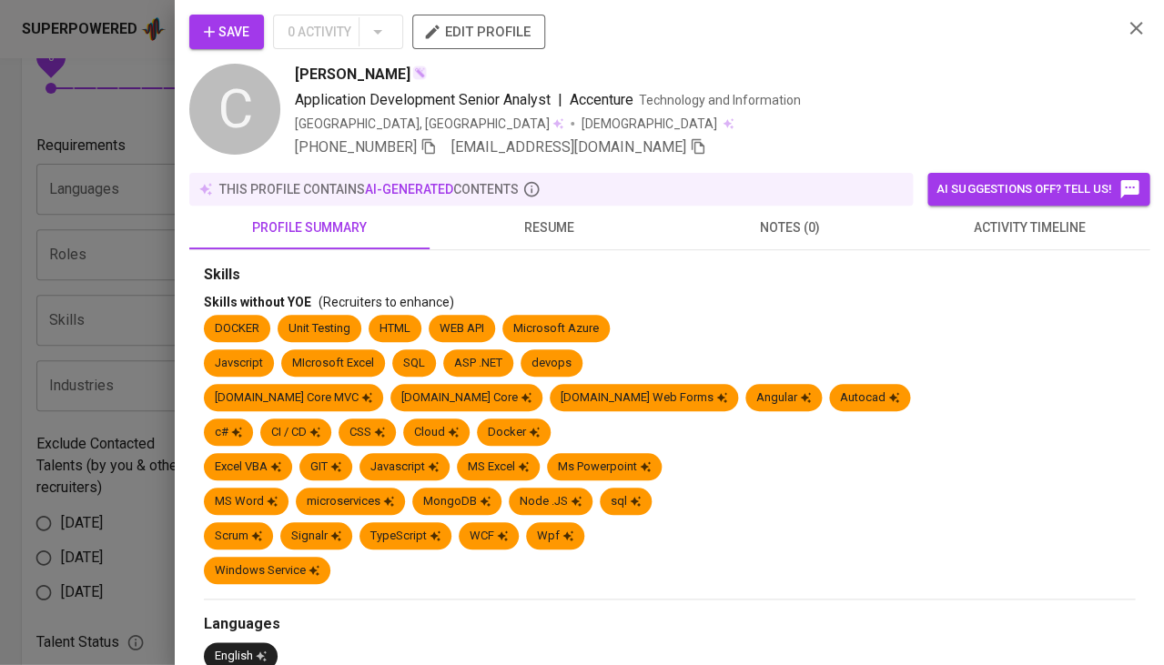
click at [558, 221] on span "resume" at bounding box center [550, 228] width 218 height 23
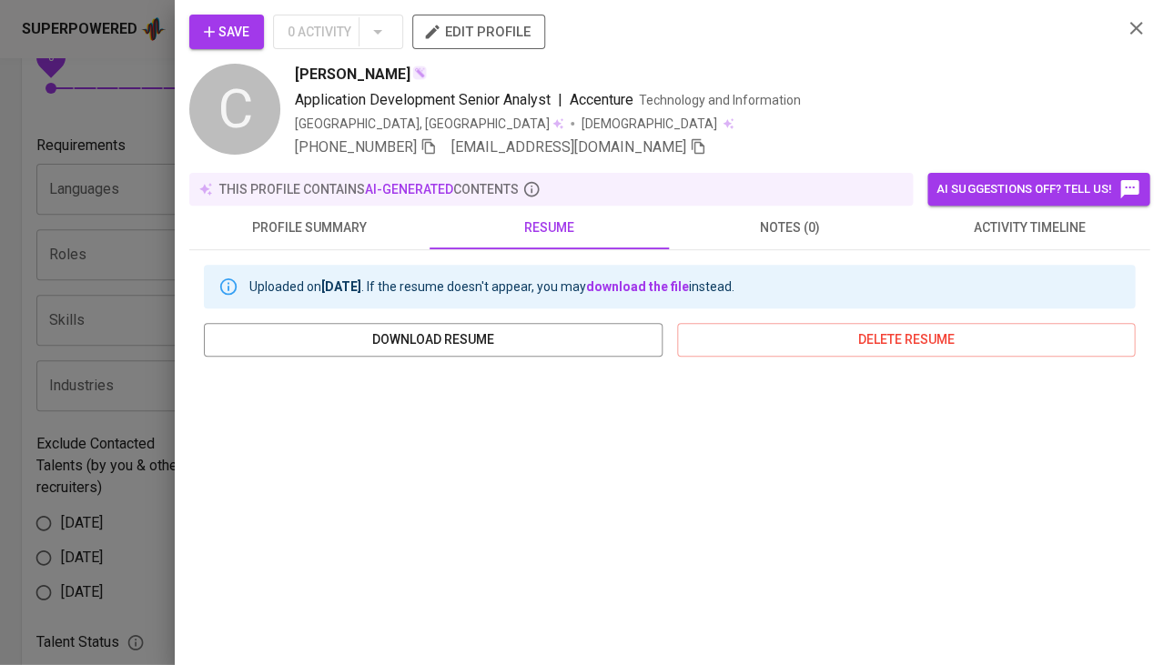
scroll to position [281, 0]
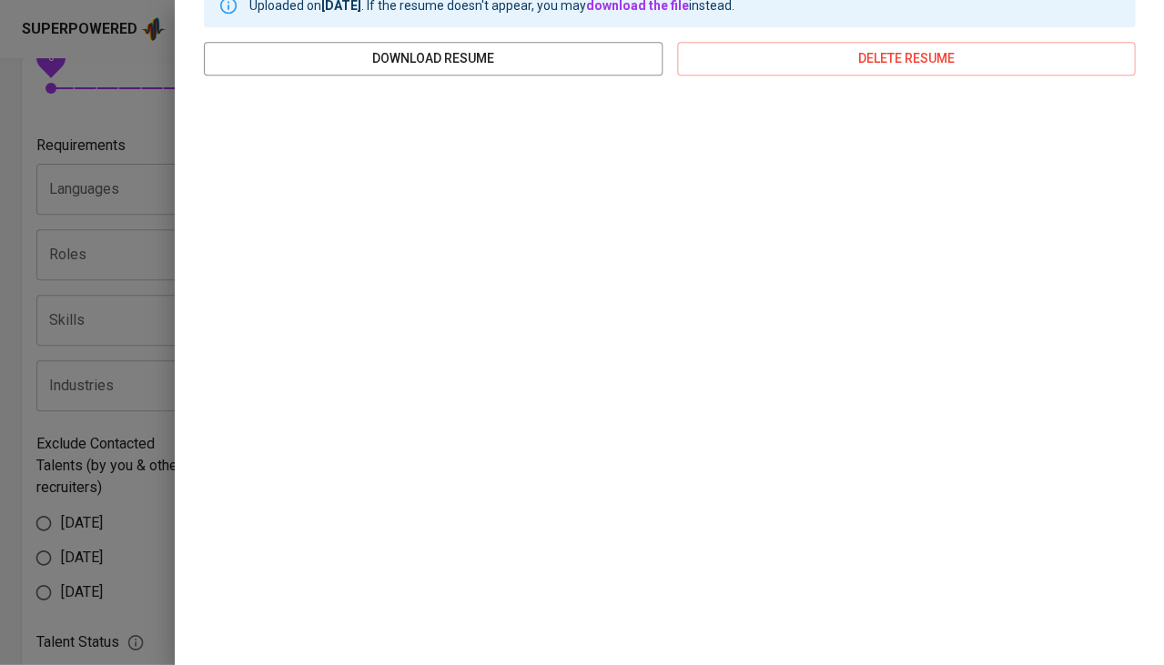
click at [139, 331] on div at bounding box center [582, 332] width 1164 height 665
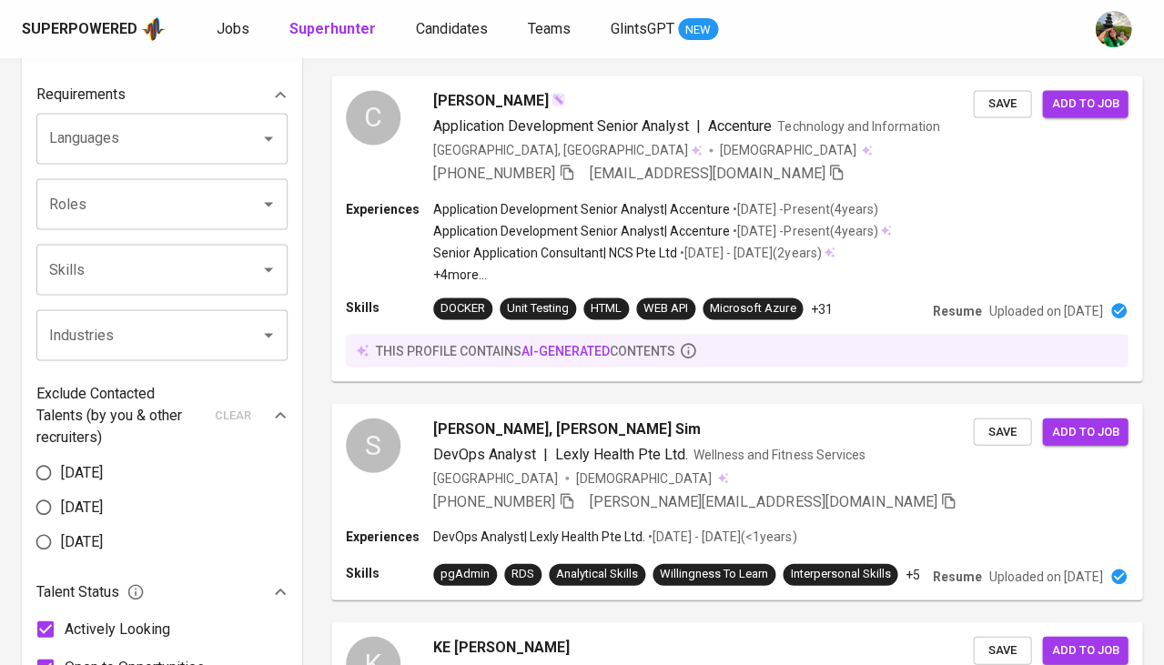
scroll to position [661, 0]
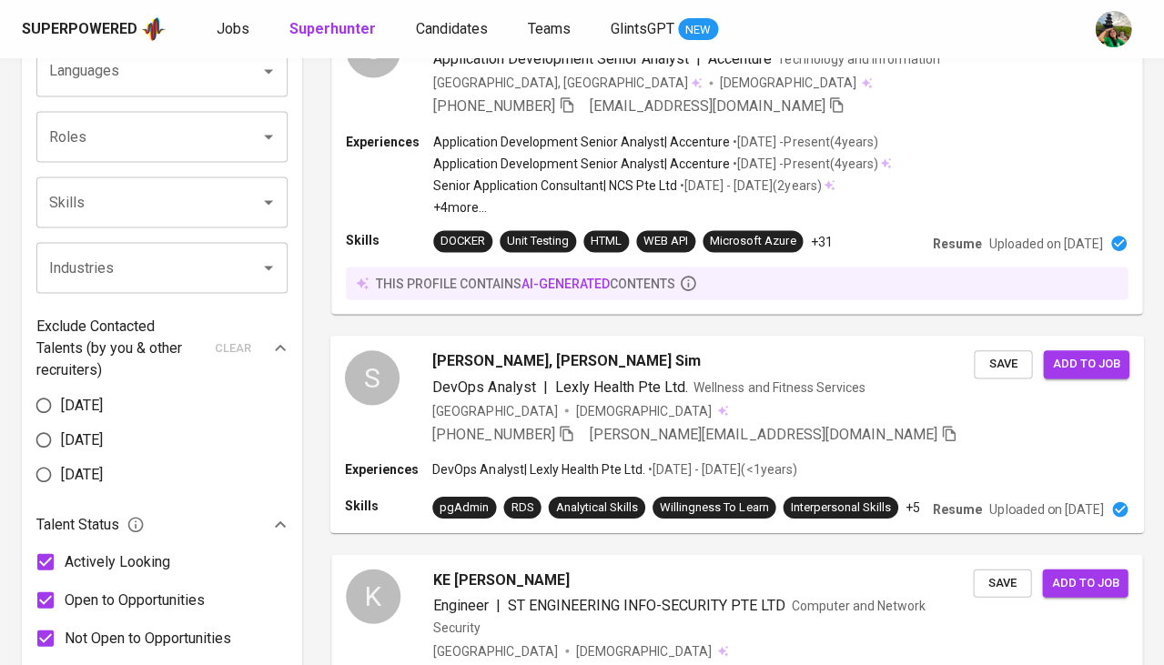
click at [512, 350] on span "Shaun, Lye Hock Sim" at bounding box center [566, 361] width 268 height 22
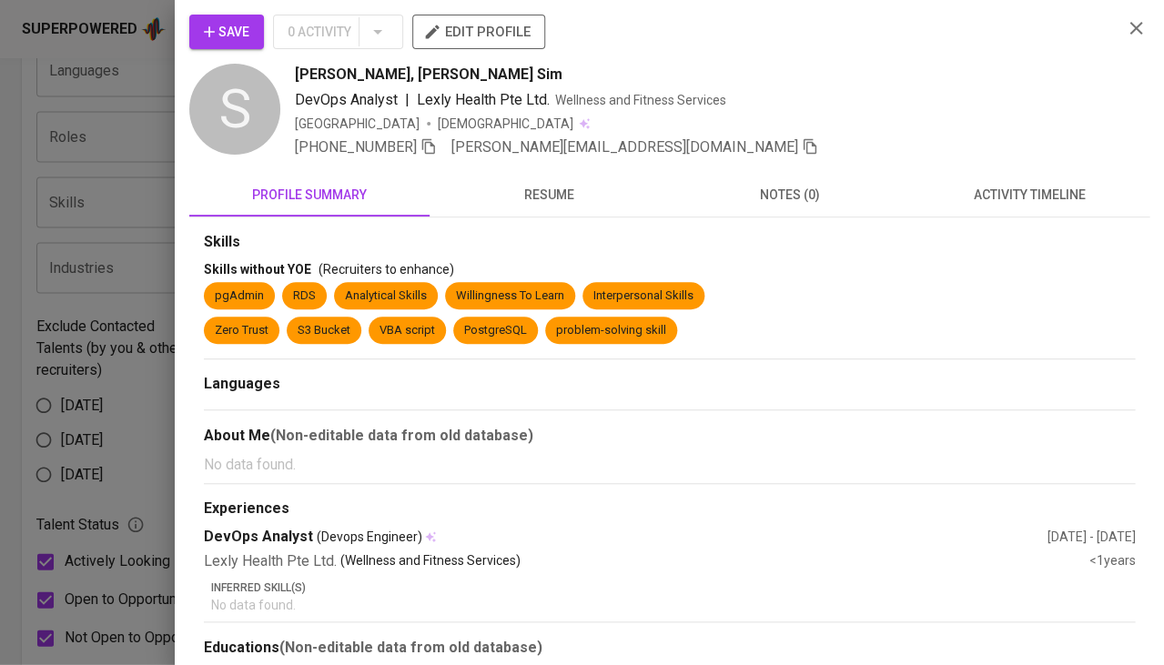
click at [555, 206] on span "resume" at bounding box center [550, 195] width 218 height 23
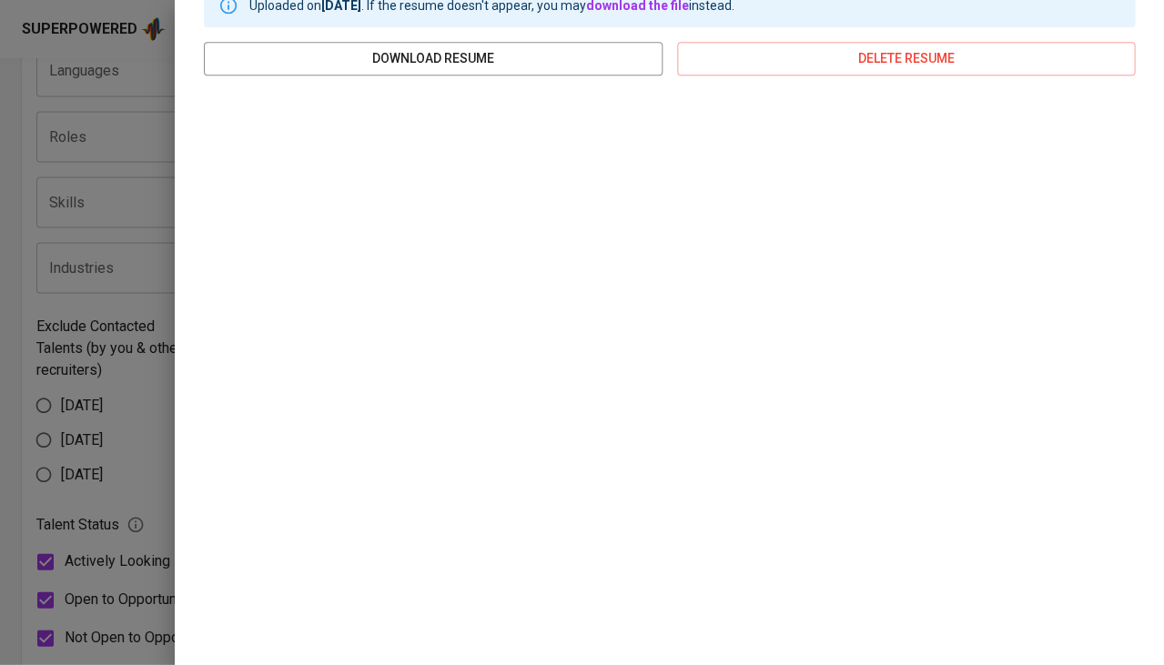
scroll to position [248, 0]
click at [153, 367] on div at bounding box center [582, 332] width 1164 height 665
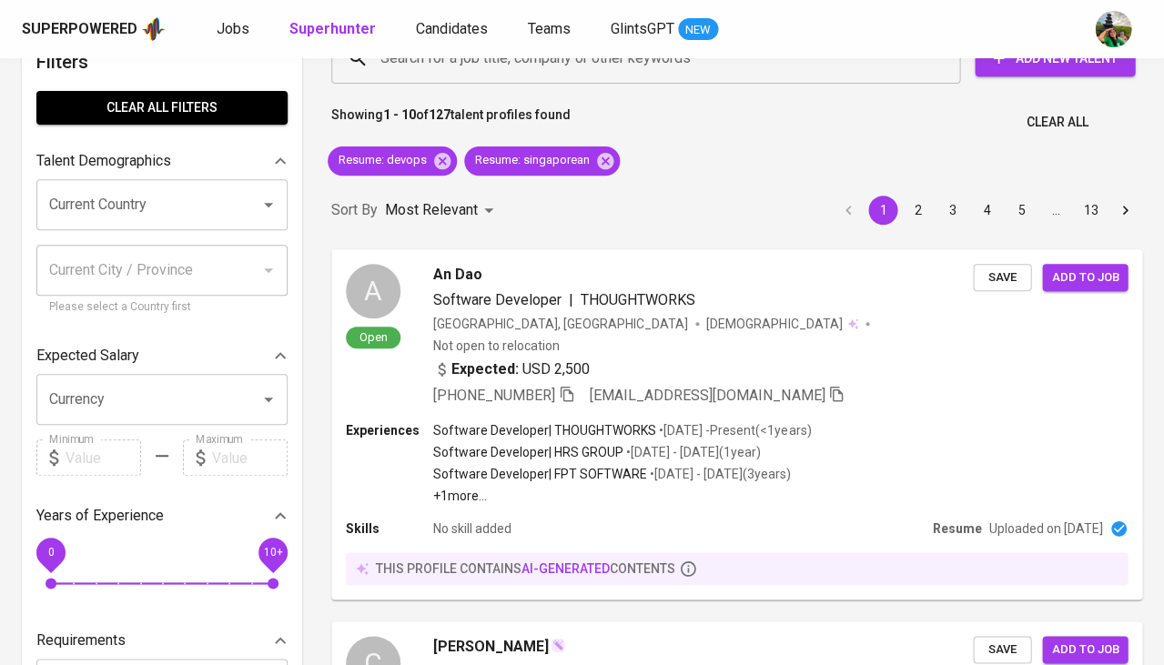
scroll to position [25, 0]
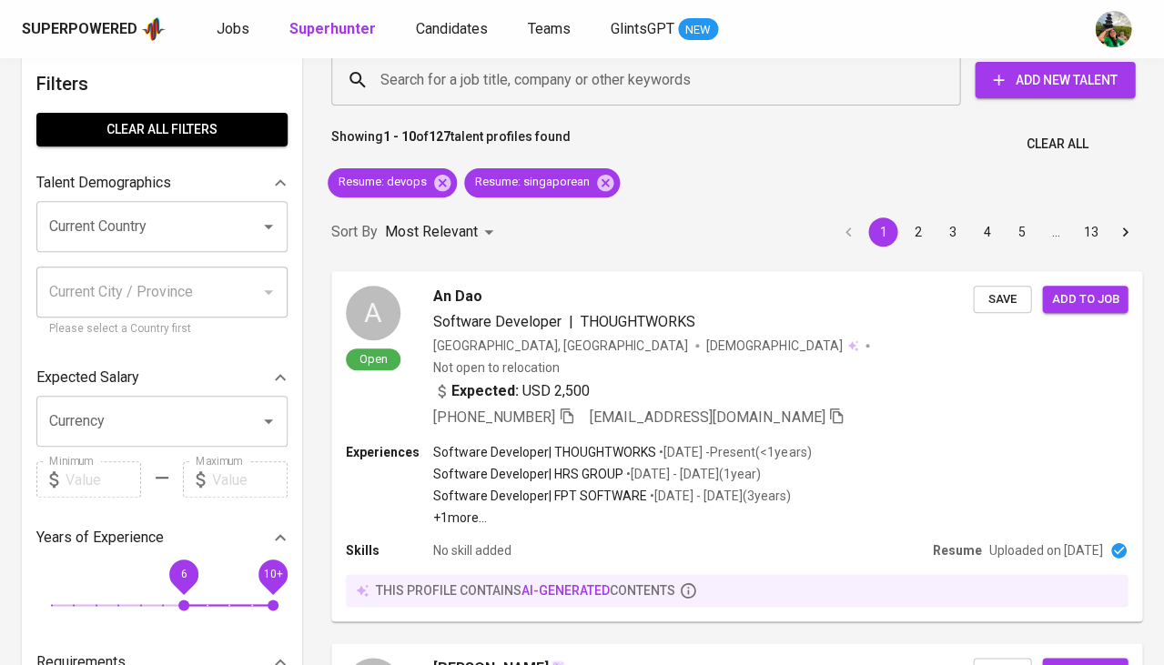
drag, startPoint x: 56, startPoint y: 588, endPoint x: 181, endPoint y: 583, distance: 125.7
click at [181, 600] on span "6" at bounding box center [183, 605] width 11 height 11
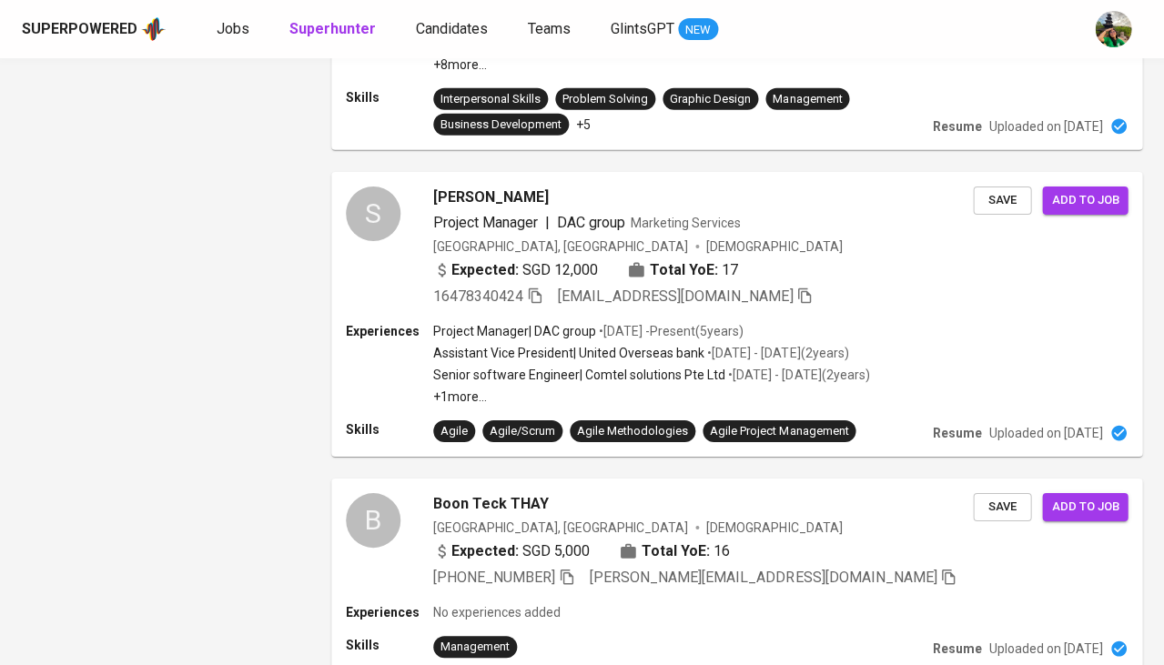
scroll to position [2797, 0]
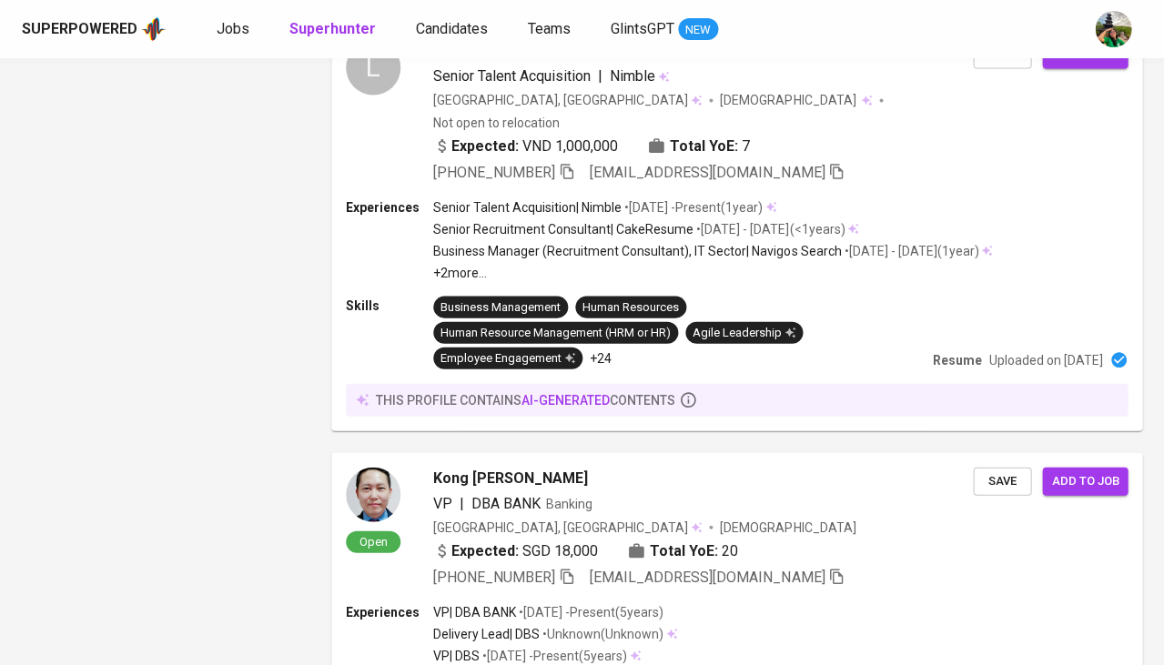
scroll to position [2252, 0]
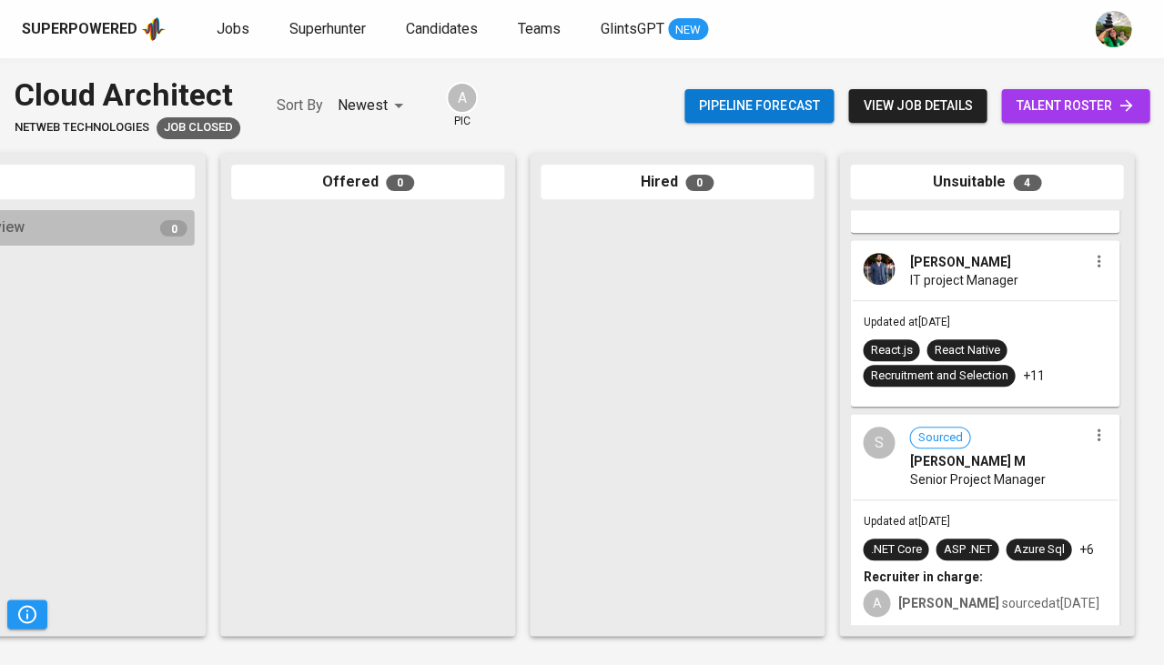
scroll to position [256, 0]
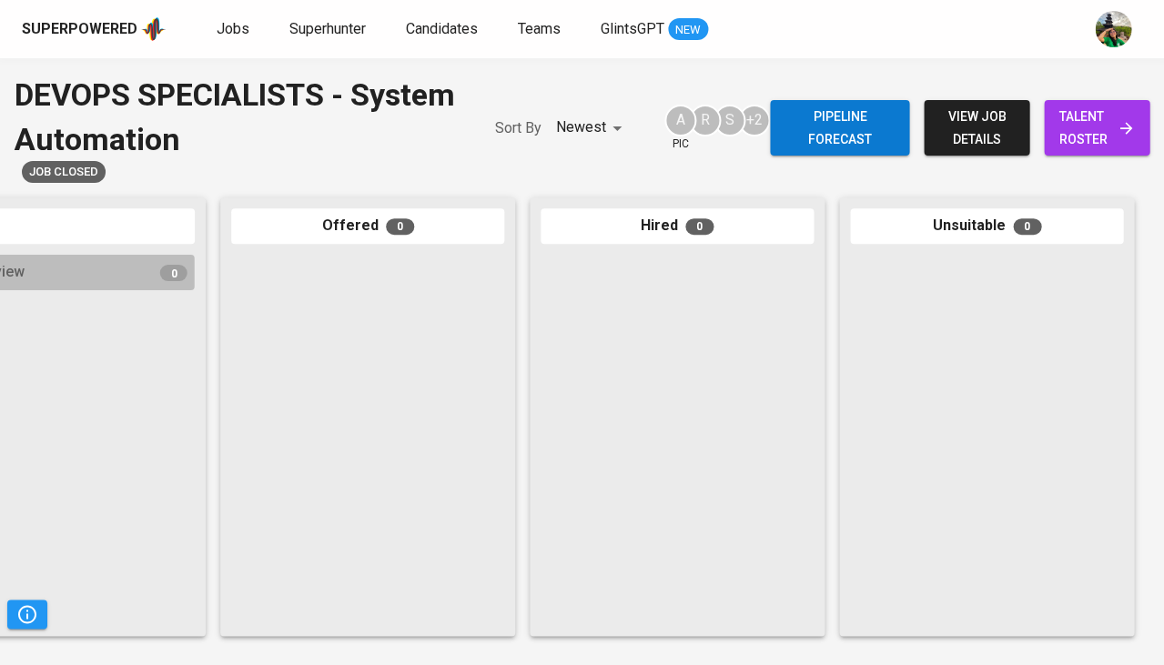
scroll to position [0, 1004]
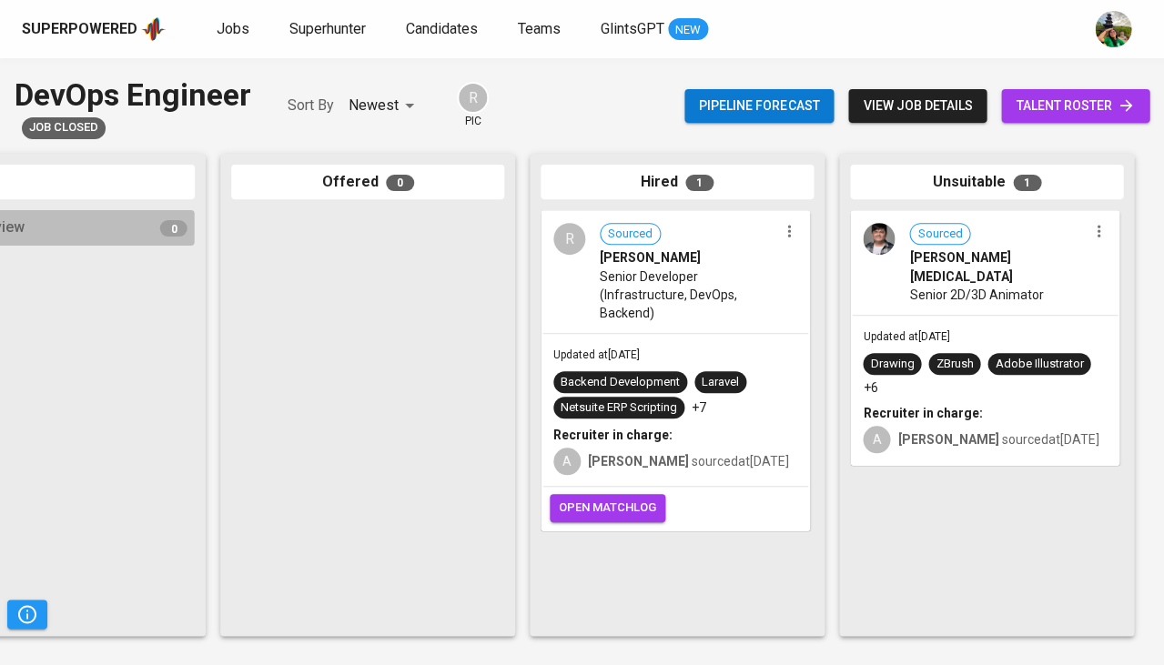
scroll to position [0, 1004]
click at [739, 280] on span "Senior Developer (Infrastructure, DevOps, Backend)" at bounding box center [688, 295] width 177 height 55
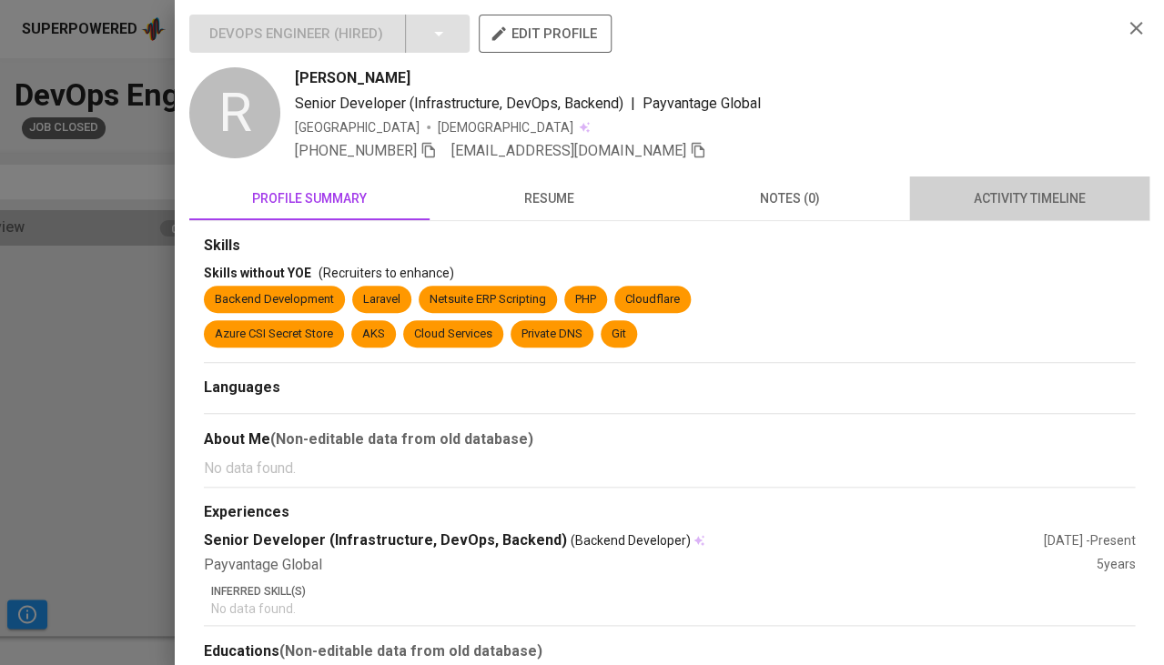
click at [1025, 205] on span "activity timeline" at bounding box center [1029, 198] width 218 height 23
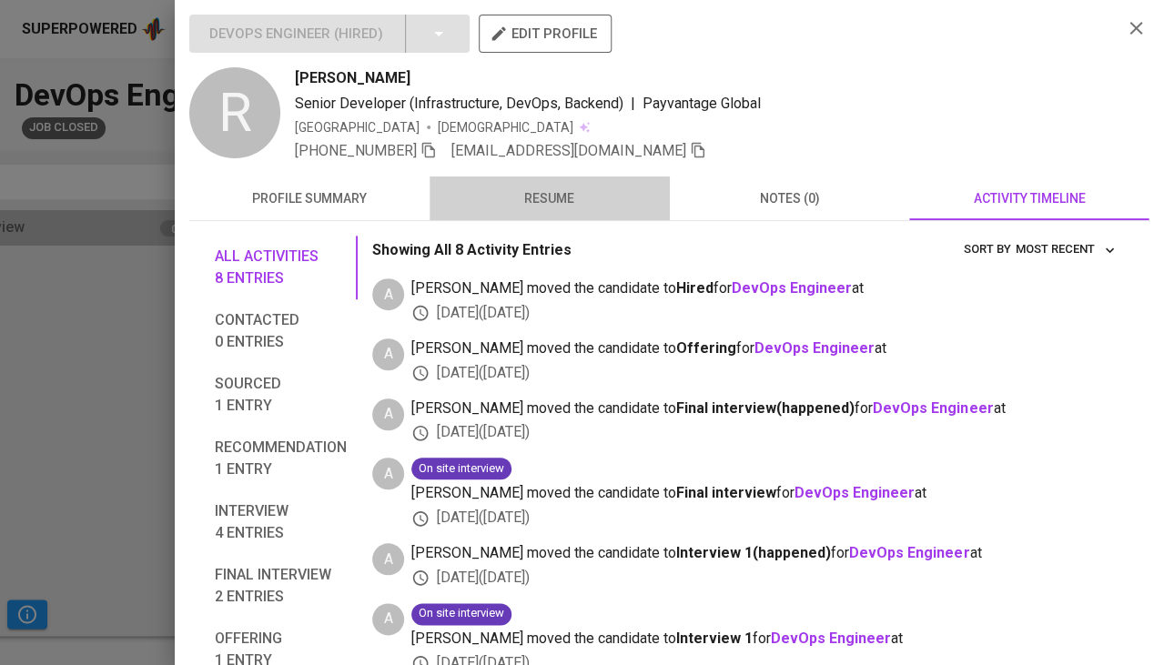
click at [542, 205] on span "resume" at bounding box center [550, 198] width 218 height 23
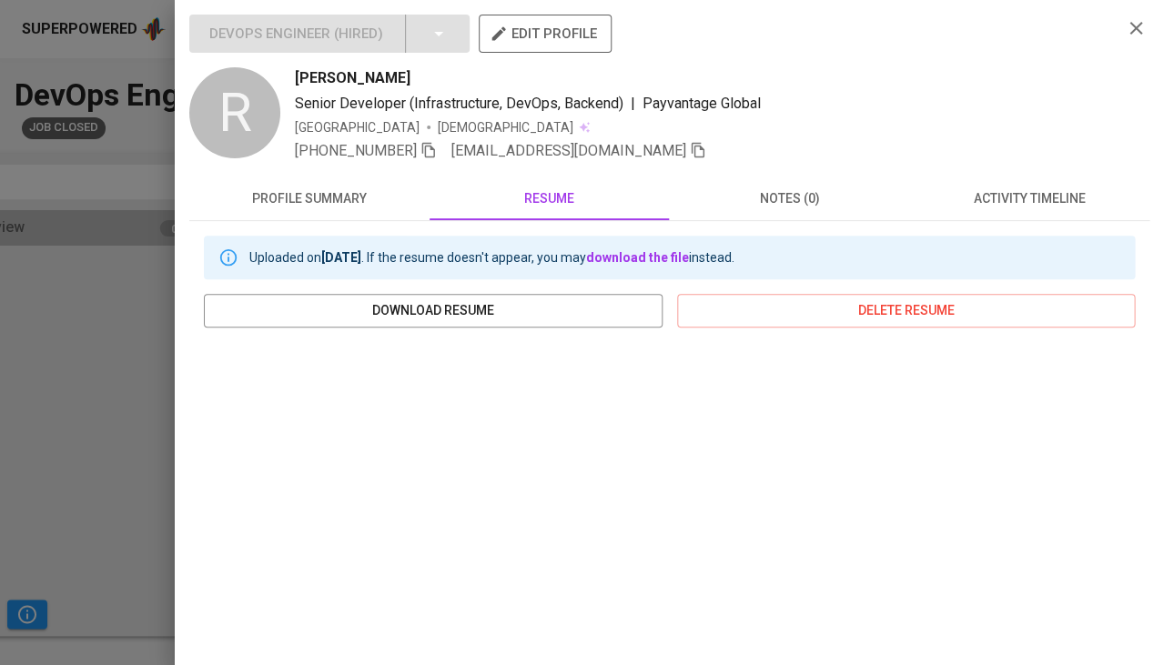
drag, startPoint x: 360, startPoint y: 47, endPoint x: 297, endPoint y: 72, distance: 67.4
click at [325, 59] on div "DevOps Engineer ( Hired ) edit profile" at bounding box center [648, 41] width 918 height 53
drag, startPoint x: 291, startPoint y: 71, endPoint x: 372, endPoint y: 76, distance: 81.1
click at [372, 76] on div "R [PERSON_NAME] Senior Developer (Infrastructure, DevOps, Backend) | Payvantage…" at bounding box center [648, 114] width 918 height 95
copy span "[PERSON_NAME]"
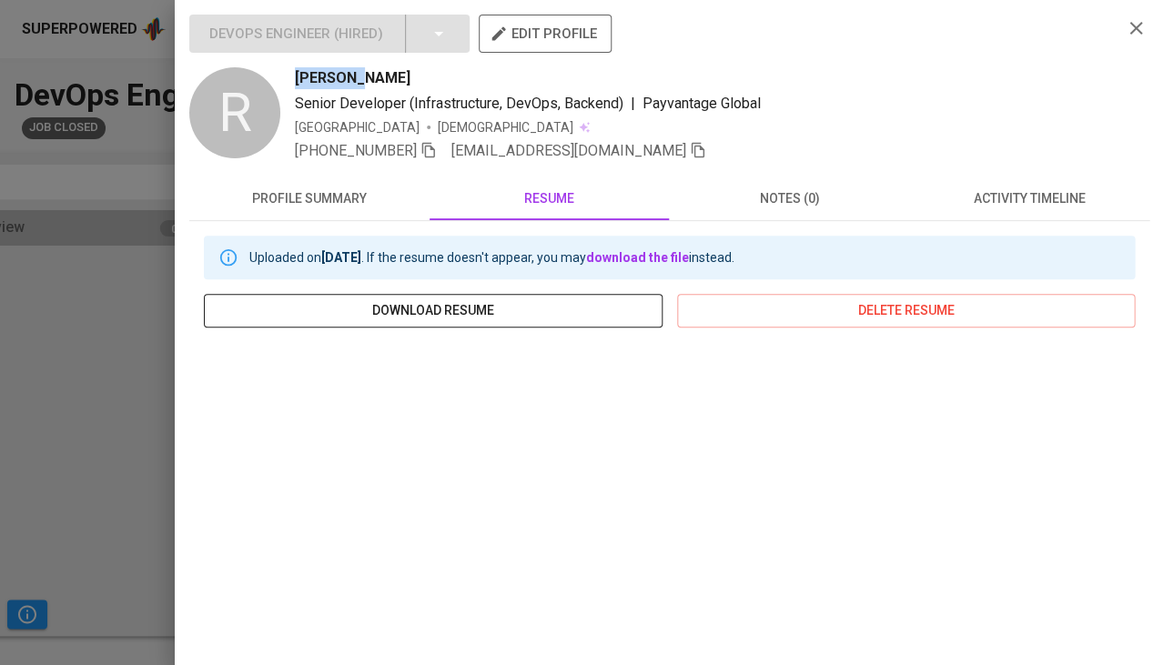
copy span "[PERSON_NAME]"
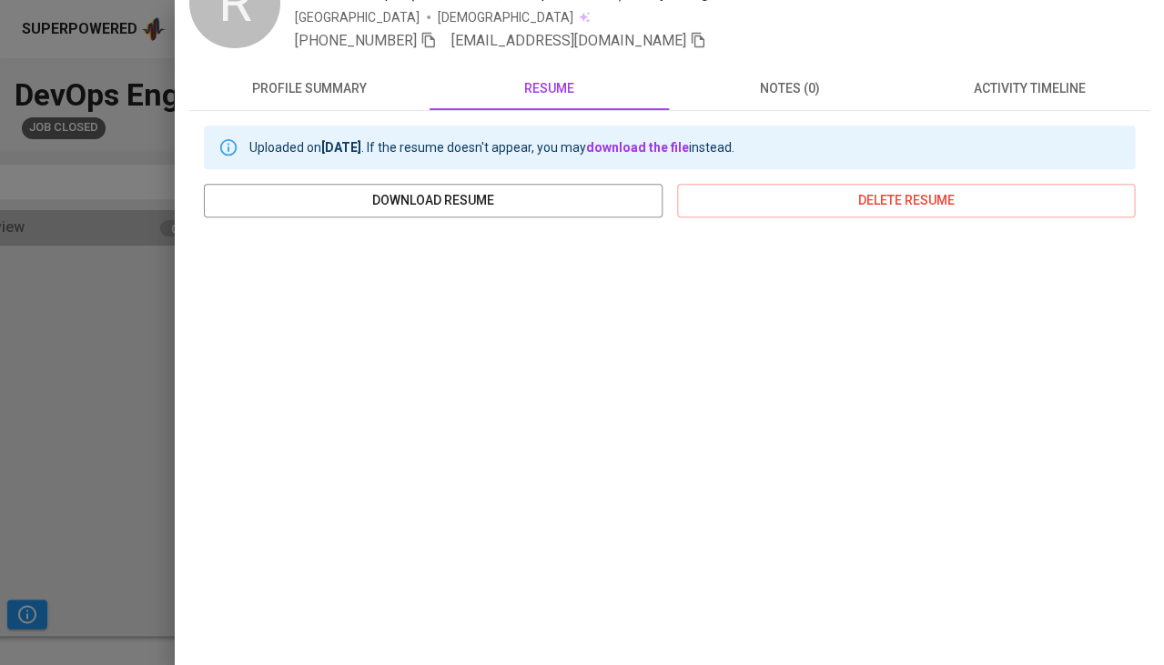
click at [39, 376] on div at bounding box center [582, 332] width 1164 height 665
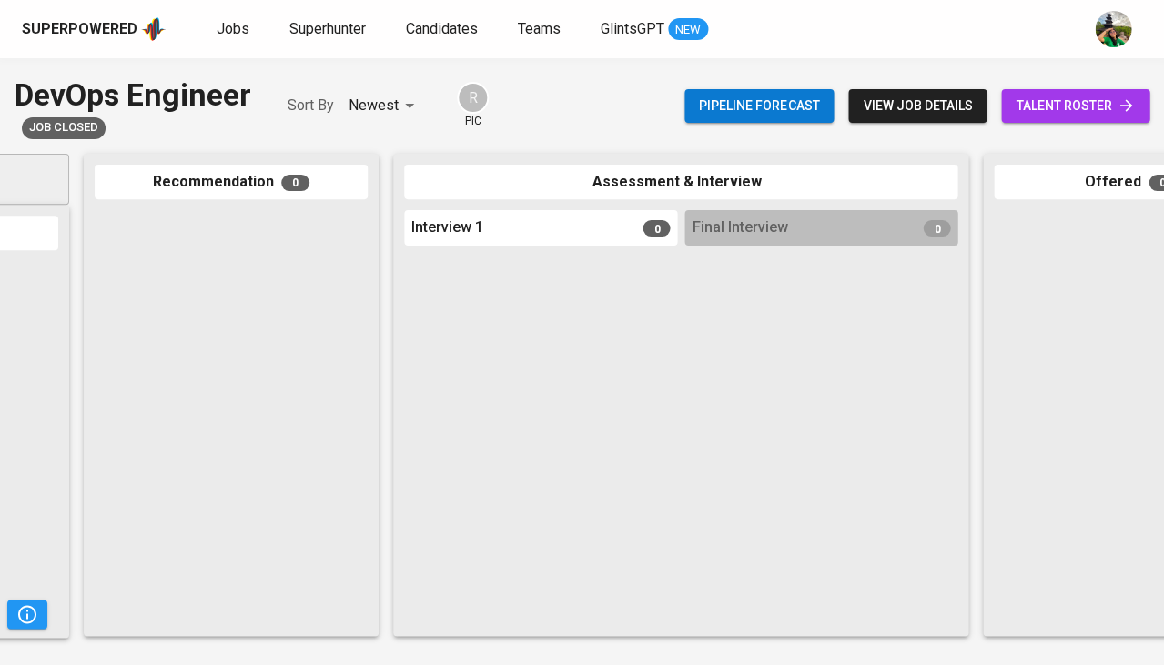
scroll to position [0, 222]
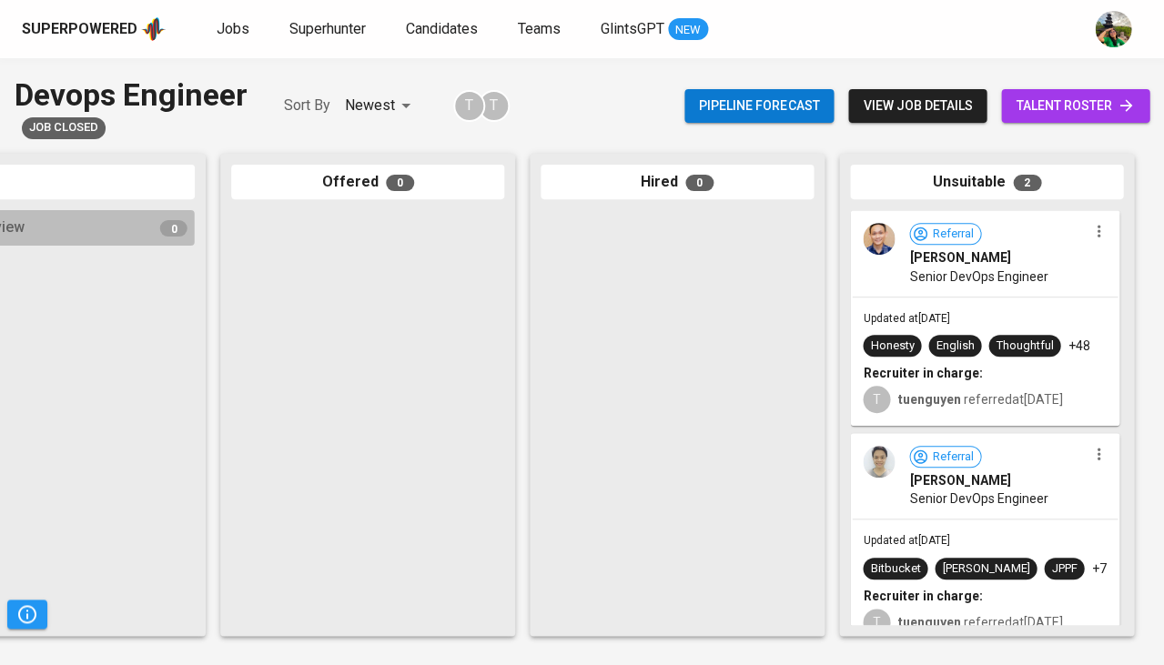
scroll to position [0, 1004]
click at [964, 298] on div "Updated at Sep 16, 2022 Honesty English Thoughtful +48 Recruiter in charge: T t…" at bounding box center [985, 361] width 266 height 127
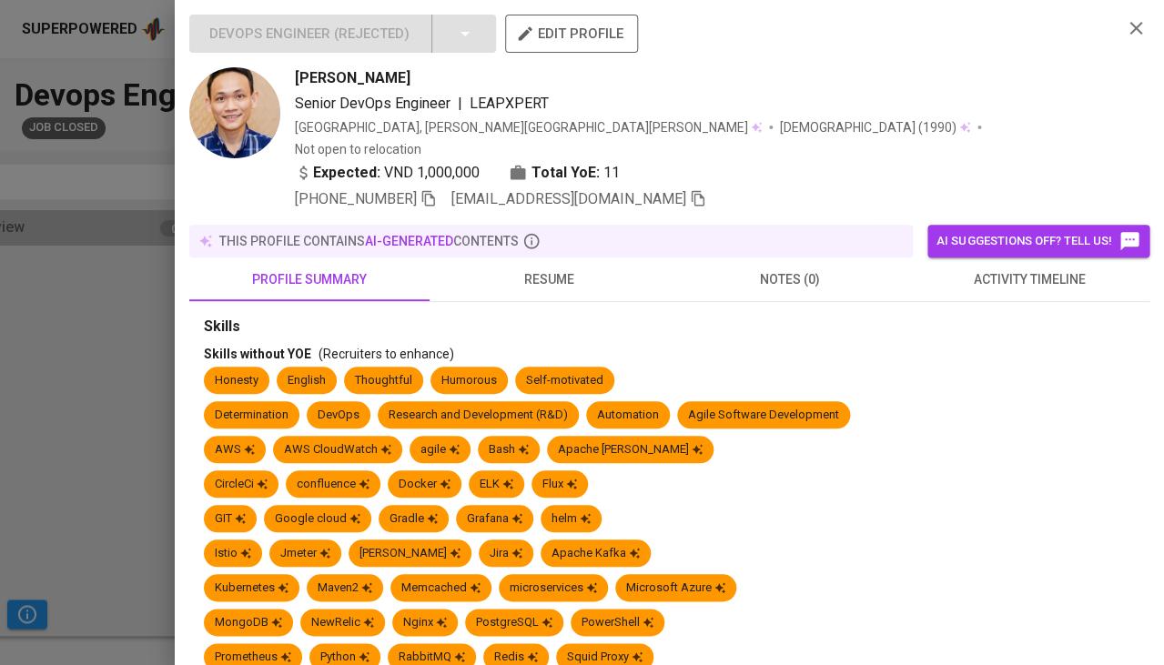
click at [70, 352] on div at bounding box center [582, 332] width 1164 height 665
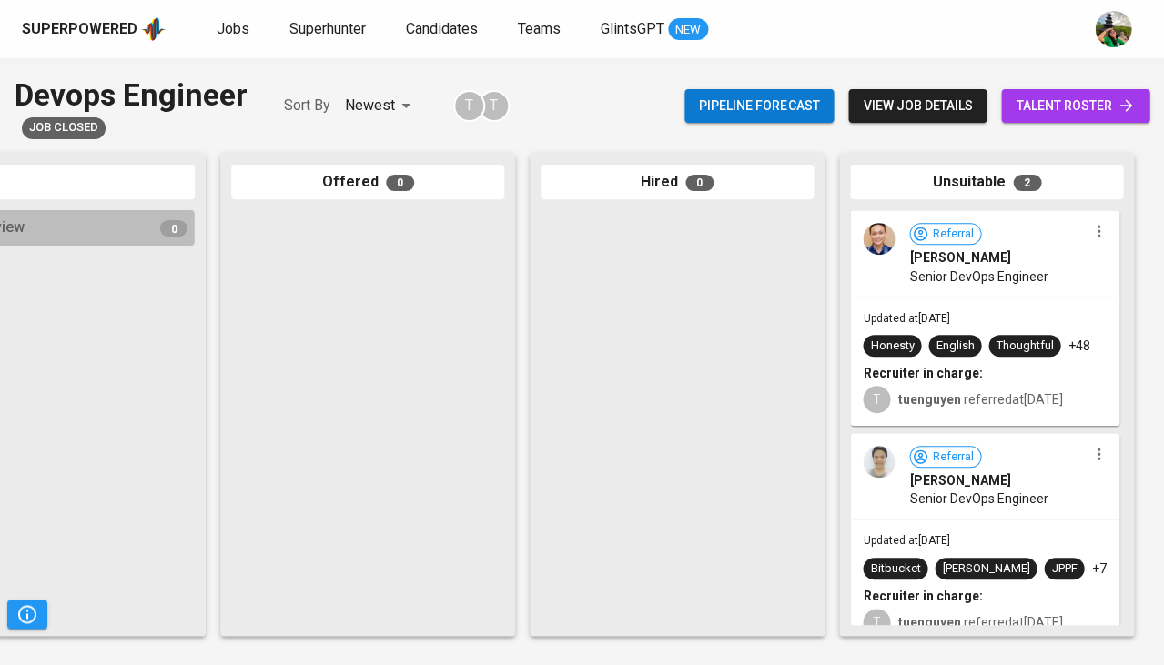
click at [928, 459] on span "Referral" at bounding box center [953, 457] width 56 height 17
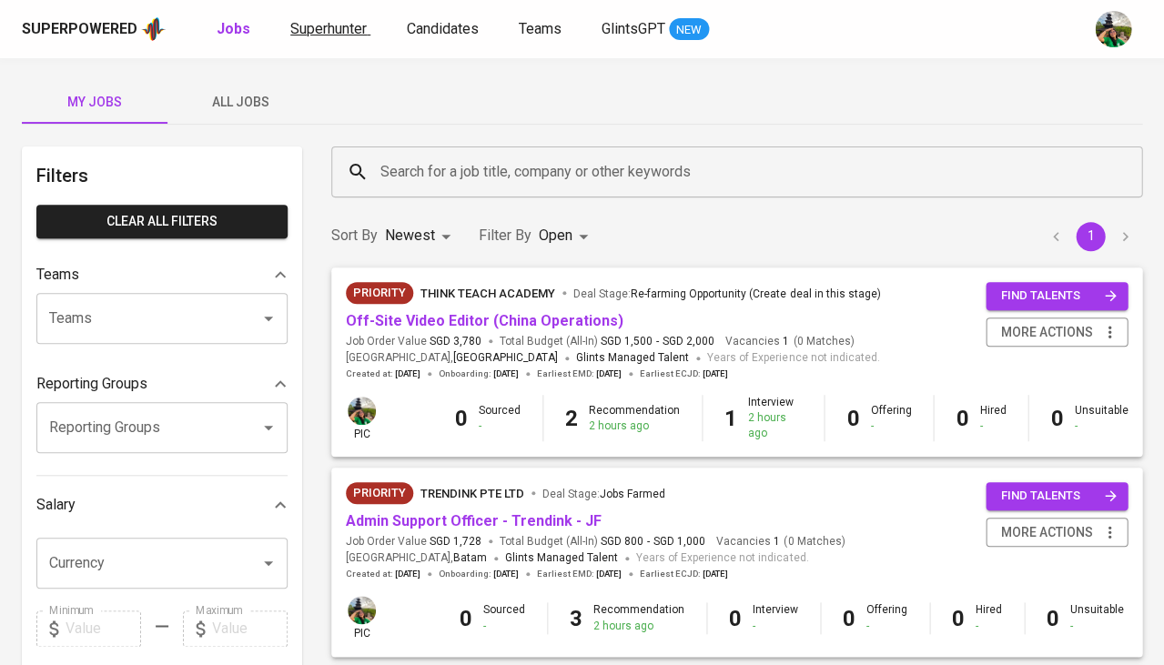
click at [346, 27] on span "Superhunter" at bounding box center [328, 28] width 76 height 17
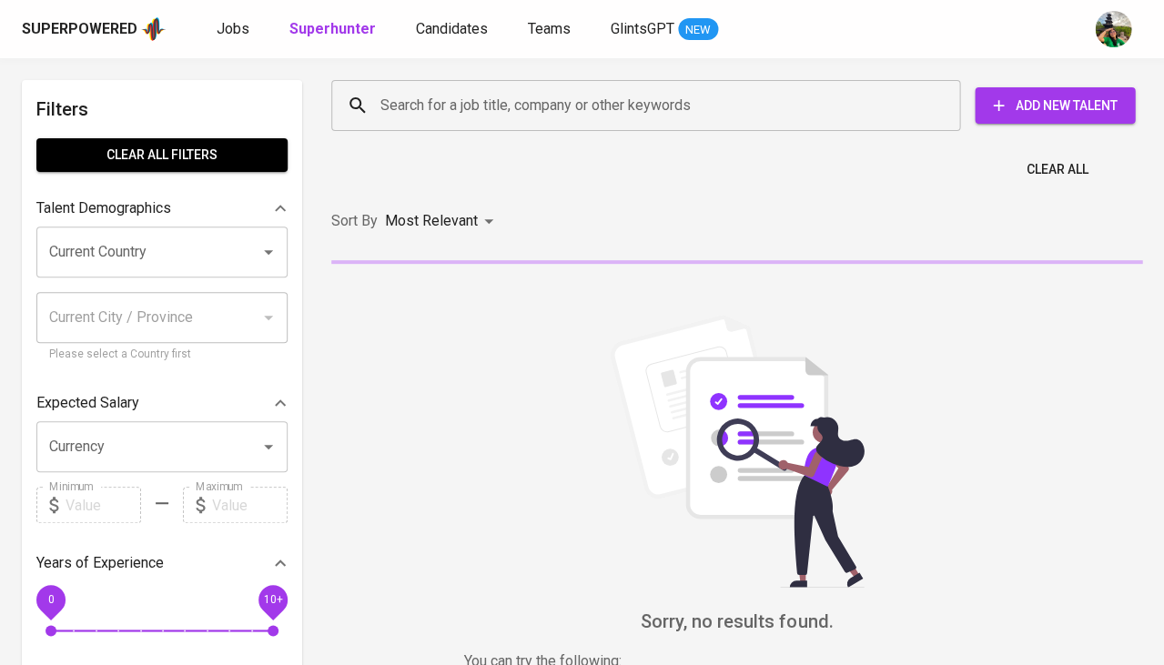
click at [176, 248] on input "Current Country" at bounding box center [137, 252] width 184 height 35
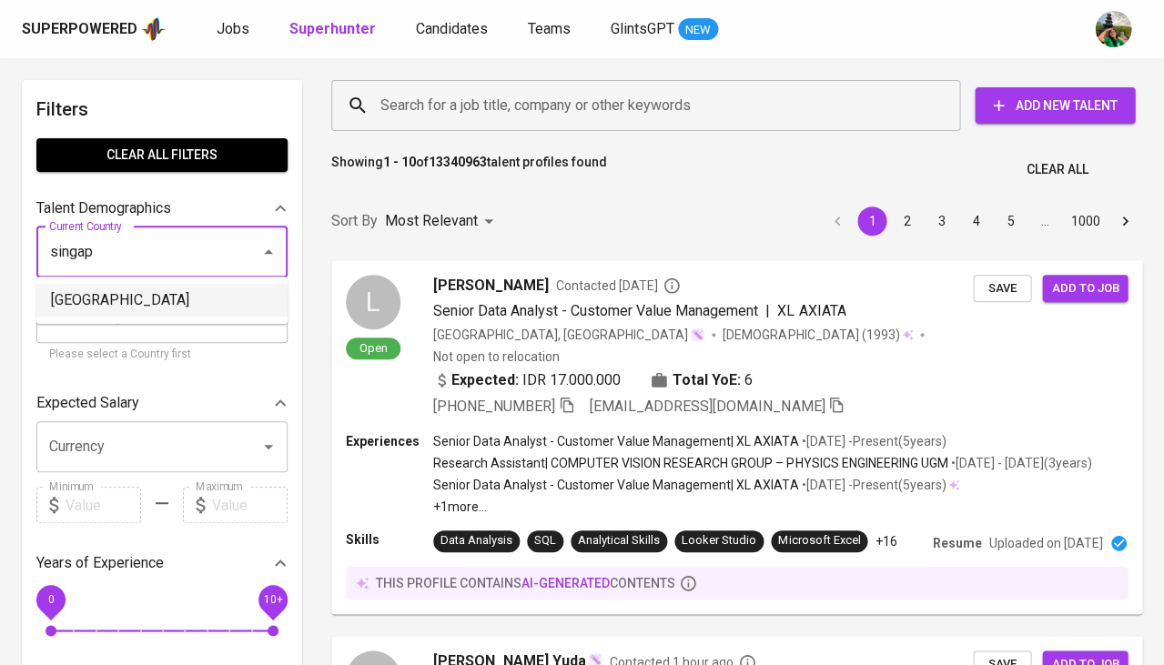
click at [168, 300] on li "[GEOGRAPHIC_DATA]" at bounding box center [161, 300] width 251 height 33
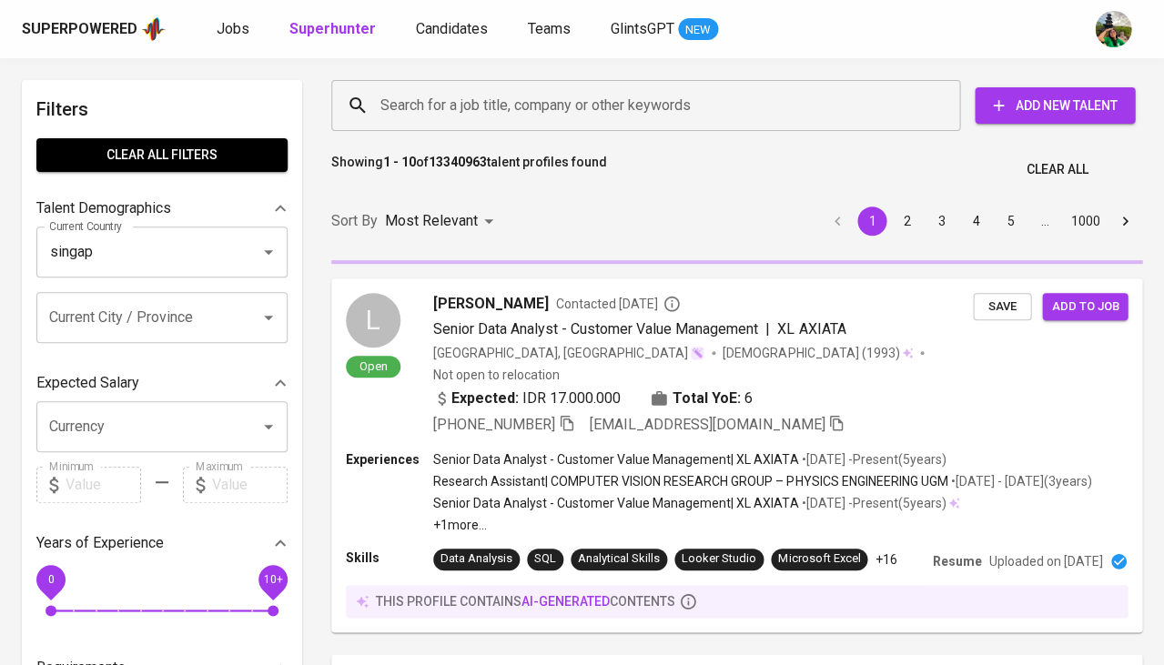
type input "[GEOGRAPHIC_DATA]"
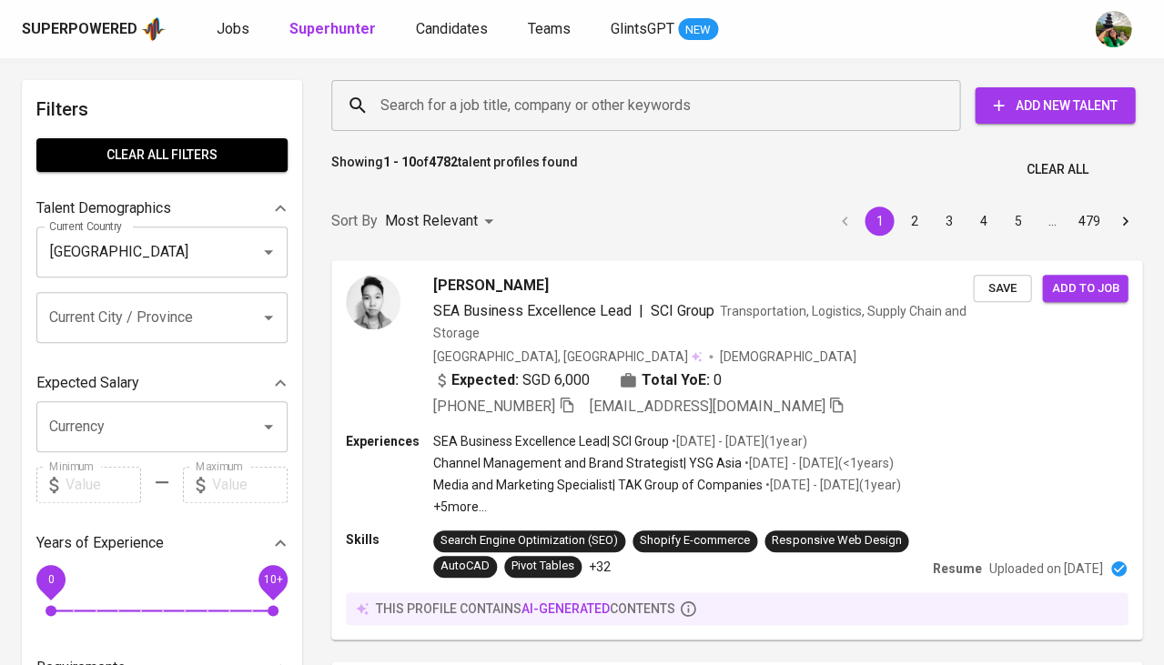
click at [455, 106] on input "Search for a job title, company or other keywords" at bounding box center [650, 105] width 549 height 35
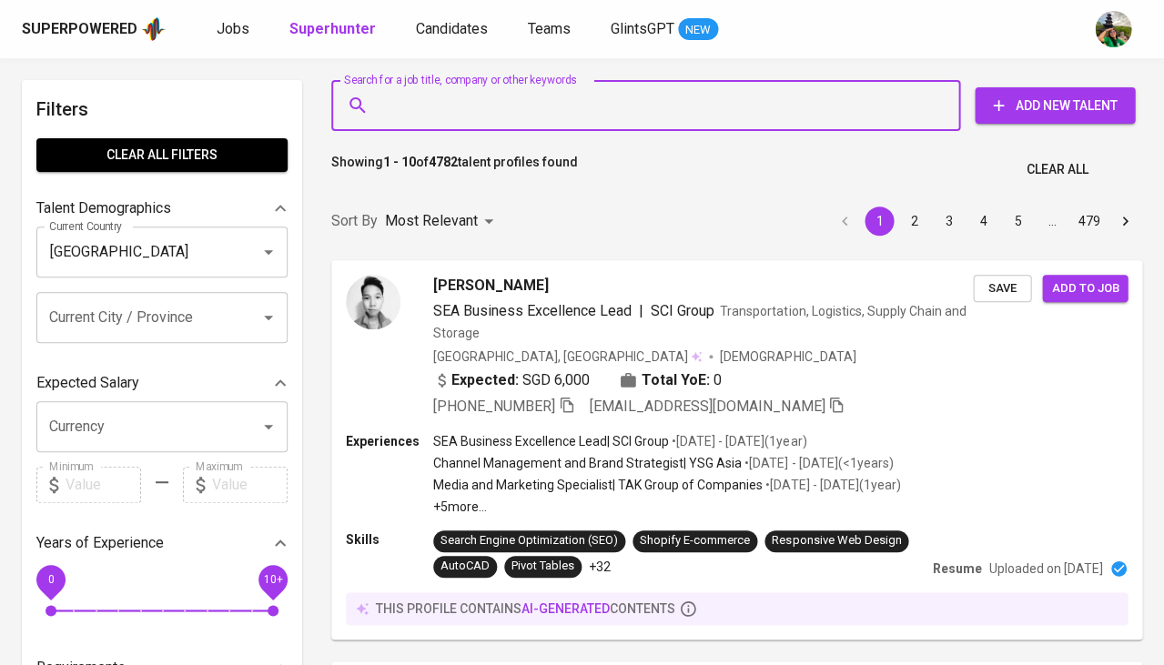
type input "d"
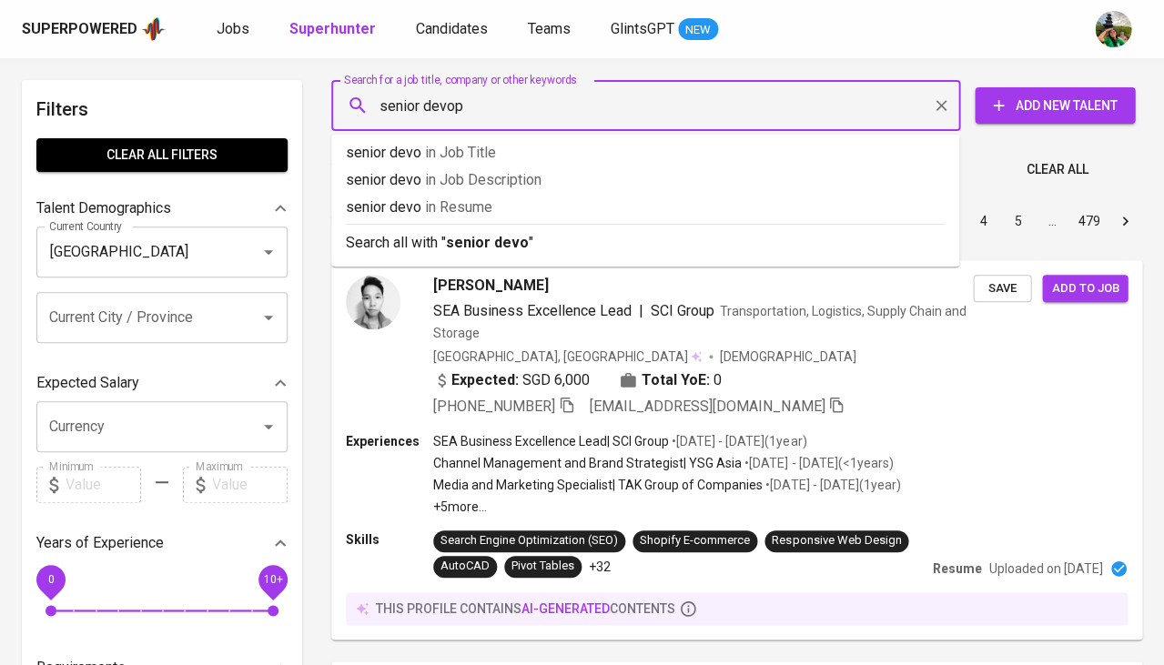
type input "senior devops"
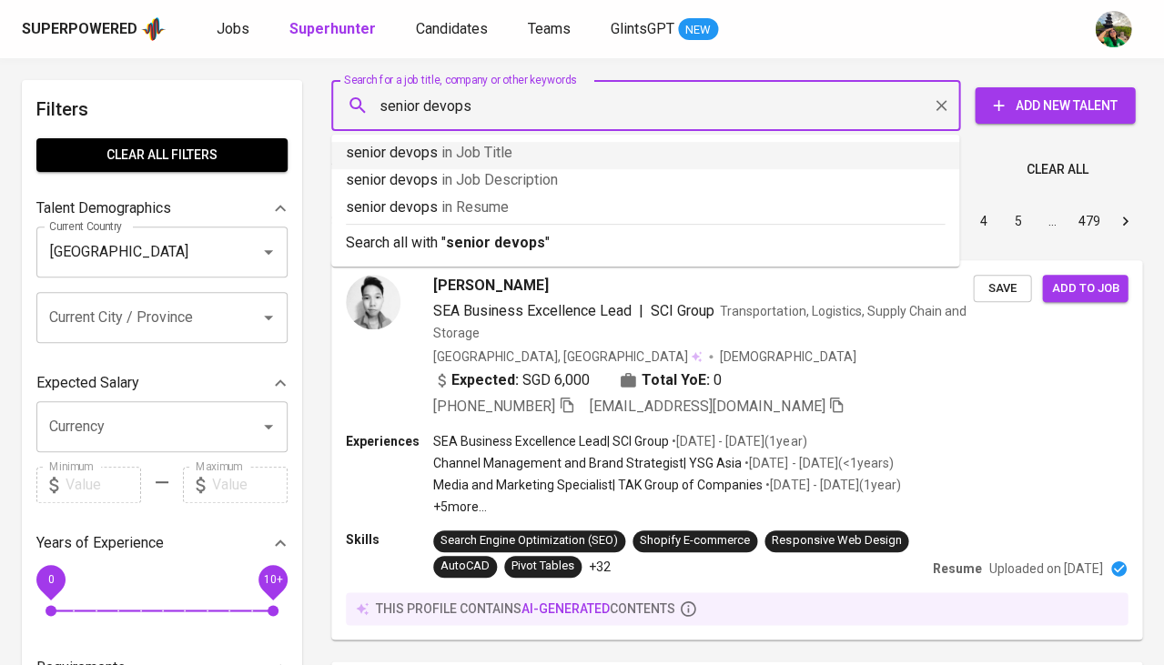
click at [450, 153] on span "in Job Title" at bounding box center [476, 152] width 71 height 17
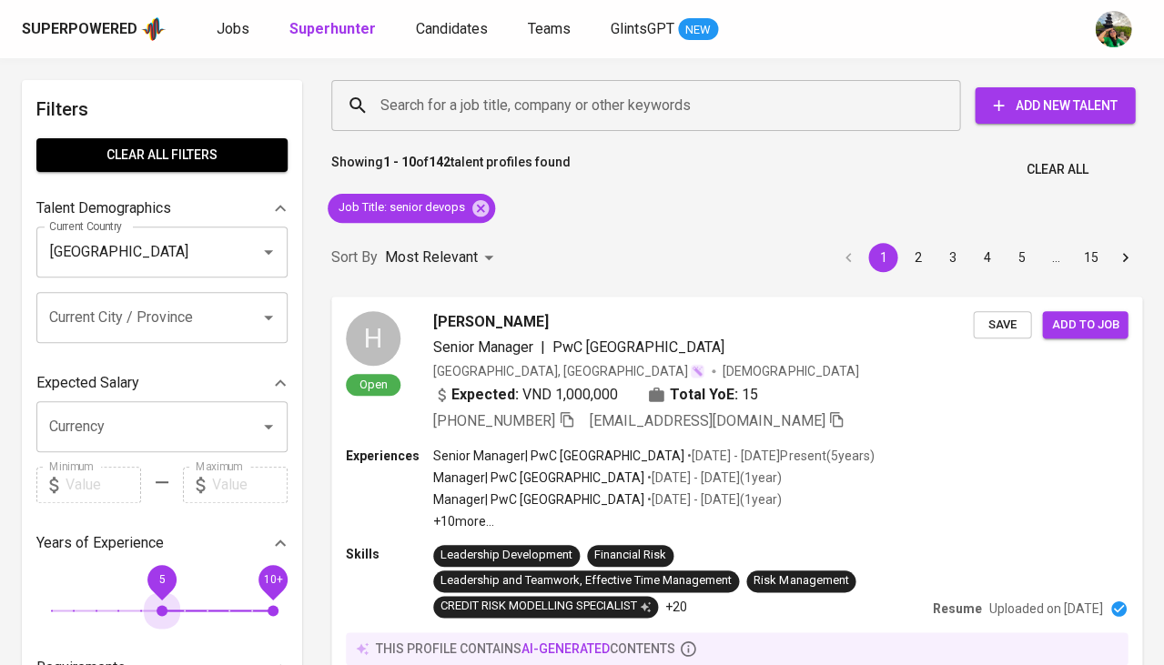
drag, startPoint x: 53, startPoint y: 595, endPoint x: 191, endPoint y: 596, distance: 138.3
click at [167, 605] on span "5" at bounding box center [162, 610] width 11 height 11
drag, startPoint x: 191, startPoint y: 596, endPoint x: 202, endPoint y: 596, distance: 10.9
click at [202, 605] on span "7" at bounding box center [206, 610] width 11 height 11
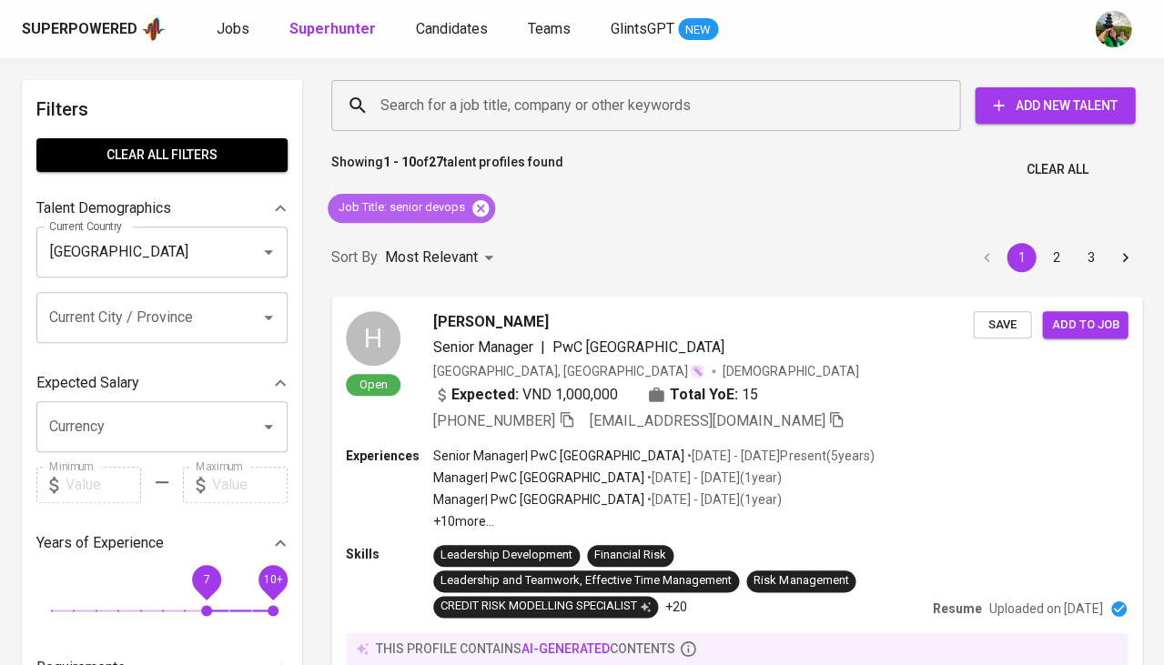
click at [477, 214] on icon at bounding box center [480, 207] width 16 height 16
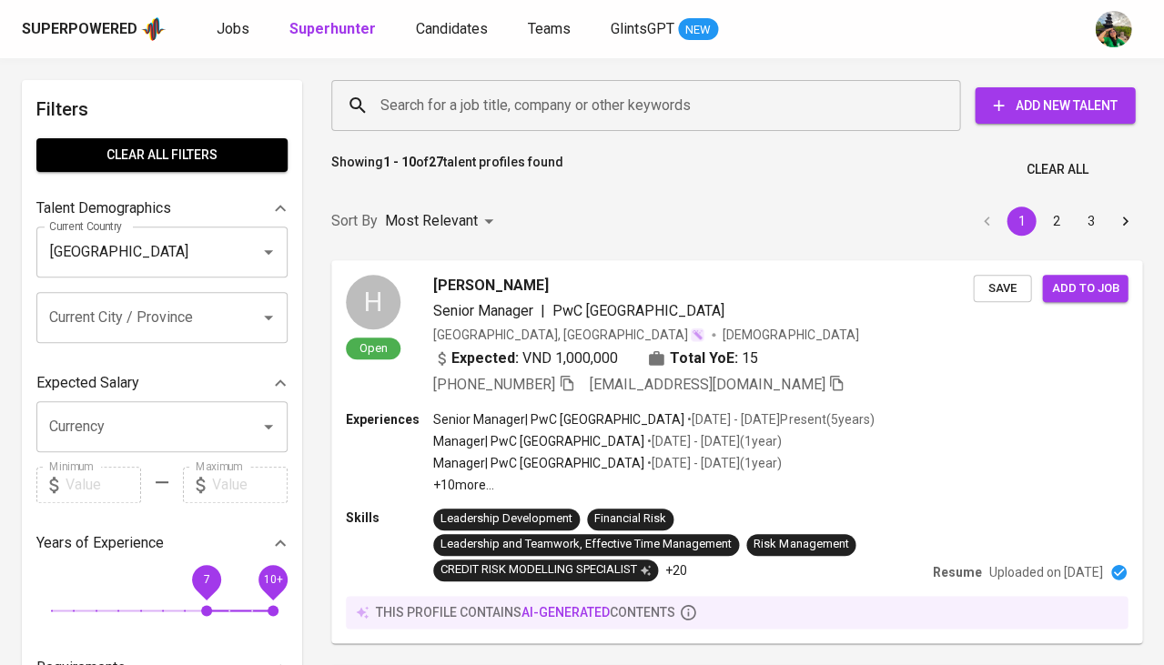
click at [432, 107] on input "Search for a job title, company or other keywords" at bounding box center [650, 105] width 549 height 35
click at [432, 107] on input "d" at bounding box center [650, 105] width 549 height 35
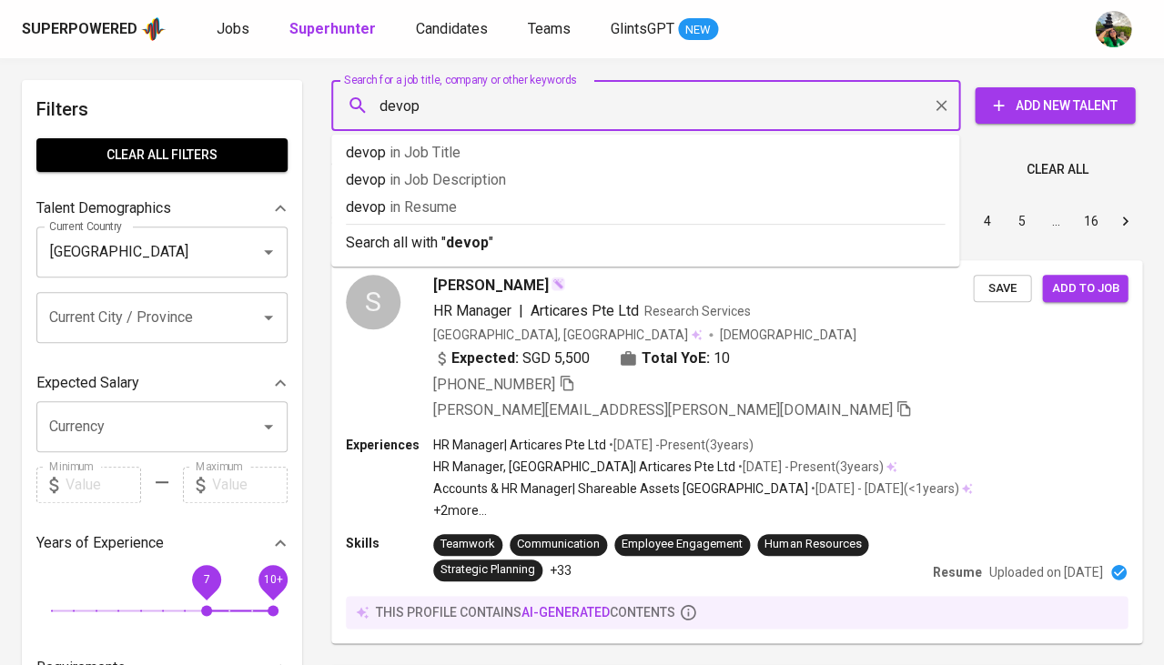
type input "devops"
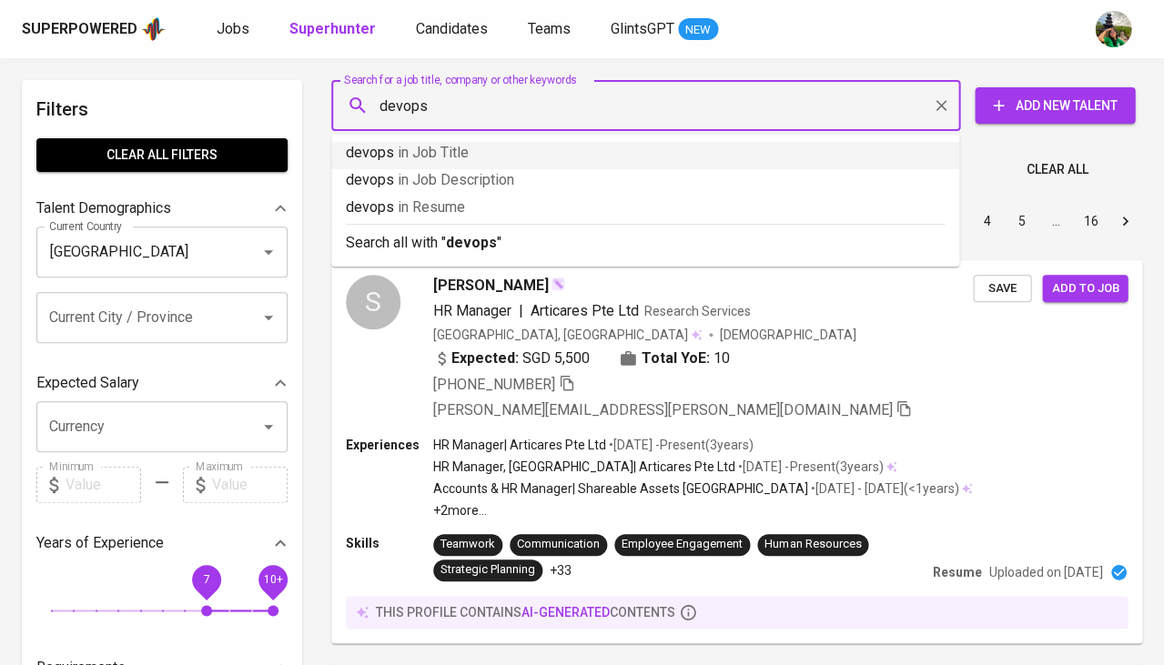
click at [454, 148] on span "in Job Title" at bounding box center [433, 152] width 71 height 17
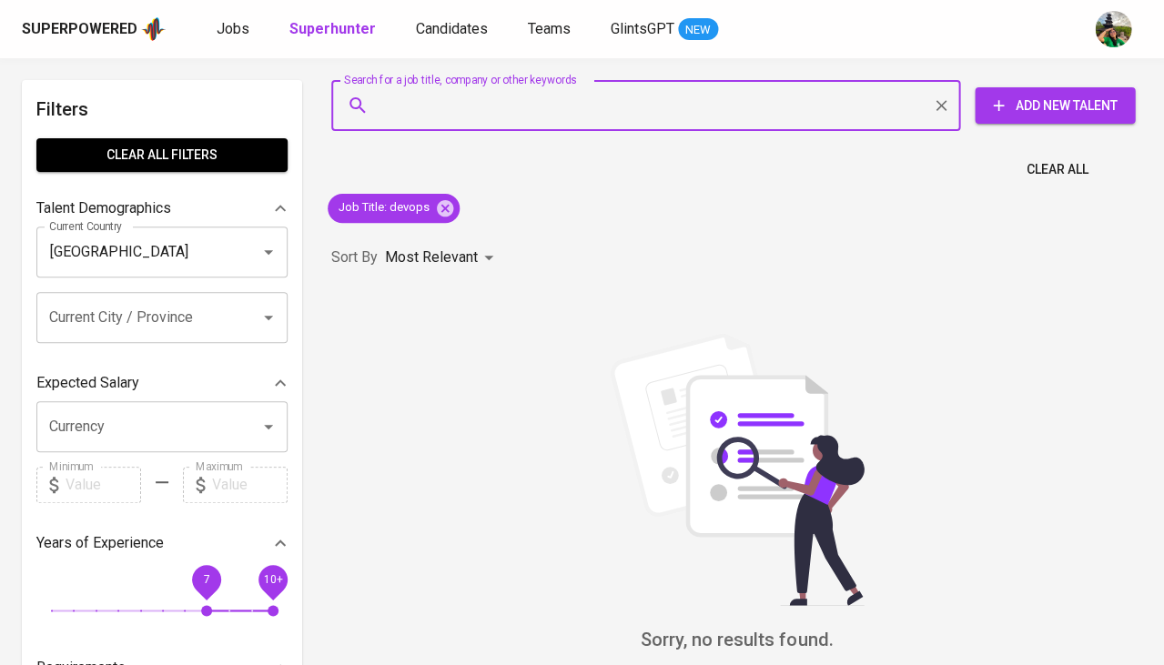
click at [201, 605] on span "7" at bounding box center [206, 610] width 11 height 11
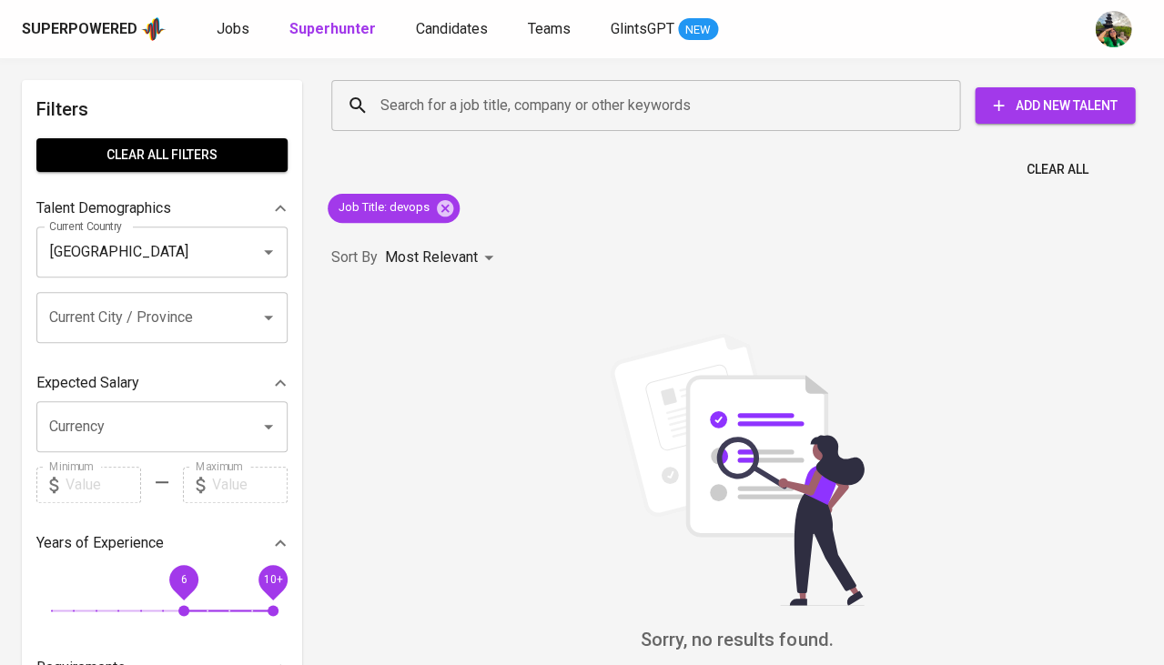
click at [164, 598] on span "6 10+" at bounding box center [162, 610] width 222 height 25
click at [128, 598] on span "5 10+" at bounding box center [162, 610] width 222 height 25
click at [184, 600] on span "3 10+" at bounding box center [162, 610] width 222 height 25
click at [441, 211] on icon at bounding box center [445, 207] width 16 height 16
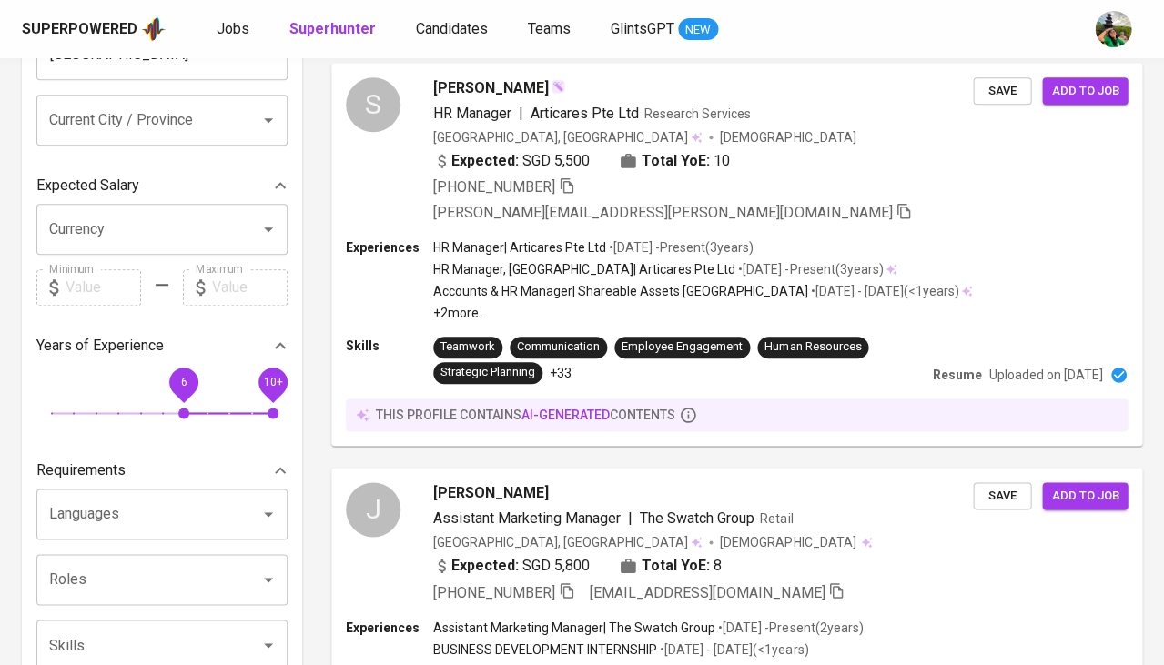
scroll to position [1021, 0]
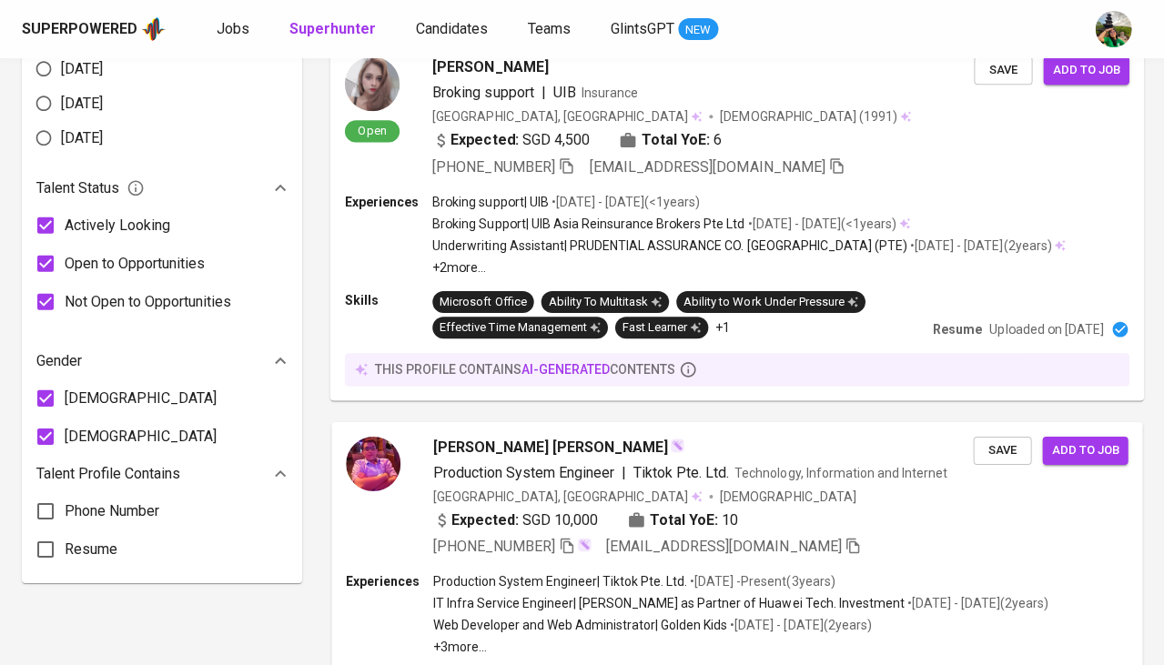
scroll to position [974, 0]
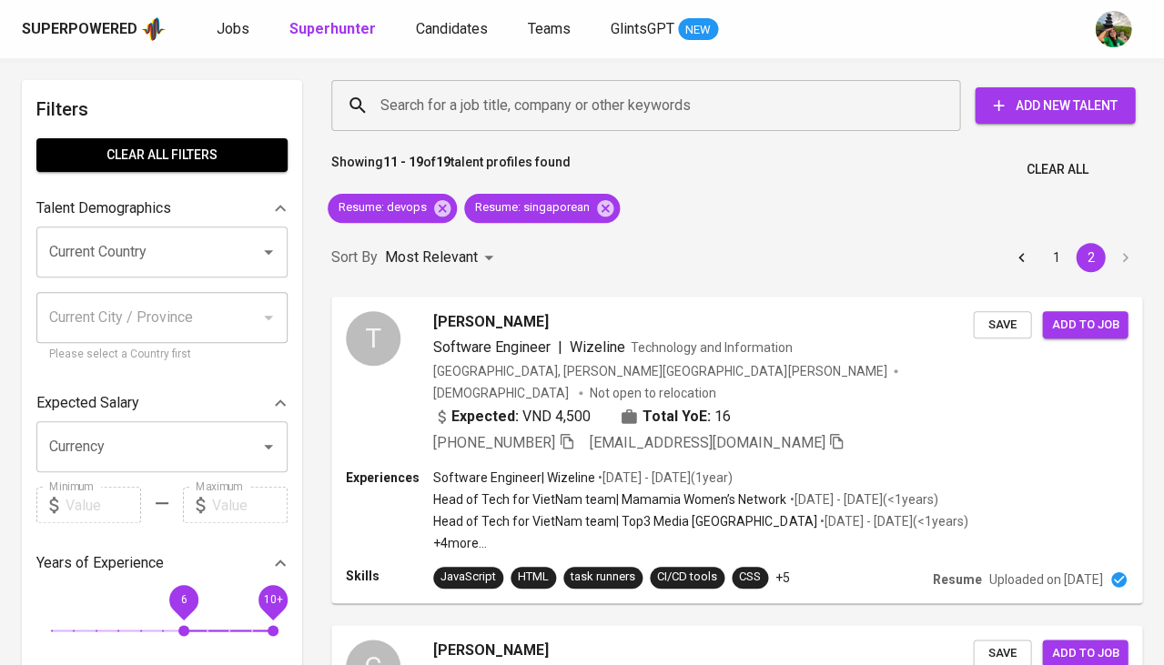
click at [51, 623] on span "6 10+" at bounding box center [162, 630] width 222 height 25
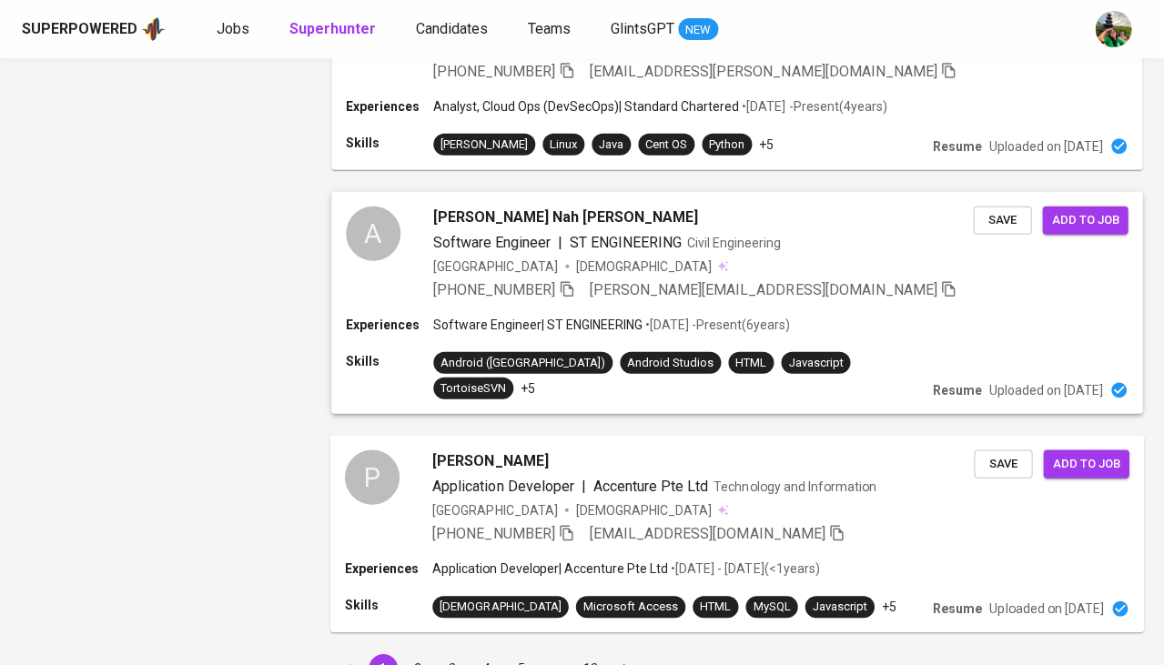
scroll to position [2437, 0]
click at [597, 655] on button "13" at bounding box center [590, 669] width 29 height 29
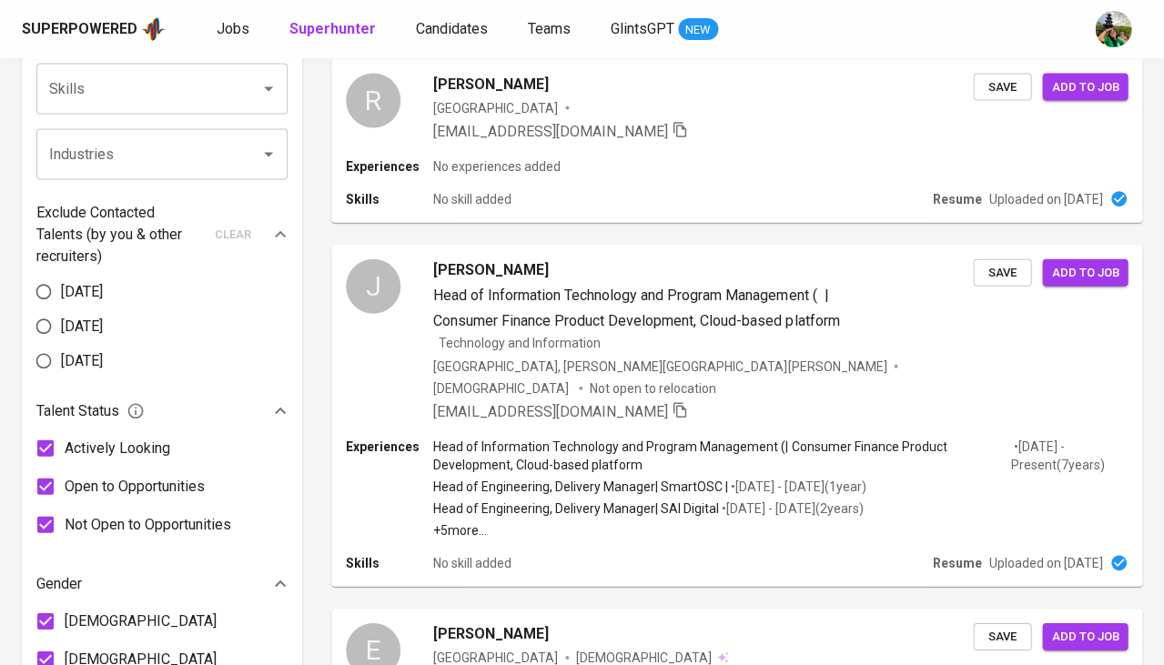
scroll to position [773, 0]
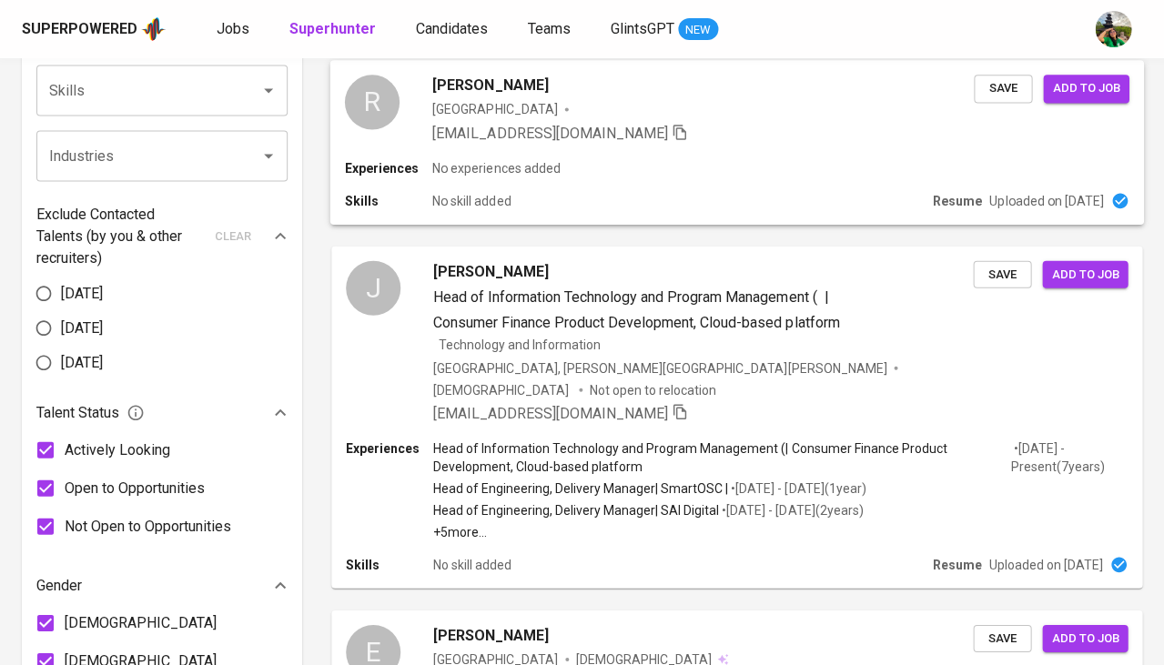
click at [436, 144] on span "raymondlow88@gmail.com" at bounding box center [560, 133] width 256 height 22
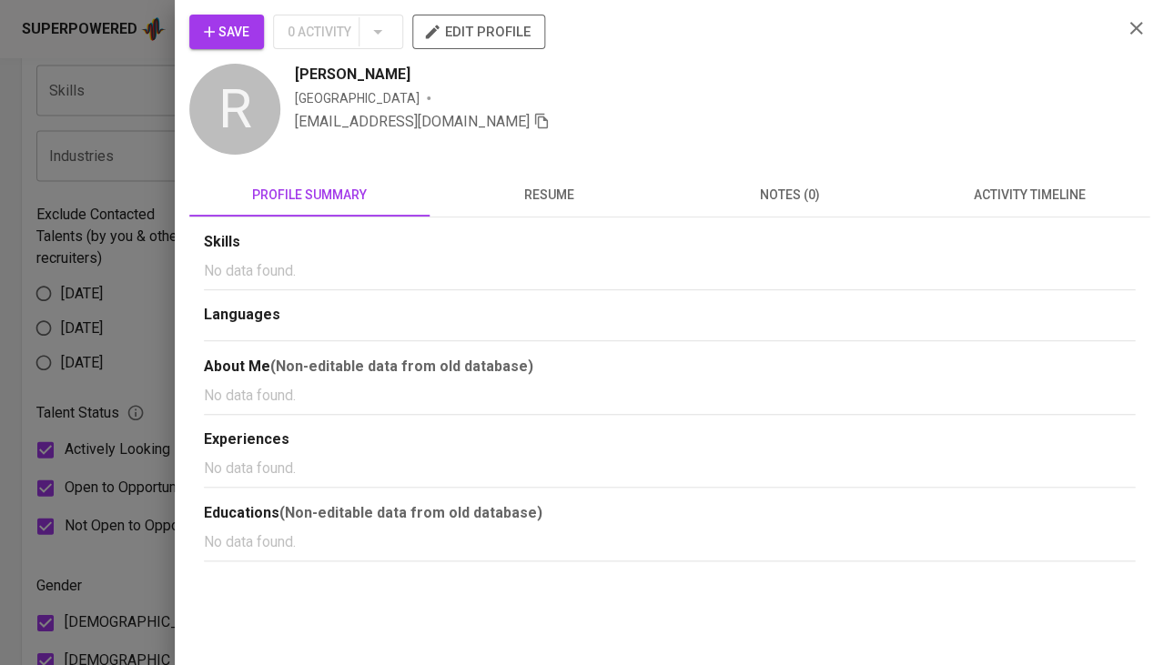
click at [571, 210] on button "resume" at bounding box center [550, 195] width 240 height 44
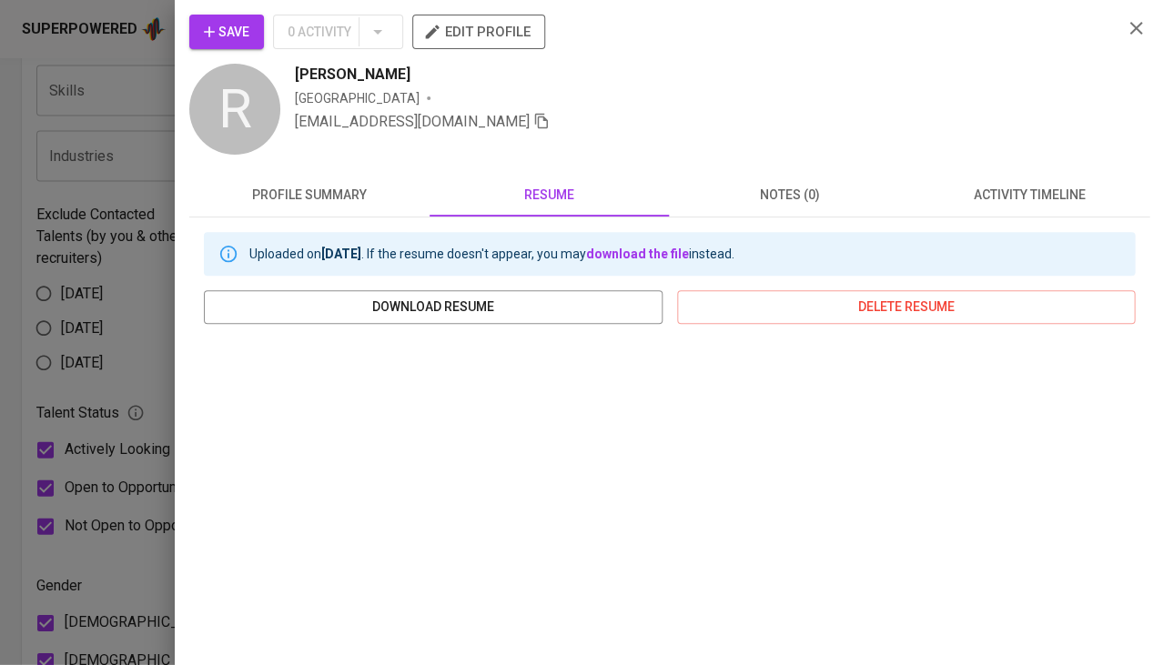
scroll to position [66, 0]
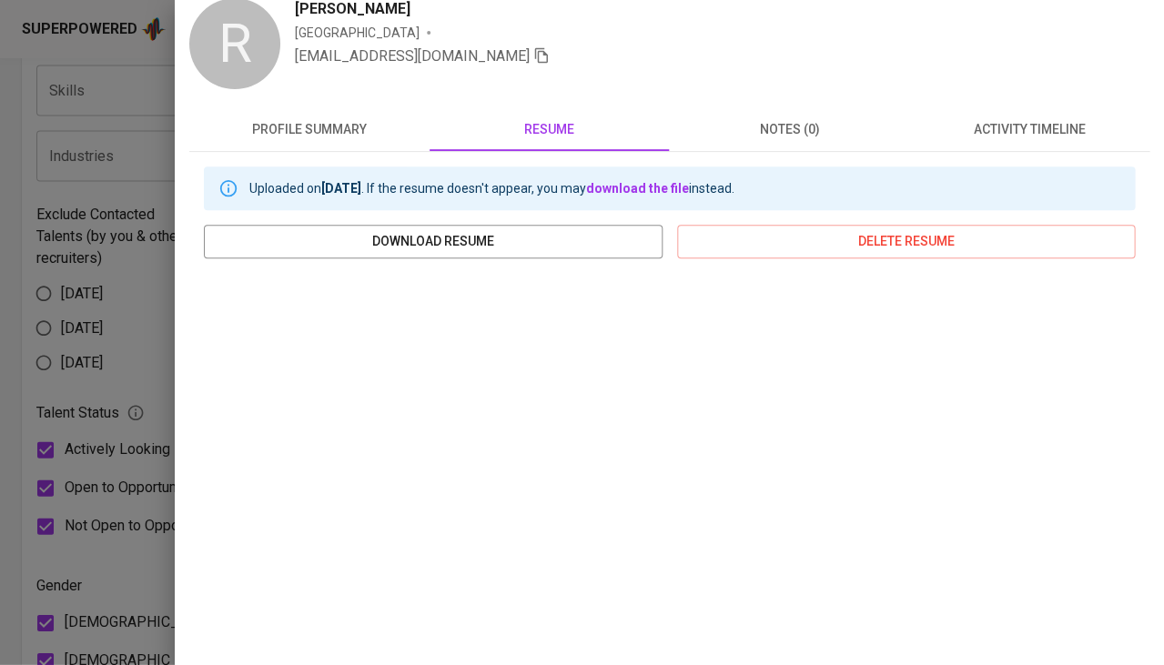
click at [127, 224] on div at bounding box center [582, 332] width 1164 height 665
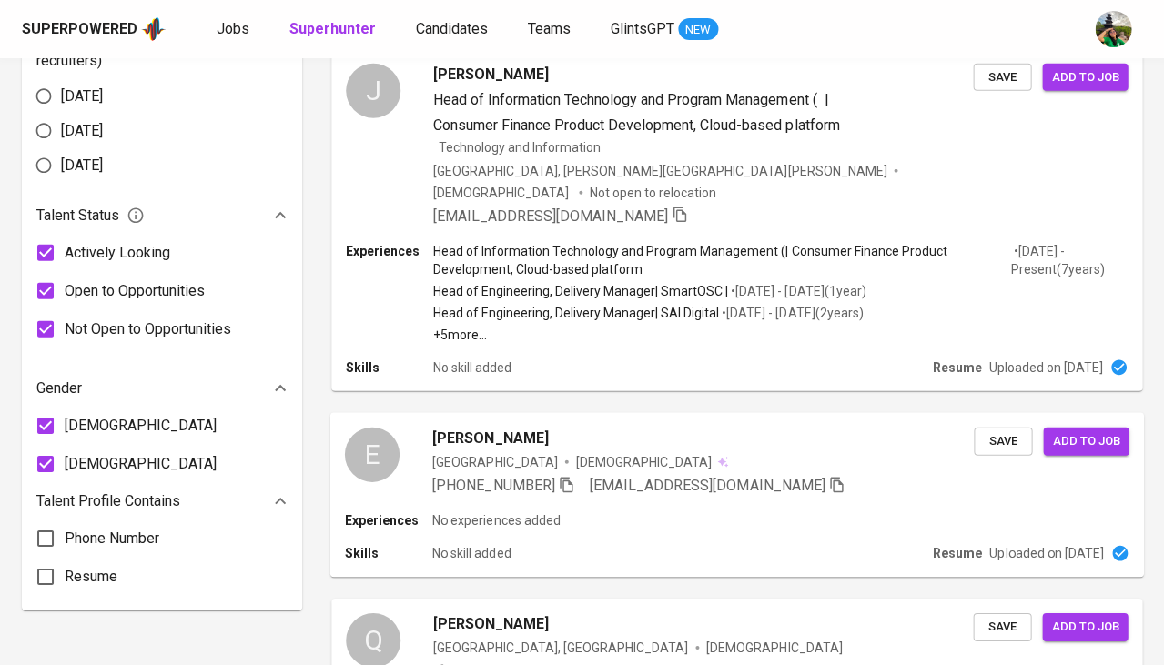
scroll to position [1058, 0]
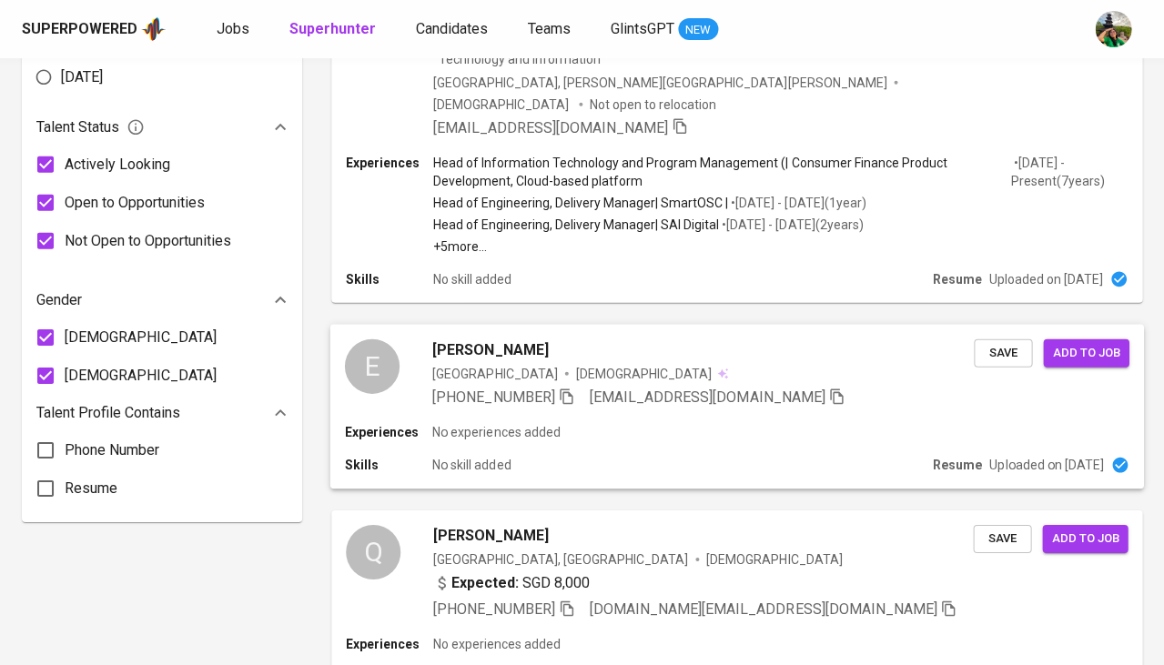
click at [470, 387] on span "+65 8366-6863" at bounding box center [503, 398] width 142 height 22
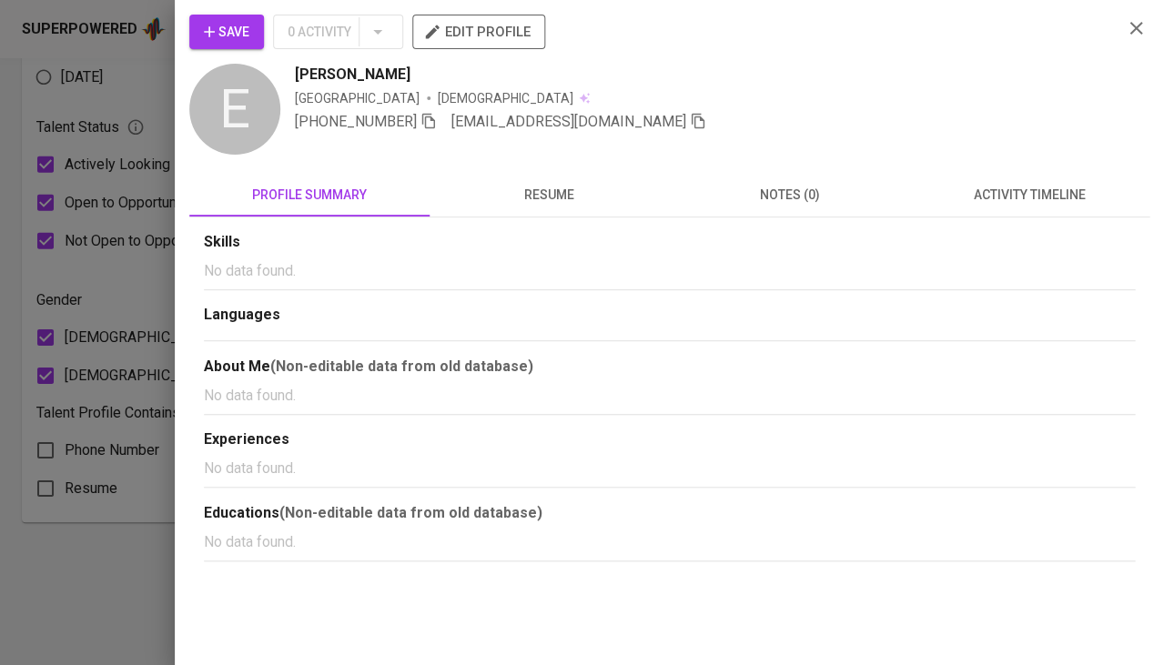
click at [571, 177] on button "resume" at bounding box center [550, 195] width 240 height 44
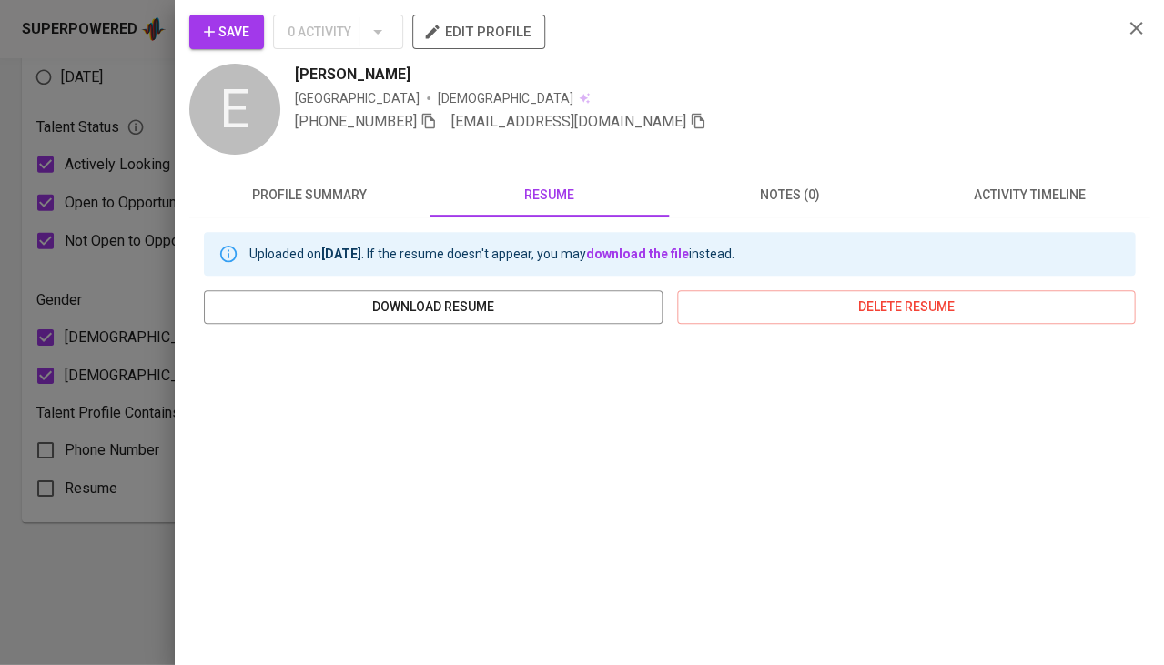
click at [150, 589] on div at bounding box center [582, 332] width 1164 height 665
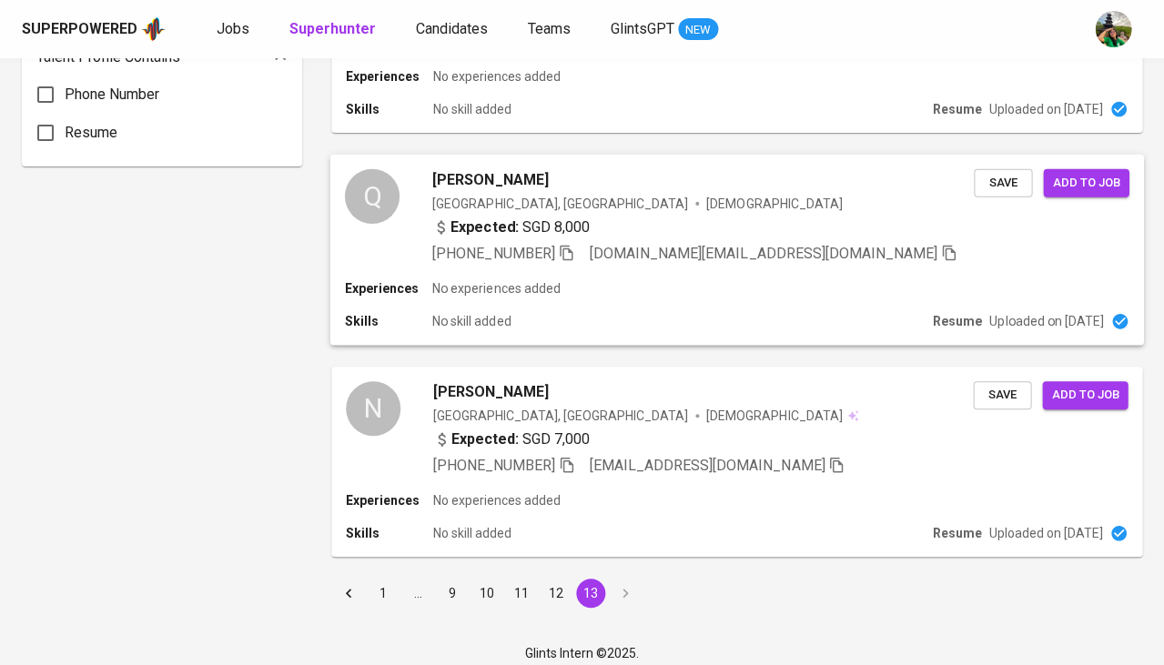
scroll to position [1413, 0]
click at [448, 187] on div "Qun Li Singapore, Singapore Male Expected: SGD 8,000 +65 9639-8167 liqun.gm@gma…" at bounding box center [703, 218] width 542 height 96
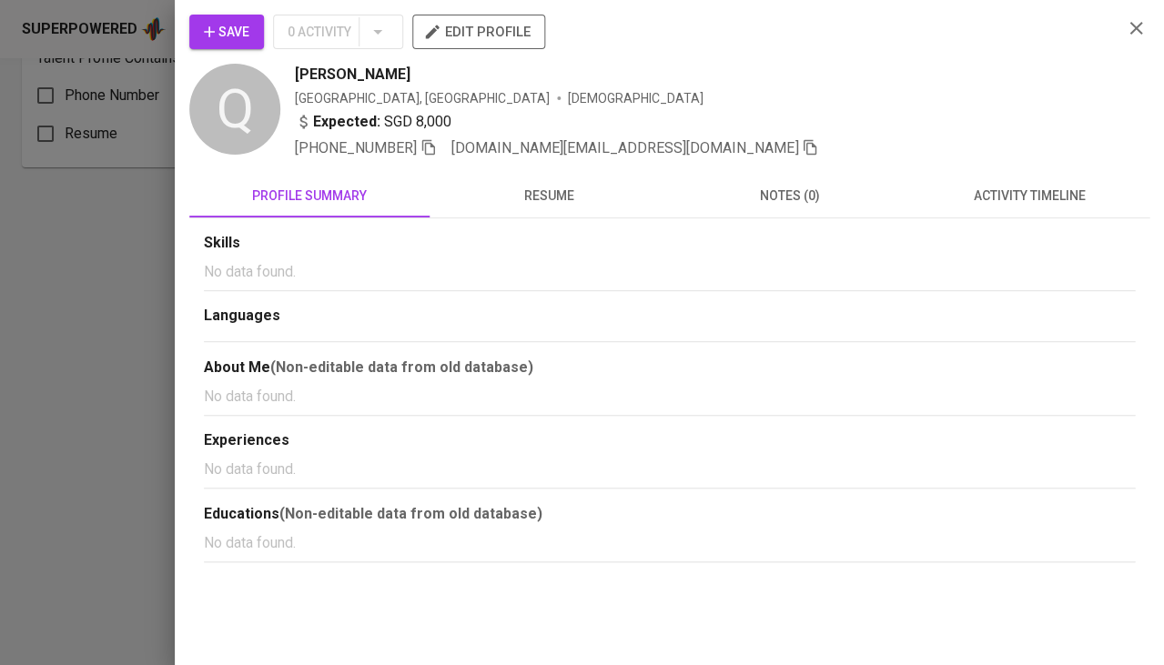
click at [564, 195] on span "resume" at bounding box center [550, 196] width 218 height 23
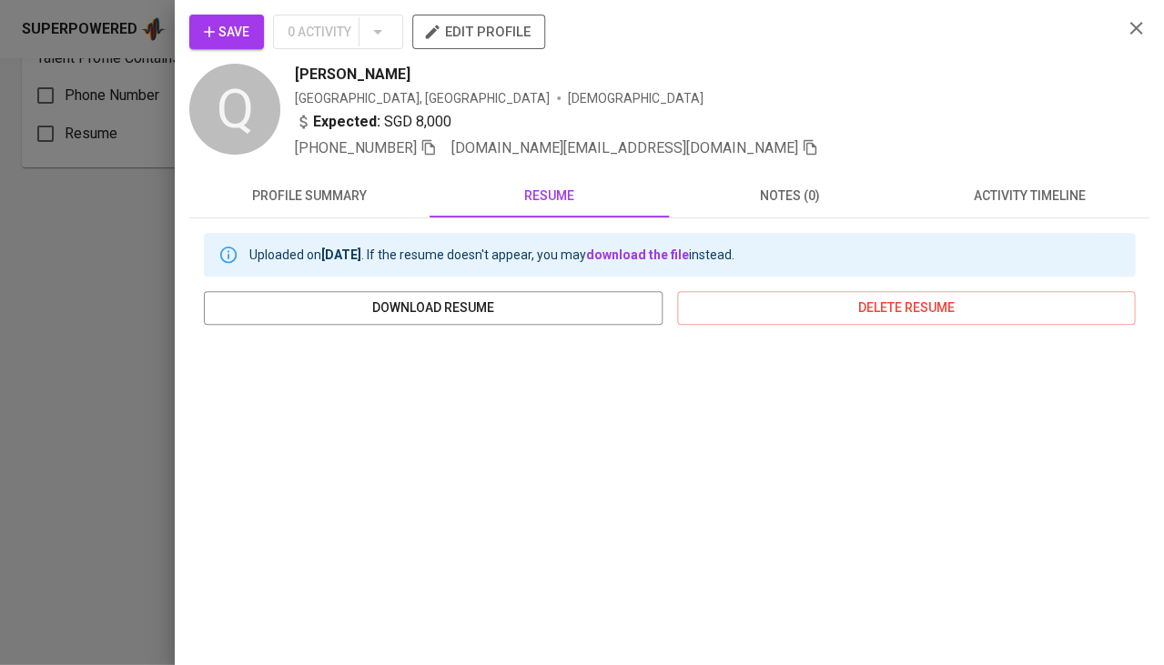
click at [151, 456] on div at bounding box center [582, 332] width 1164 height 665
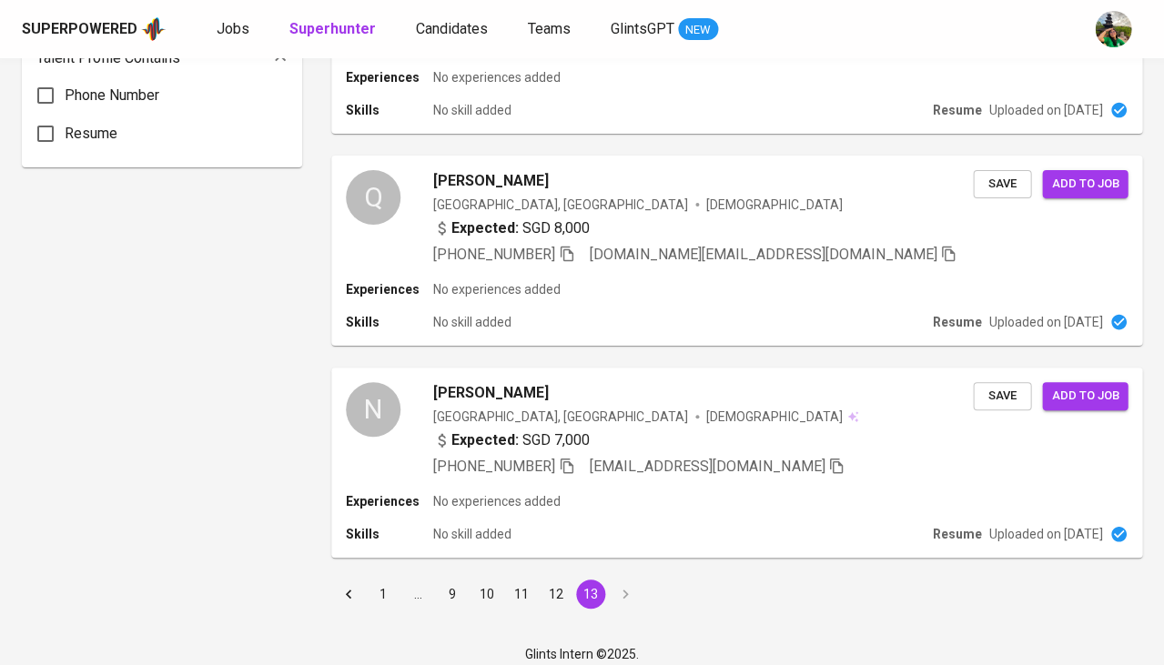
click at [558, 580] on button "12" at bounding box center [556, 594] width 29 height 29
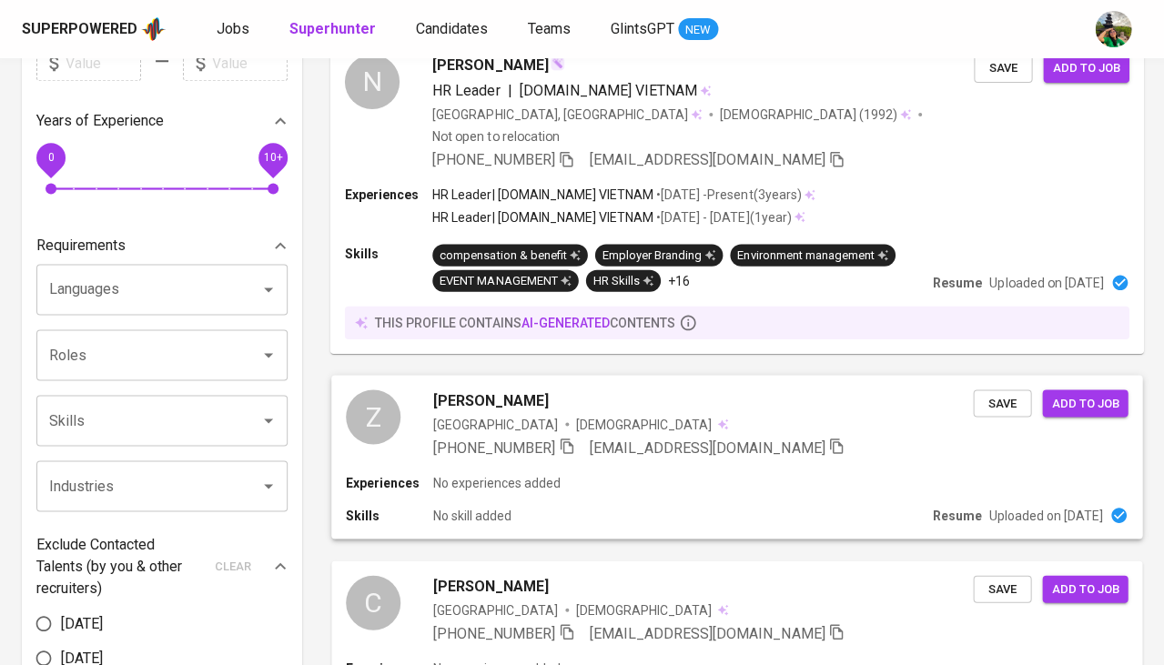
scroll to position [502, 0]
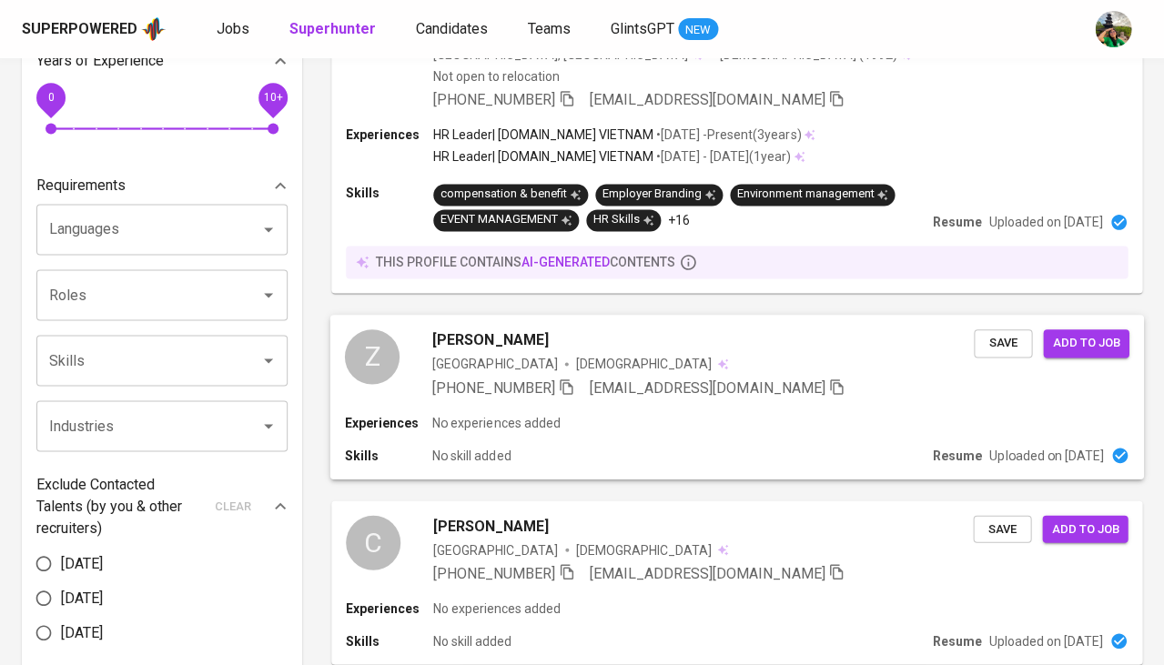
click at [498, 329] on div "Zi Kang Lee Singapore Male +65 9111-8703 zeek_lee@outlook.com" at bounding box center [703, 363] width 542 height 69
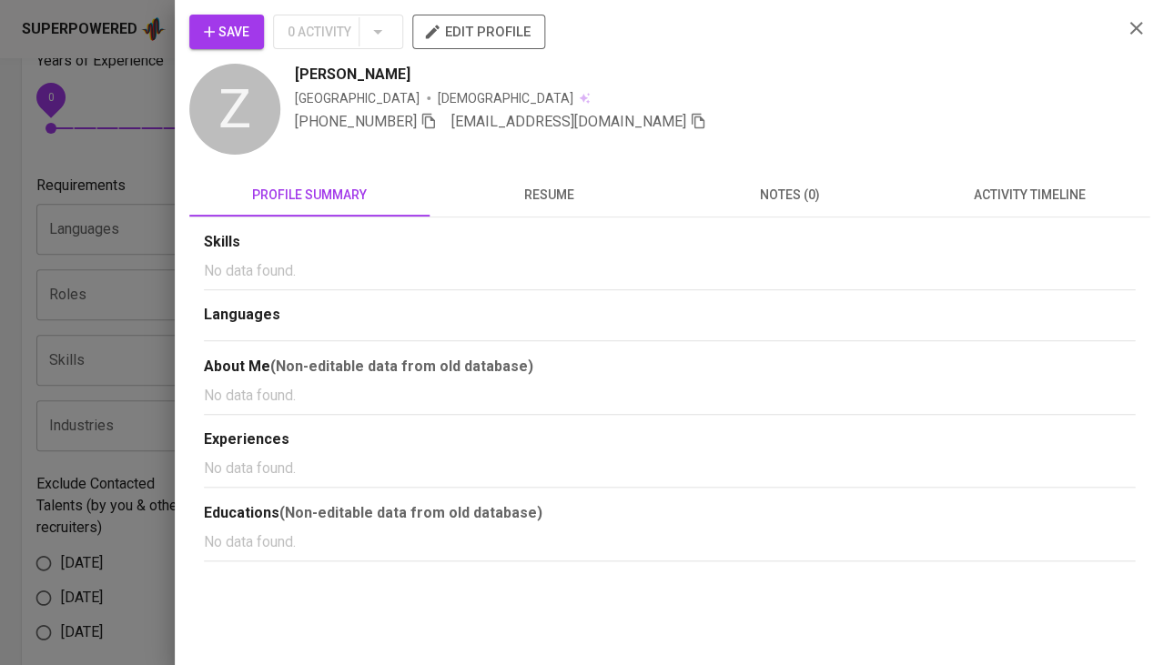
click at [552, 215] on button "resume" at bounding box center [550, 195] width 240 height 44
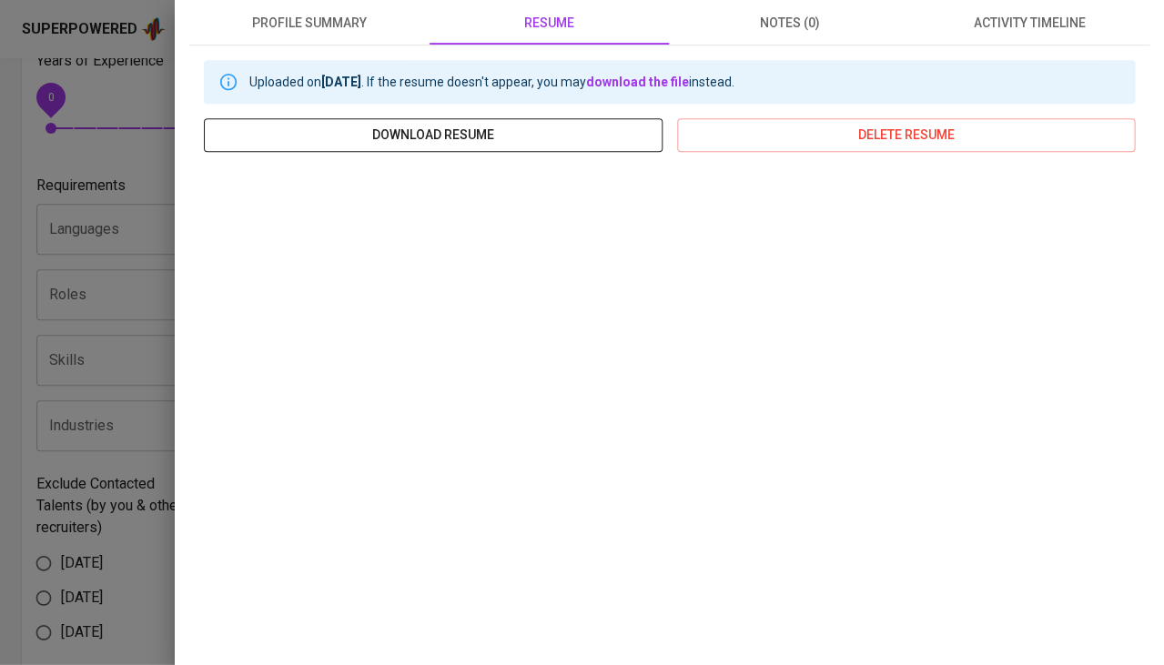
scroll to position [228, 0]
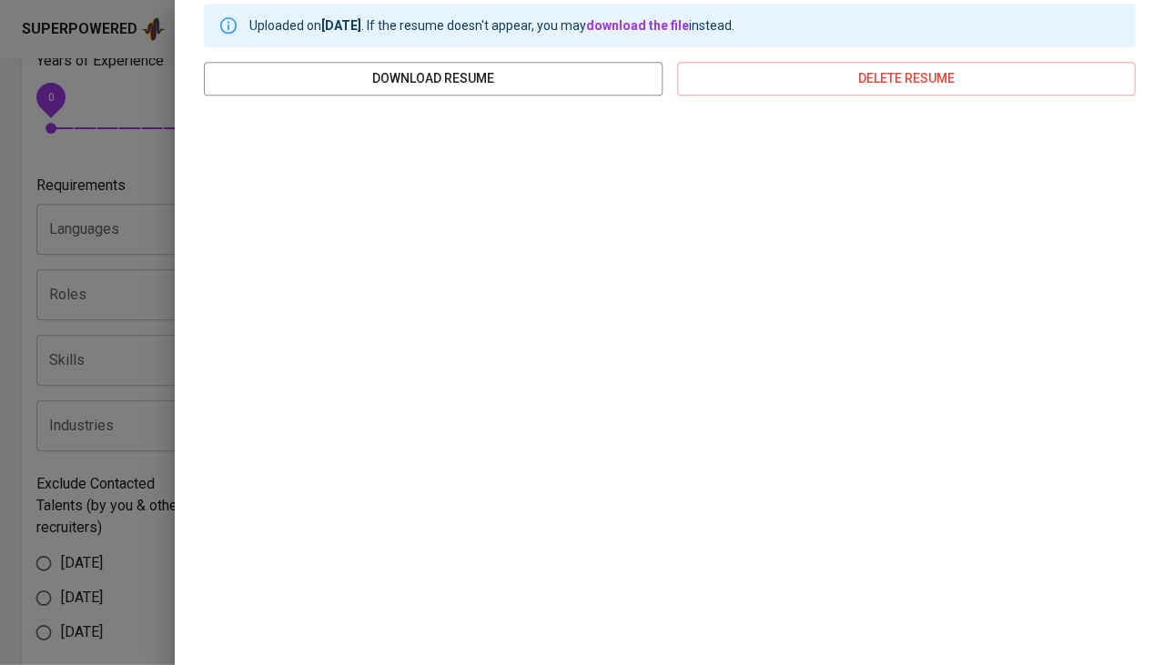
click at [96, 467] on div at bounding box center [582, 332] width 1164 height 665
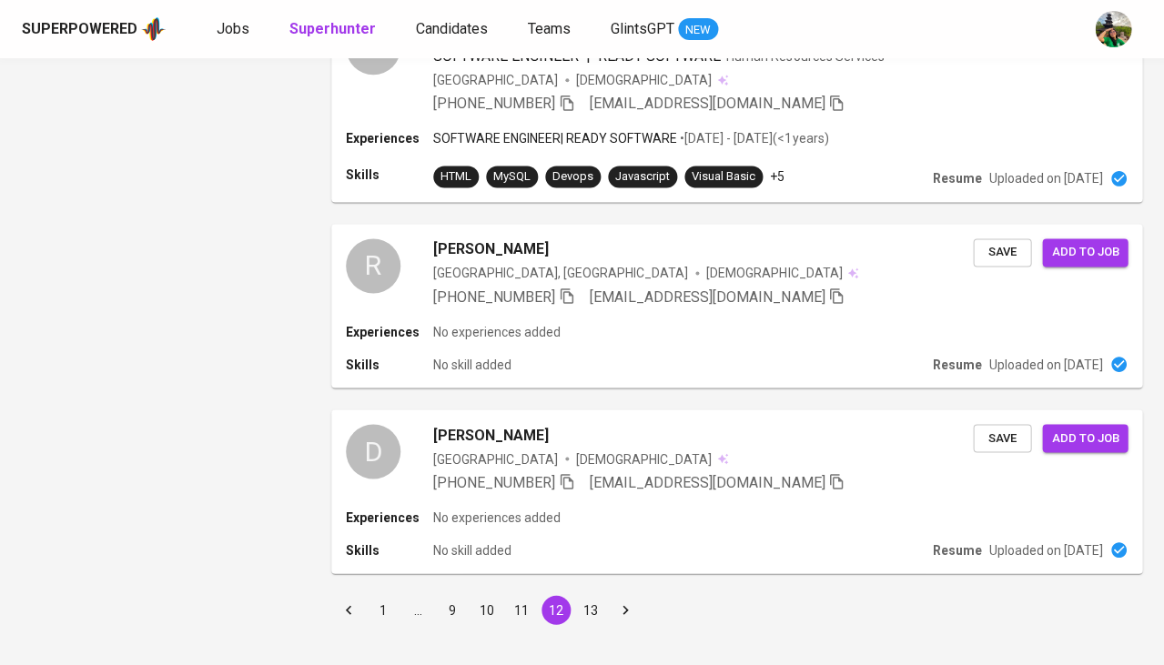
scroll to position [2063, 0]
click at [525, 596] on button "11" at bounding box center [521, 610] width 29 height 29
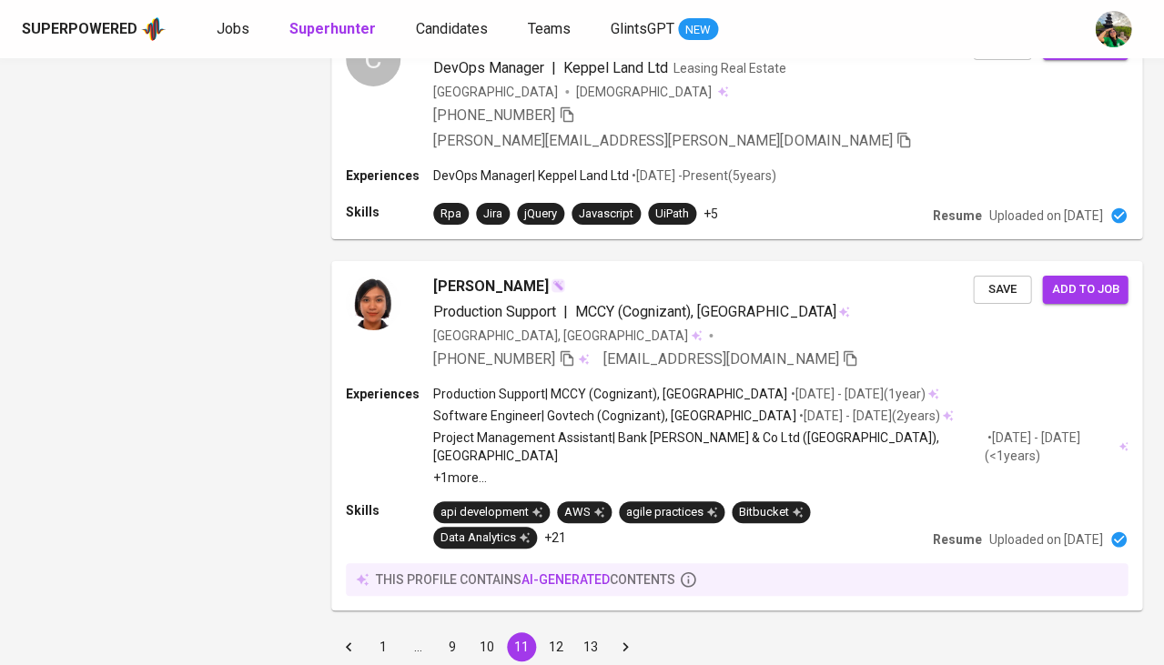
scroll to position [2911, 0]
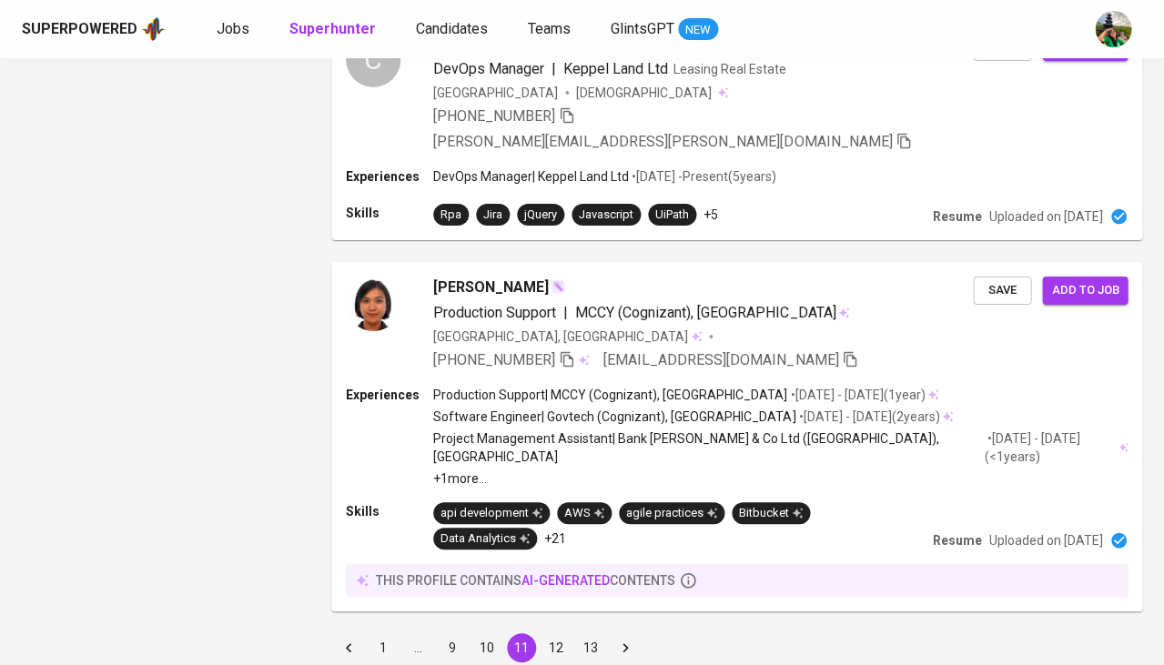
click at [482, 633] on button "10" at bounding box center [486, 647] width 29 height 29
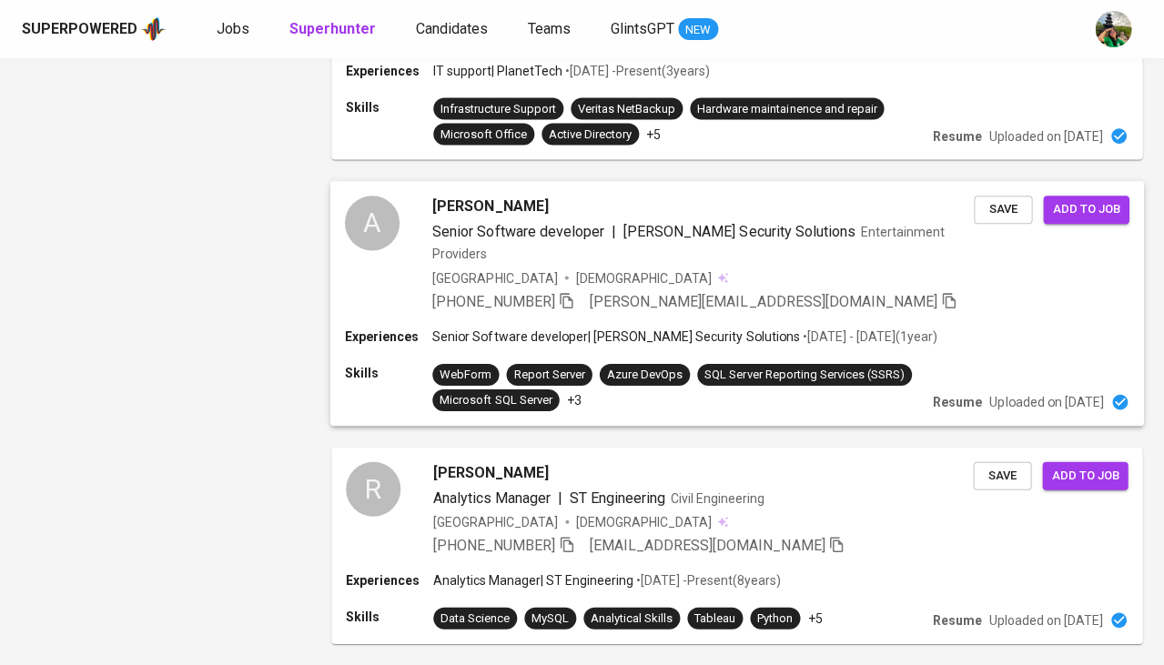
scroll to position [2317, 0]
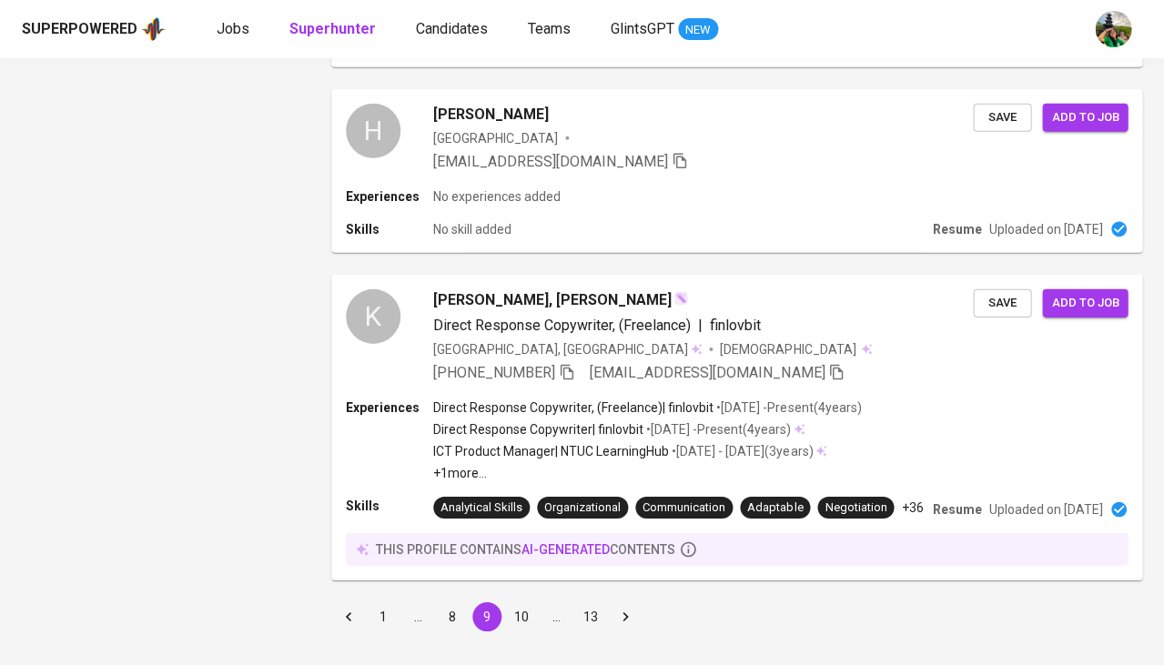
scroll to position [2650, 0]
click at [441, 603] on button "8" at bounding box center [452, 617] width 29 height 29
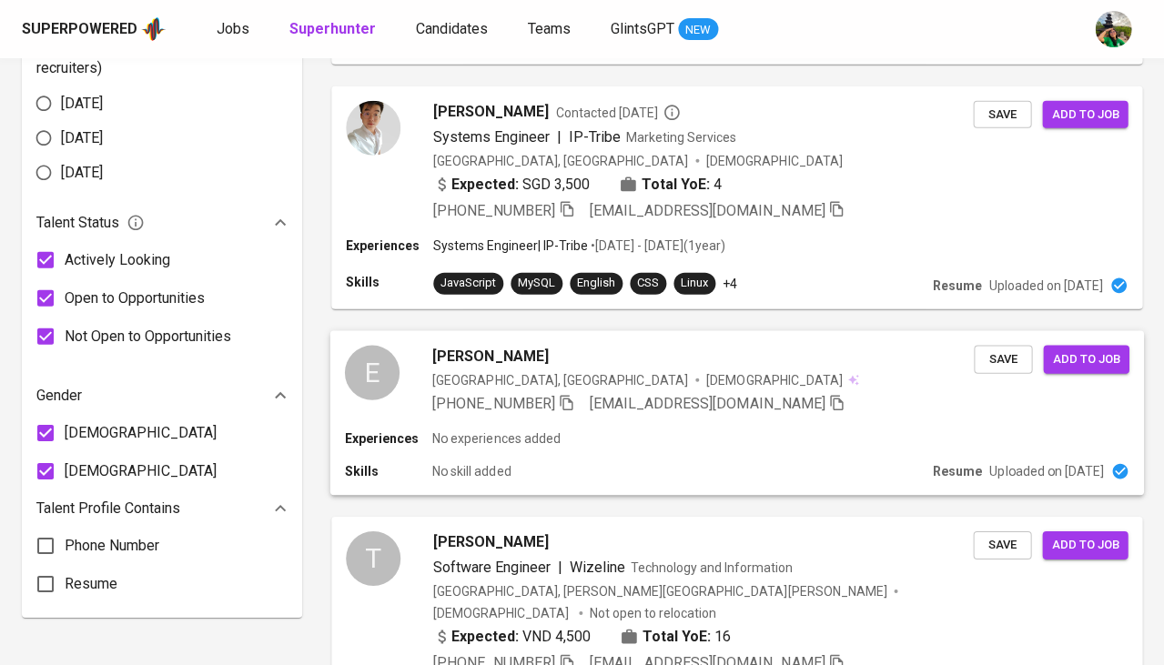
scroll to position [941, 0]
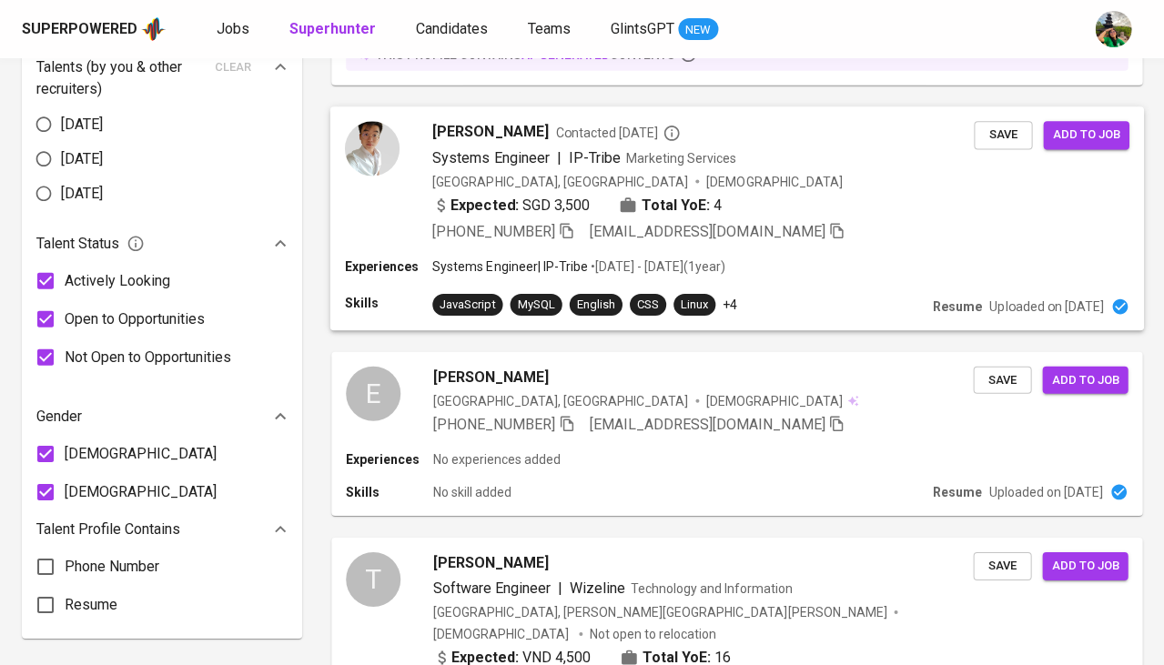
click at [471, 147] on span "Systems Engineer" at bounding box center [490, 158] width 117 height 22
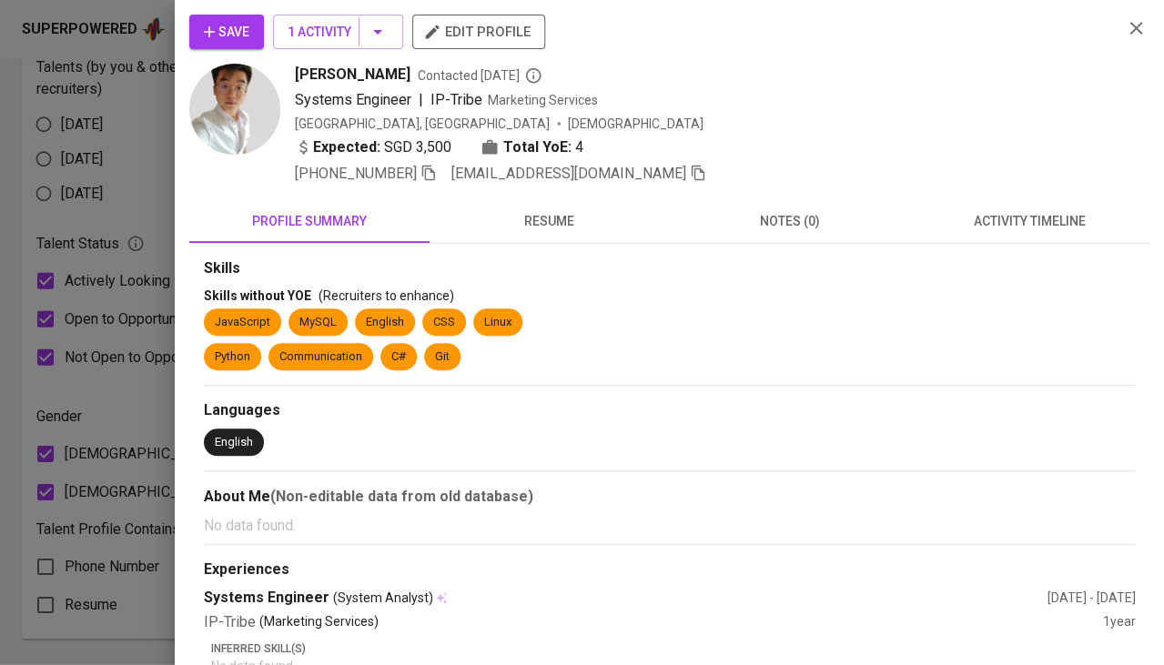
click at [523, 205] on button "resume" at bounding box center [550, 221] width 240 height 44
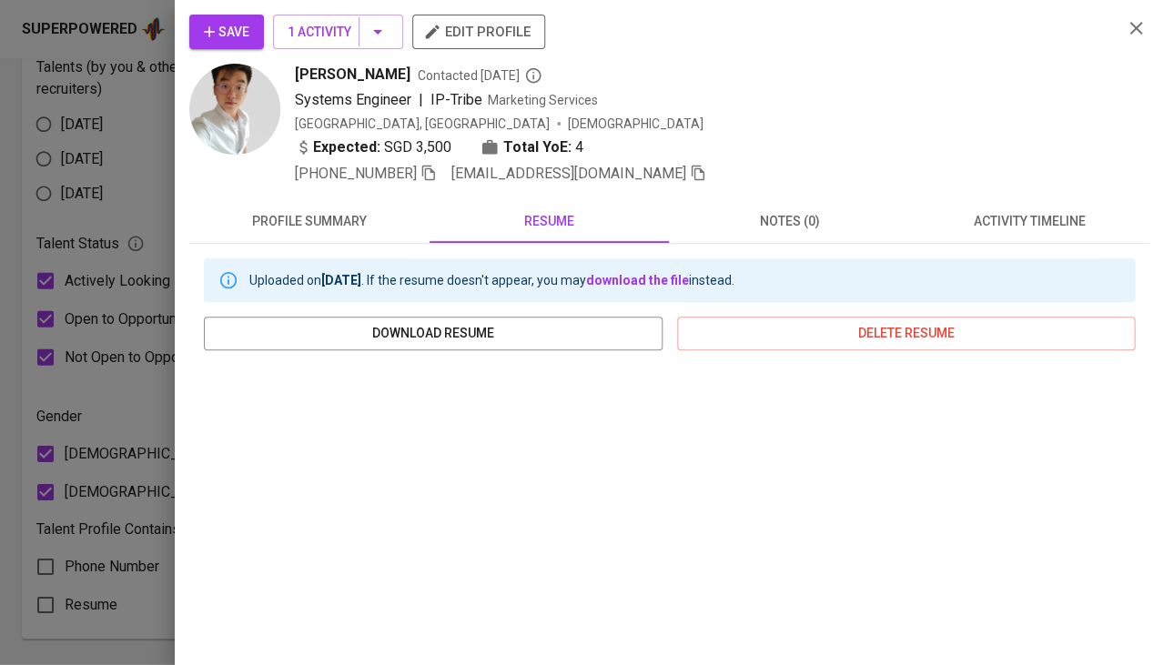
scroll to position [157, 0]
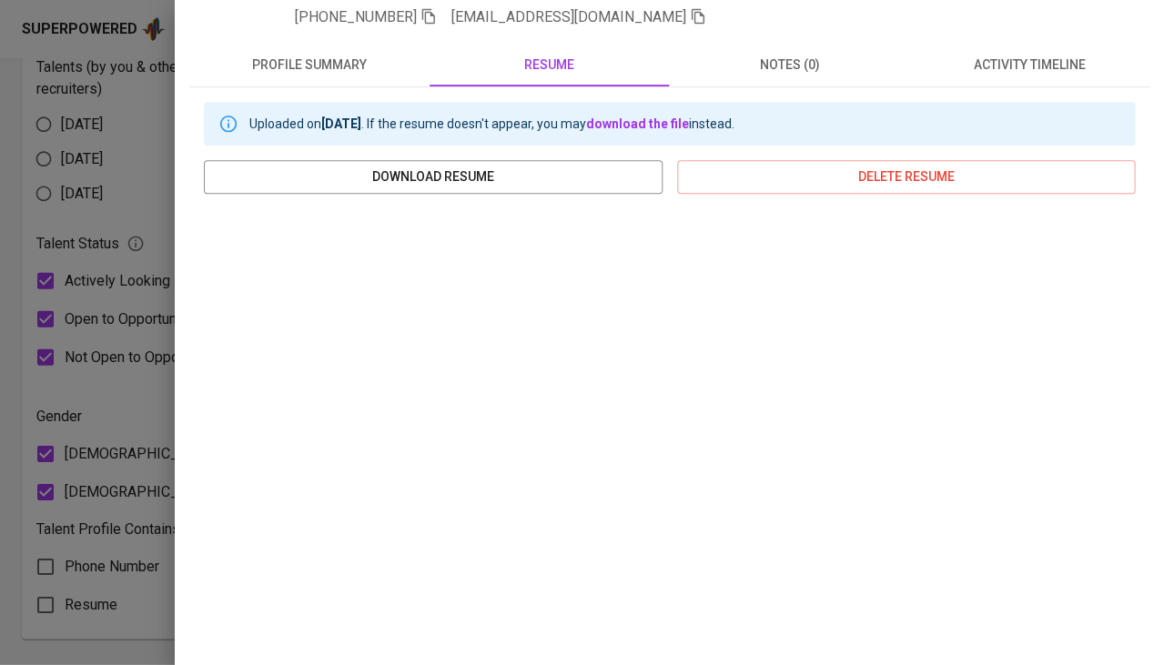
click at [0, 354] on div at bounding box center [582, 332] width 1164 height 665
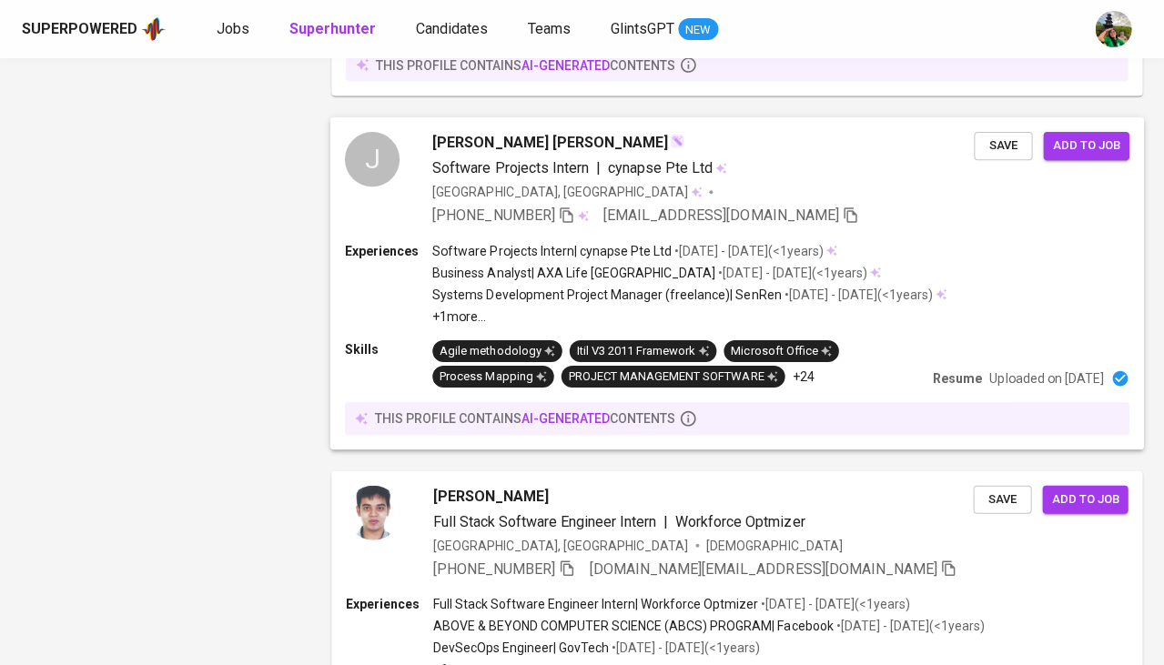
scroll to position [2521, 0]
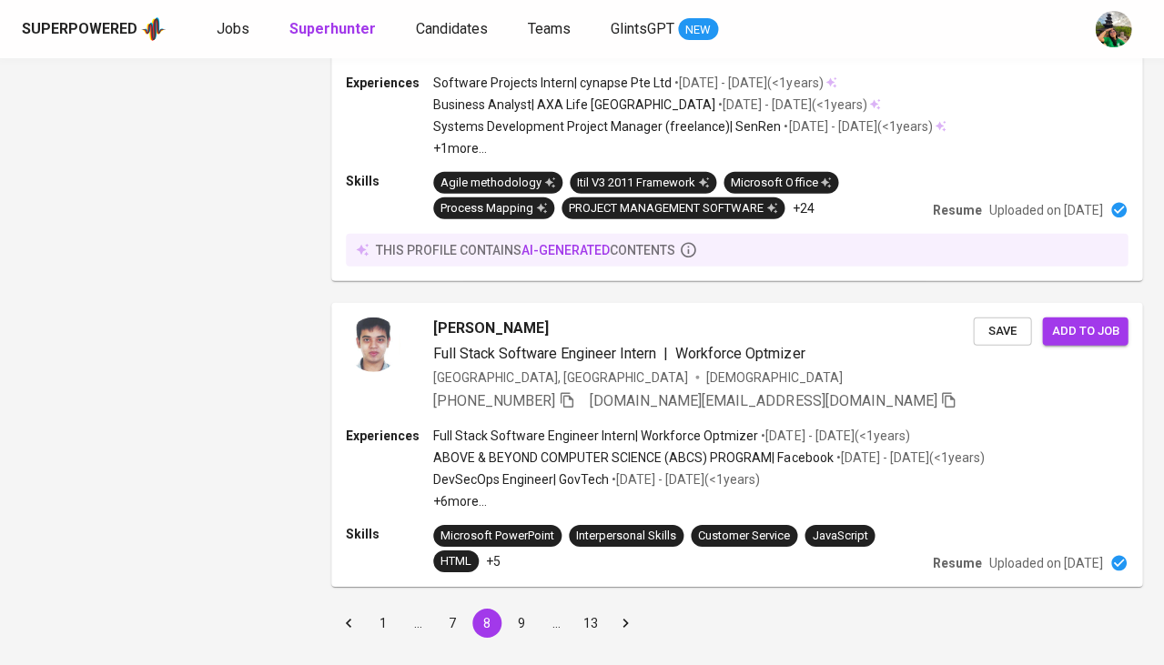
click at [444, 609] on button "7" at bounding box center [452, 623] width 29 height 29
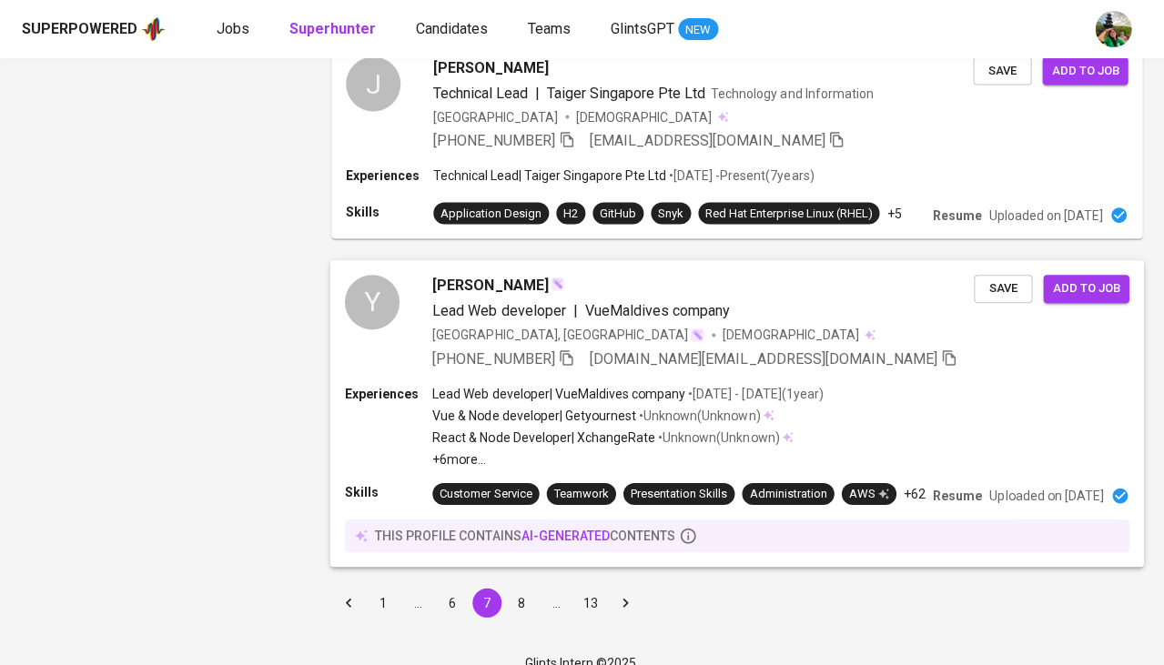
scroll to position [2307, 0]
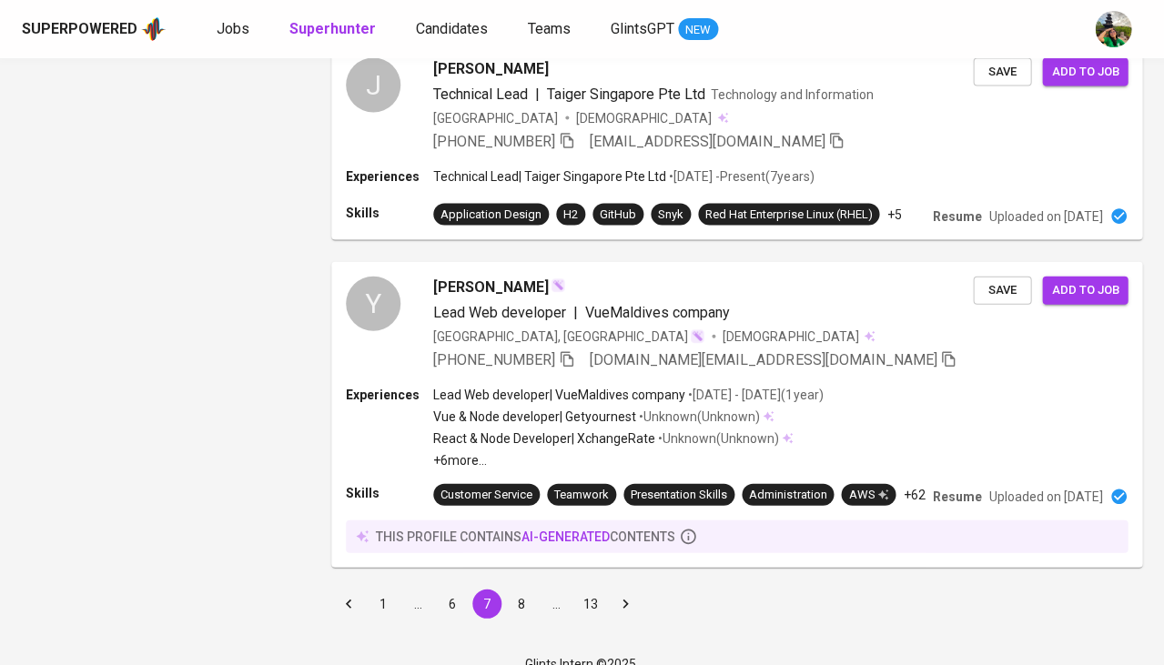
click at [462, 589] on button "6" at bounding box center [452, 603] width 29 height 29
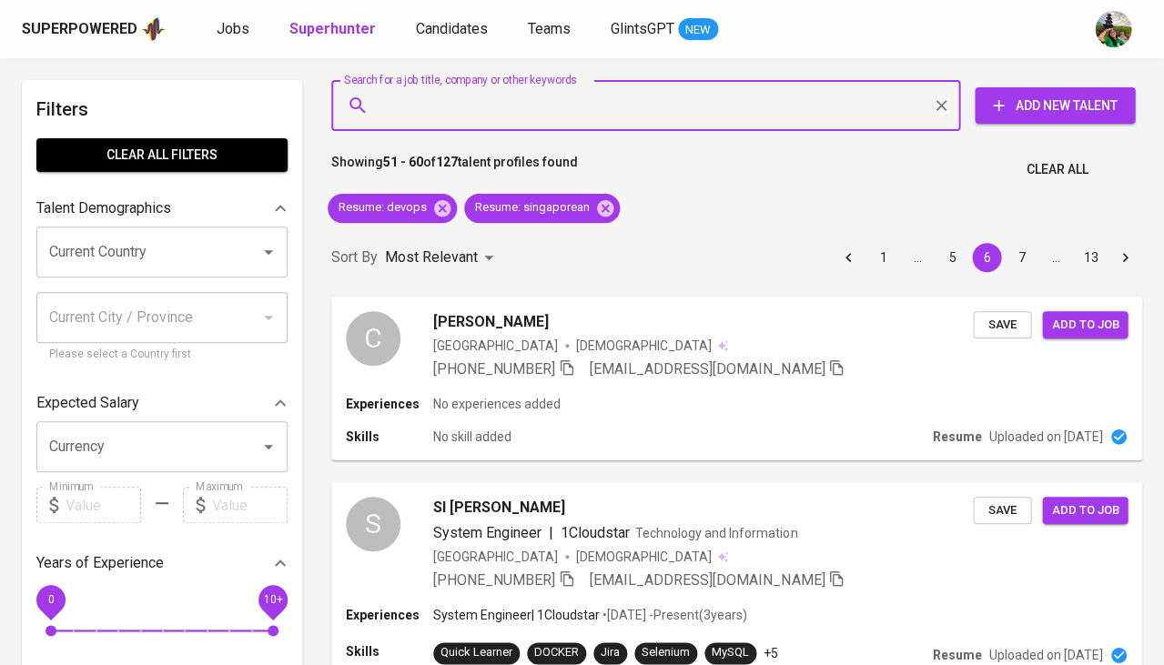
click at [475, 113] on input "Search for a job title, company or other keywords" at bounding box center [650, 105] width 549 height 35
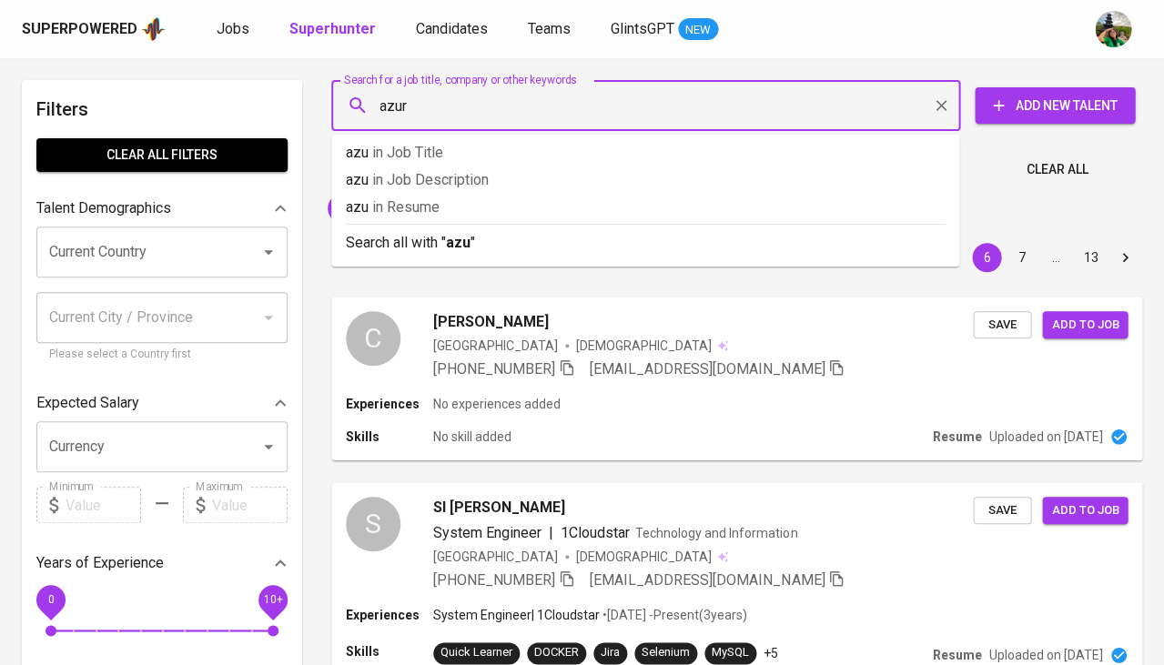
type input "azure"
click at [442, 214] on span "in [GEOGRAPHIC_DATA]" at bounding box center [418, 206] width 67 height 17
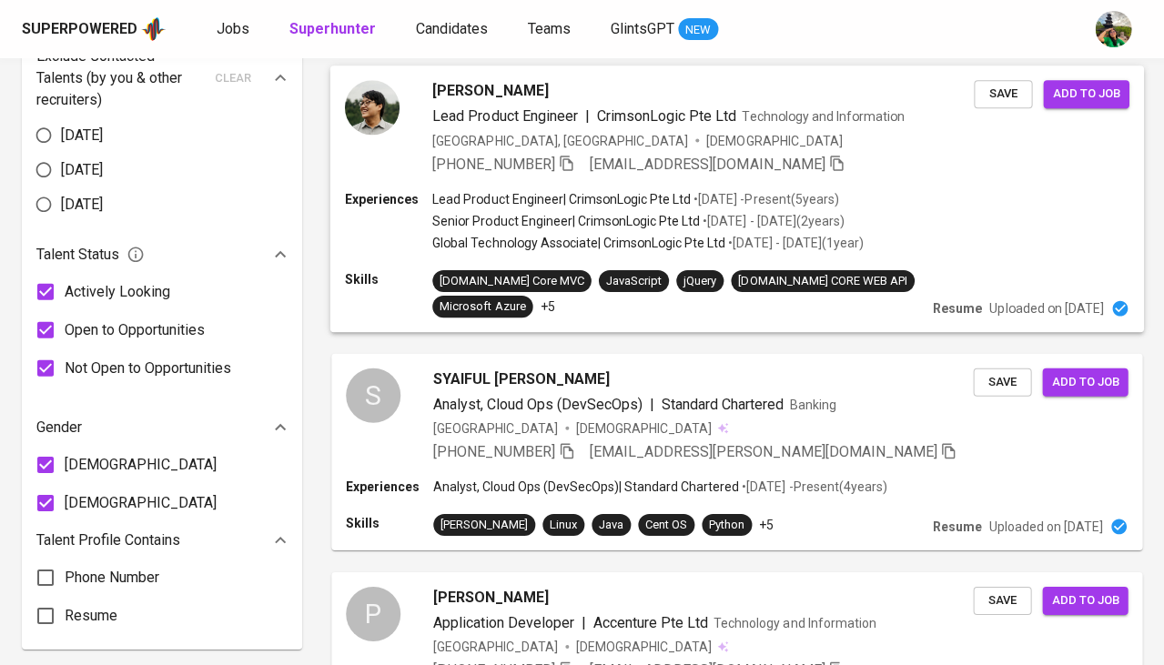
scroll to position [962, 0]
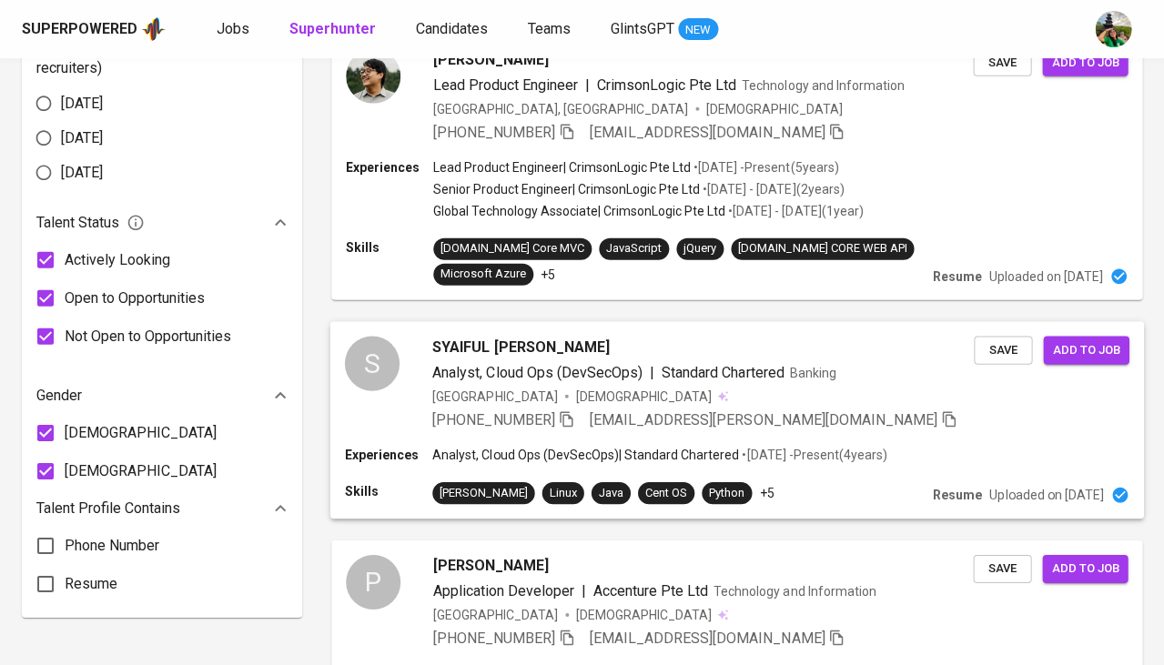
click at [633, 321] on div "S SYAIFUL IRFAN MOLANE Analyst, Cloud Ops (DevSecOps) | Standard Chartered Bank…" at bounding box center [737, 383] width 814 height 124
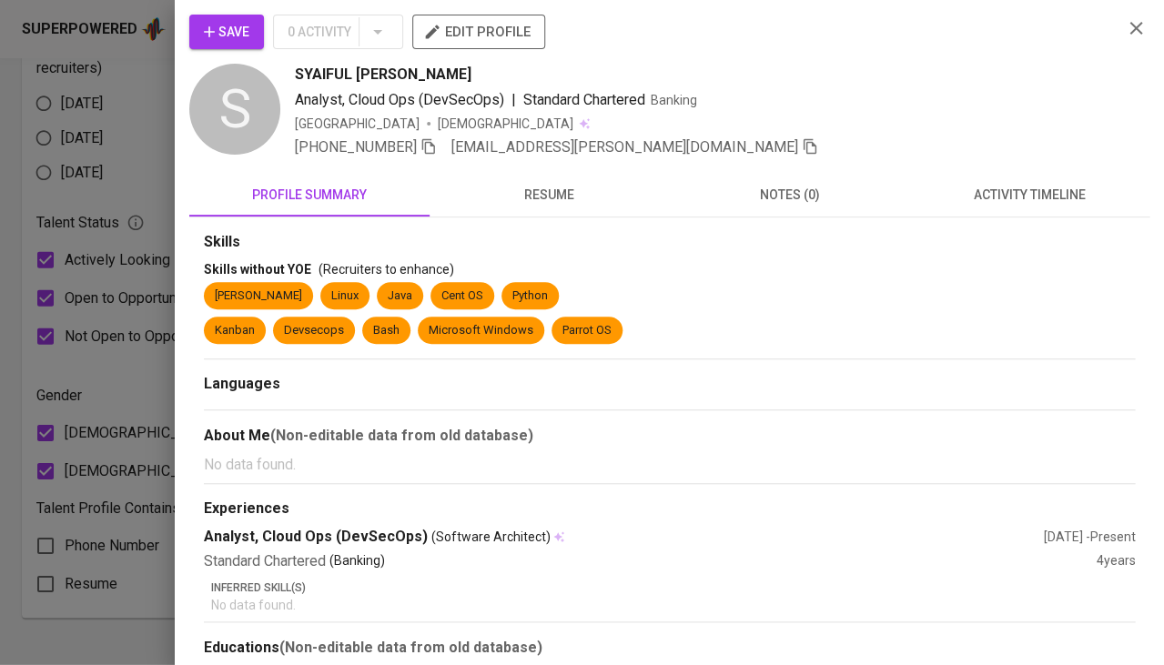
click at [556, 196] on span "resume" at bounding box center [550, 195] width 218 height 23
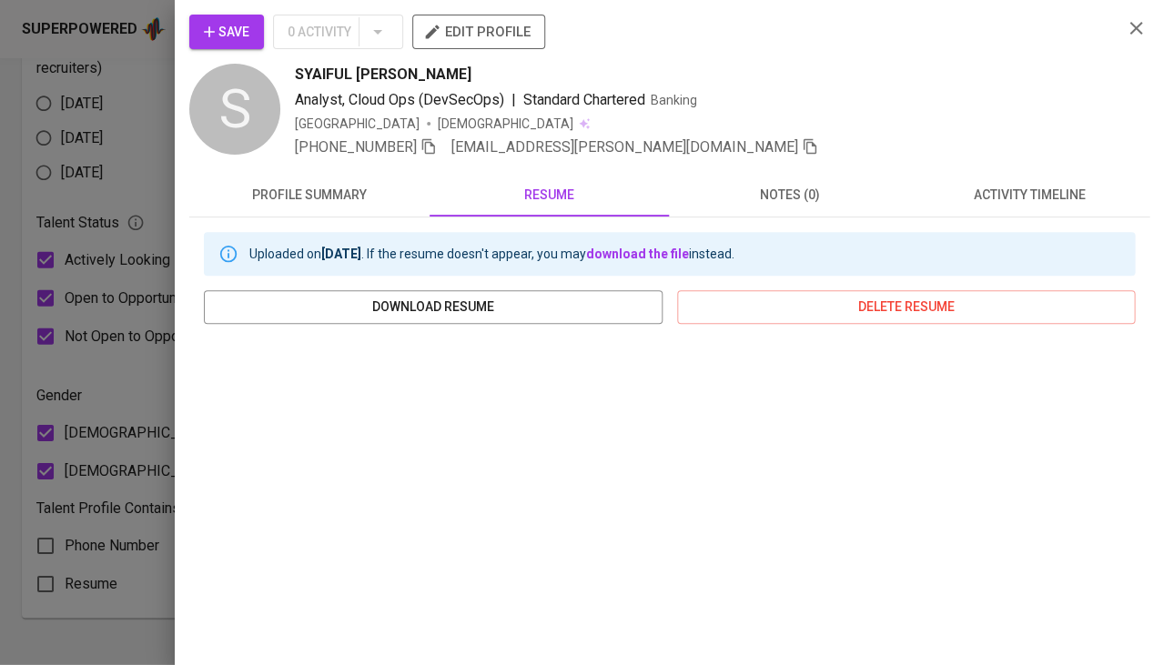
scroll to position [147, 0]
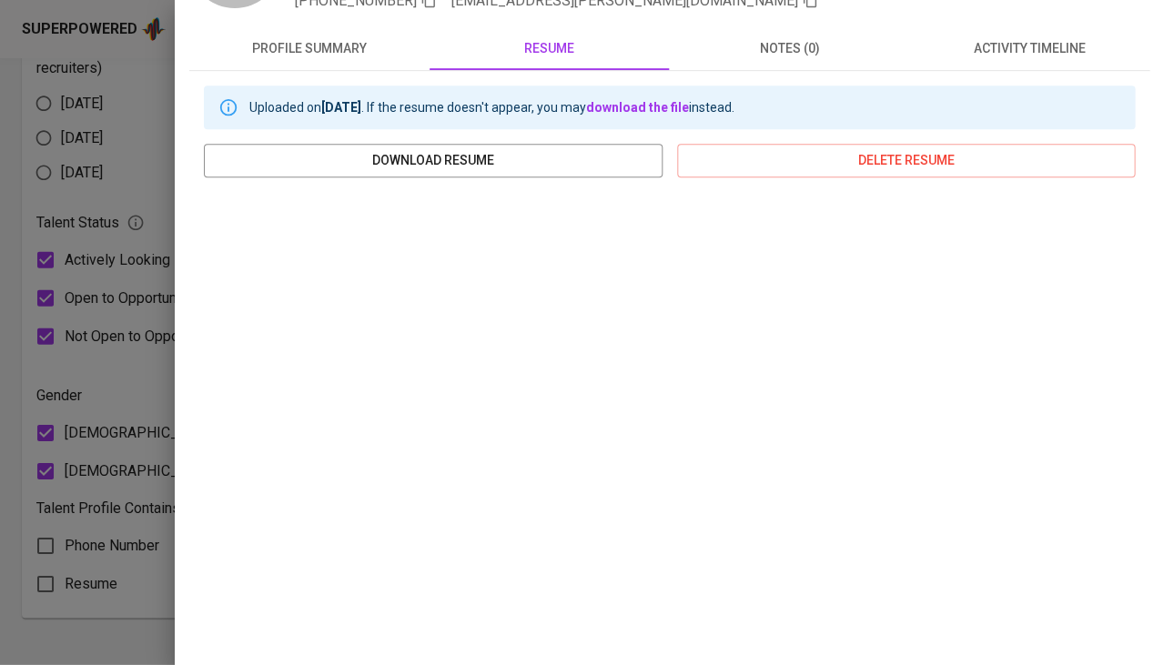
click at [124, 553] on div at bounding box center [582, 332] width 1164 height 665
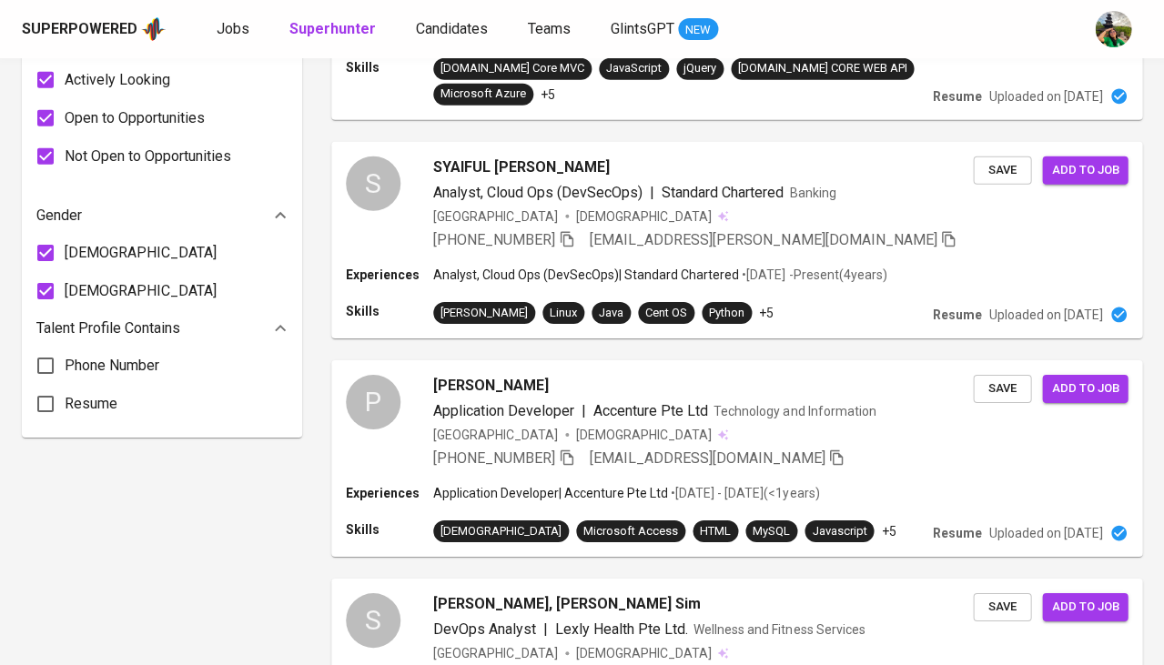
scroll to position [1326, 0]
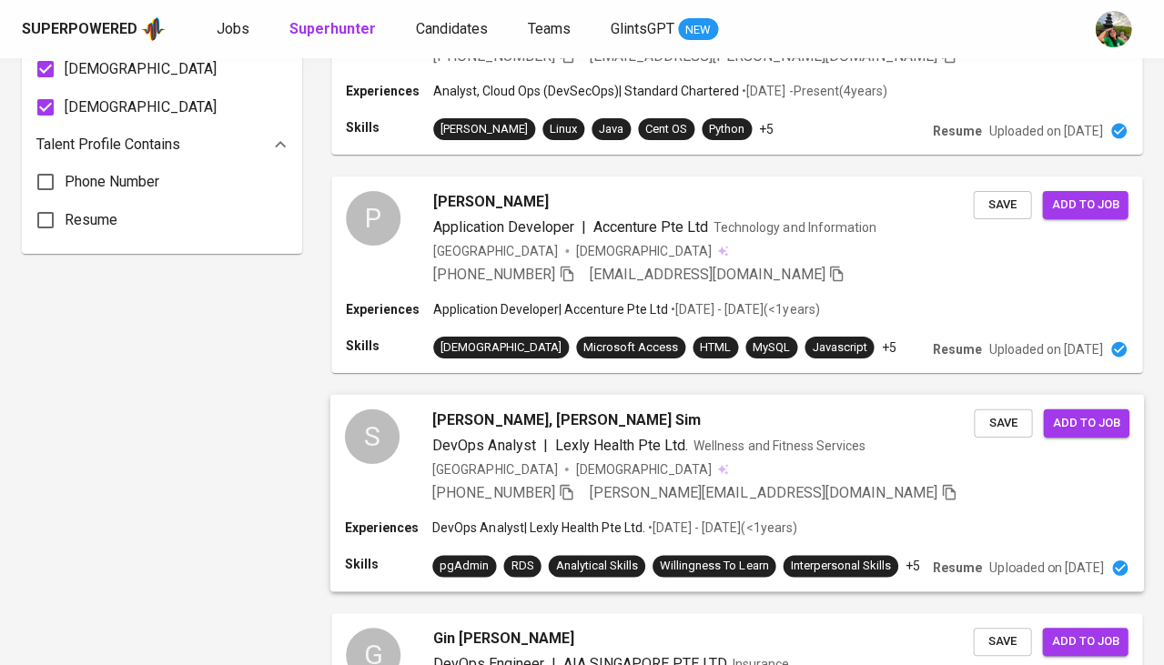
click at [479, 437] on span "DevOps Analyst" at bounding box center [483, 445] width 103 height 17
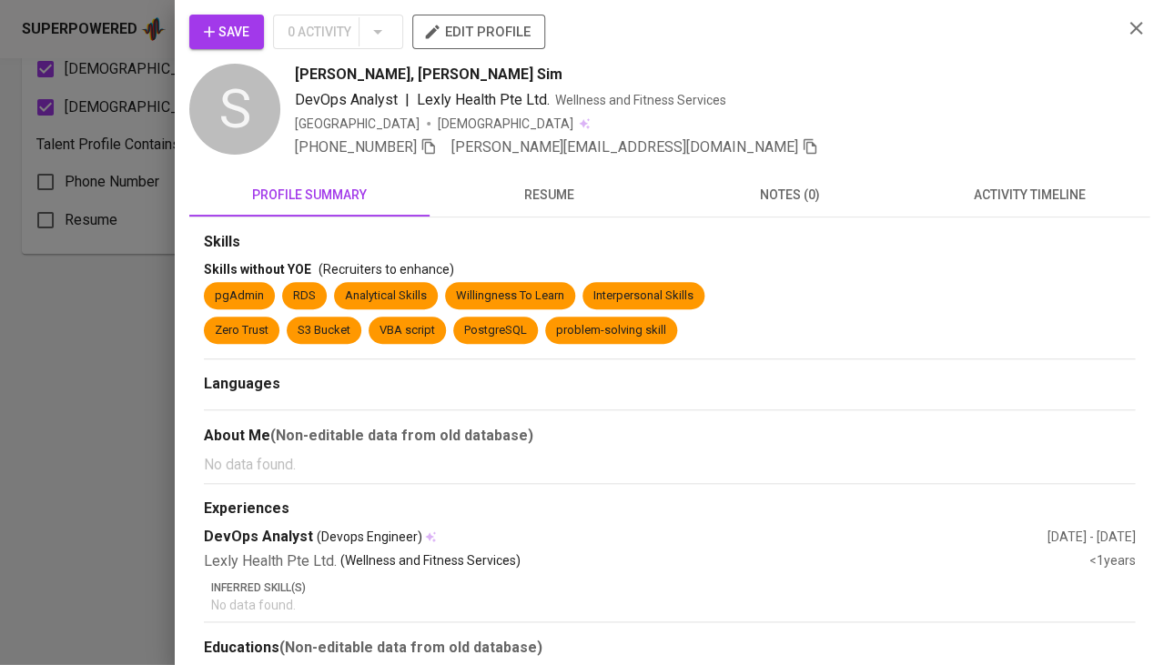
click at [562, 196] on span "resume" at bounding box center [550, 195] width 218 height 23
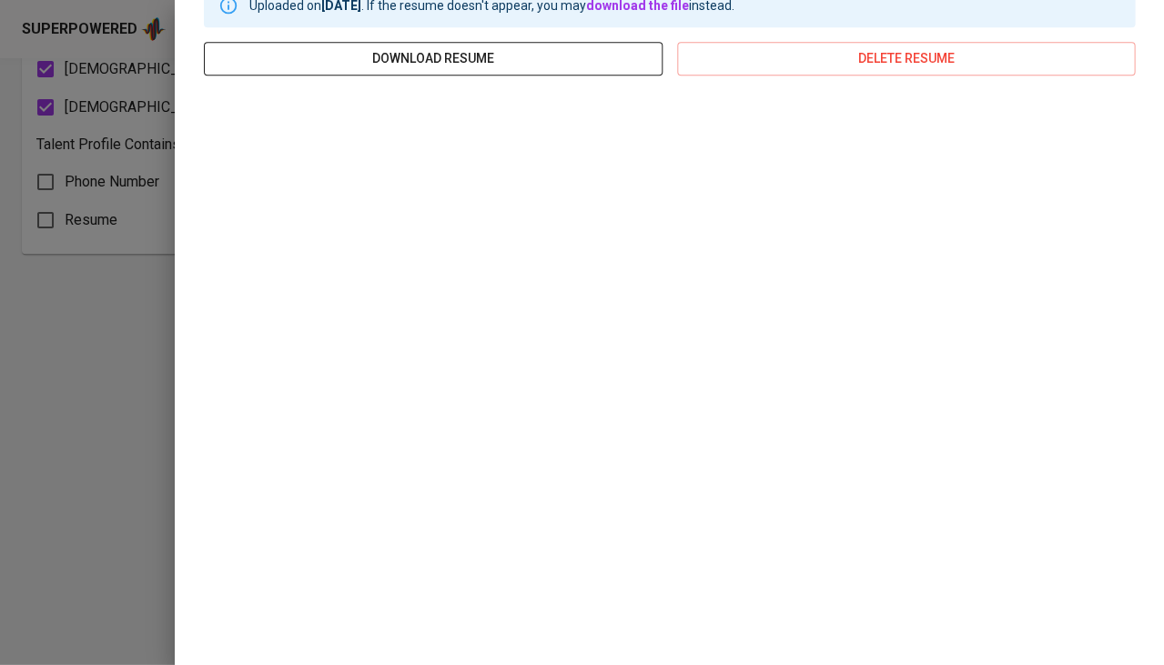
scroll to position [248, 0]
click at [22, 358] on div at bounding box center [582, 332] width 1164 height 665
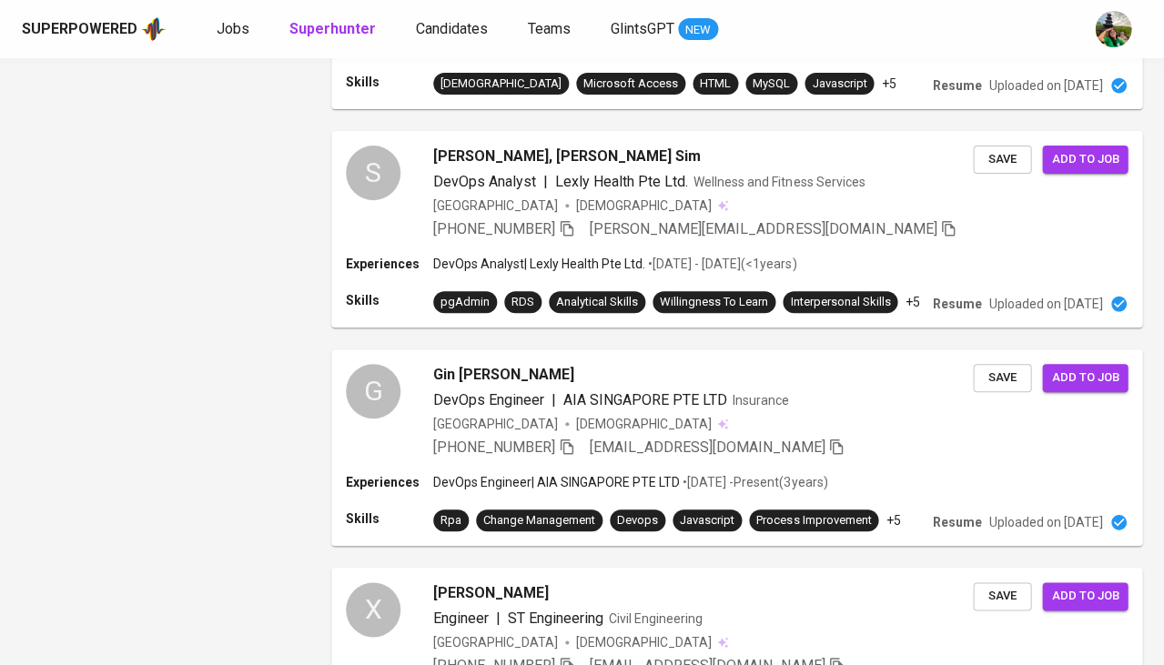
scroll to position [1596, 0]
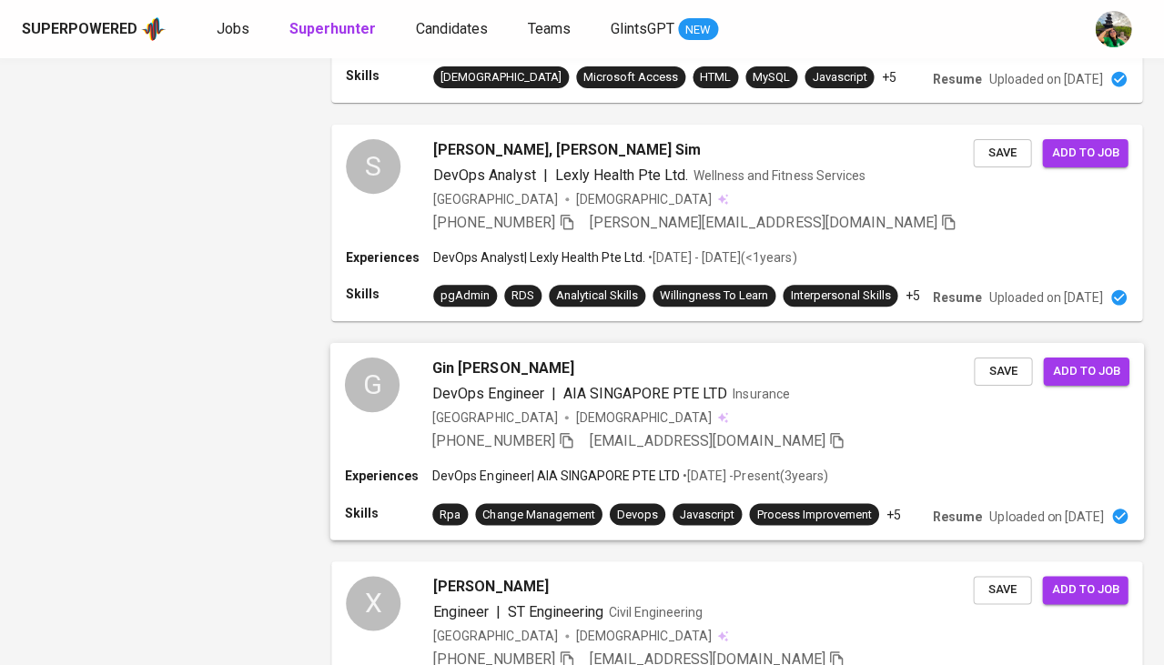
click at [512, 385] on span "DevOps Engineer" at bounding box center [487, 393] width 111 height 17
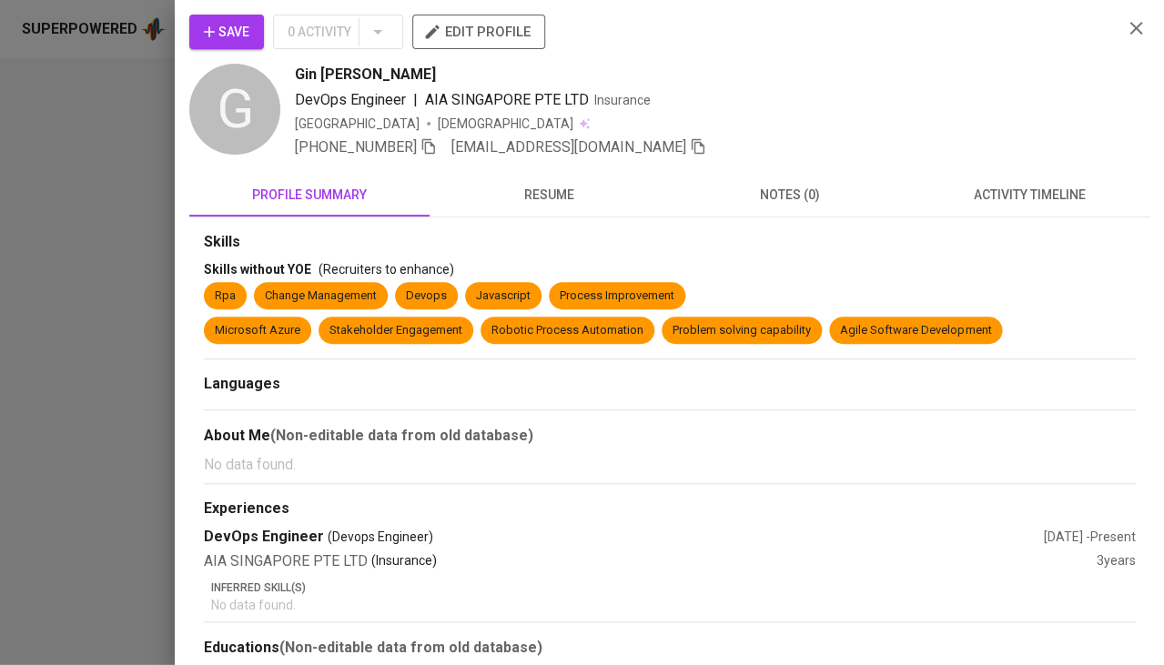
click at [1007, 201] on span "activity timeline" at bounding box center [1029, 195] width 218 height 23
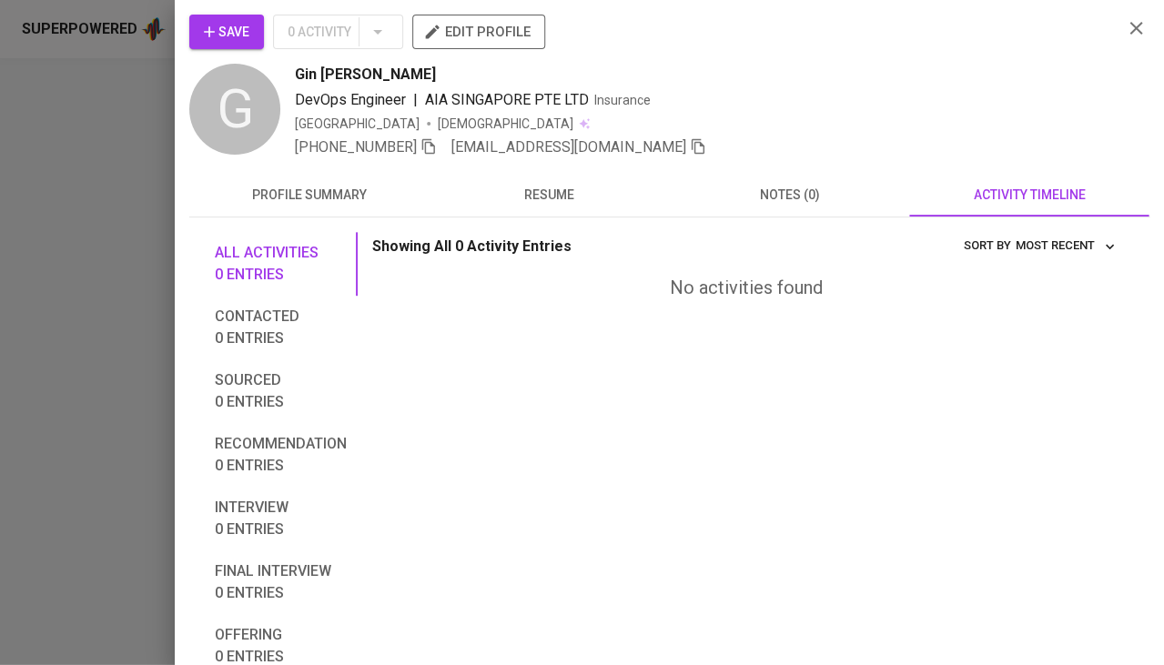
click at [575, 208] on button "resume" at bounding box center [550, 195] width 240 height 44
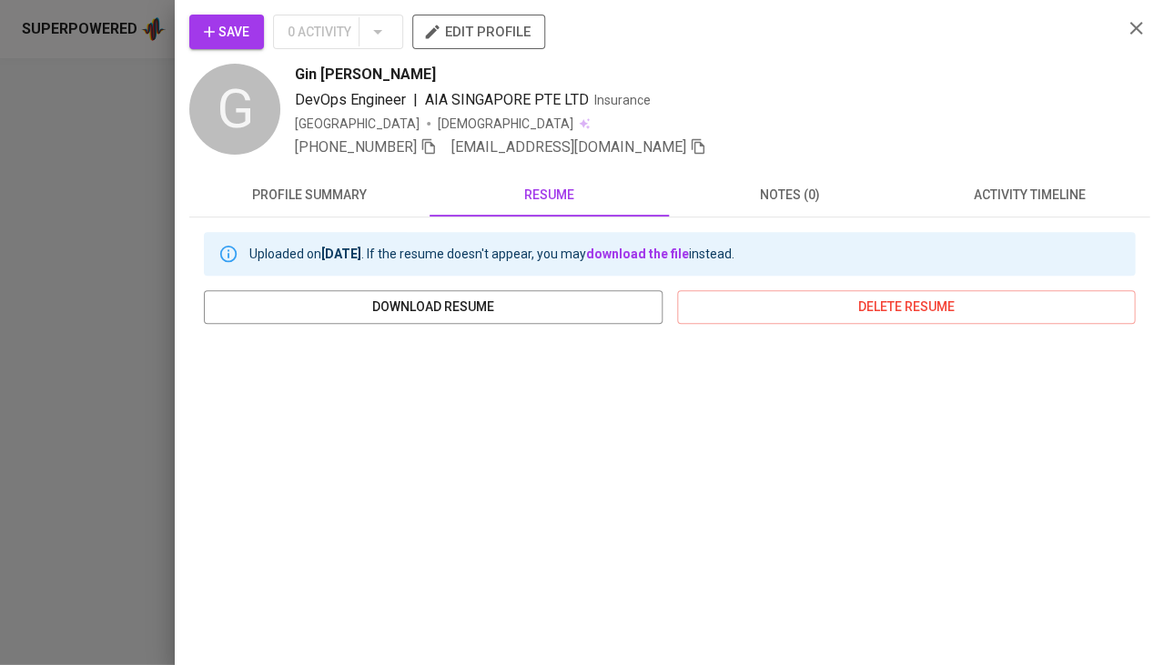
scroll to position [153, 0]
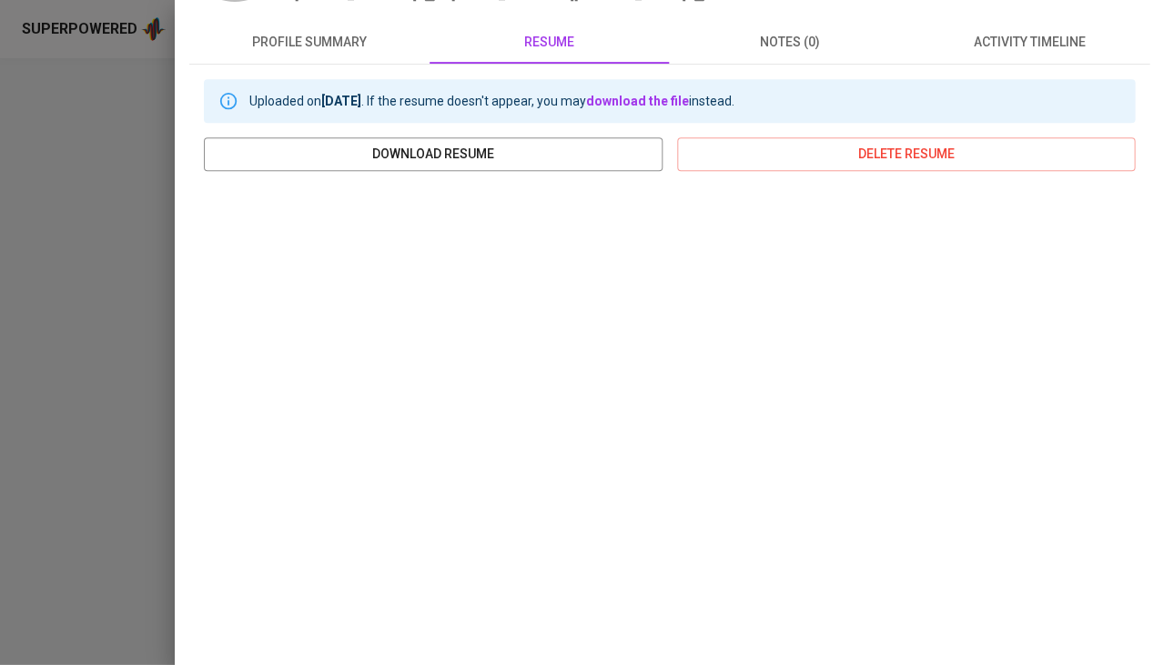
click at [138, 373] on div at bounding box center [582, 332] width 1164 height 665
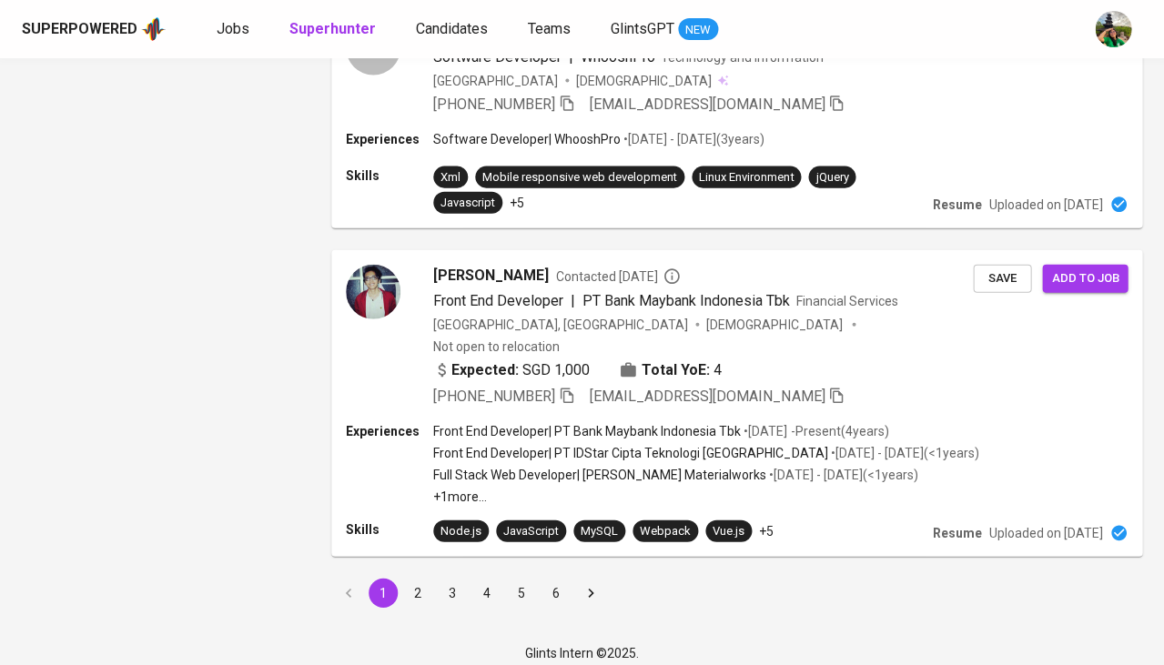
scroll to position [2369, 0]
click at [423, 580] on button "2" at bounding box center [417, 594] width 29 height 29
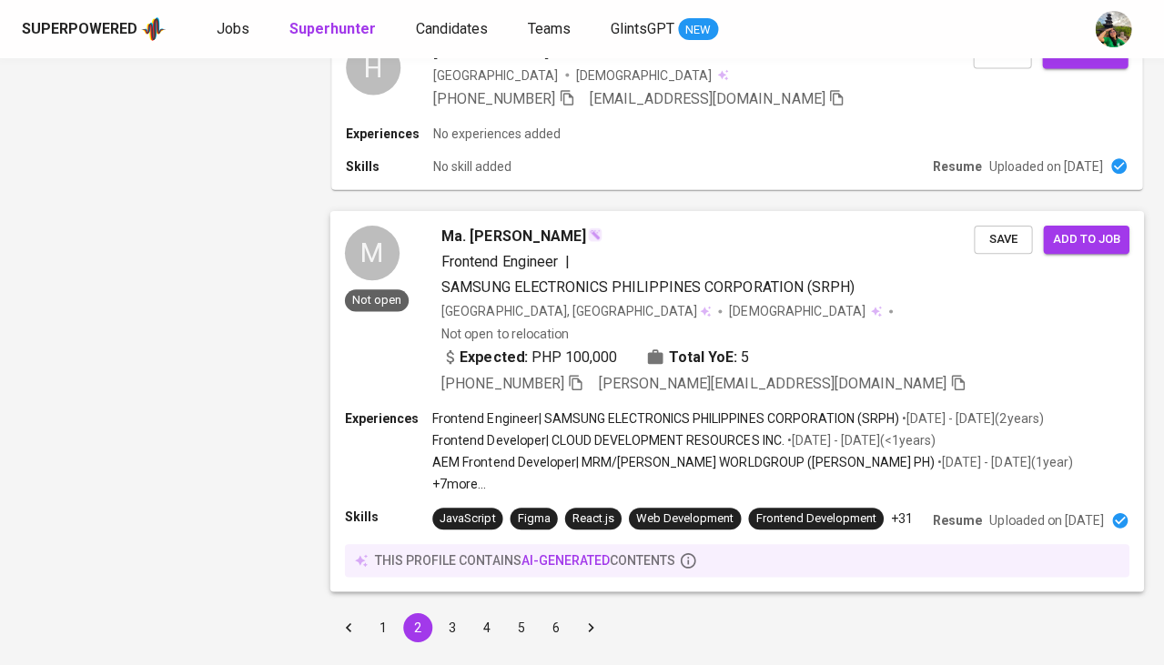
scroll to position [2441, 0]
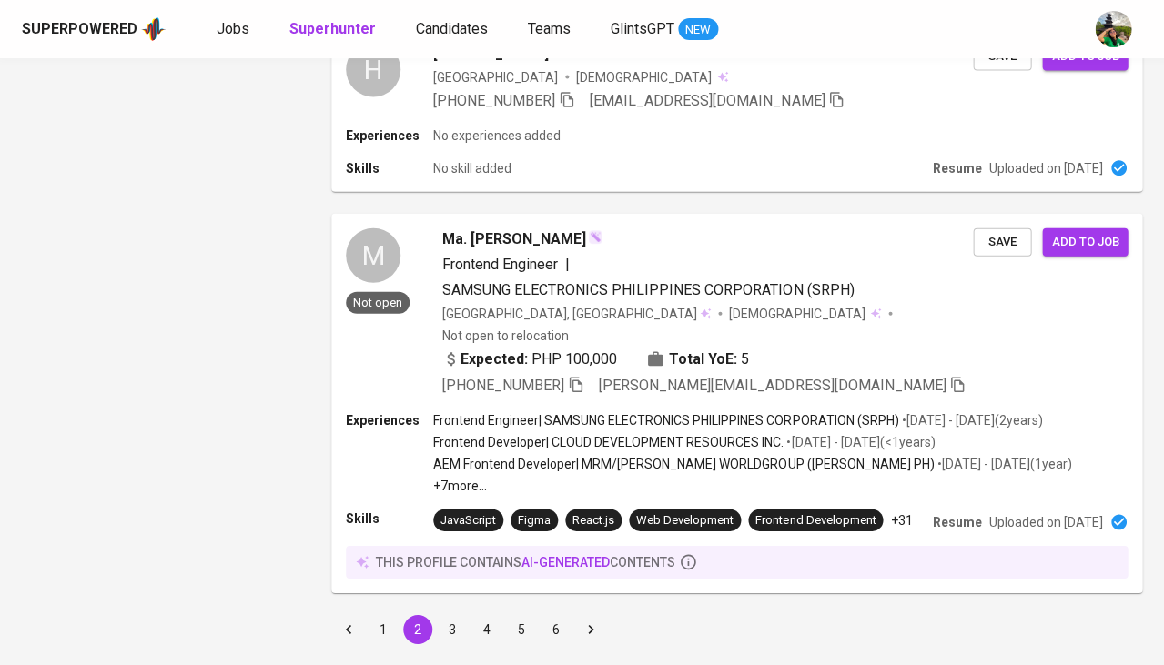
click at [449, 615] on button "3" at bounding box center [452, 629] width 29 height 29
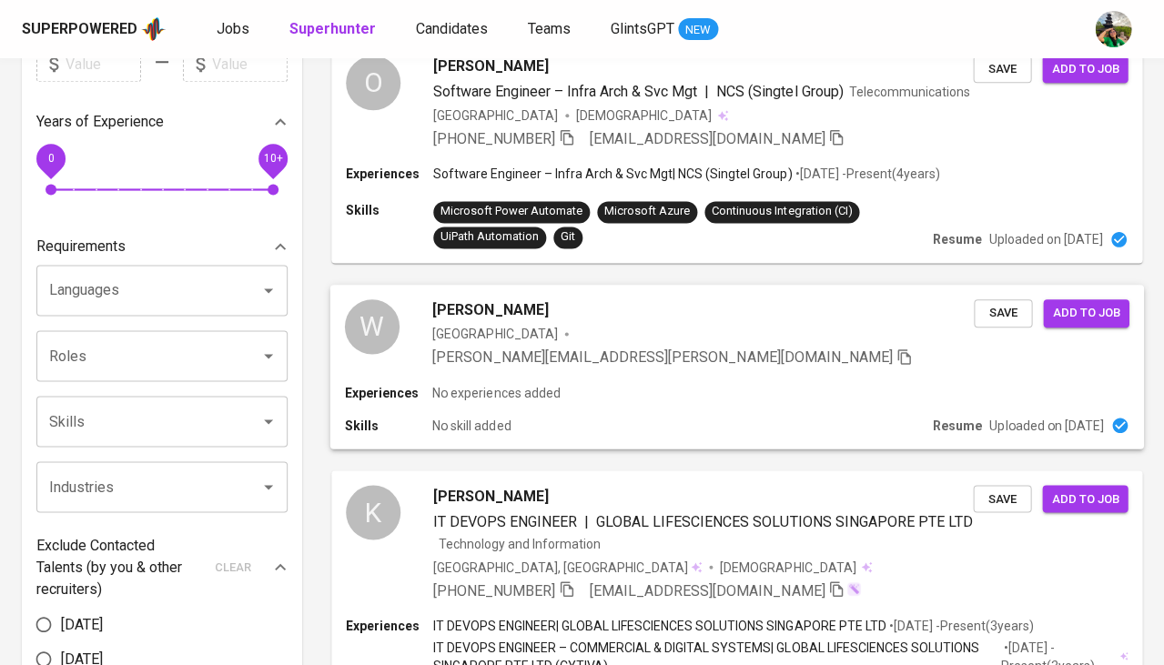
scroll to position [461, 0]
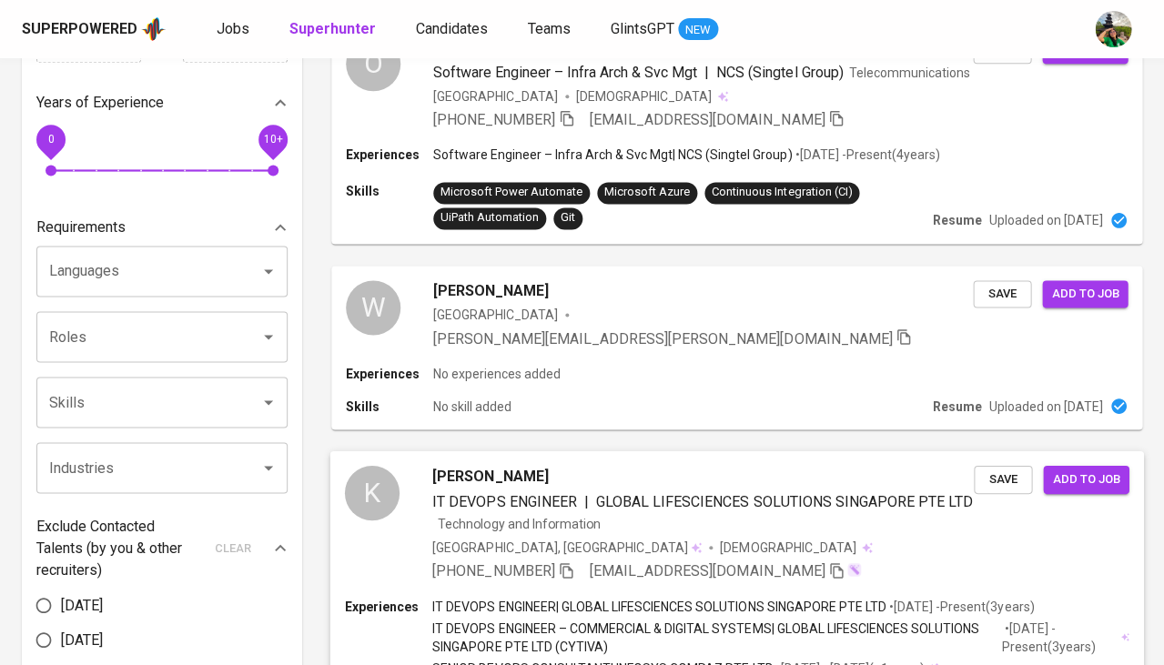
click at [502, 465] on span "[PERSON_NAME]" at bounding box center [490, 476] width 116 height 22
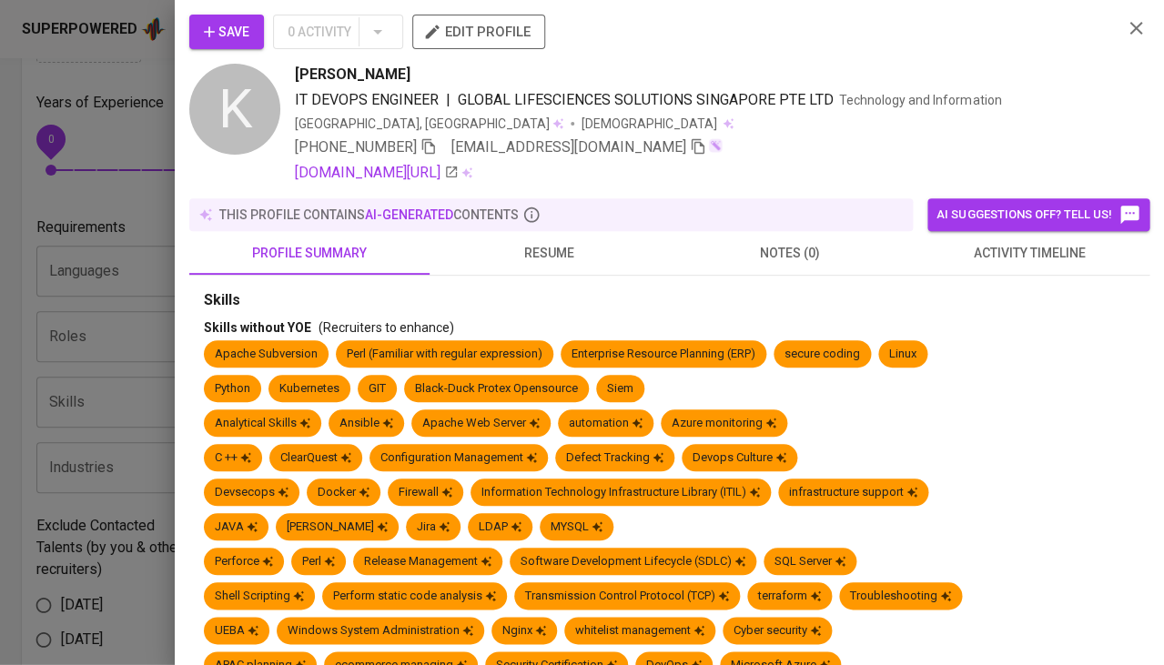
click at [556, 259] on span "resume" at bounding box center [550, 253] width 218 height 23
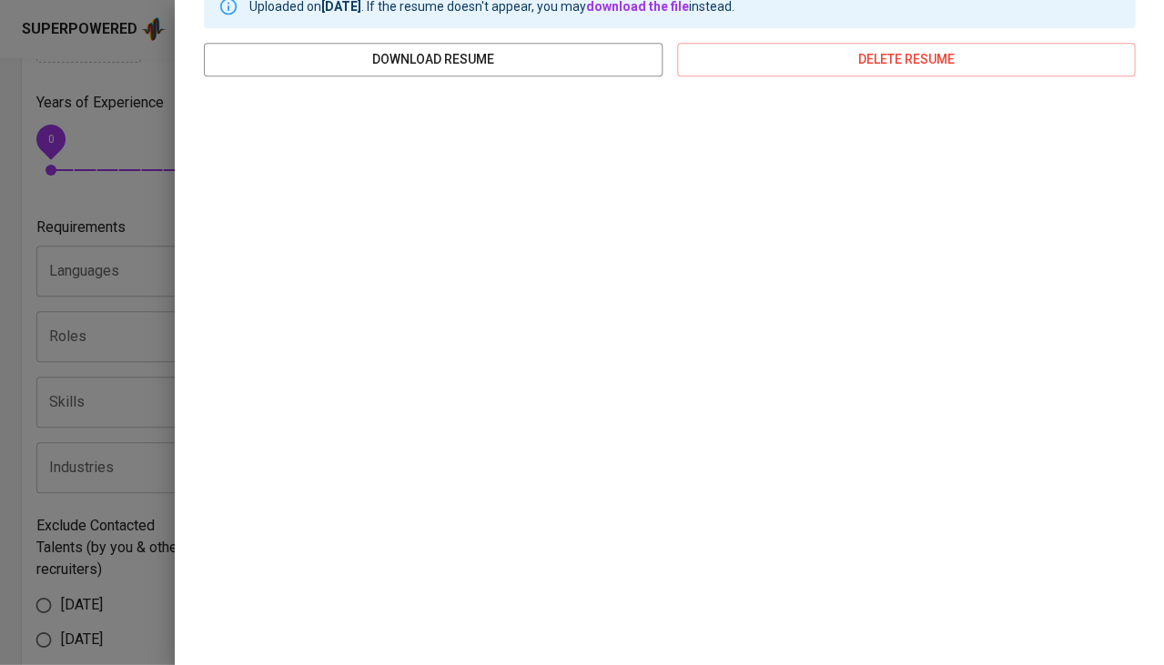
scroll to position [305, 0]
click at [78, 424] on div at bounding box center [582, 332] width 1164 height 665
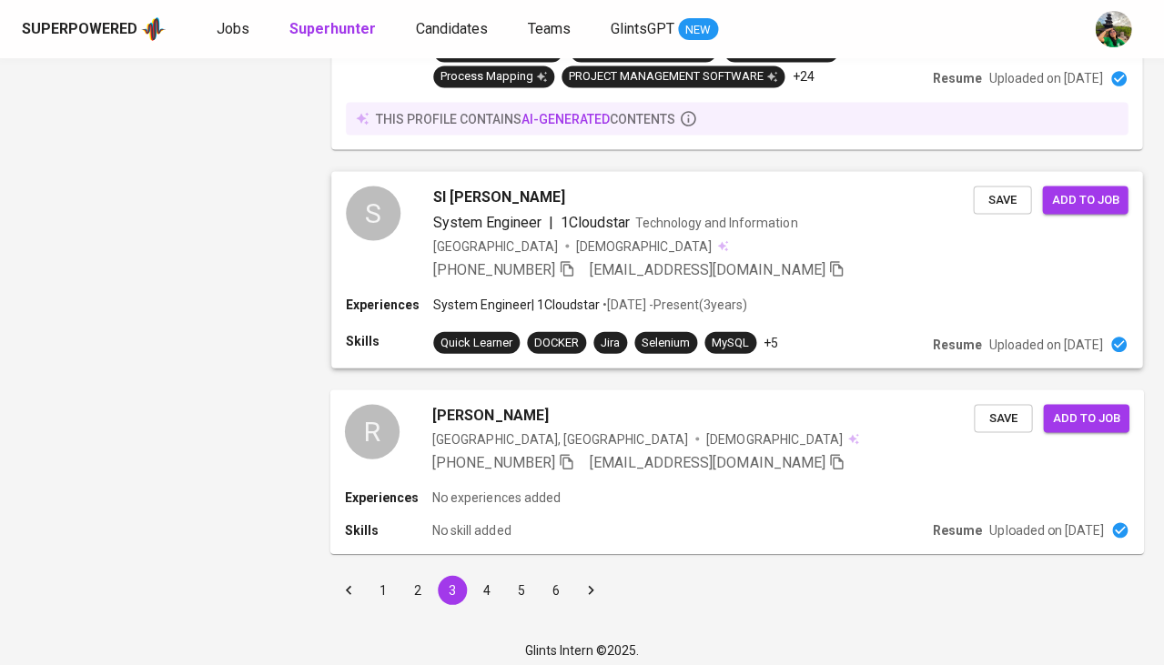
scroll to position [2266, 0]
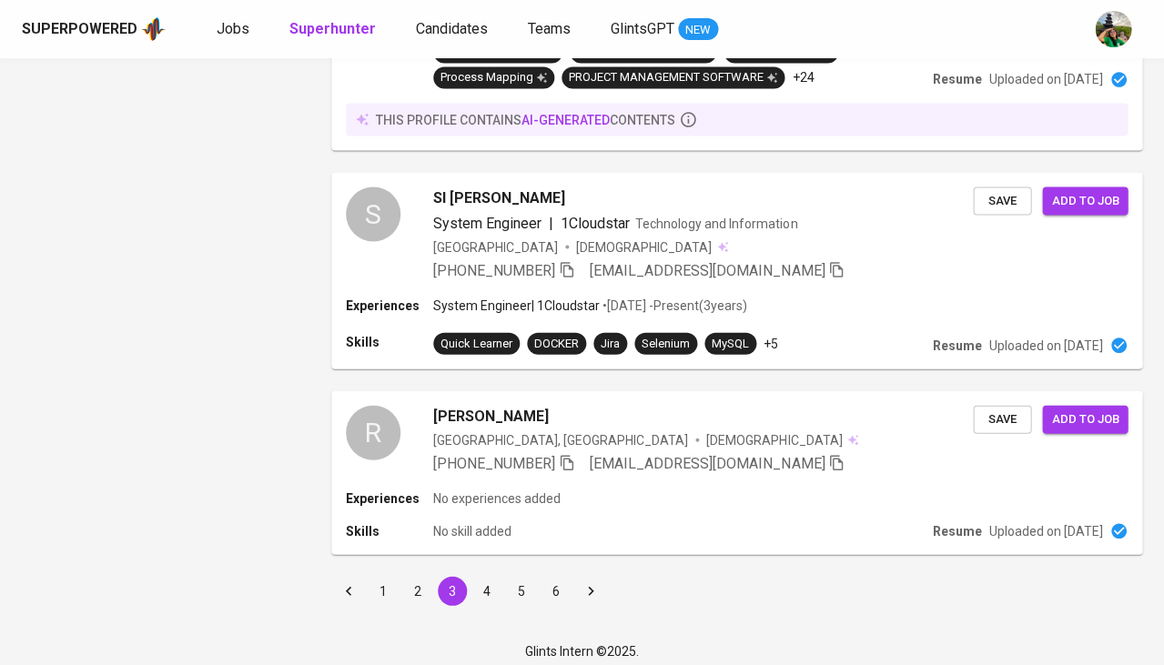
click at [485, 583] on button "4" at bounding box center [486, 590] width 29 height 29
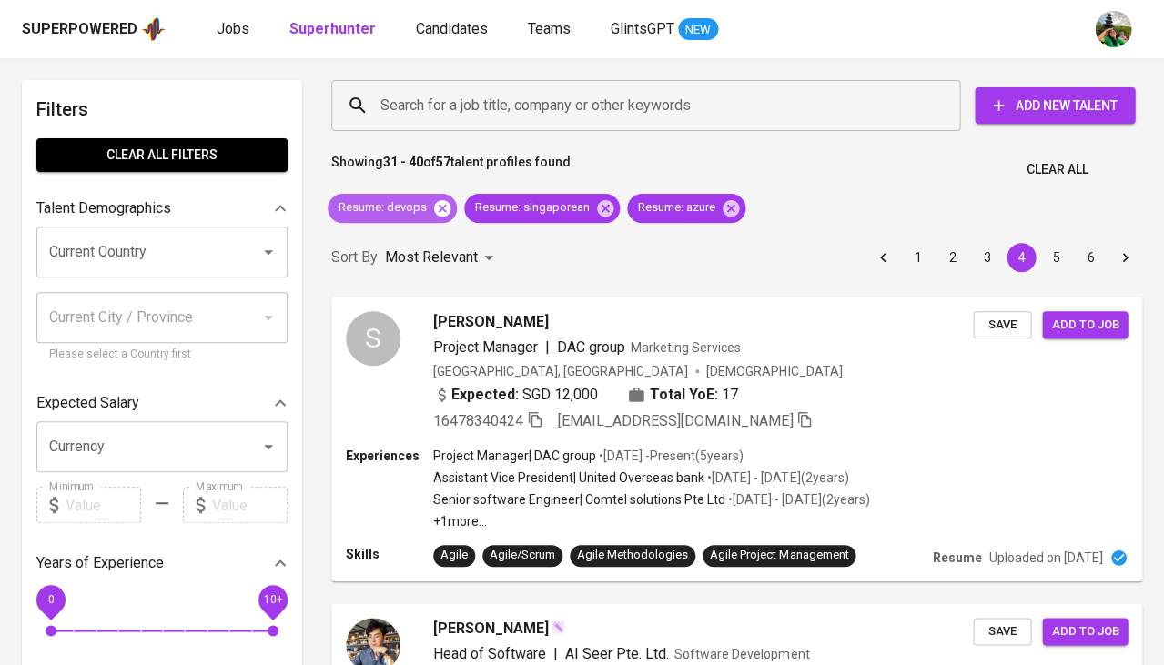
click at [442, 209] on icon at bounding box center [442, 208] width 20 height 20
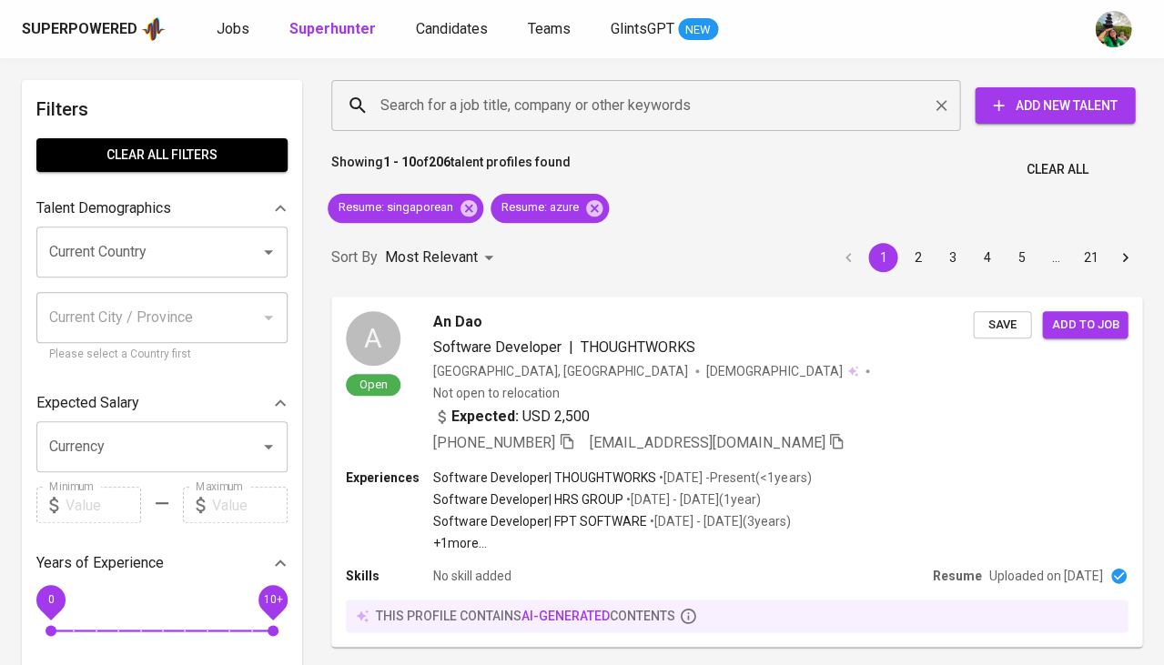
click at [492, 106] on input "Search for a job title, company or other keywords" at bounding box center [650, 105] width 549 height 35
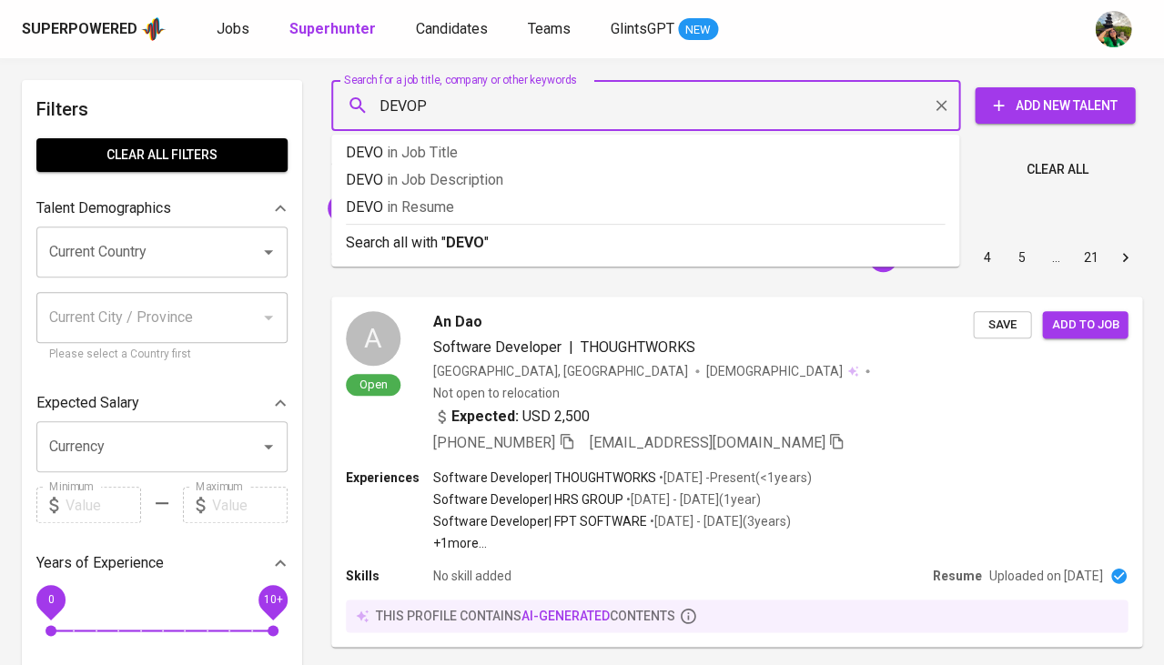
type input "DEVOPS"
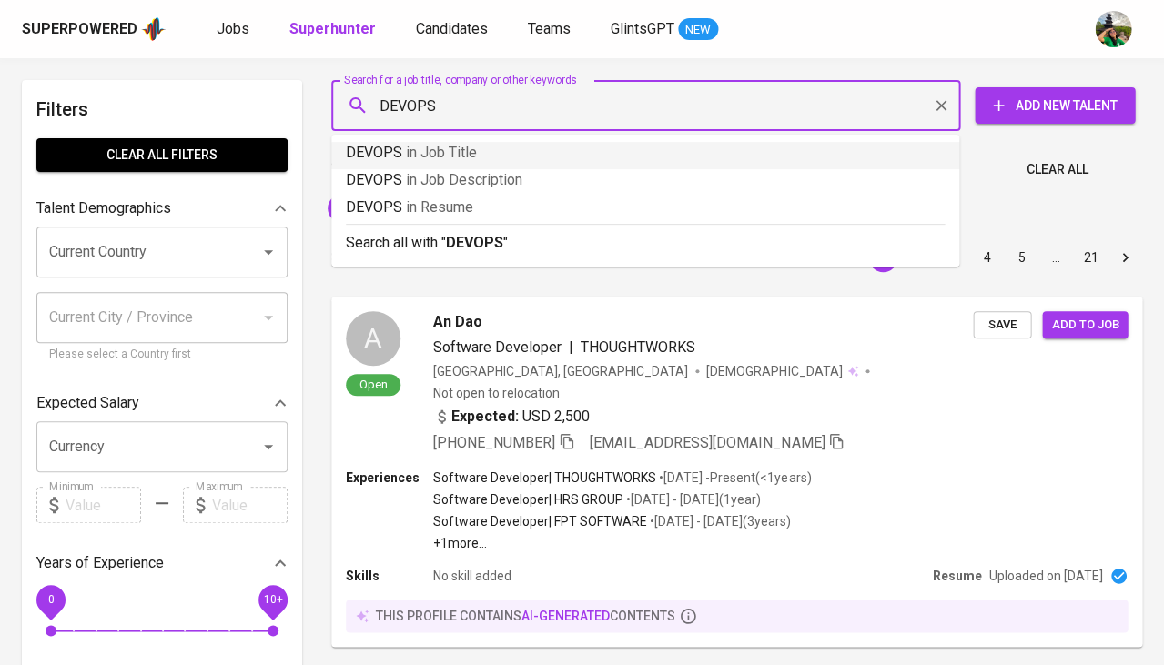
click at [476, 157] on p "DEVOPS in Job Title" at bounding box center [645, 153] width 599 height 22
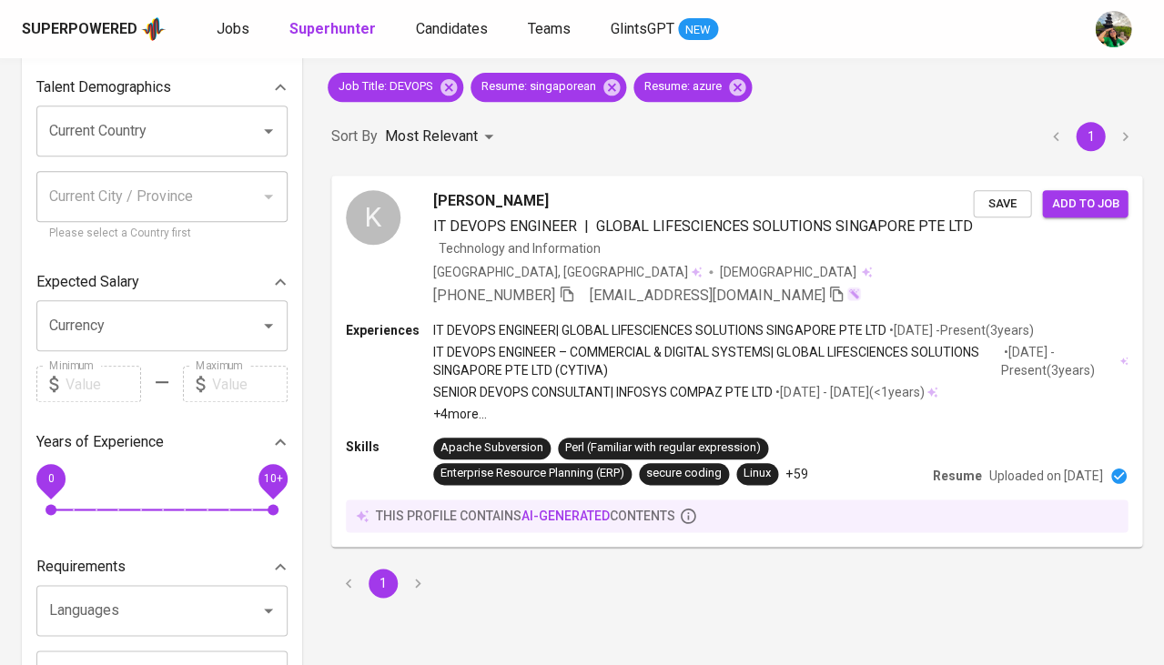
scroll to position [121, 0]
click at [465, 198] on span "[PERSON_NAME]" at bounding box center [490, 200] width 116 height 22
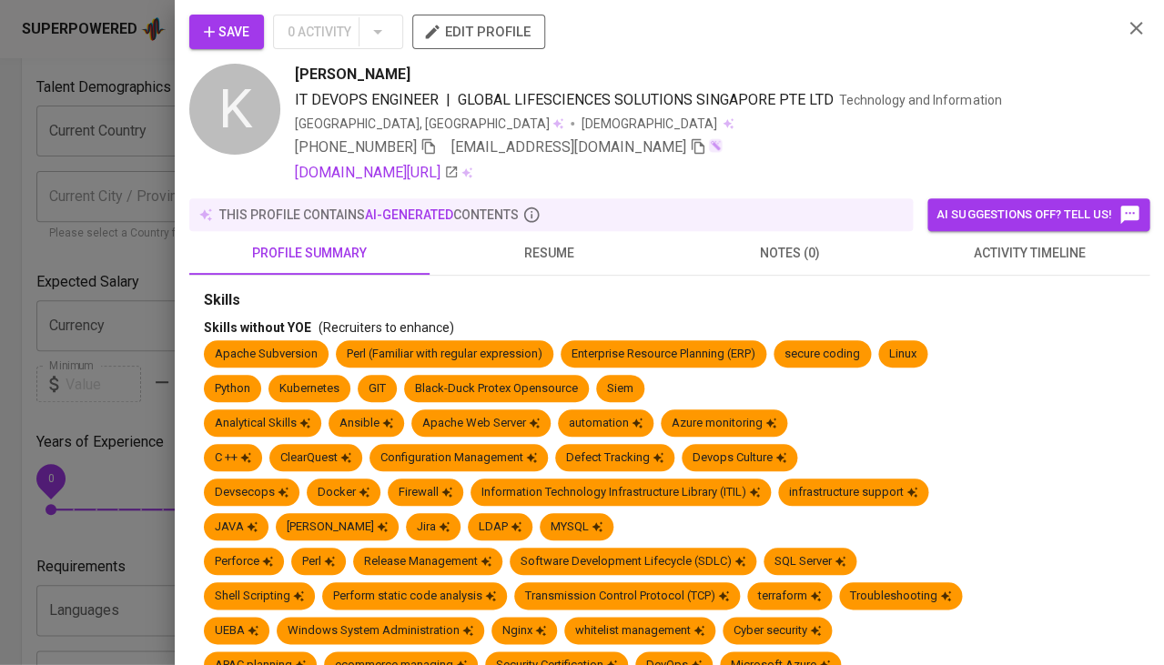
click at [531, 255] on span "resume" at bounding box center [550, 253] width 218 height 23
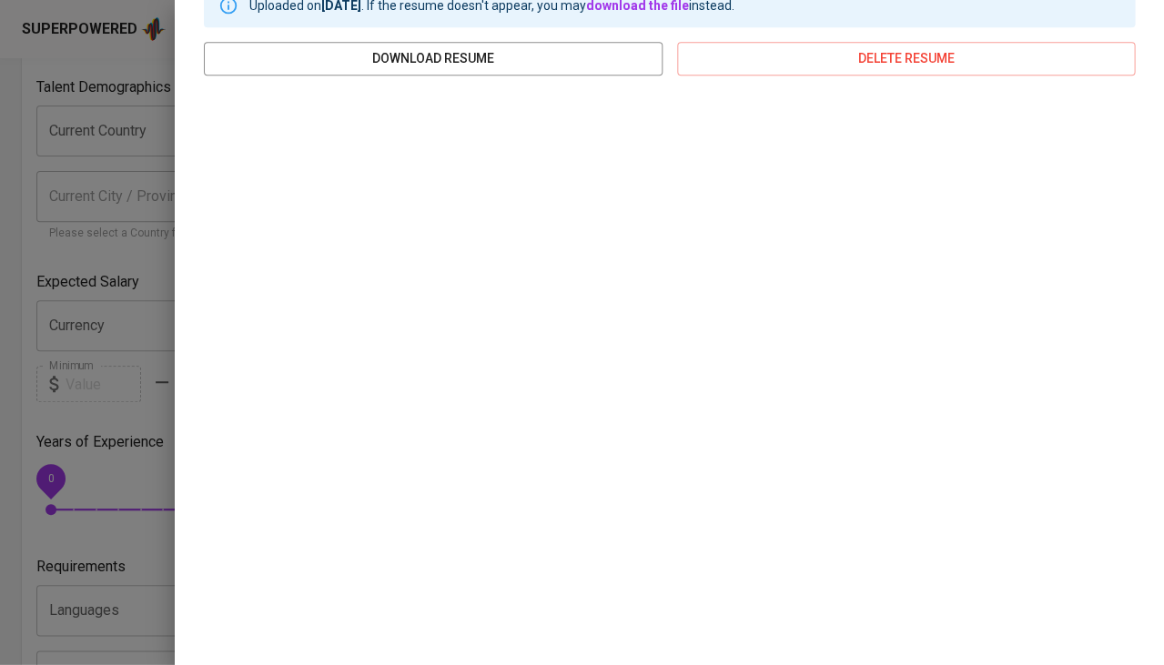
scroll to position [305, 0]
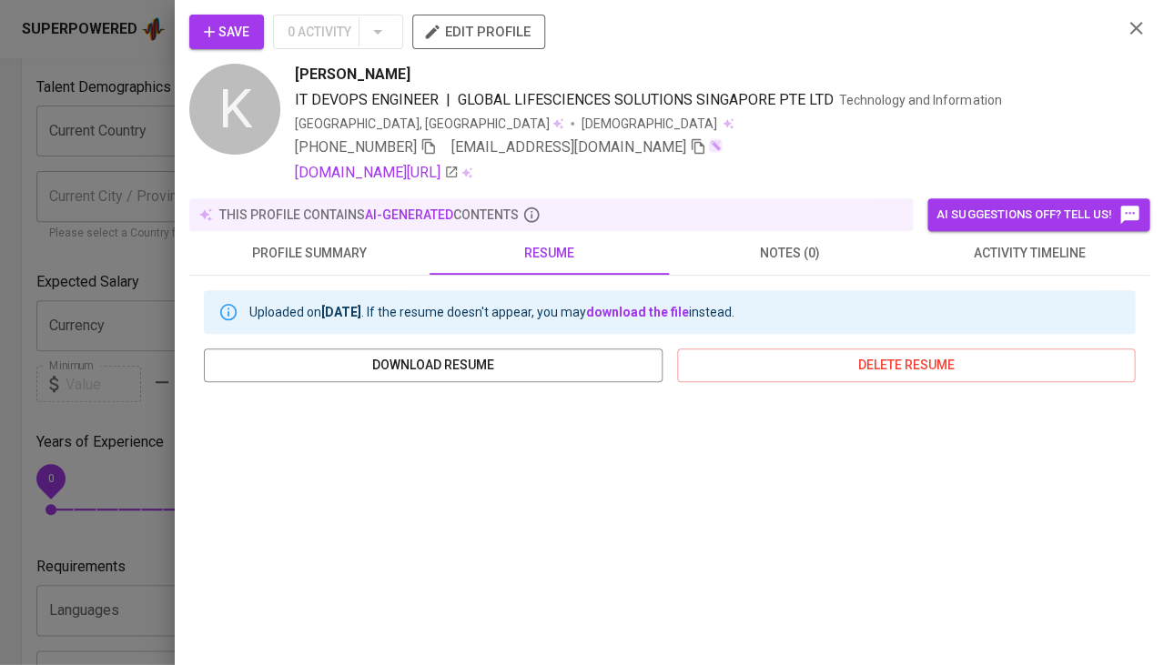
scroll to position [305, 0]
